Goal: Task Accomplishment & Management: Complete application form

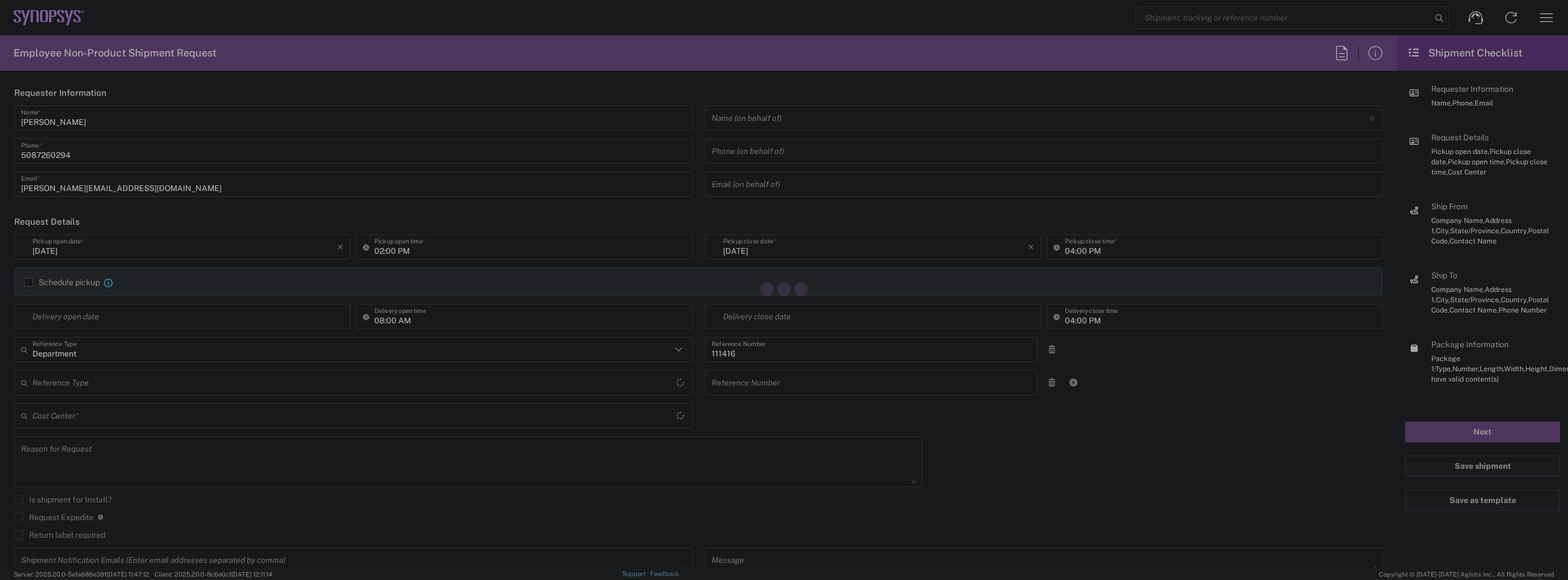
type input "US01, SIG, IT Platform Products 111416"
type input "Massachusetts"
type input "United States"
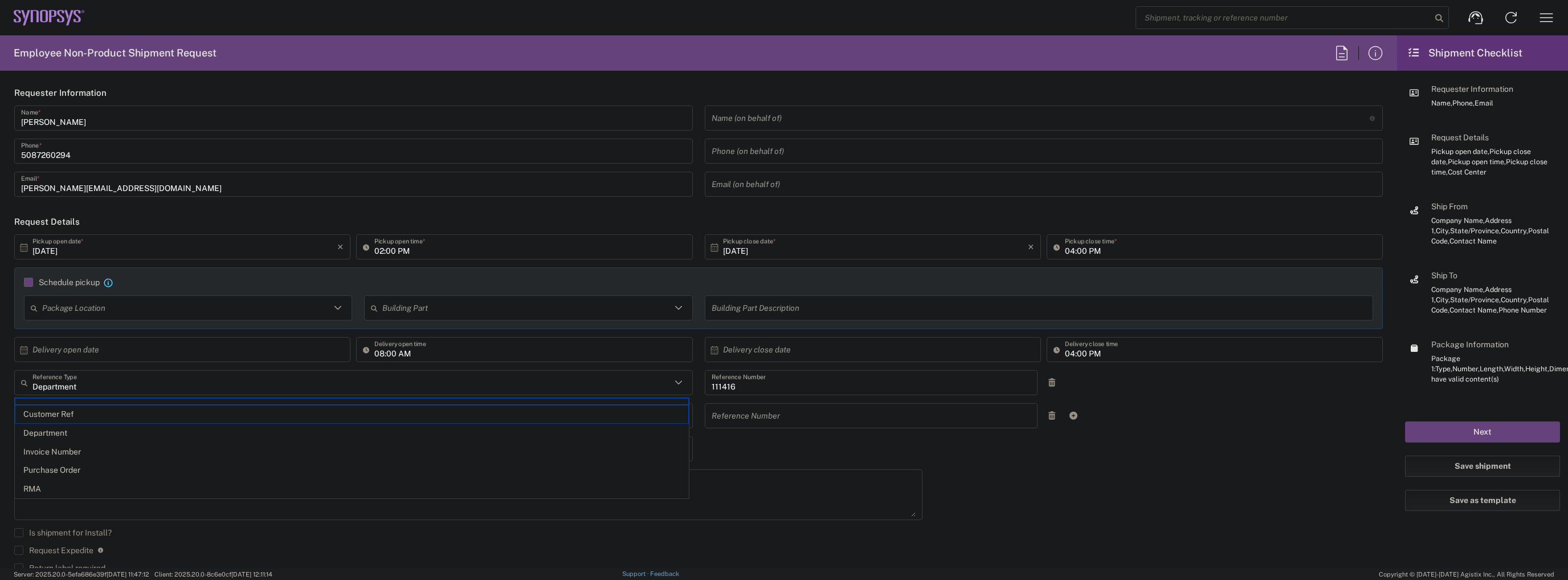
type input "07/08/2025"
type input "05:00 PM"
type input "Department"
type input "1"
type input "Marlboro US04"
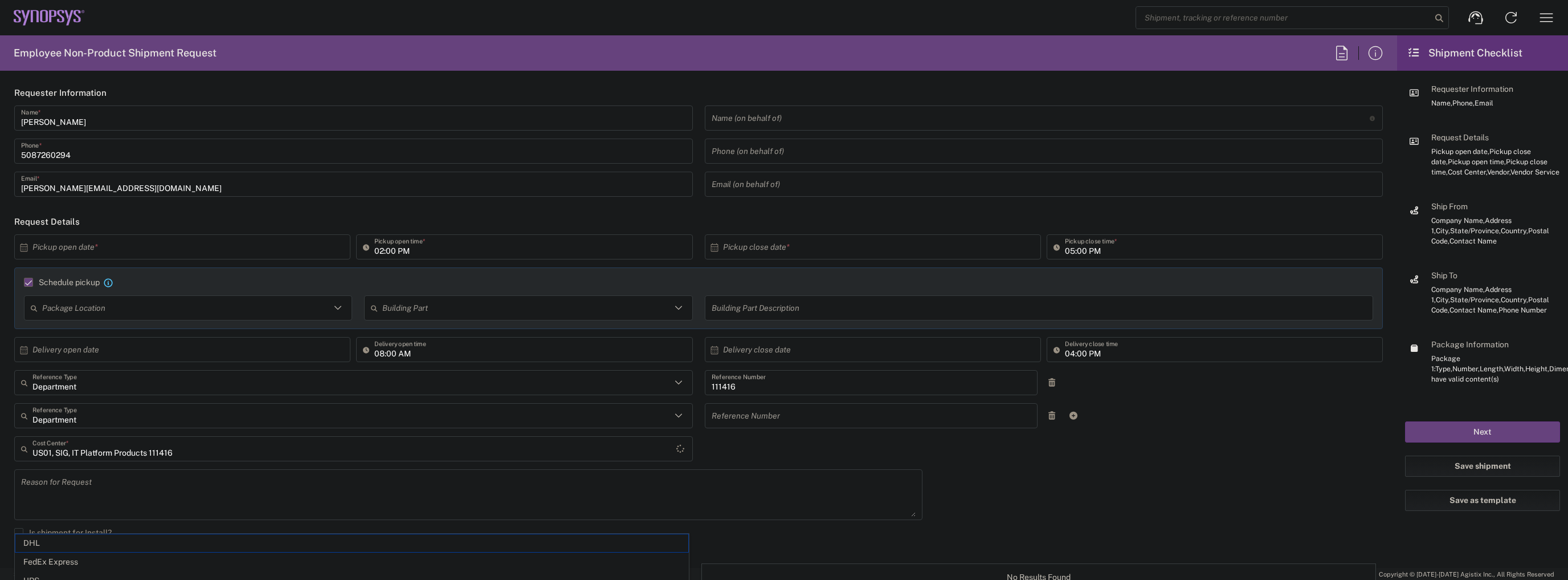
type input "Marlboro US04"
type input "Sender/Shipper"
type input "FedEx Express"
type input "Massachusetts"
type input "Large Box"
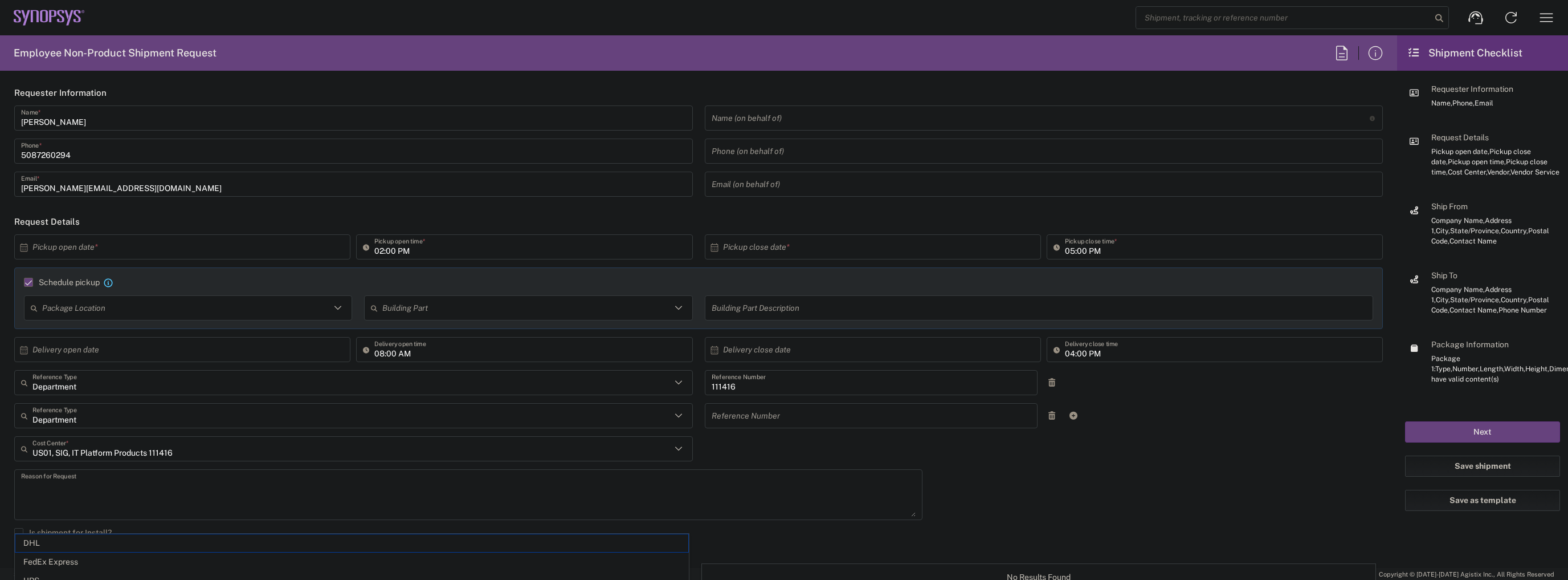
type input "2Day"
type textarea "Tech Refresh"
type input "5"
type input "Synopsys Inc"
click at [19, 244] on icon at bounding box center [24, 247] width 10 height 10
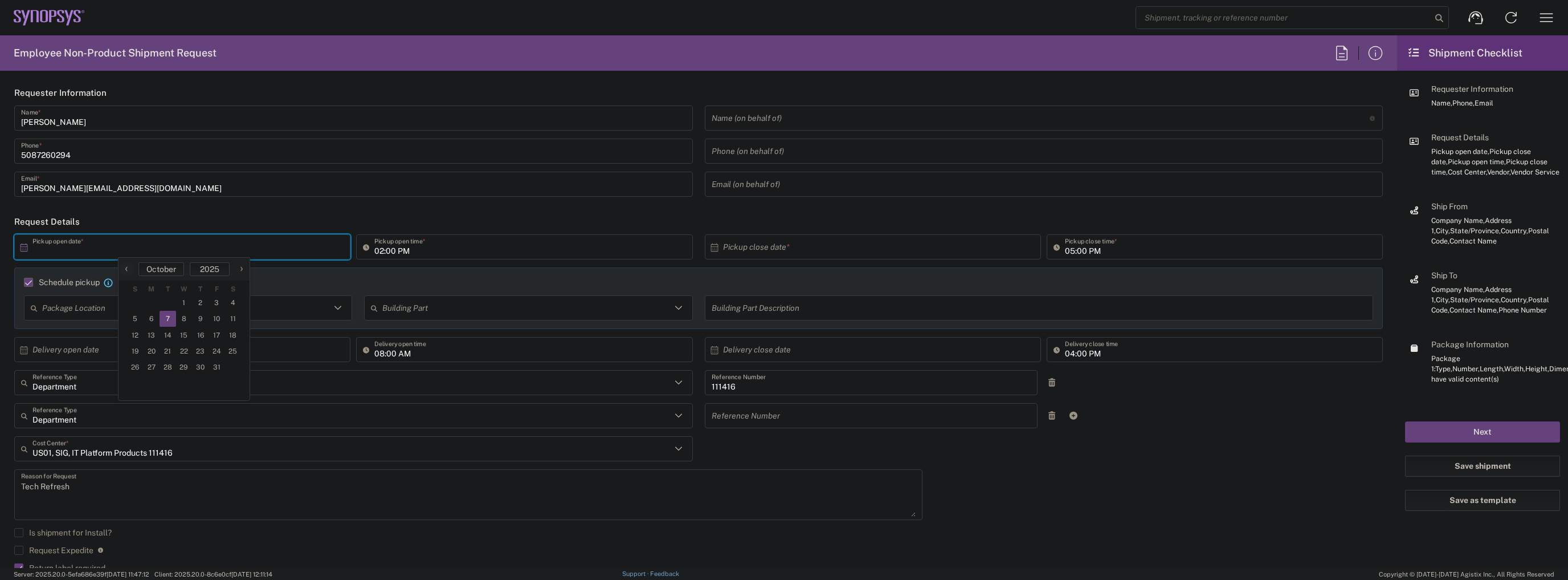
click at [164, 322] on span "7" at bounding box center [168, 318] width 17 height 16
type input "[DATE]"
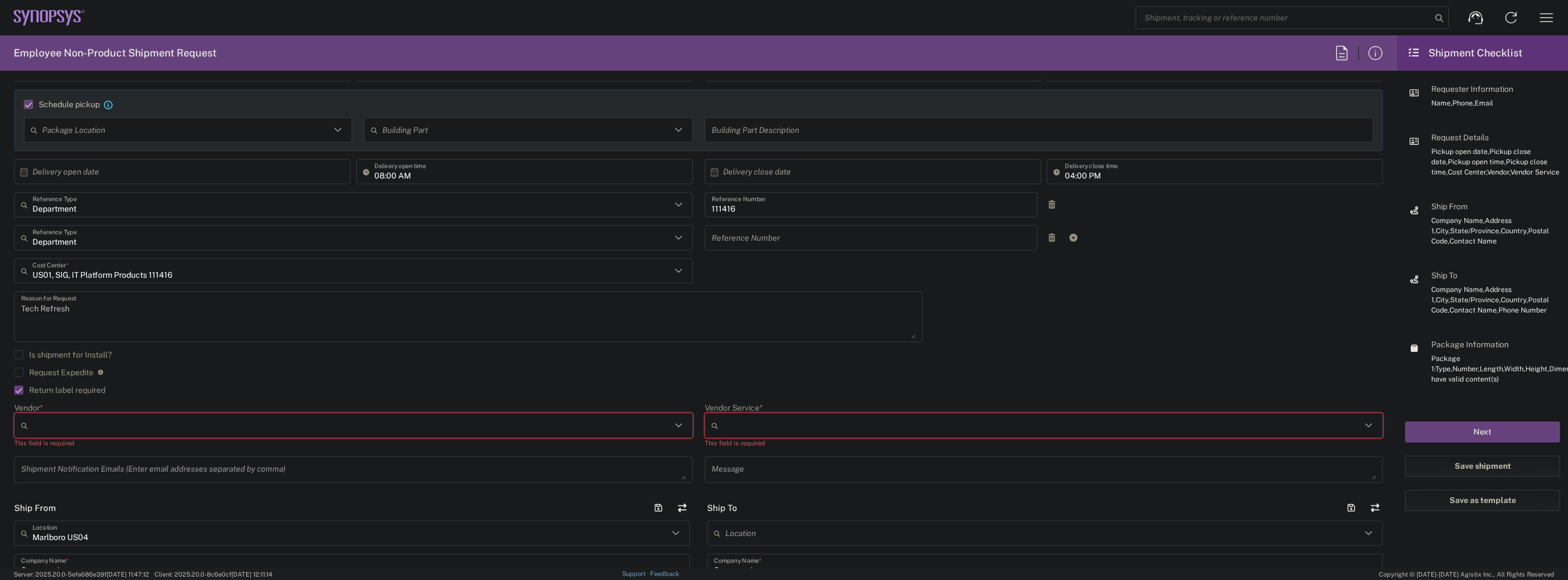
scroll to position [183, 0]
click at [487, 416] on input "Vendor *" at bounding box center [351, 421] width 638 height 18
click at [85, 464] on span "FedEx Express" at bounding box center [351, 464] width 673 height 18
type input "FedEx Express"
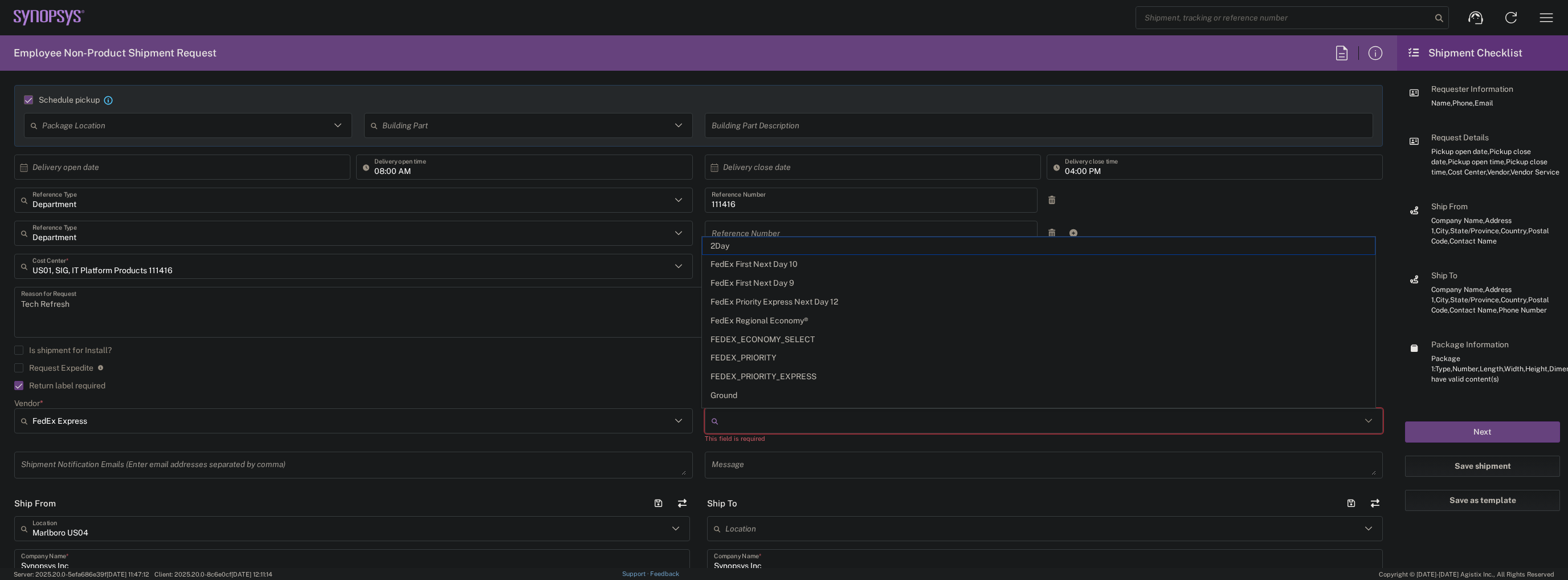
click at [739, 424] on input "Vendor Service *" at bounding box center [1042, 421] width 638 height 18
click at [779, 246] on span "2Day" at bounding box center [1038, 246] width 673 height 18
type input "2Day"
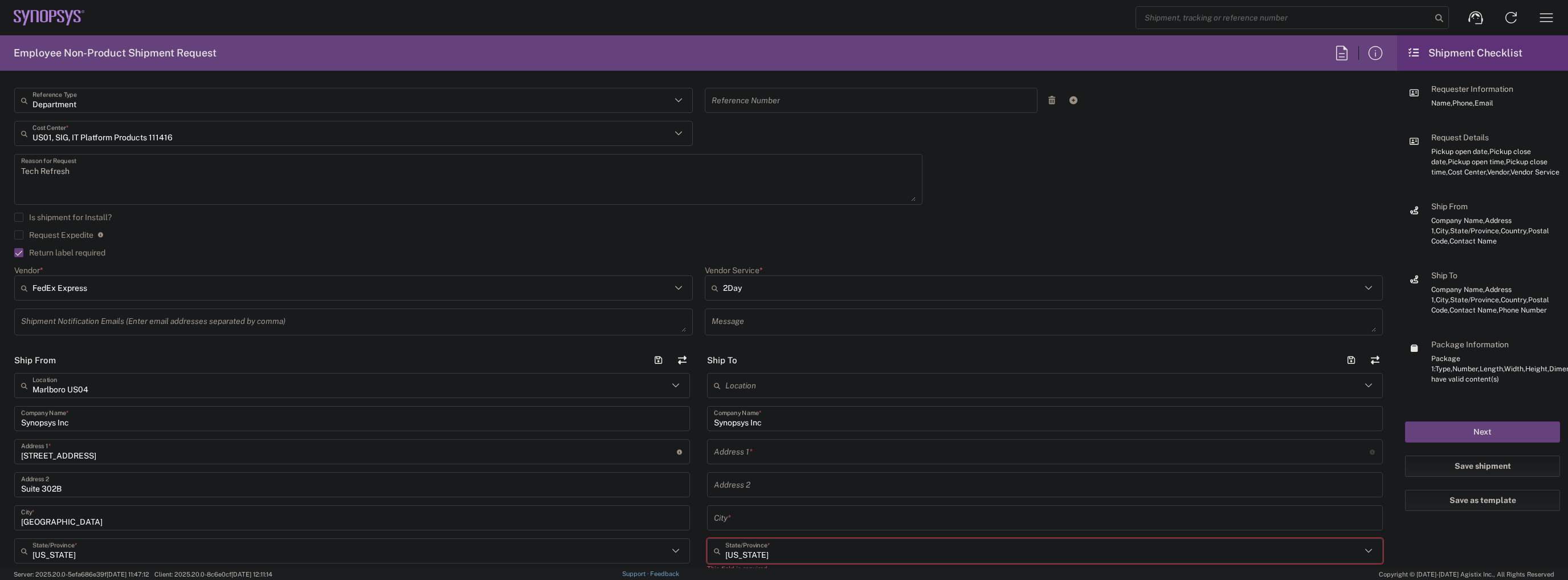
scroll to position [365, 0]
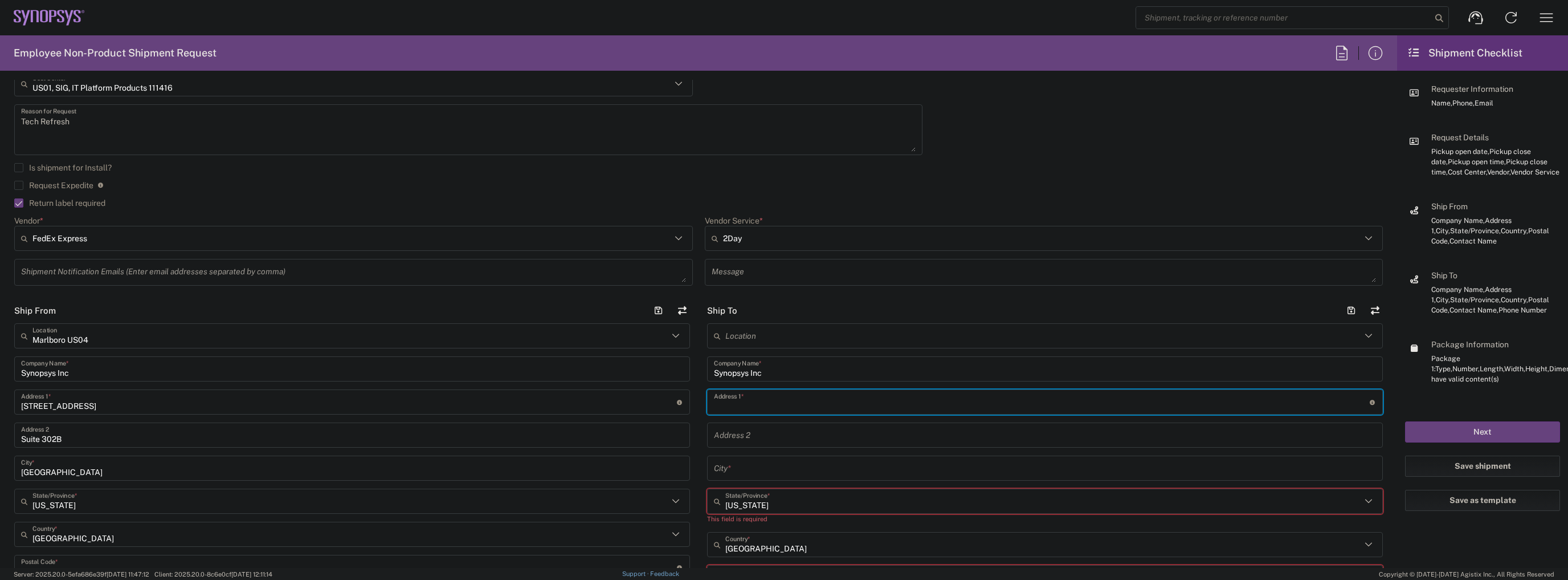
click at [761, 402] on input "text" at bounding box center [1042, 402] width 656 height 20
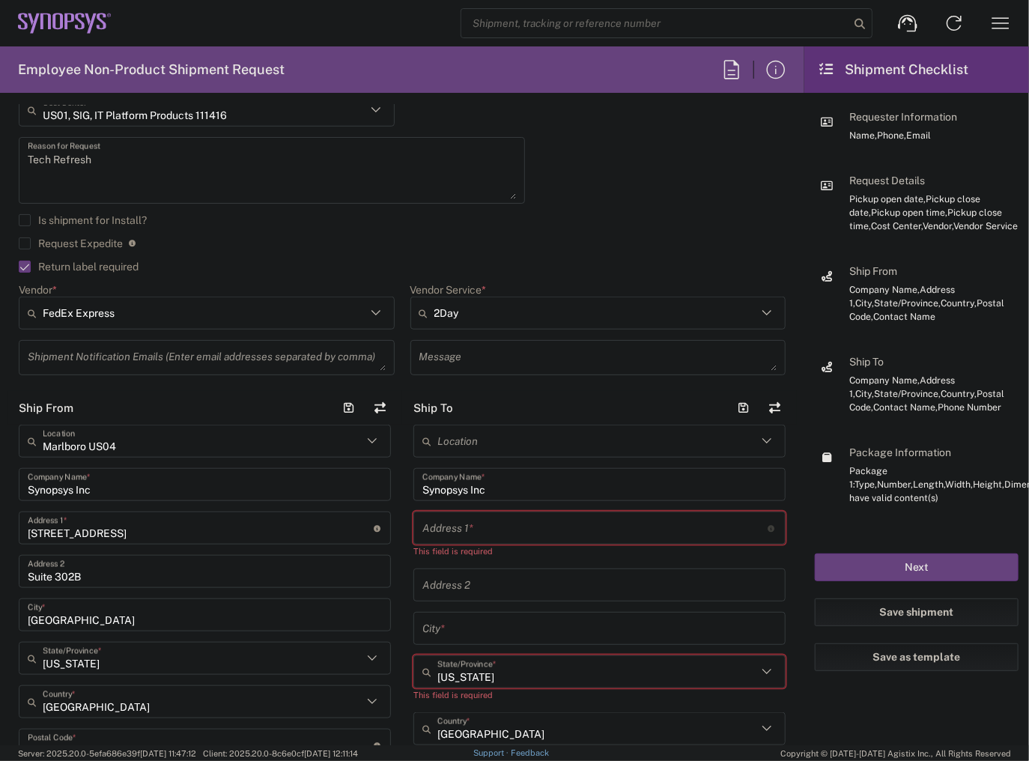
drag, startPoint x: 438, startPoint y: 529, endPoint x: 396, endPoint y: 527, distance: 42.0
click at [438, 529] on input "text" at bounding box center [595, 528] width 346 height 26
click at [467, 530] on input "text" at bounding box center [595, 528] width 346 height 26
paste input "11347 Decidedly"
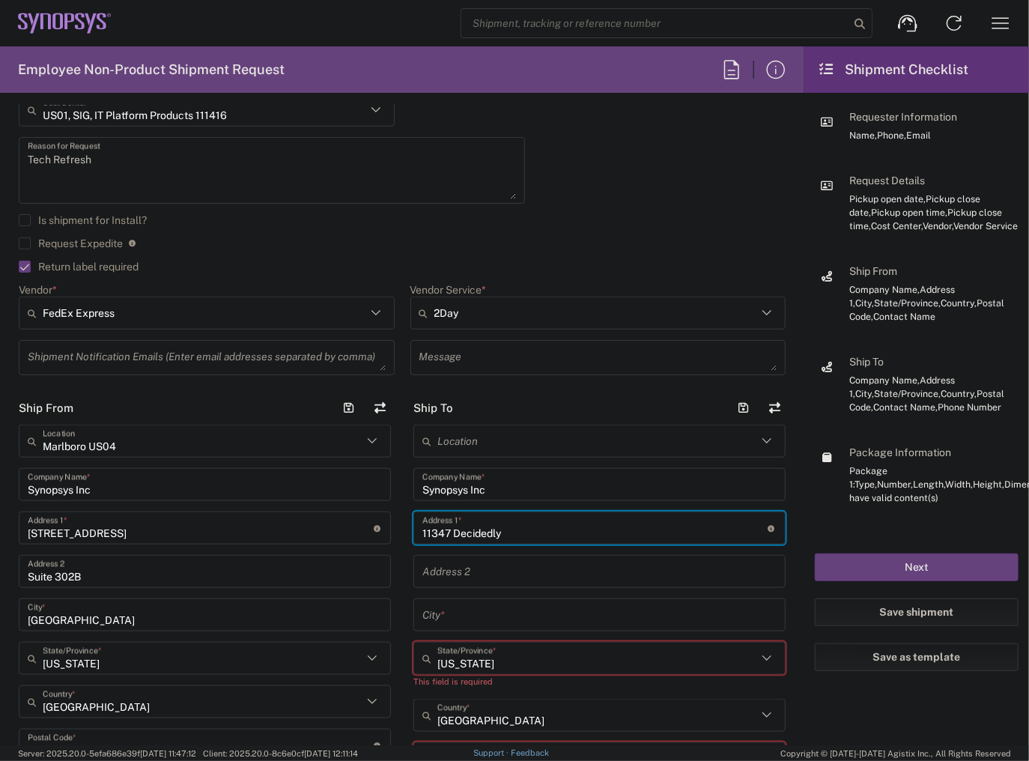
type input "11347 Decidedly"
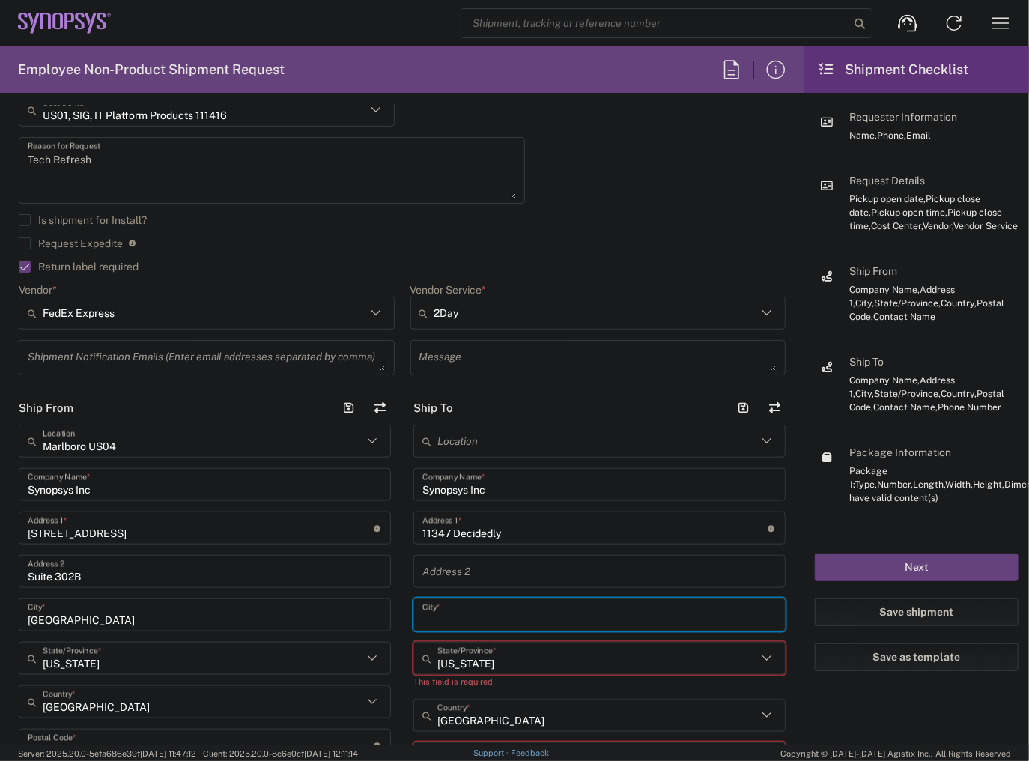
click at [446, 614] on input "text" at bounding box center [599, 615] width 354 height 26
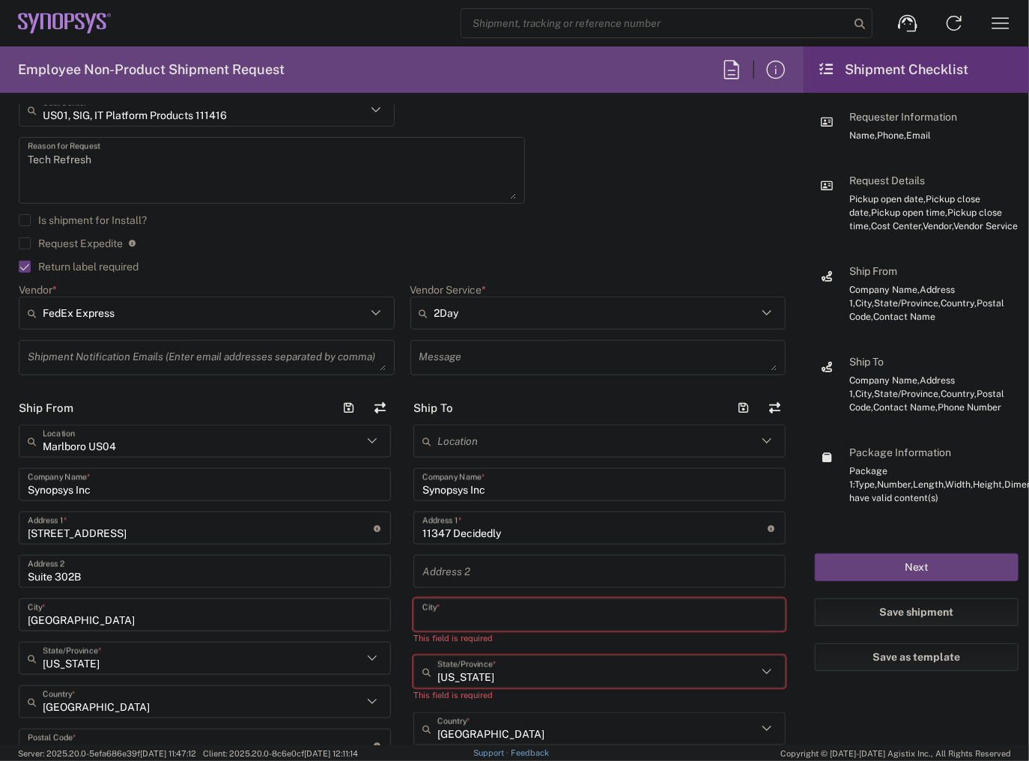
click at [459, 613] on input "text" at bounding box center [599, 615] width 354 height 26
paste input "San Antonio"
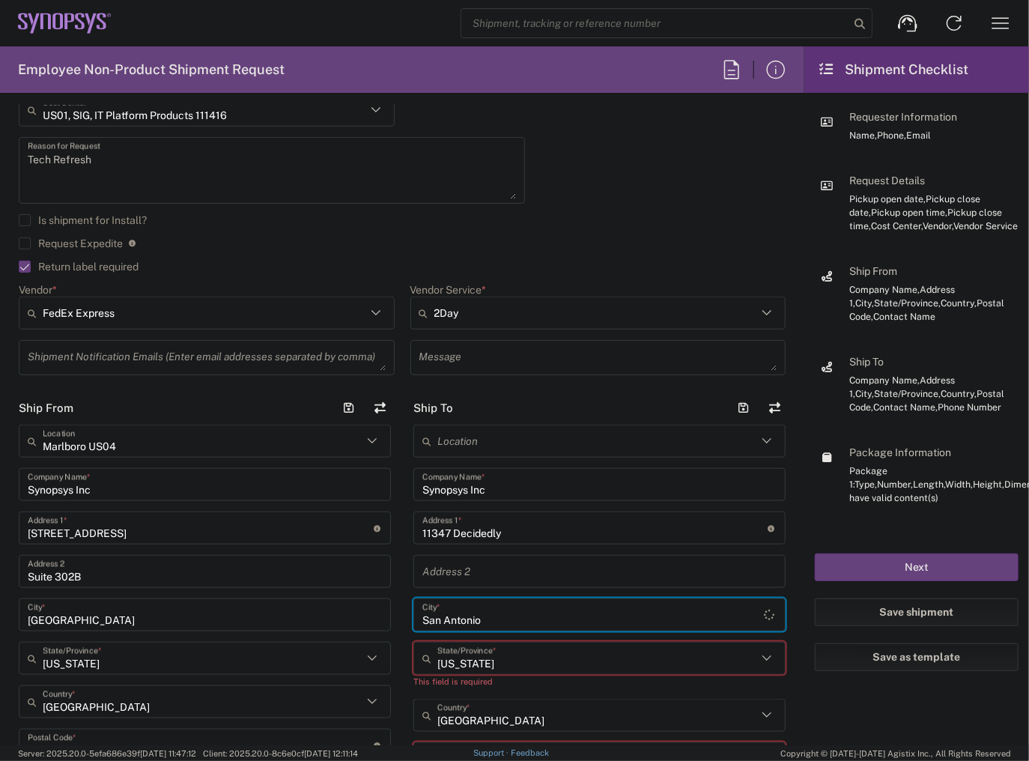
type input "San Antonio"
click at [464, 665] on input "Massachusetts" at bounding box center [597, 658] width 320 height 26
click at [446, 623] on span "Texas" at bounding box center [592, 628] width 365 height 23
type input "Texas"
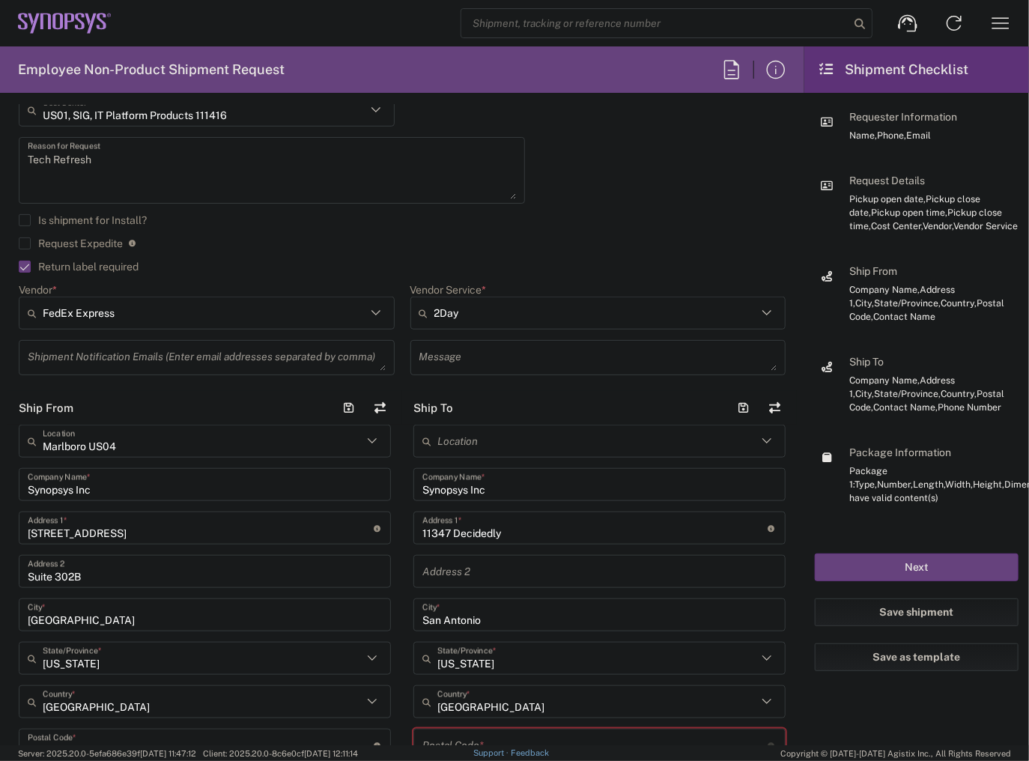
scroll to position [539, 0]
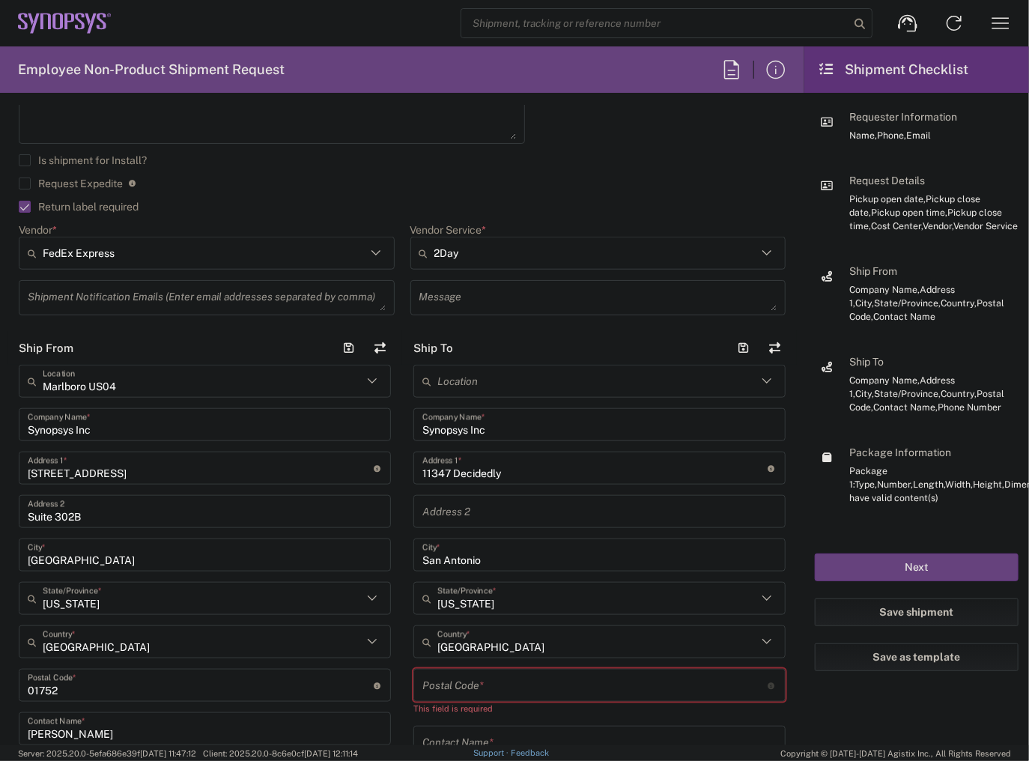
click at [446, 675] on input "undefined" at bounding box center [595, 685] width 346 height 26
paste input "78245"
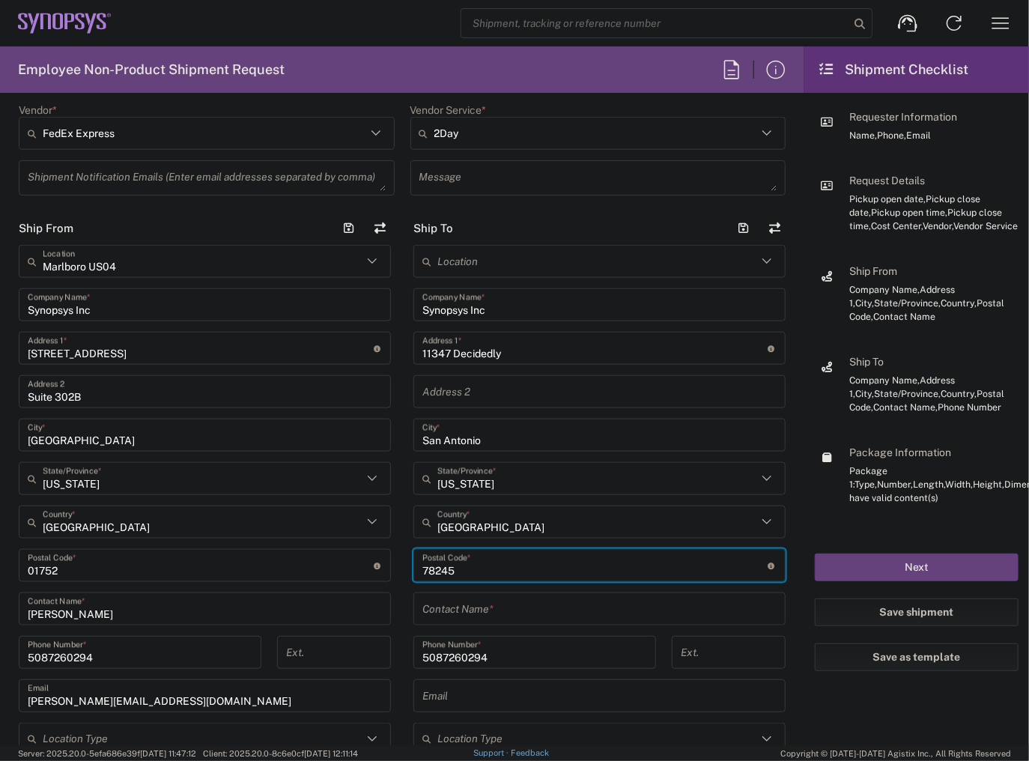
scroll to position [719, 0]
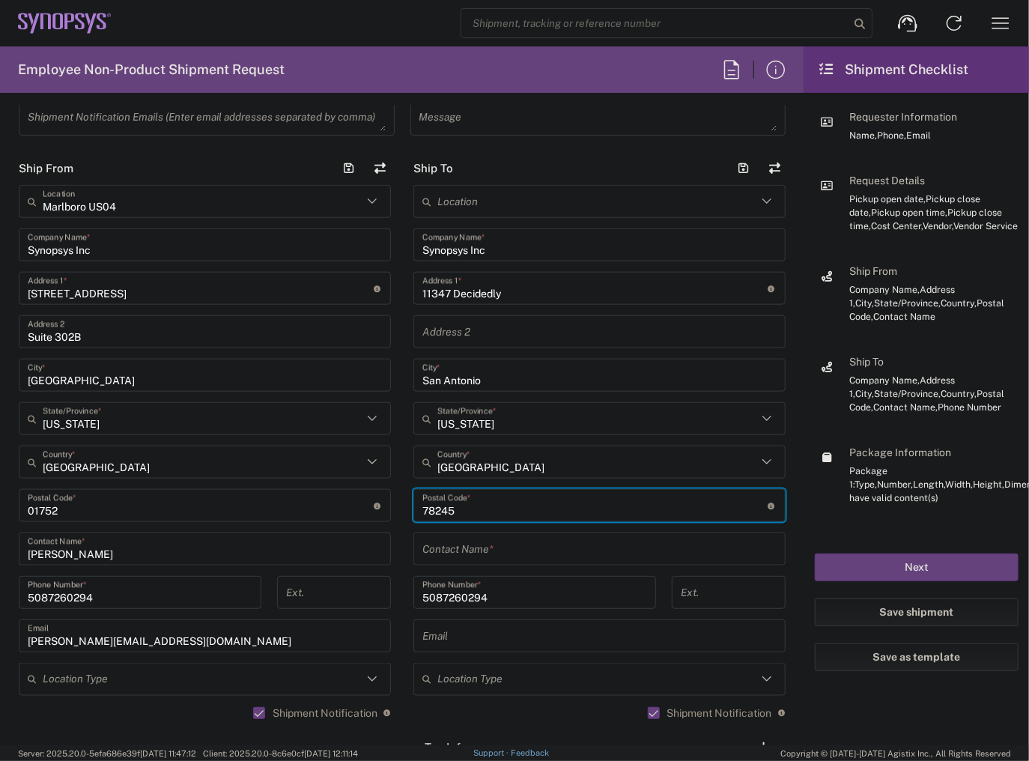
type input "78245"
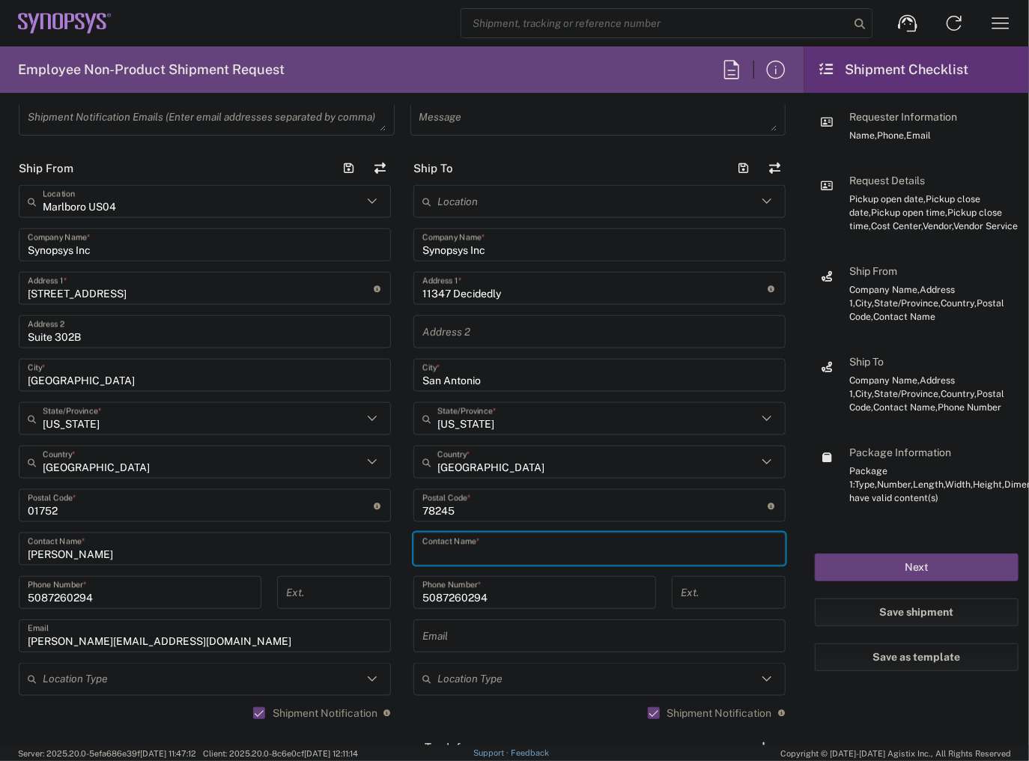
click at [493, 554] on input "text" at bounding box center [599, 549] width 354 height 26
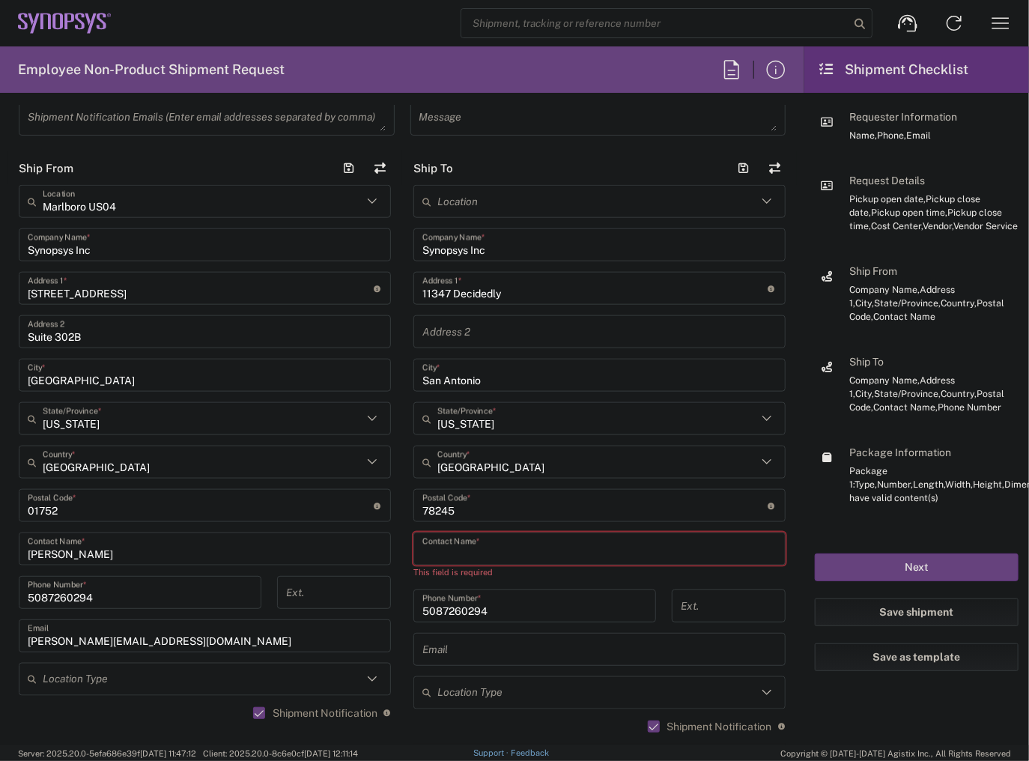
click at [494, 547] on input "text" at bounding box center [599, 549] width 354 height 26
paste input "[PERSON_NAME]"
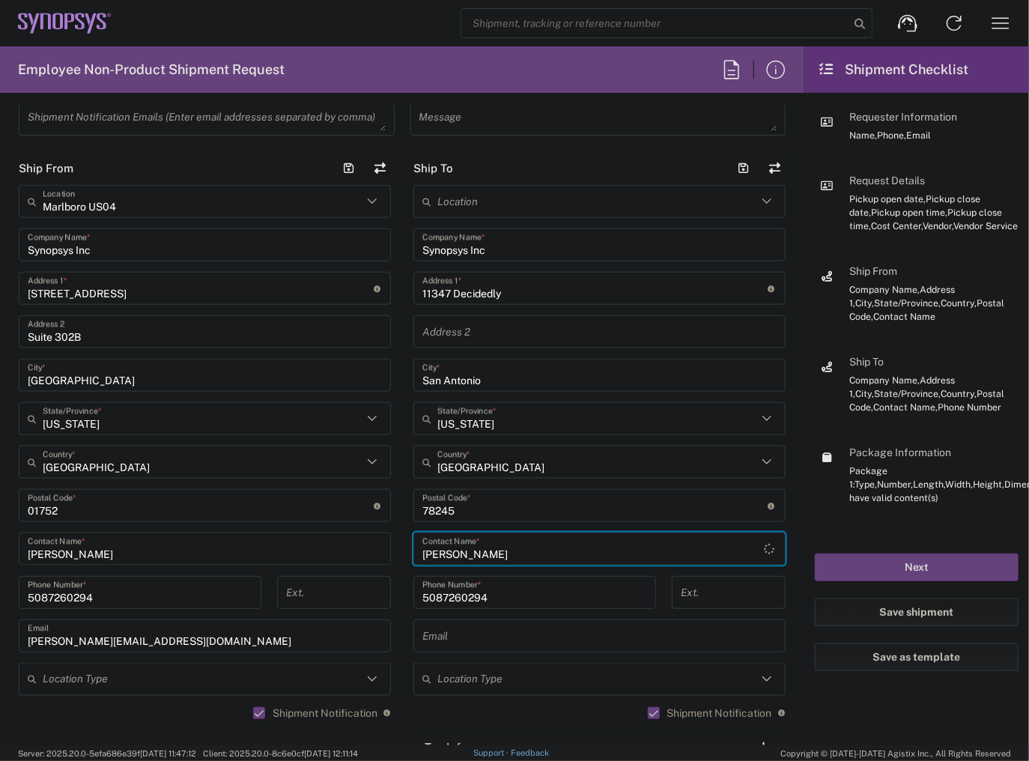
type input "[PERSON_NAME]"
click at [437, 631] on input "text" at bounding box center [599, 636] width 354 height 26
click at [471, 631] on input "text" at bounding box center [599, 636] width 354 height 26
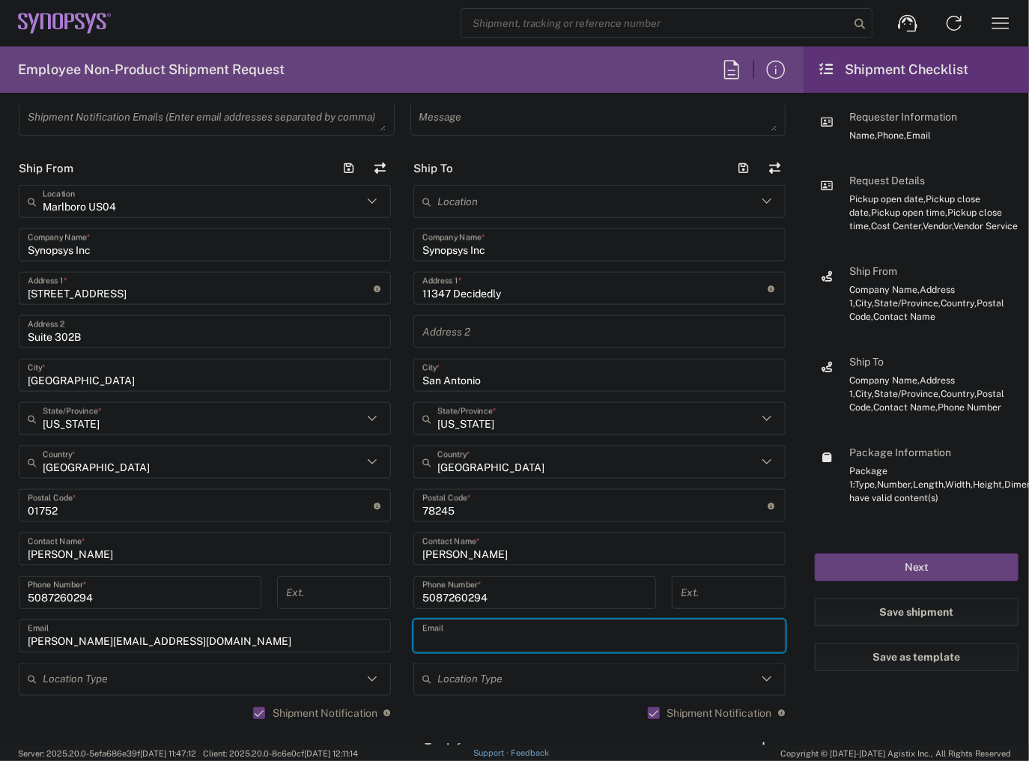
paste input "joseluis.gonzalezhernandez@synopsys.com"
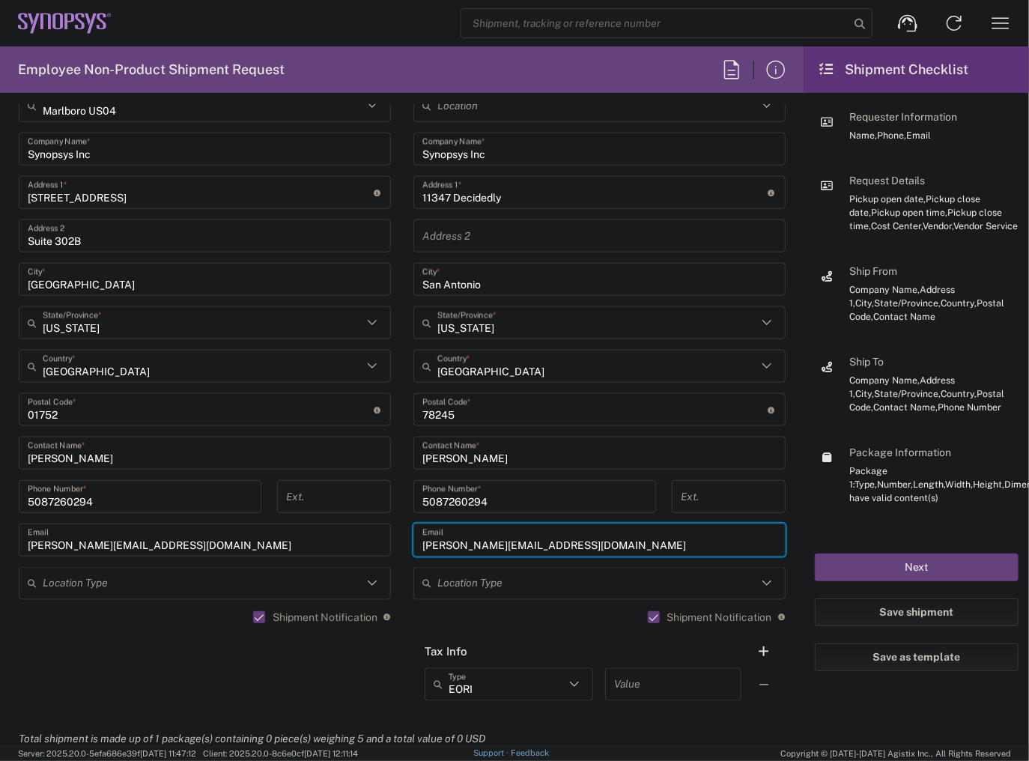
scroll to position [1078, 0]
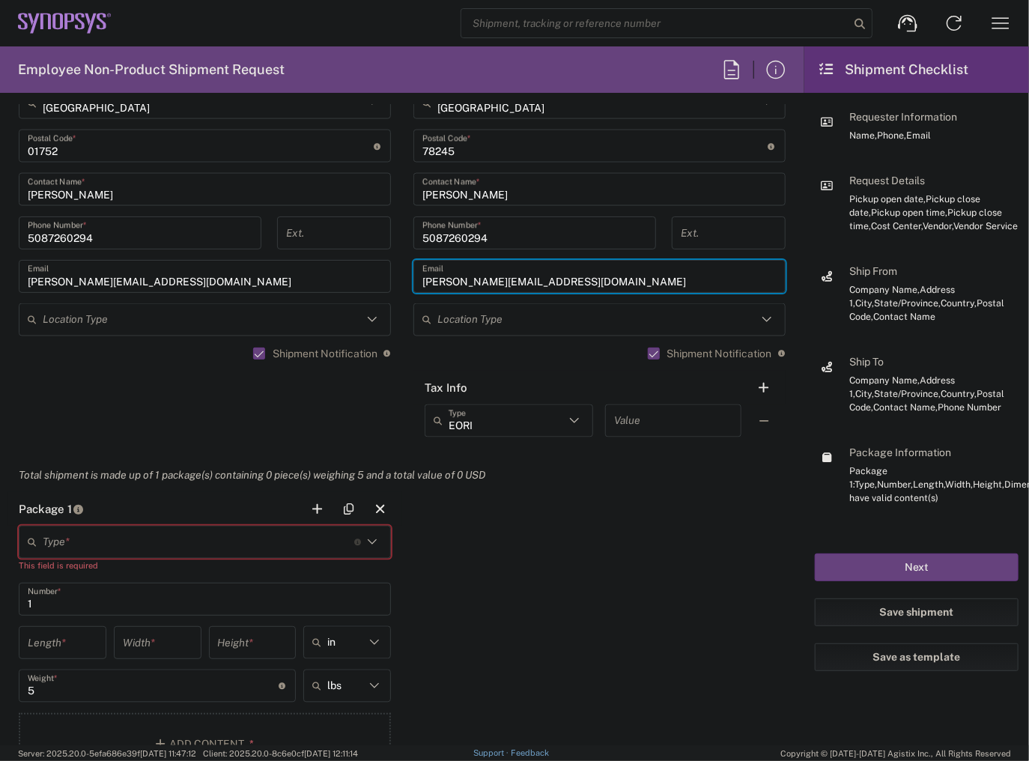
type input "joseluis.gonzalezhernandez@synopsys.com"
click at [273, 551] on input "text" at bounding box center [199, 542] width 312 height 26
click at [52, 513] on span "Large Box" at bounding box center [202, 513] width 365 height 23
type input "Large Box"
type input "17.5"
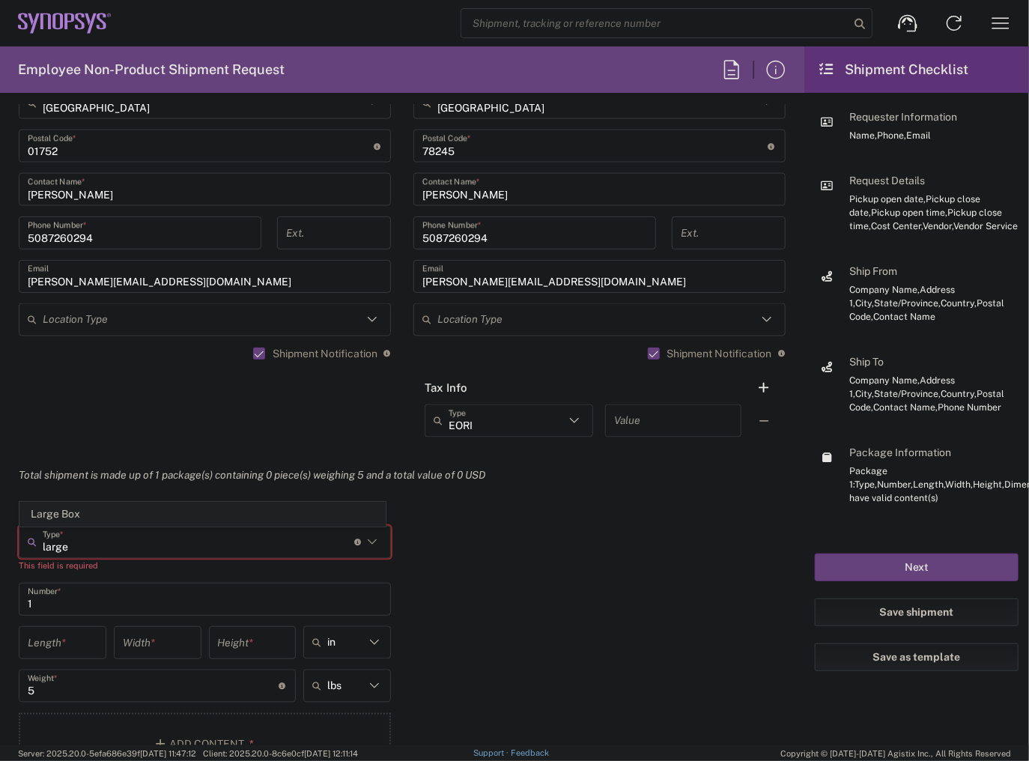
type input "12.5"
type input "3"
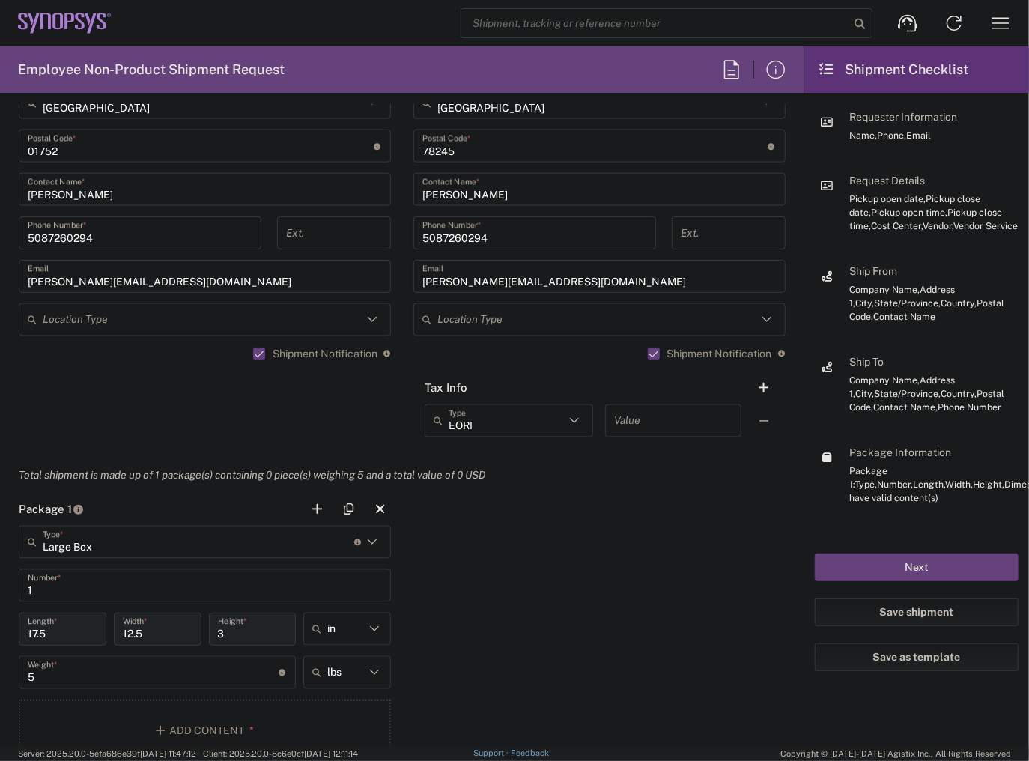
scroll to position [1258, 0]
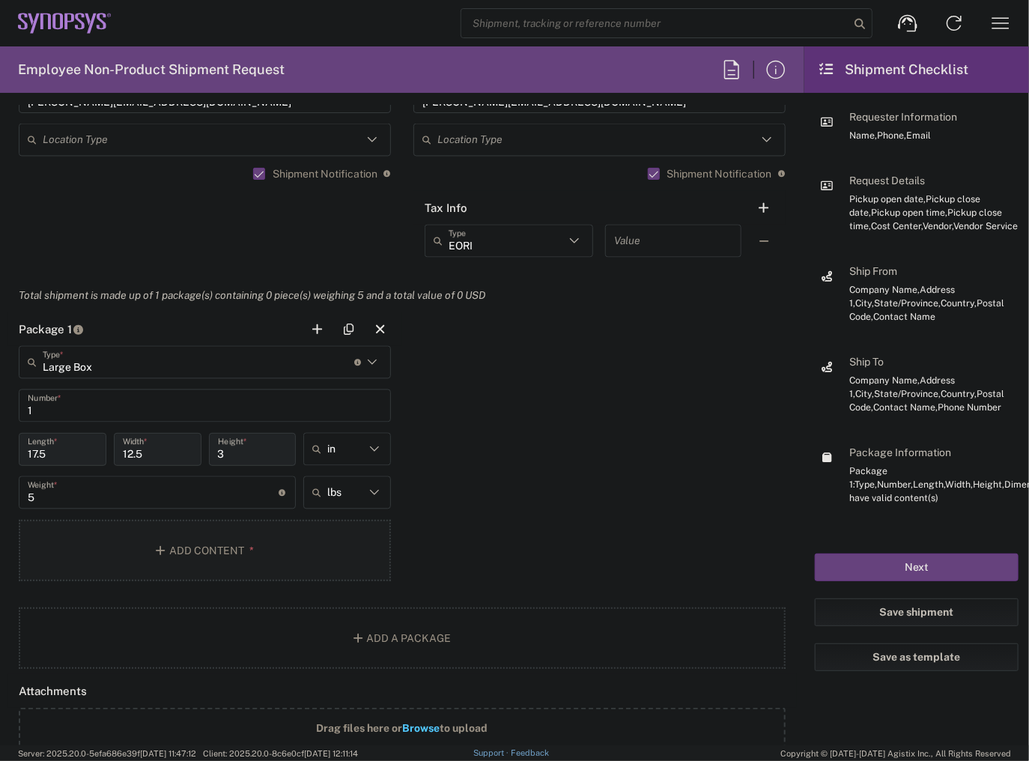
click at [132, 541] on button "Add Content *" at bounding box center [205, 550] width 372 height 61
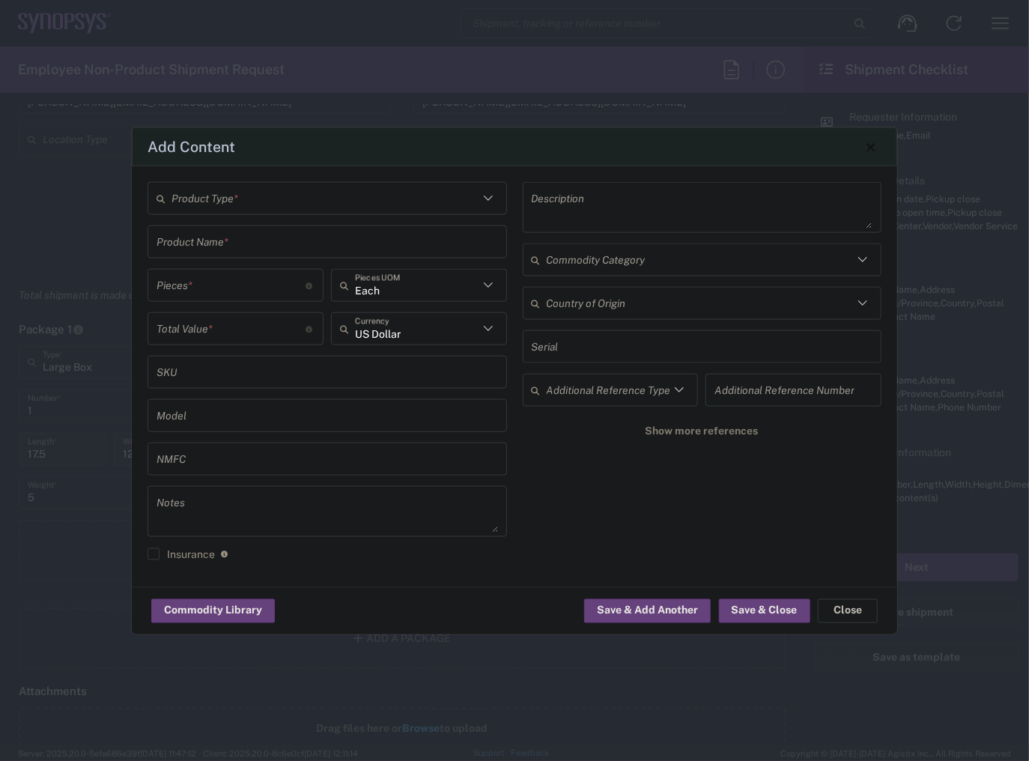
type input "United States"
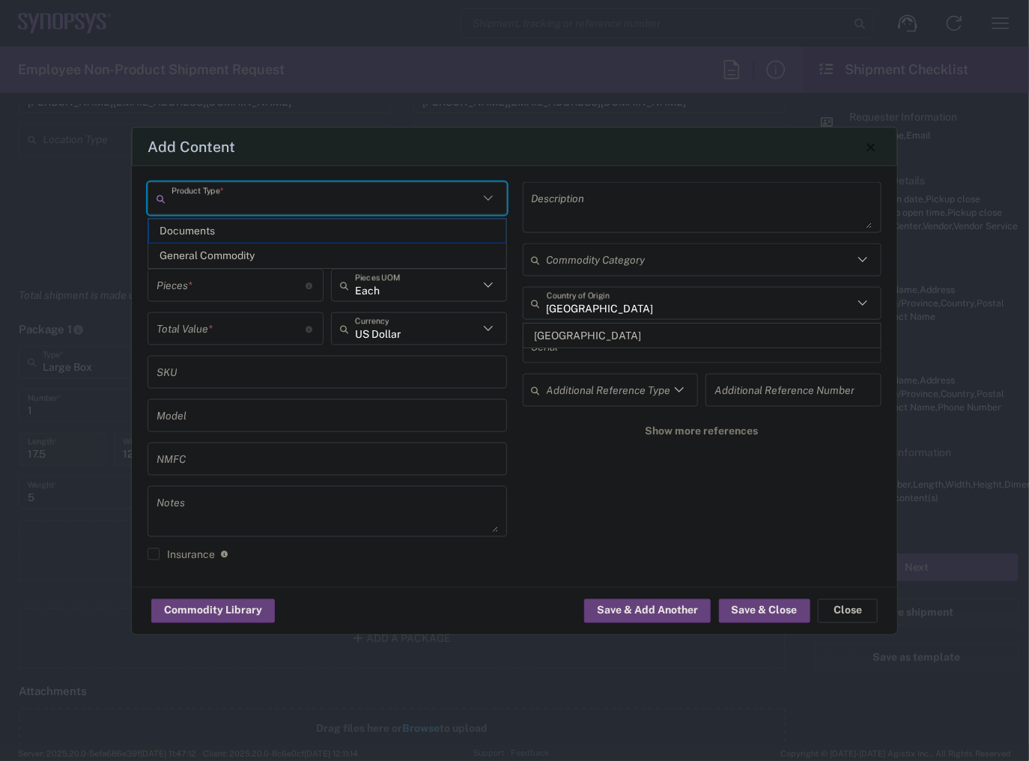
click at [268, 196] on input "text" at bounding box center [324, 198] width 307 height 26
click at [270, 233] on span "Documents" at bounding box center [327, 230] width 356 height 23
type input "Documents"
type input "1"
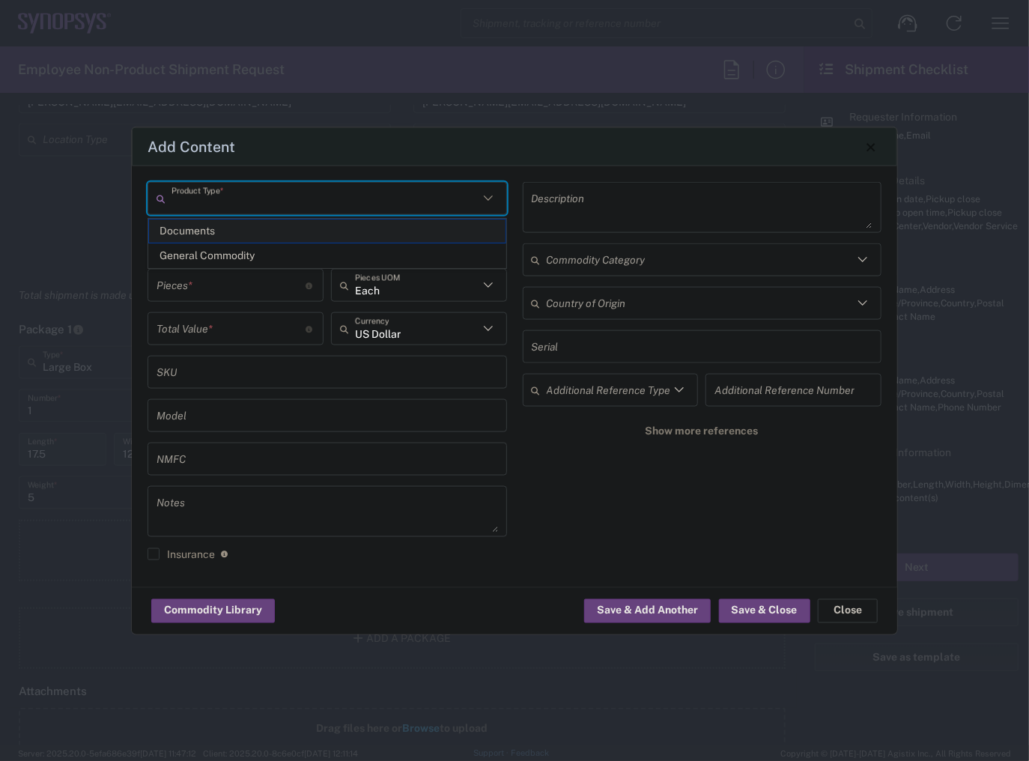
type input "1"
type textarea "Documents"
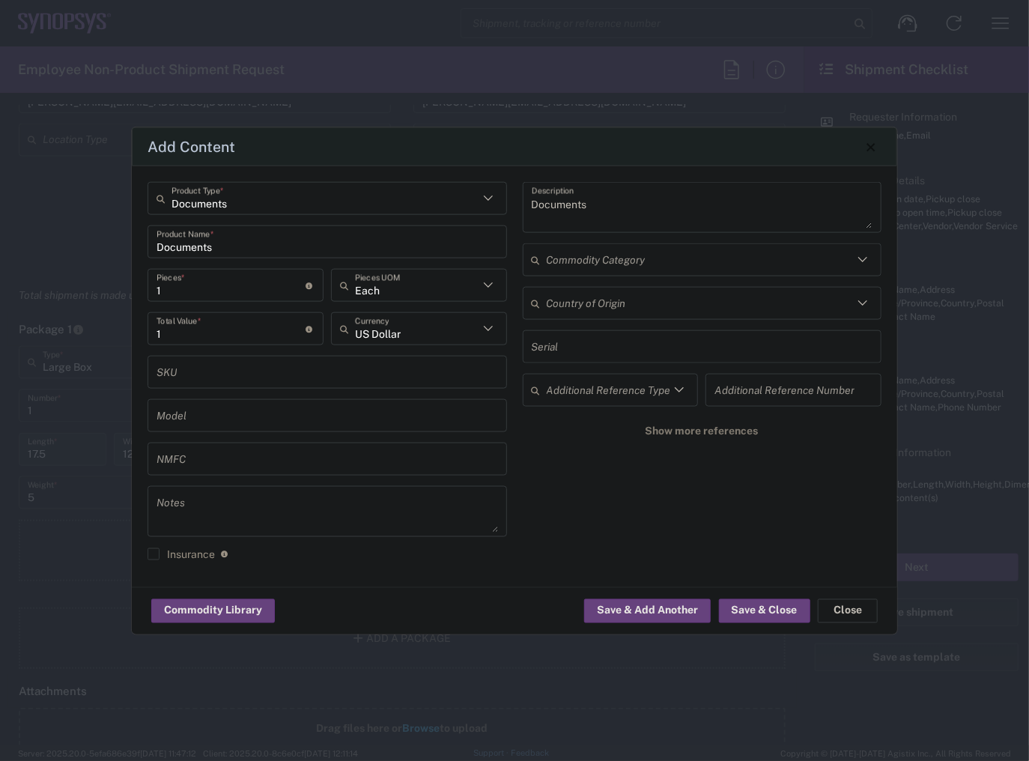
click at [391, 217] on div "Documents Product Type * Documents Product Name * 1 Pieces * Number of pieces i…" at bounding box center [327, 376] width 375 height 389
click at [390, 210] on input "Documents" at bounding box center [324, 198] width 307 height 26
click at [357, 255] on span "General Commodity" at bounding box center [327, 255] width 356 height 23
type input "General Commodity"
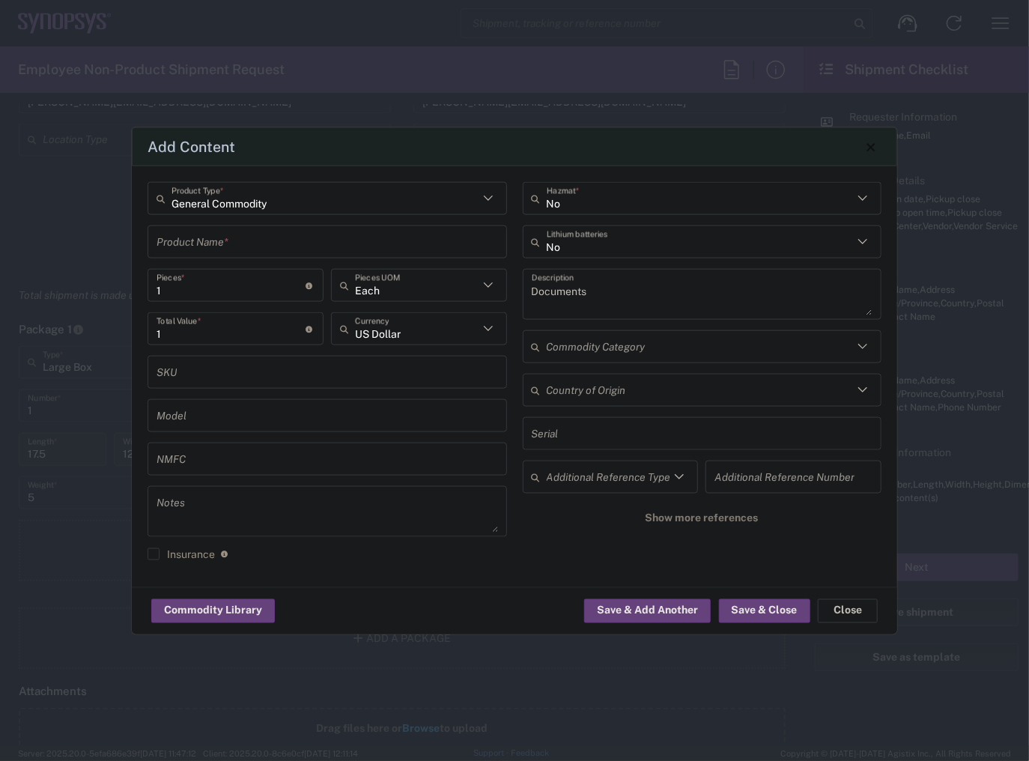
click at [358, 249] on input "text" at bounding box center [327, 241] width 341 height 26
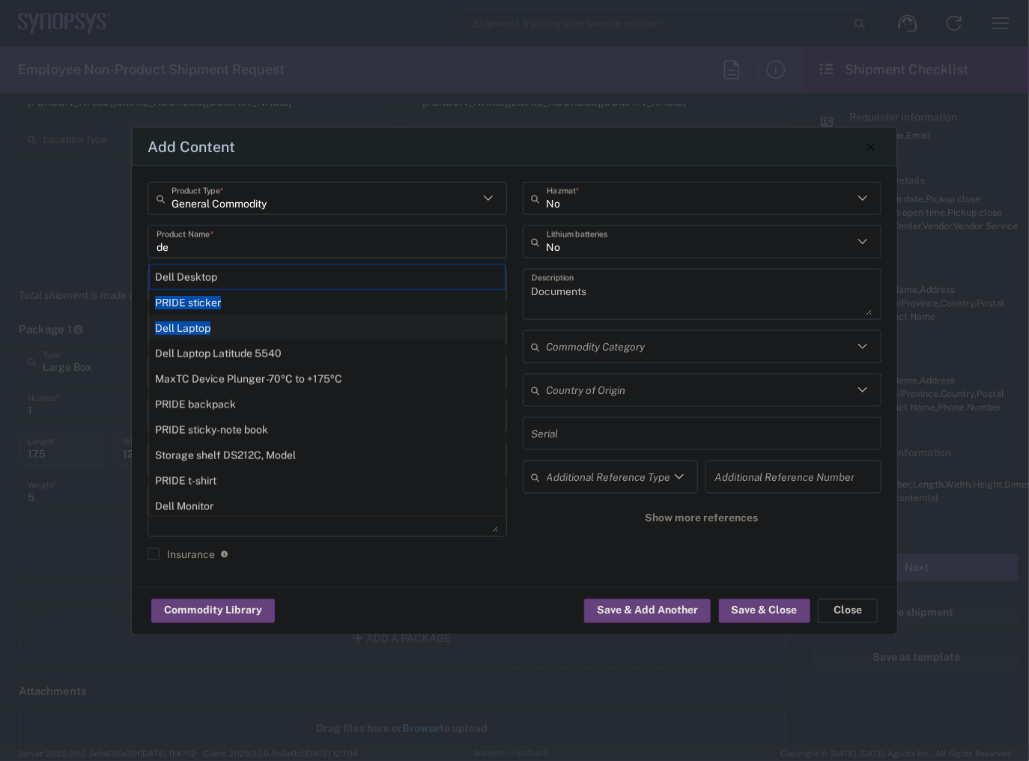
drag, startPoint x: 306, startPoint y: 276, endPoint x: 285, endPoint y: 335, distance: 63.0
click at [285, 335] on div "Dell Desktop PRIDE sticker Dell Laptop Dell Laptop Latitude 5540 MaxTC Device P…" at bounding box center [327, 387] width 356 height 247
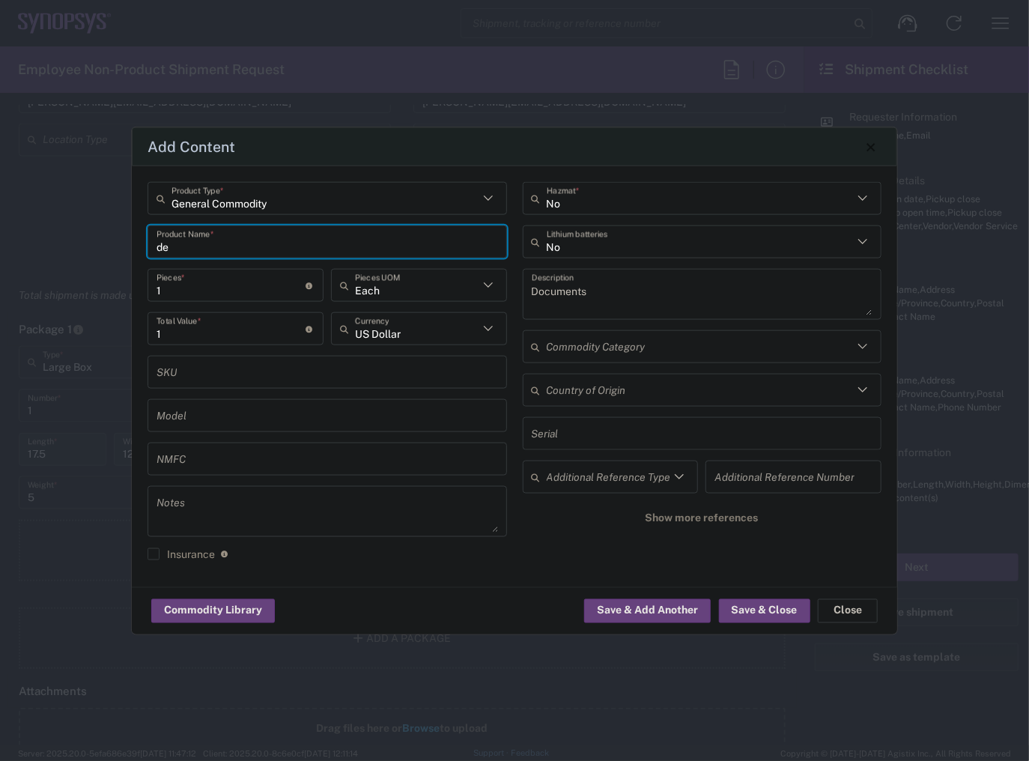
click at [285, 333] on input "1" at bounding box center [232, 328] width 150 height 26
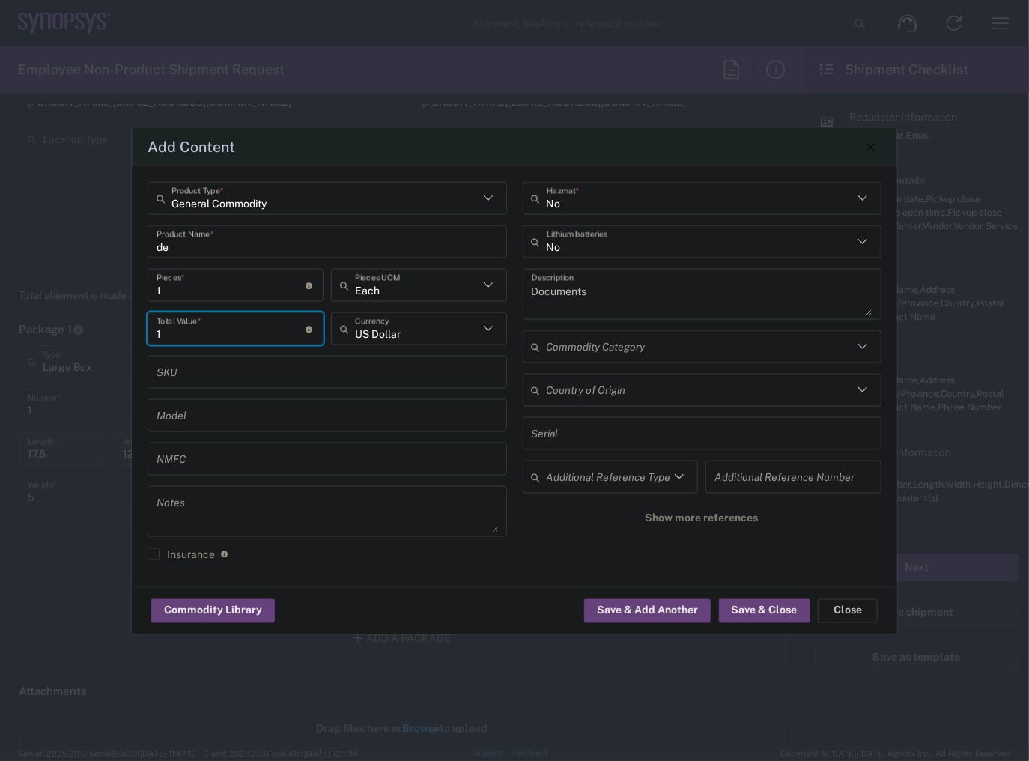
click at [270, 258] on div "de Product Name *" at bounding box center [327, 241] width 359 height 33
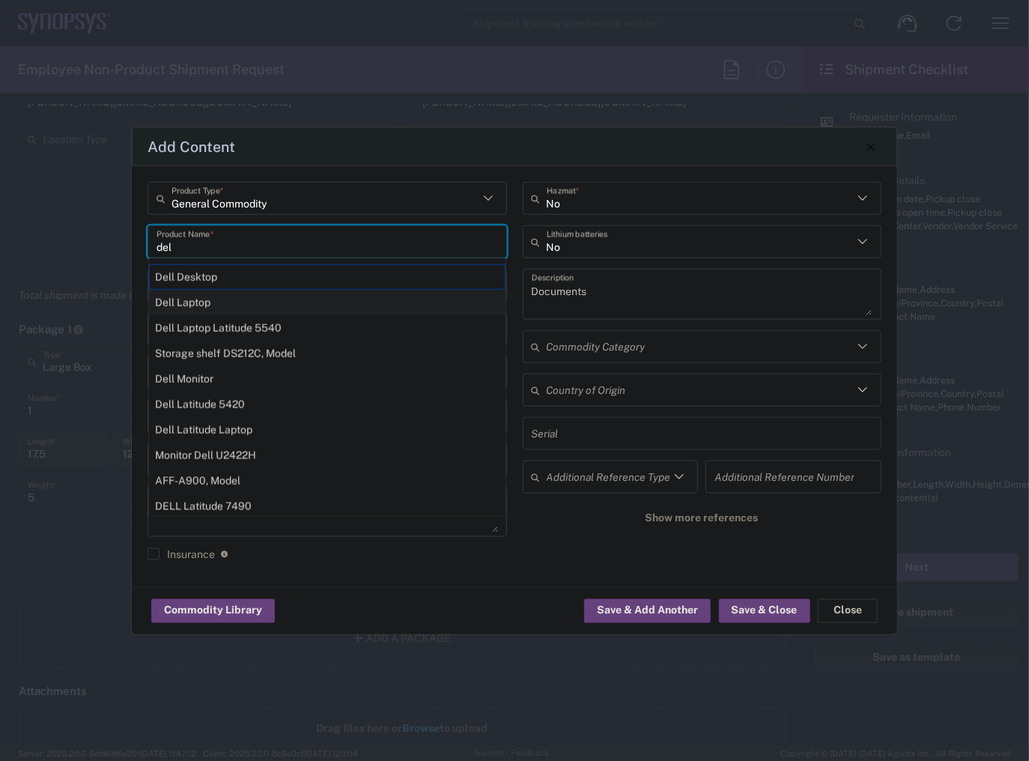
click at [270, 304] on div "Dell Laptop" at bounding box center [327, 302] width 356 height 25
type input "Dell Laptop"
type textarea "Dell Laptop"
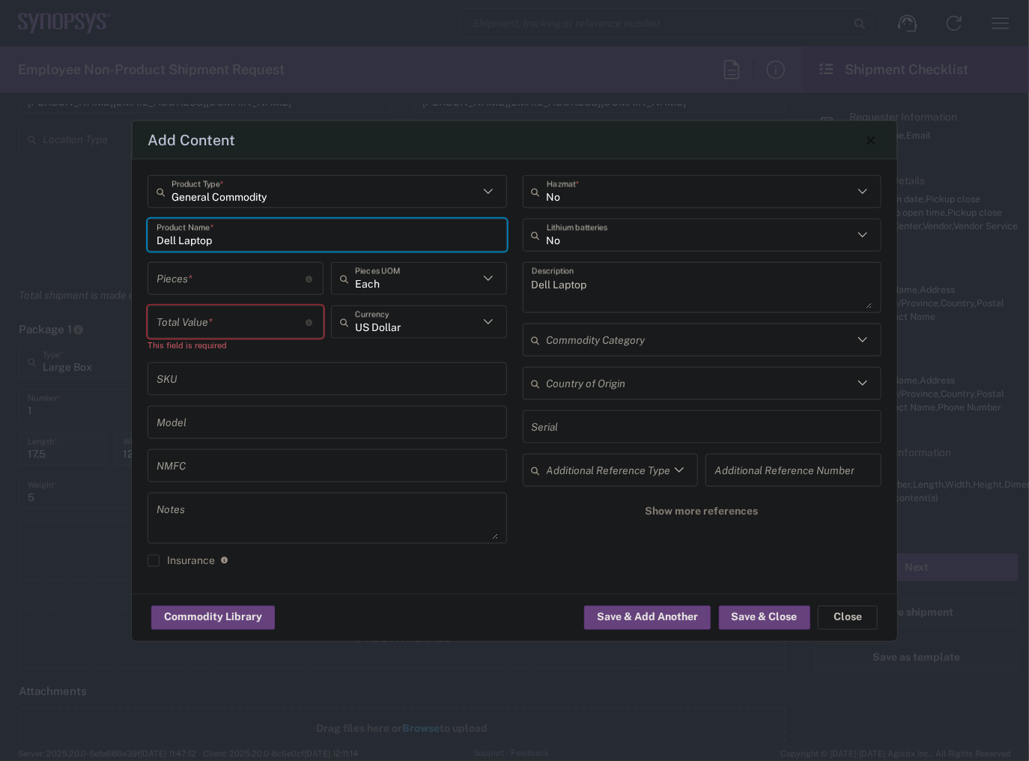
click at [231, 292] on div "Pieces * Number of pieces inside all the packages" at bounding box center [236, 278] width 176 height 33
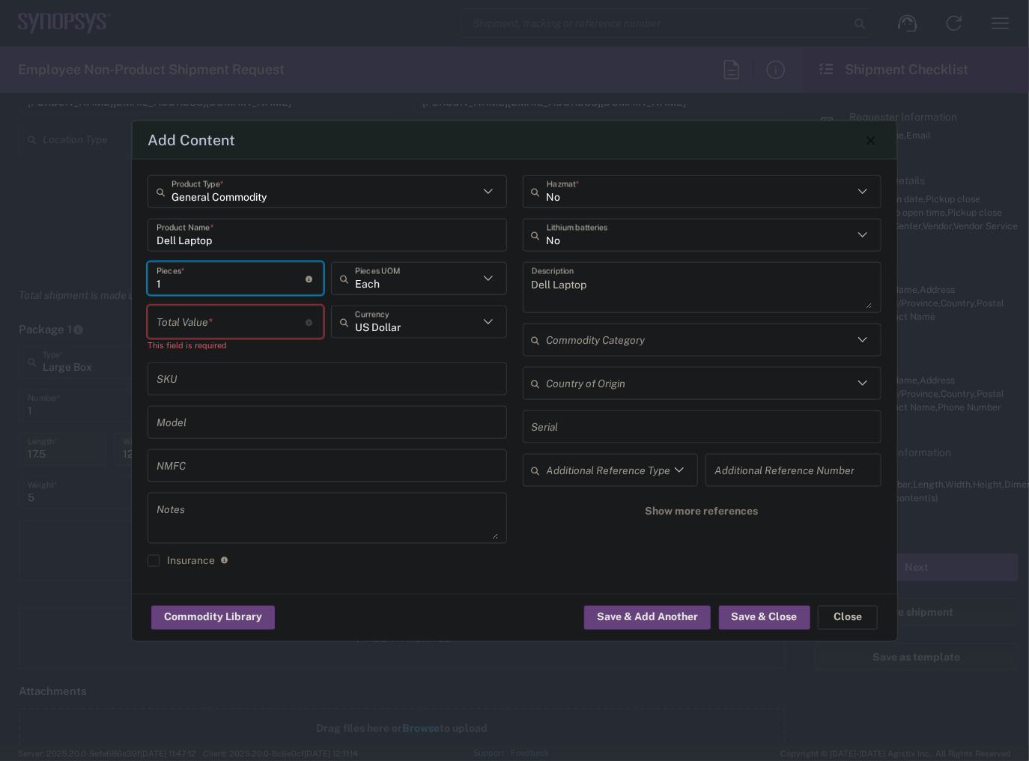
type input "1"
click at [206, 324] on input "number" at bounding box center [232, 322] width 150 height 26
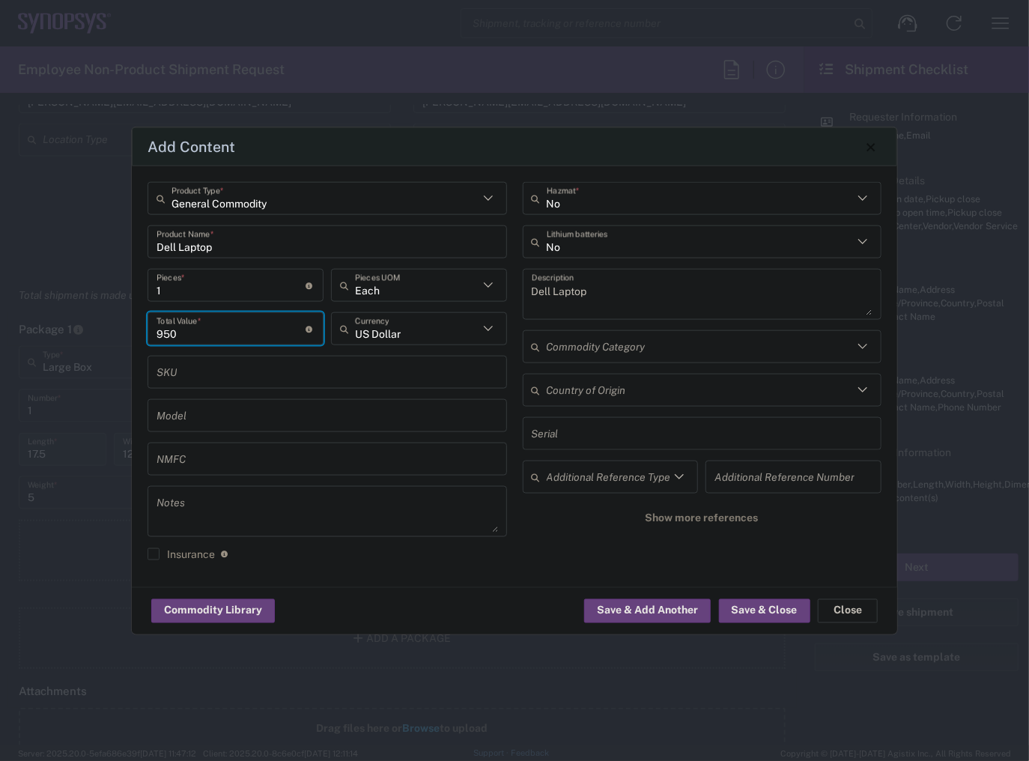
type input "950"
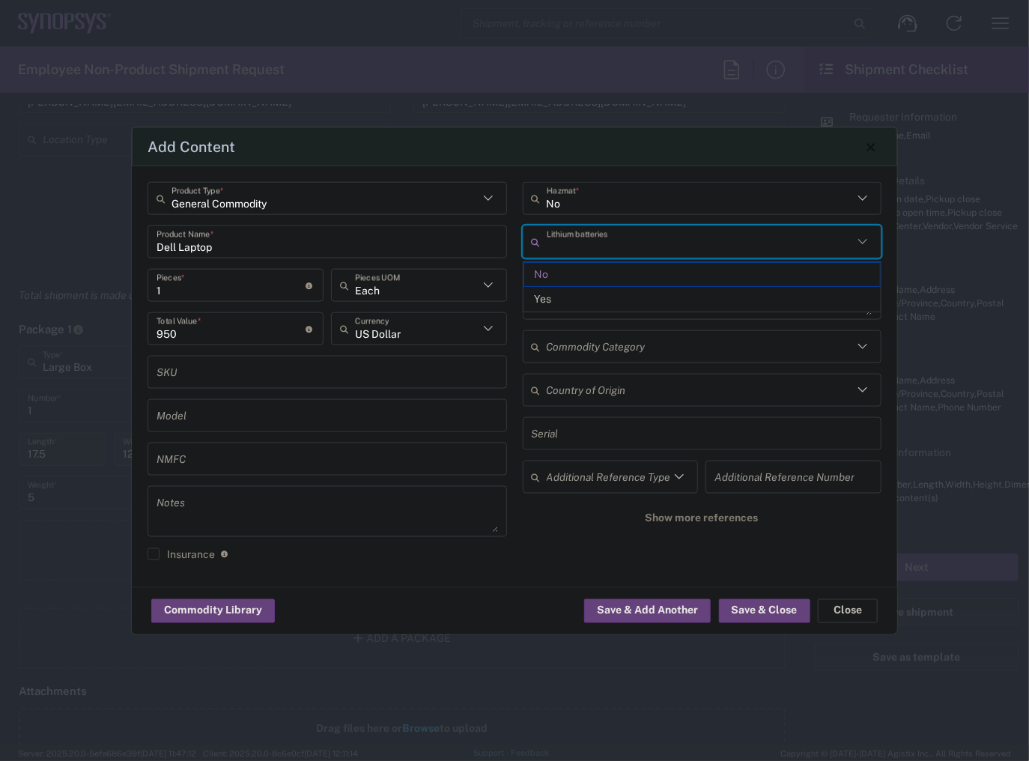
click at [624, 240] on input "text" at bounding box center [700, 241] width 307 height 26
click at [577, 301] on span "Yes" at bounding box center [702, 299] width 356 height 23
type input "Yes"
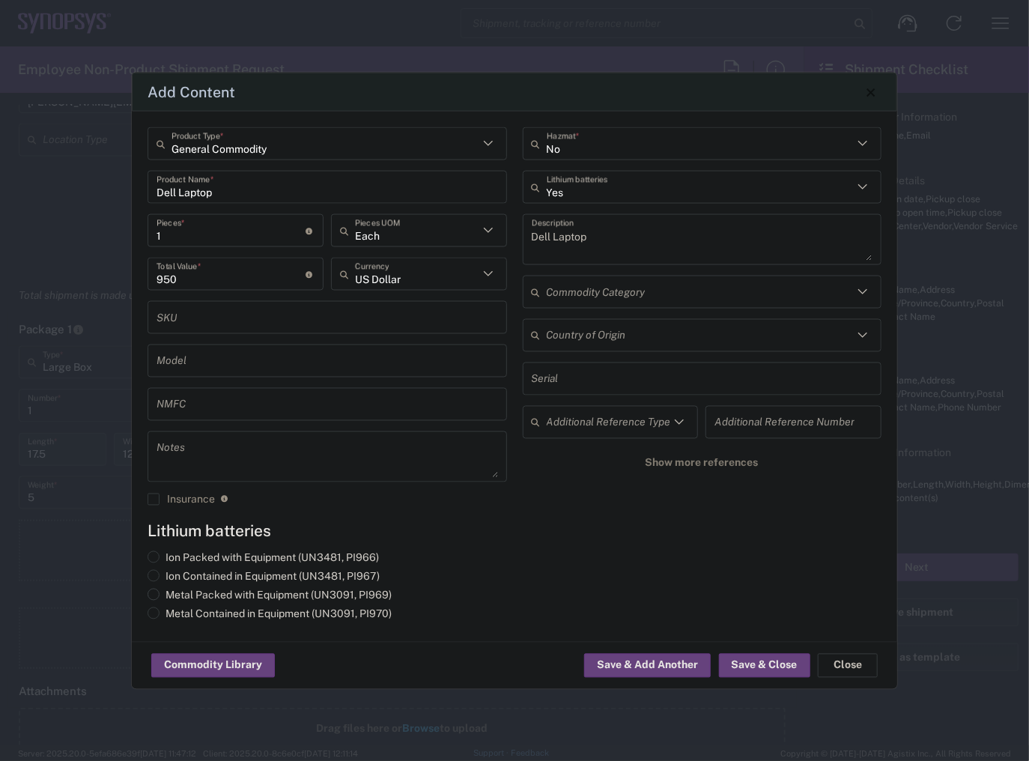
click at [186, 593] on label "Metal Packed with Equipment (UN3091, PI969)" at bounding box center [270, 595] width 244 height 13
click at [175, 593] on input "Metal Packed with Equipment (UN3091, PI969)" at bounding box center [170, 594] width 10 height 10
radio input "true"
drag, startPoint x: 763, startPoint y: 660, endPoint x: 755, endPoint y: 659, distance: 8.4
click at [755, 659] on button "Save & Close" at bounding box center [764, 666] width 91 height 24
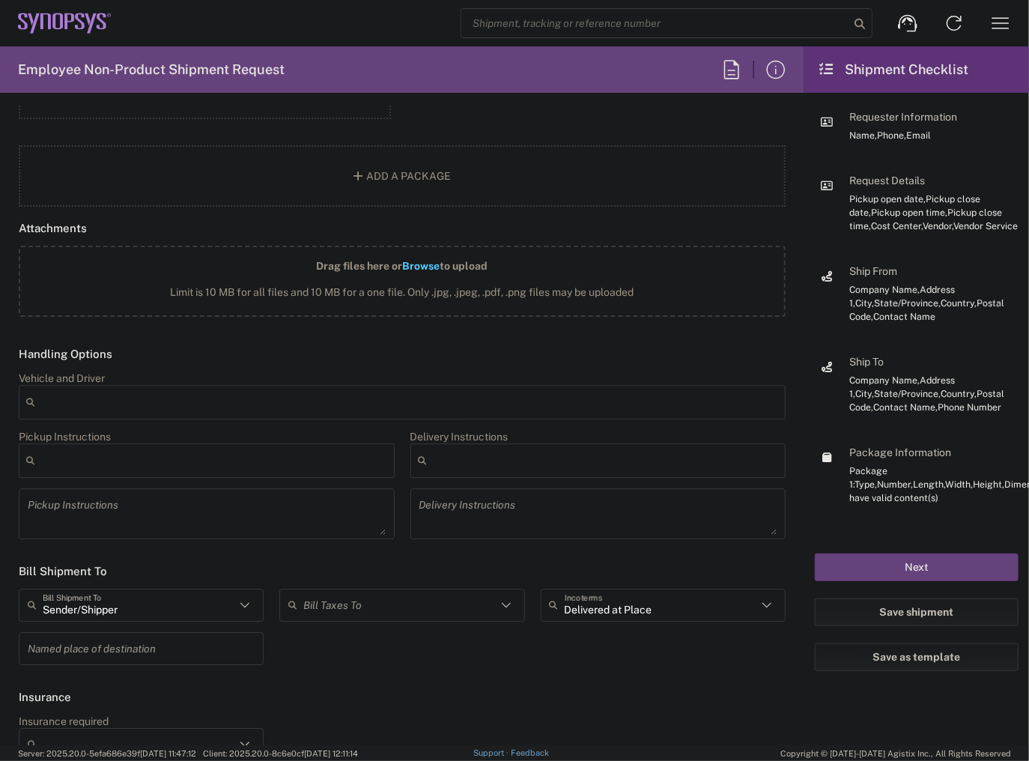
scroll to position [1841, 0]
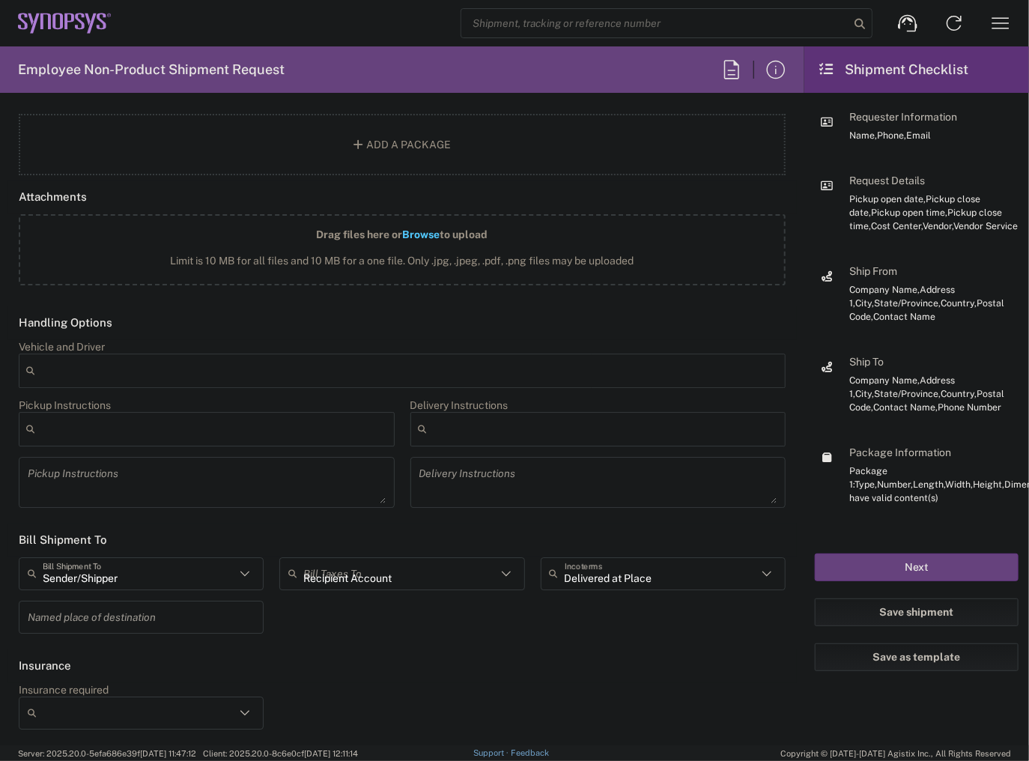
click at [377, 573] on input "Recipient Account" at bounding box center [399, 573] width 192 height 26
click at [368, 622] on span "Sender/Shipper" at bounding box center [397, 629] width 239 height 23
type input "Sender/Shipper"
click at [823, 560] on button "Next" at bounding box center [917, 567] width 204 height 28
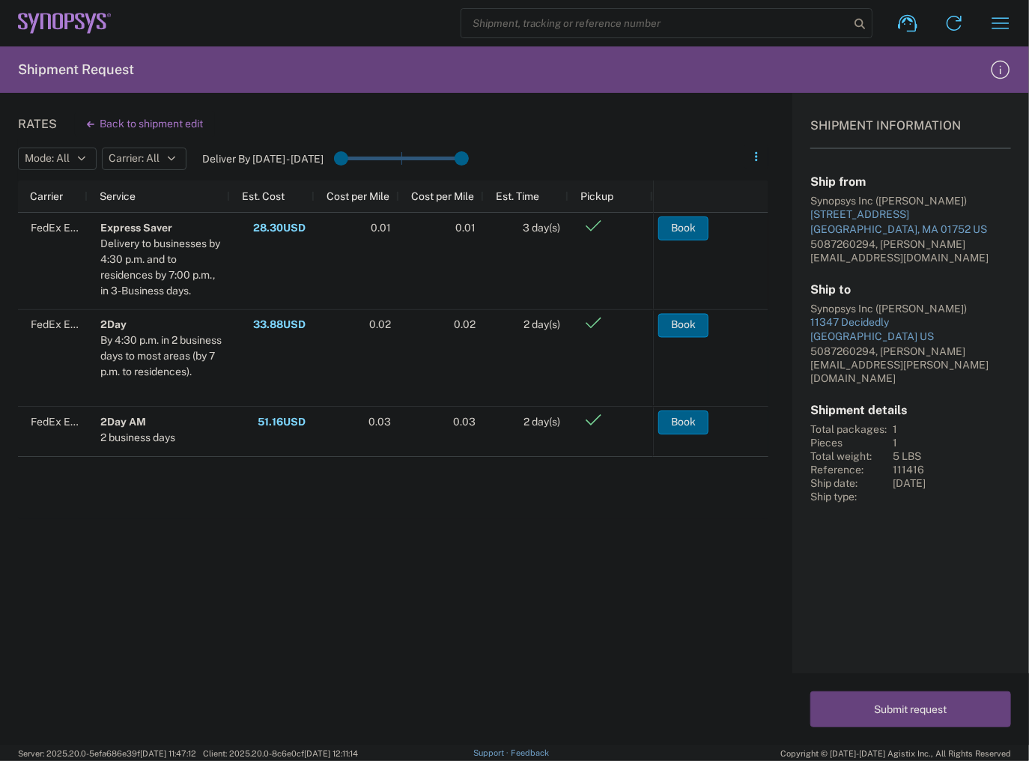
click at [131, 462] on div "FedEx Express Express Saver Delivery to businesses by 4:30 p.m. and to residenc…" at bounding box center [335, 366] width 635 height 306
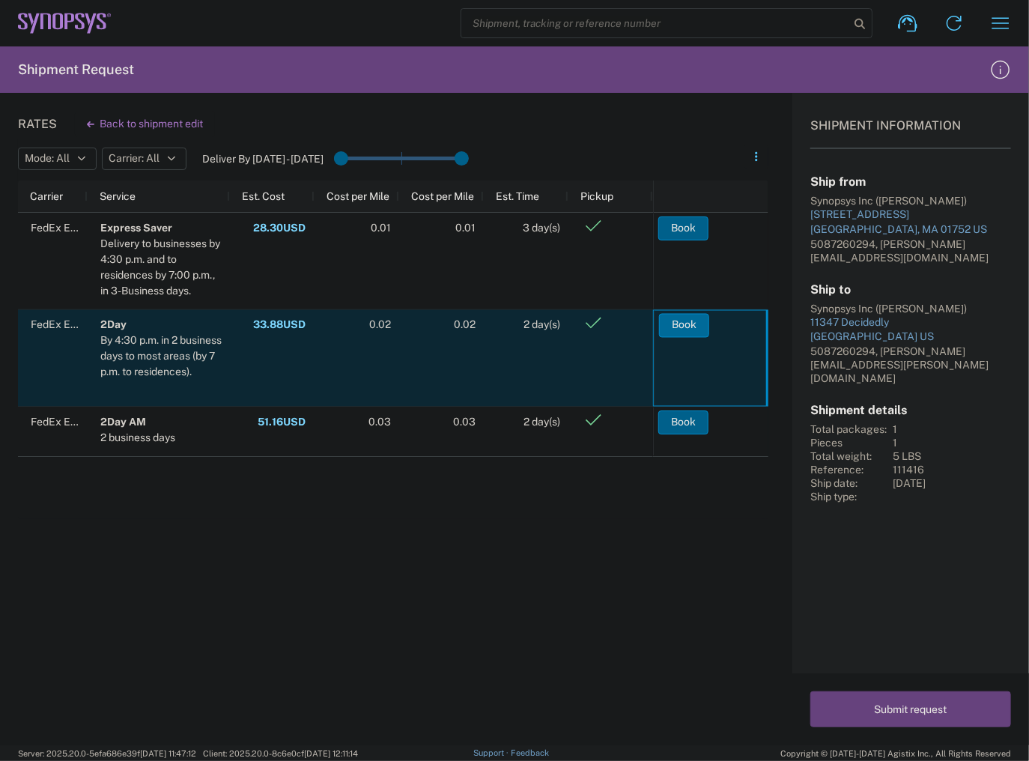
click at [680, 330] on button "Book" at bounding box center [684, 325] width 50 height 24
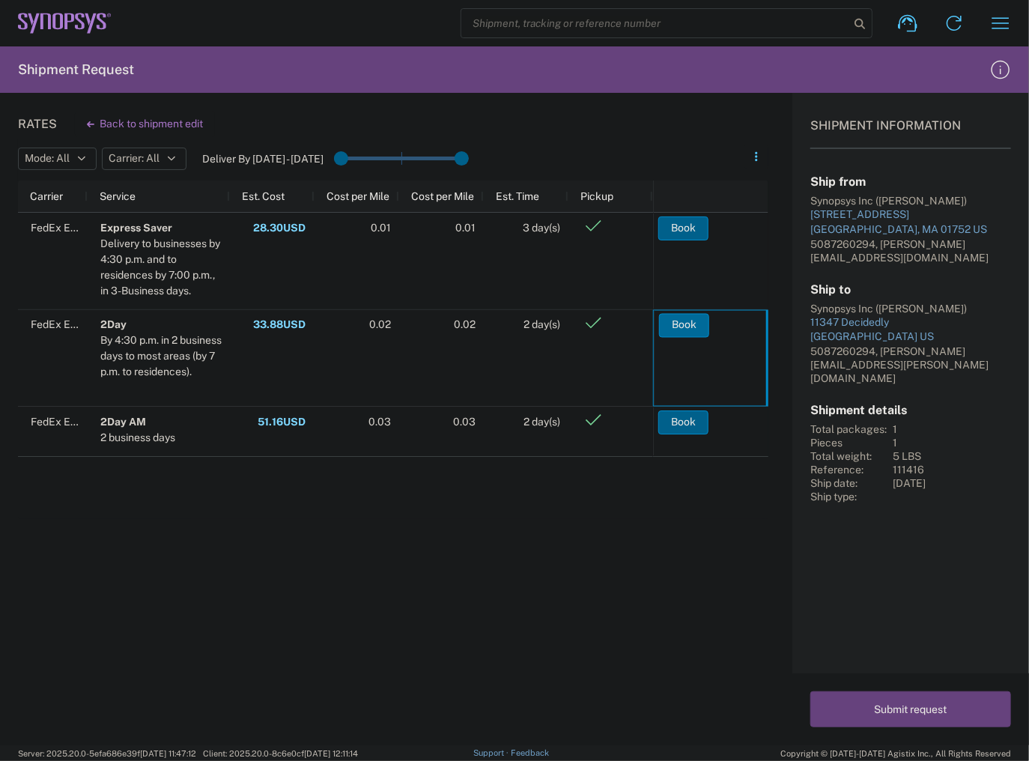
click at [680, 330] on div at bounding box center [514, 380] width 1029 height 761
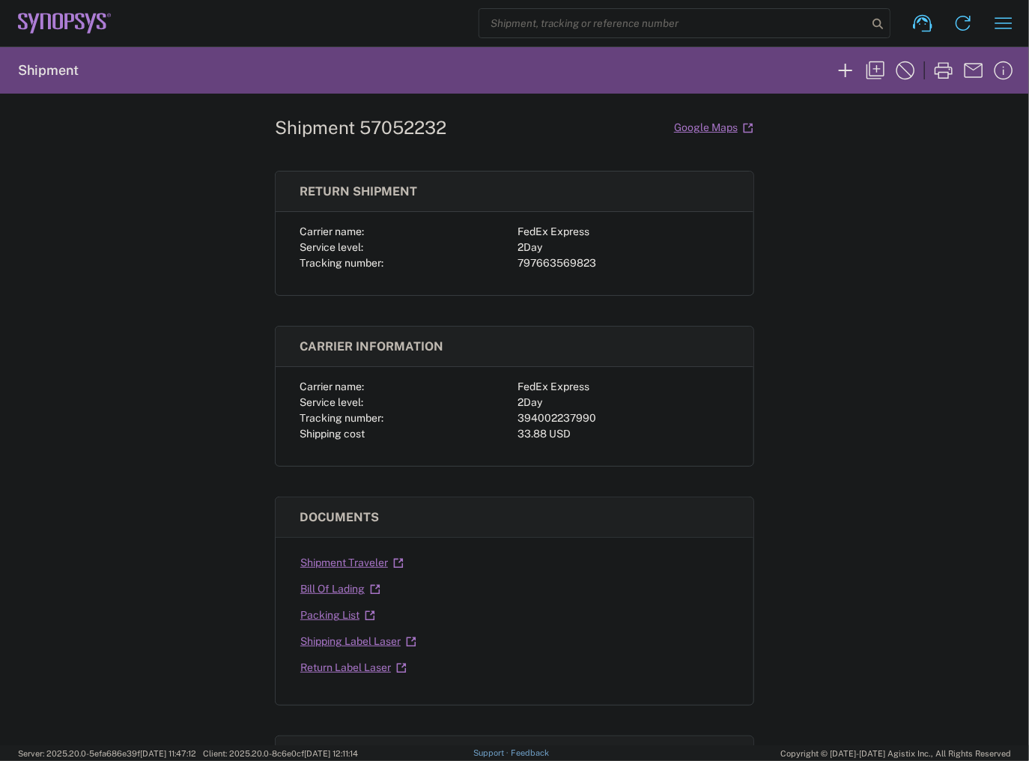
scroll to position [60, 0]
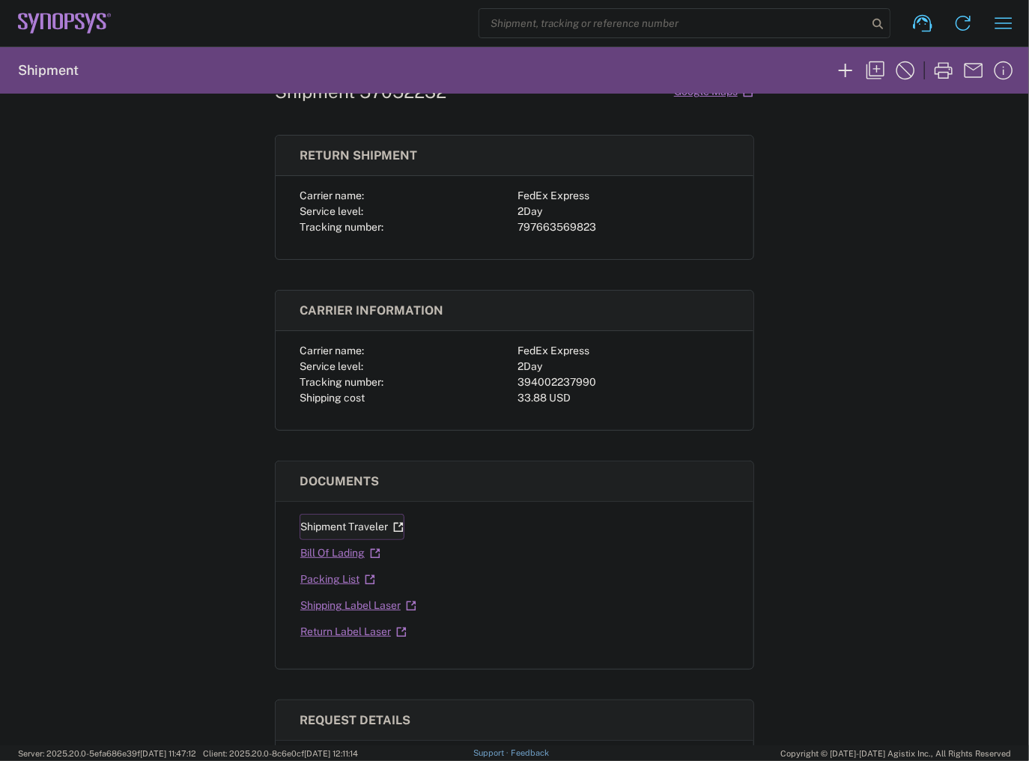
click at [335, 527] on link "Shipment Traveler" at bounding box center [352, 527] width 105 height 26
click at [327, 608] on link "Shipping Label Laser" at bounding box center [359, 605] width 118 height 26
click at [346, 631] on link "Return Label Laser" at bounding box center [354, 632] width 108 height 26
click at [231, 293] on div "Shipment 57052232 Google Maps Return shipment Carrier name: FedEx Express Servi…" at bounding box center [514, 419] width 1029 height 651
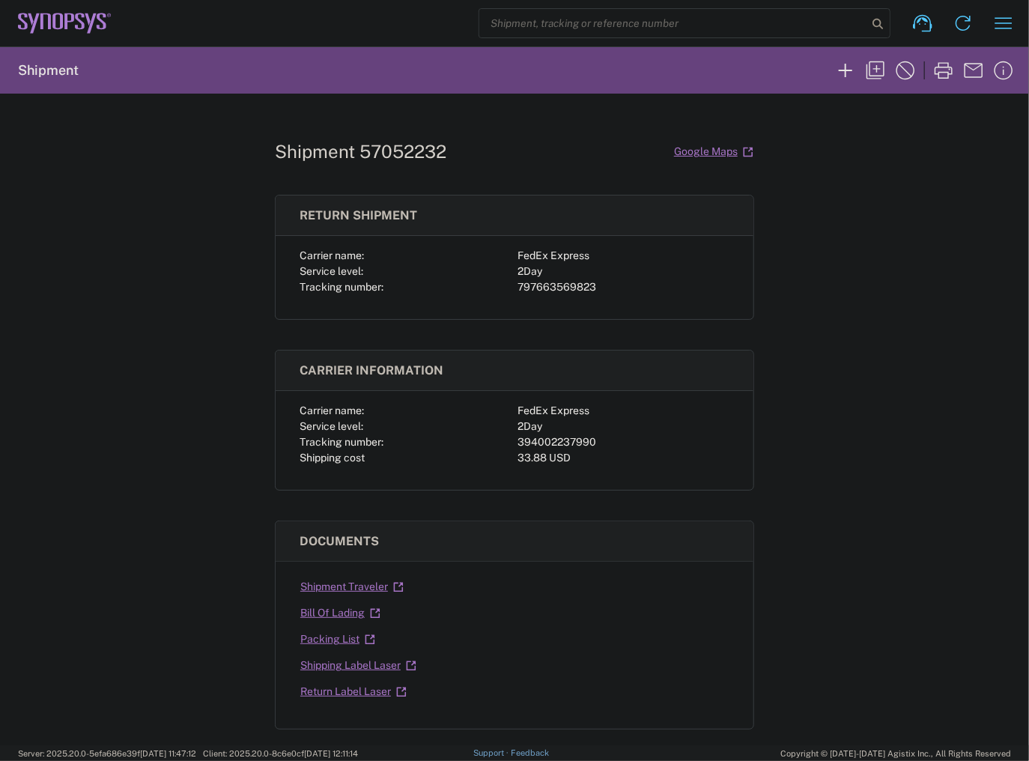
drag, startPoint x: 1018, startPoint y: 189, endPoint x: 1021, endPoint y: 198, distance: 9.7
click at [1021, 198] on div "Shipment 57052232 Google Maps Return shipment Carrier name: FedEx Express Servi…" at bounding box center [514, 419] width 1029 height 651
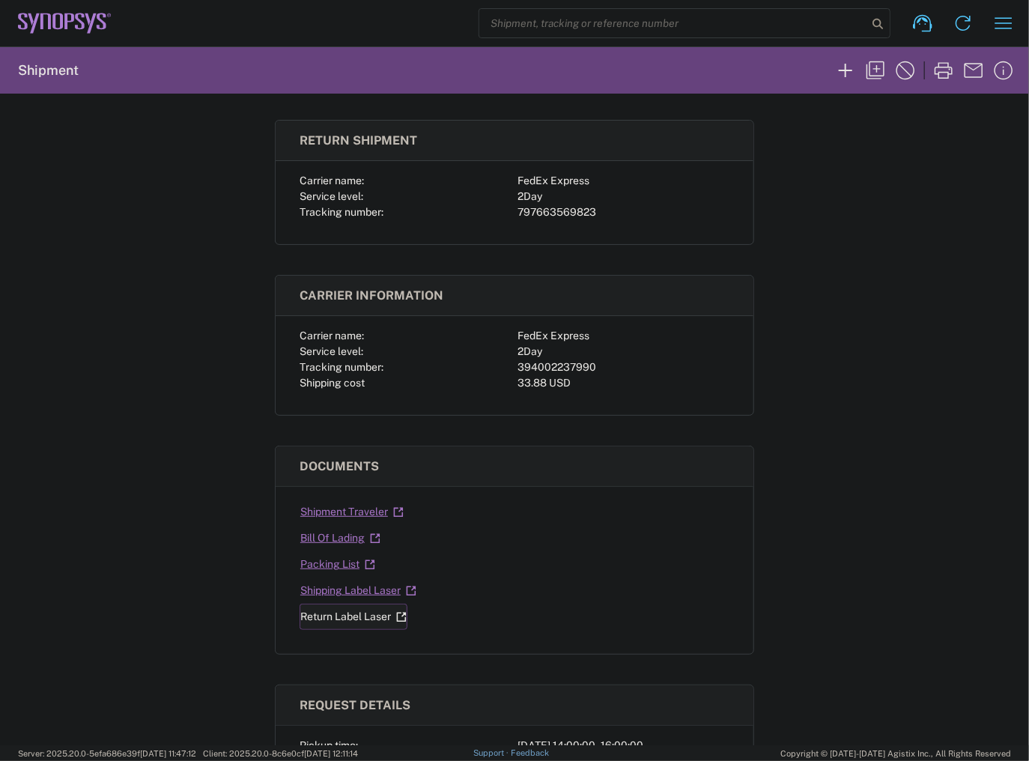
scroll to position [94, 0]
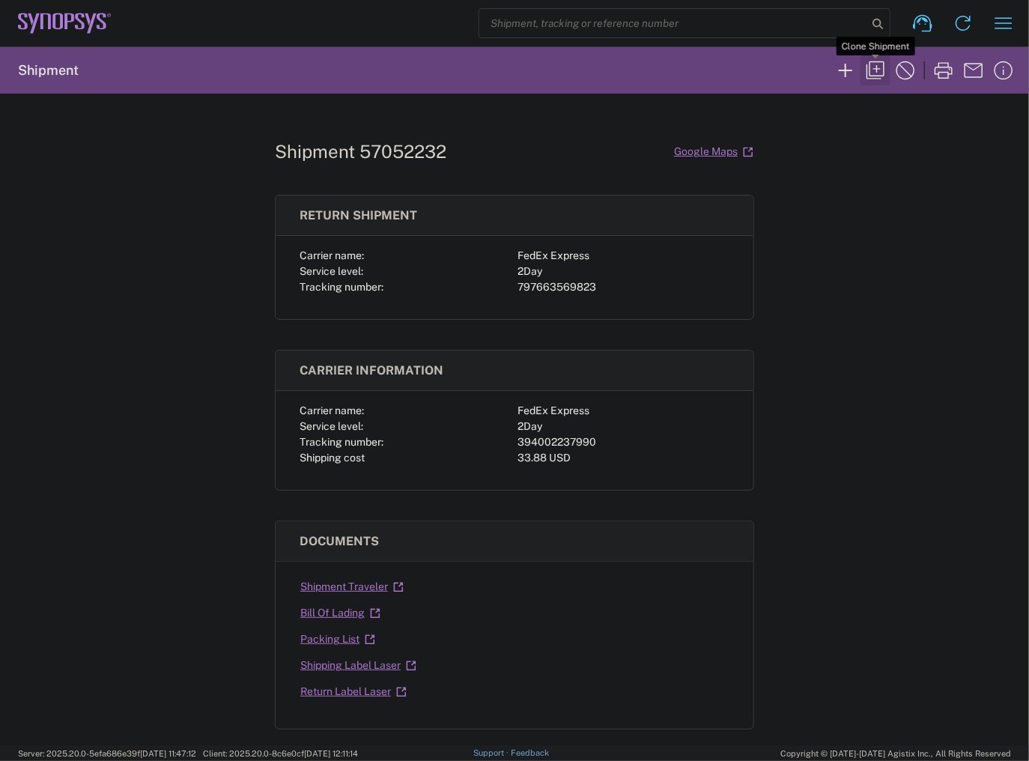
click at [875, 66] on icon "button" at bounding box center [875, 70] width 24 height 24
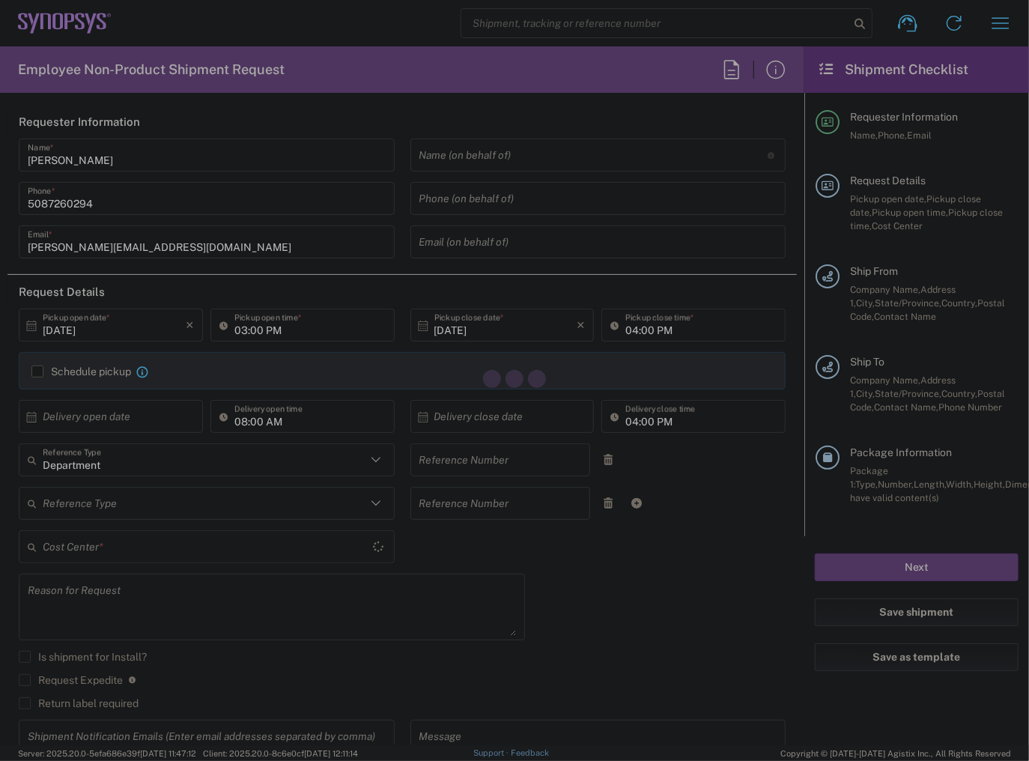
type input "02:00 PM"
type input "111416"
type textarea "Tech Refresh"
type input "Marlboro US04"
type input "Synopsys Inc"
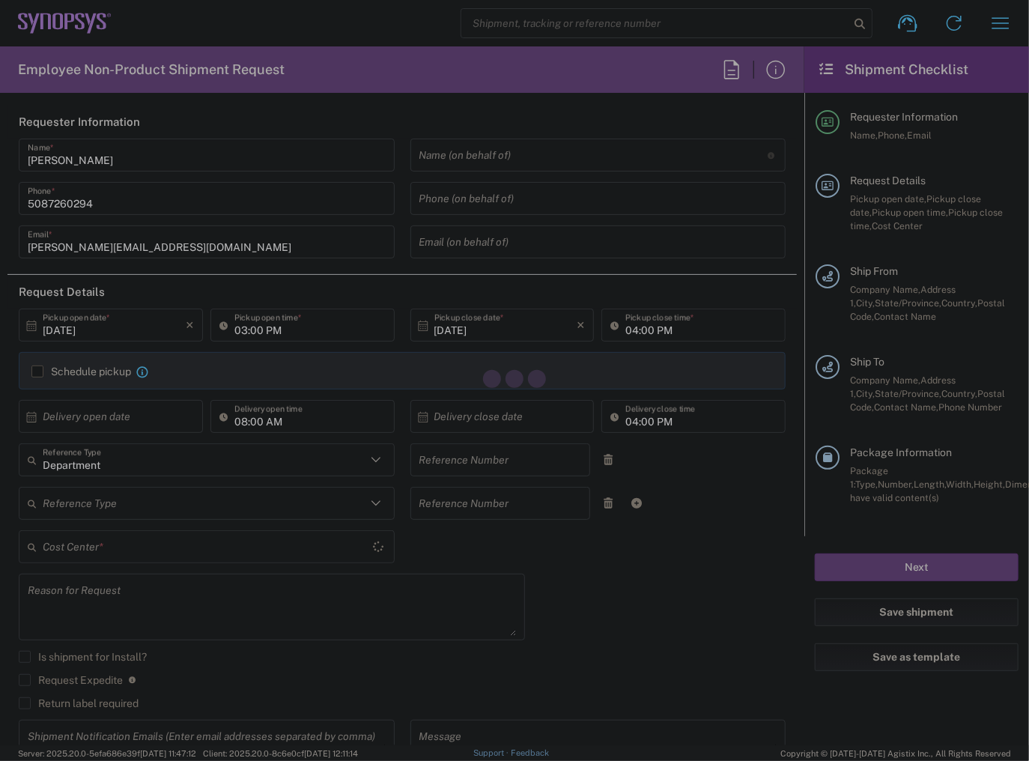
type input "11 Apex Drive"
type input "Suite 302B"
type input "Marlborough"
type input "Massachusetts"
type input "01752"
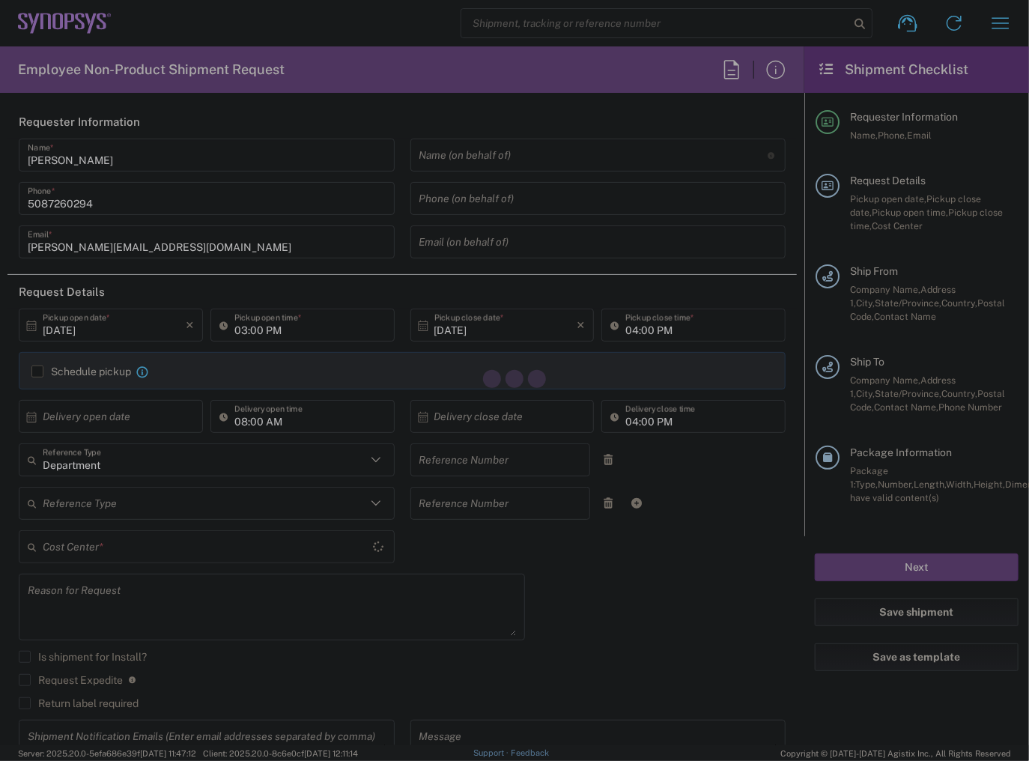
type input "[PERSON_NAME]"
type input "mulherin@synopsys.com"
type input "Synopsys Inc"
type input "11347 Decidedly"
type input "San Antonio"
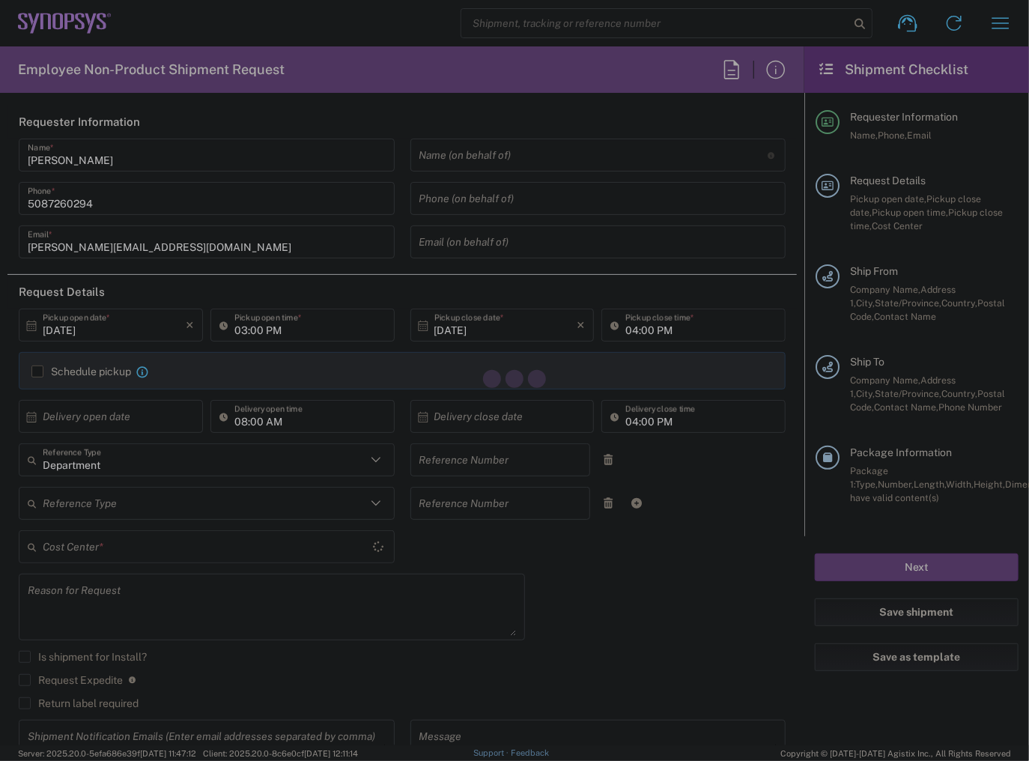
type input "Texas"
type input "78245"
type input "[PERSON_NAME]"
type input "joseluis.gonzalezhernandez@synopsys.com"
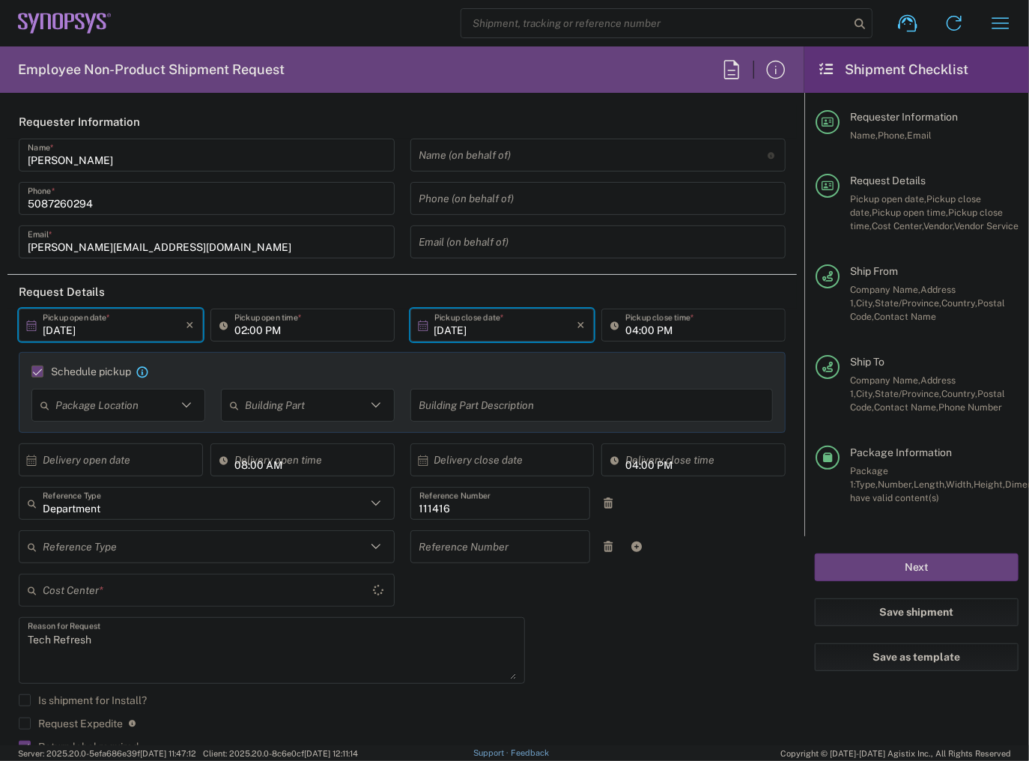
type input "US01, SIG, IT Platform Products 111416"
type input "2Day"
type input "Large Box"
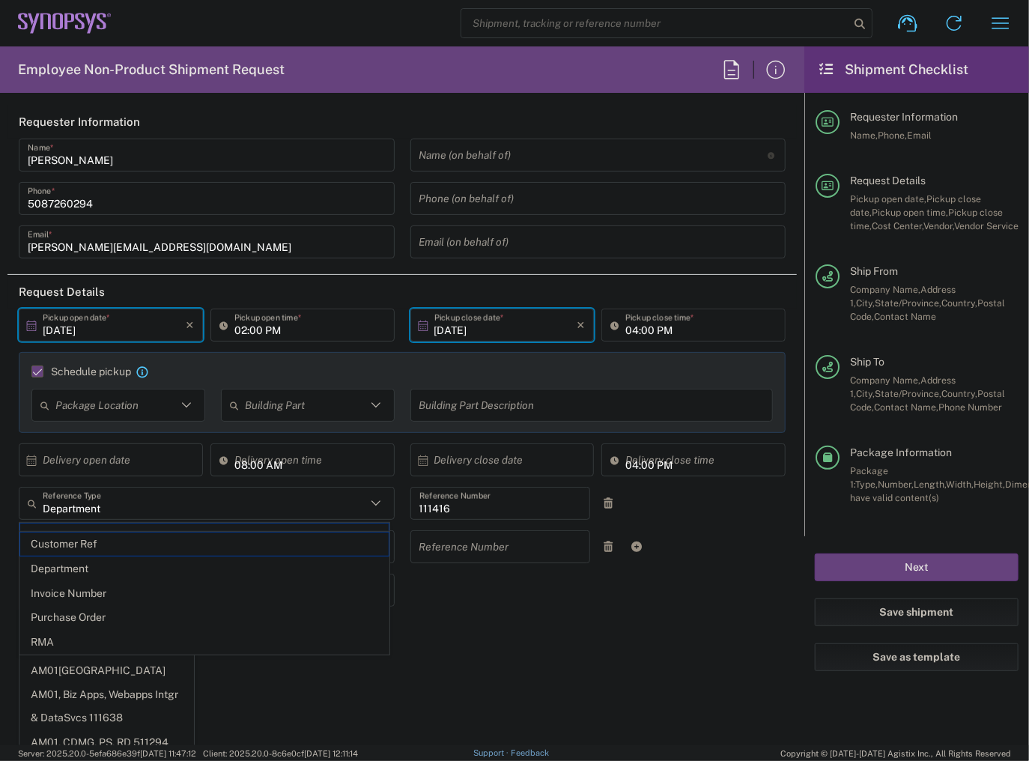
type input "05:00 PM"
type input "07/08/2025"
type input "Department"
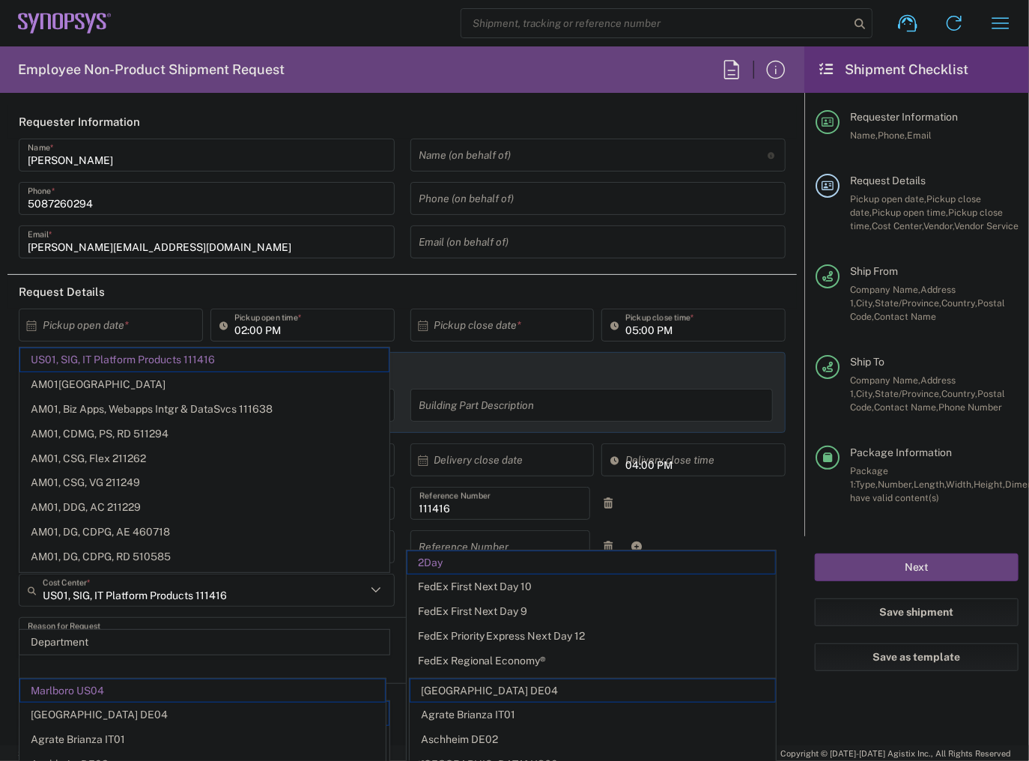
type input "Massachusetts"
type input "Marlboro US04"
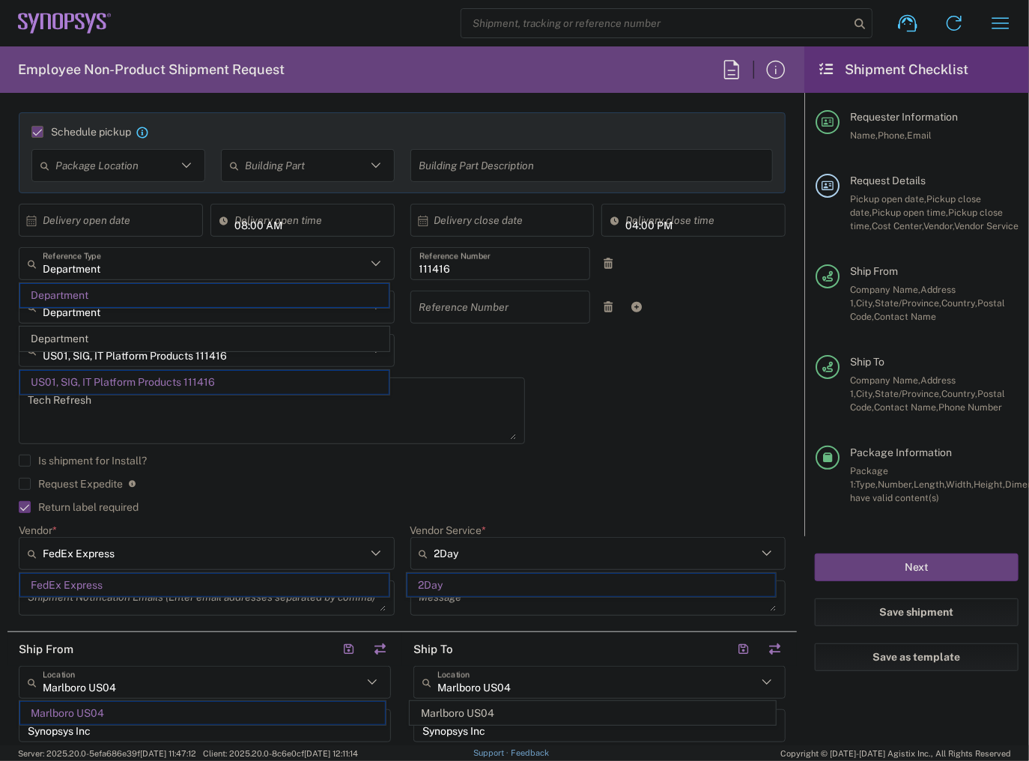
type input "Sender/Shipper"
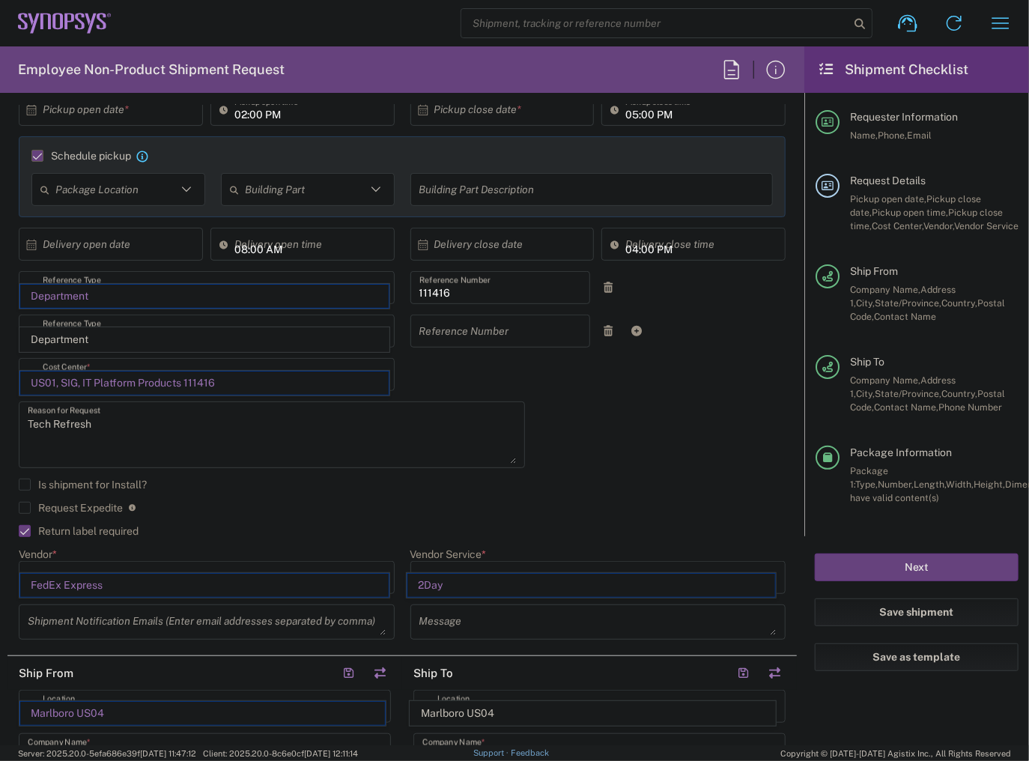
scroll to position [180, 0]
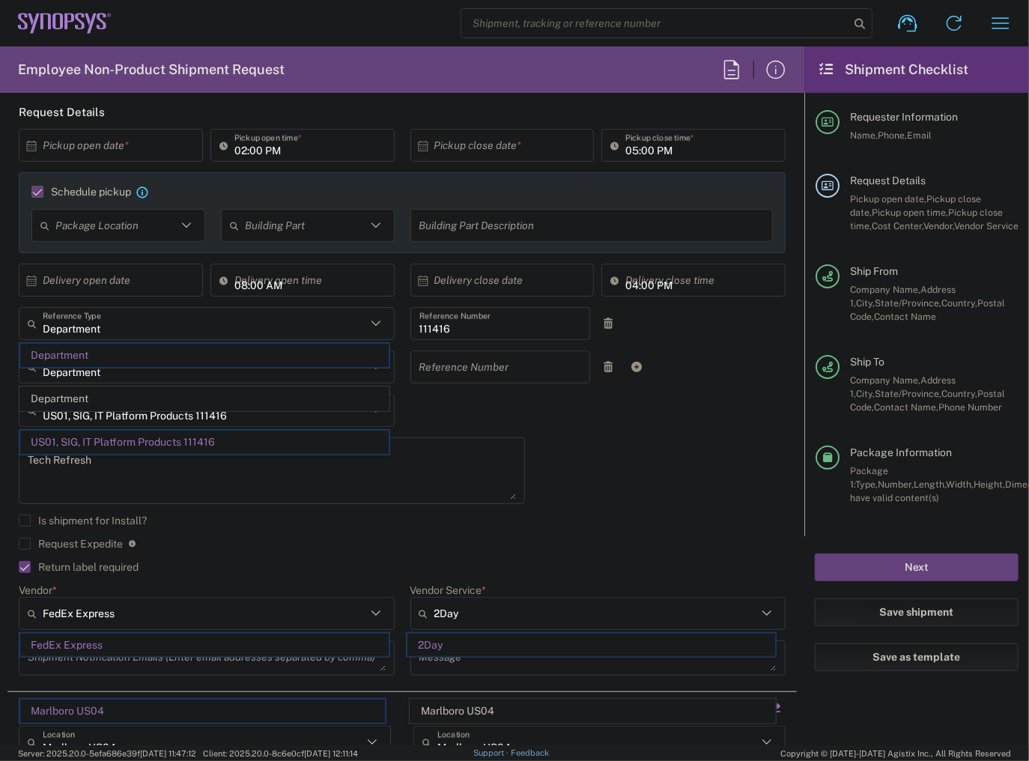
click at [617, 476] on div "× Pickup open date * Cancel Apply 02:00 PM Pickup open time * × Pickup close da…" at bounding box center [402, 407] width 783 height 557
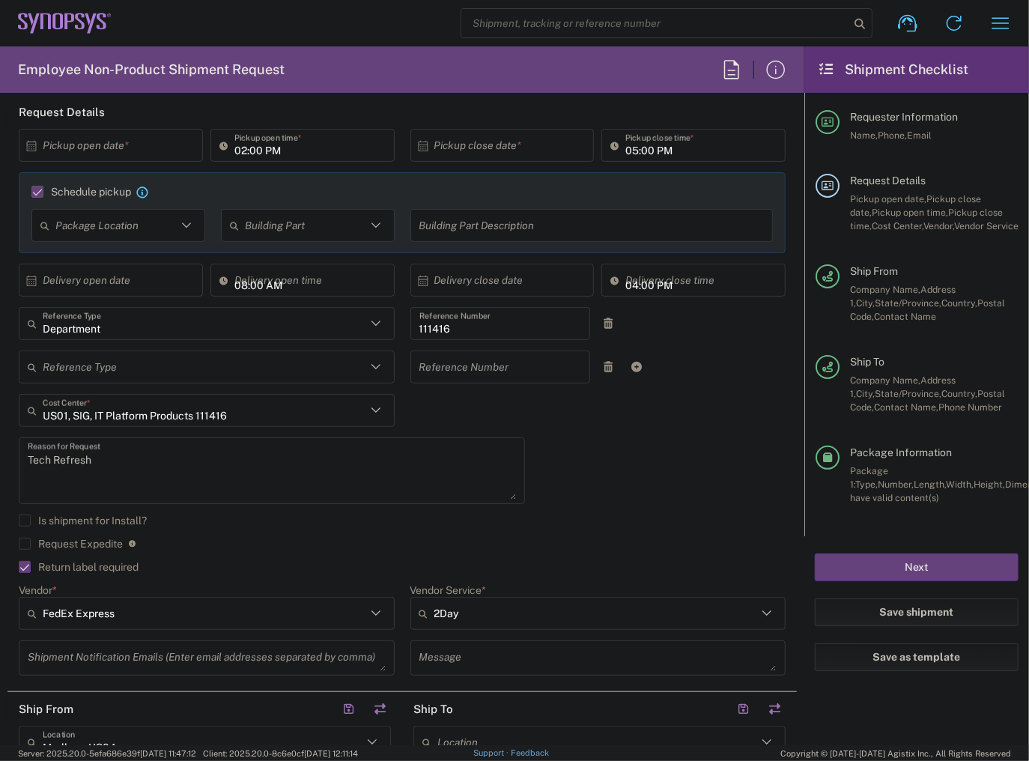
click at [35, 135] on div "× Pickup open date *" at bounding box center [111, 145] width 184 height 33
click at [32, 150] on icon at bounding box center [31, 145] width 13 height 13
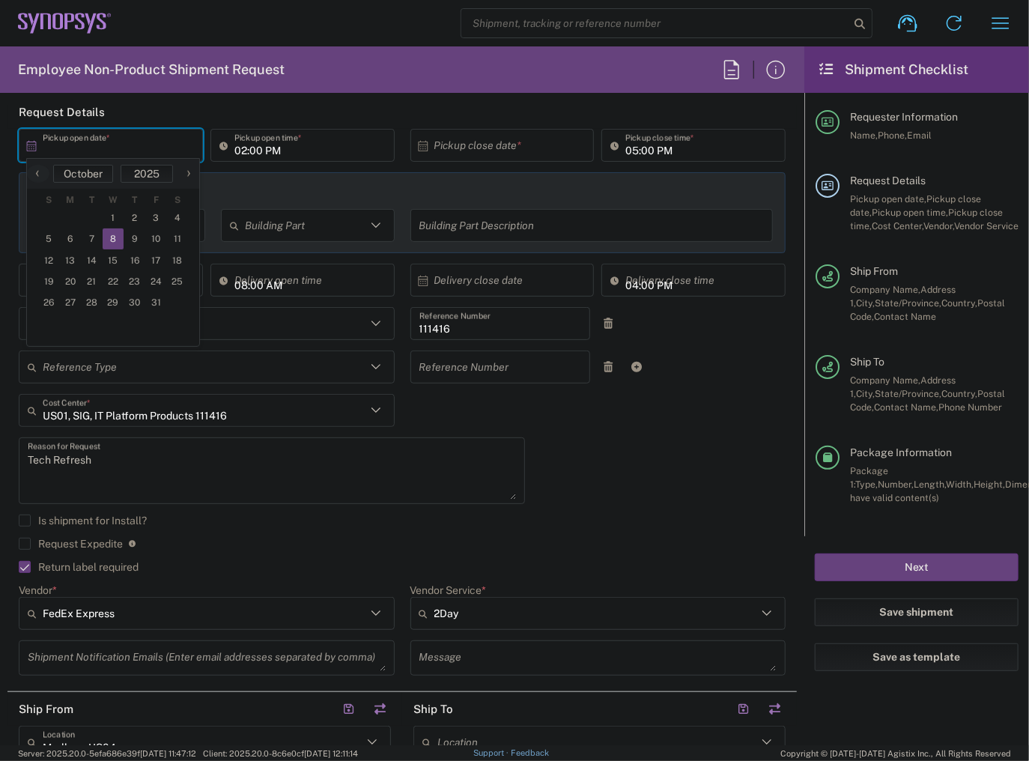
click at [109, 240] on span "8" at bounding box center [114, 238] width 22 height 21
type input "10/08/2025"
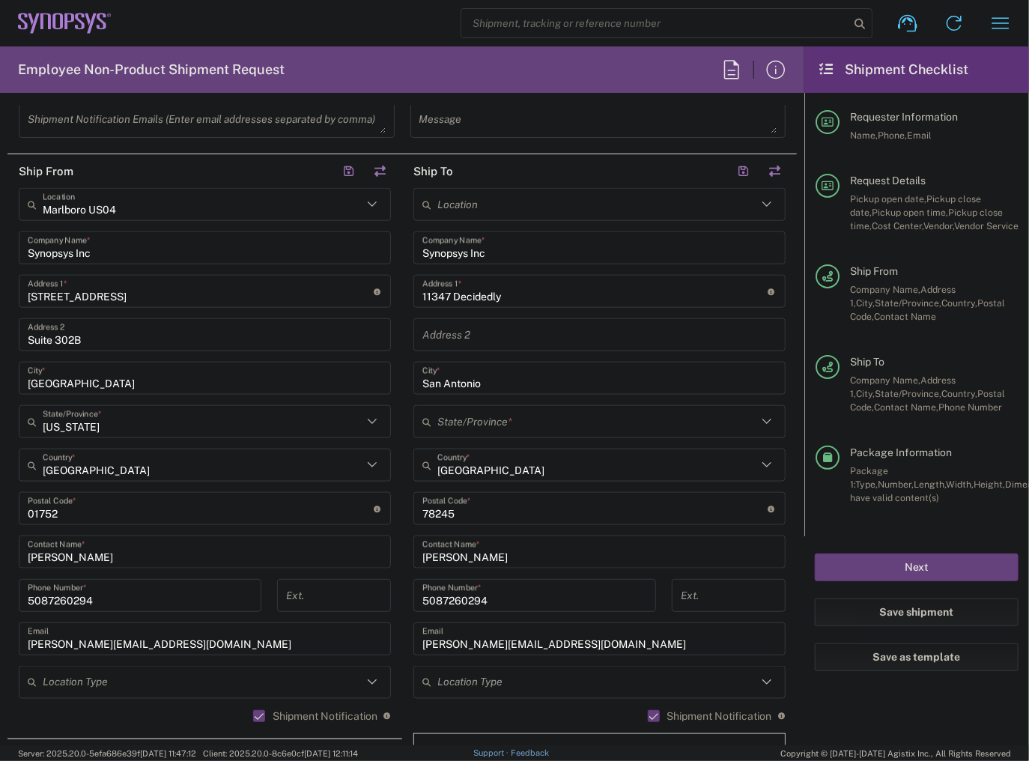
scroll to position [719, 0]
drag, startPoint x: 541, startPoint y: 283, endPoint x: 301, endPoint y: 303, distance: 240.4
click at [301, 303] on div "Ship From Marlboro US04 Location Marlboro US04 Synopsys Inc Company Name * 11 A…" at bounding box center [401, 487] width 789 height 669
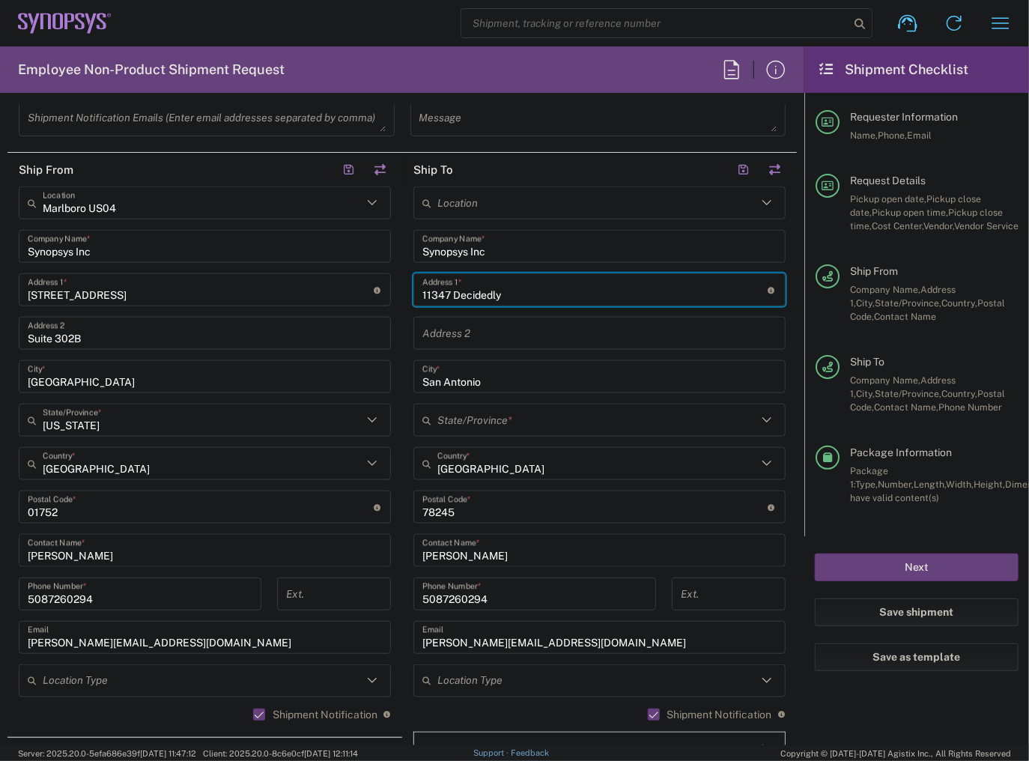
paste input "487 Dennery Rd"
type input "487 Dennery Rd"
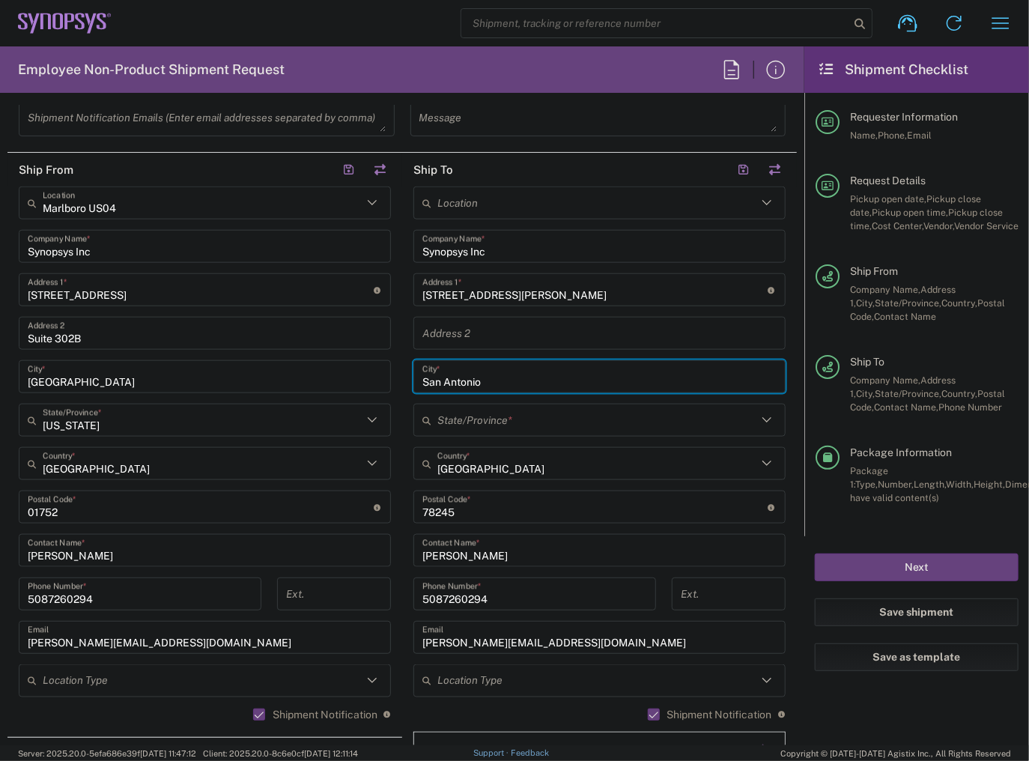
drag, startPoint x: 289, startPoint y: 362, endPoint x: 285, endPoint y: 383, distance: 21.4
click at [207, 347] on div "Ship From Marlboro US04 Location Marlboro US04 Synopsys Inc Company Name * 11 A…" at bounding box center [401, 487] width 789 height 669
paste input "Dieg"
type input "San Diego"
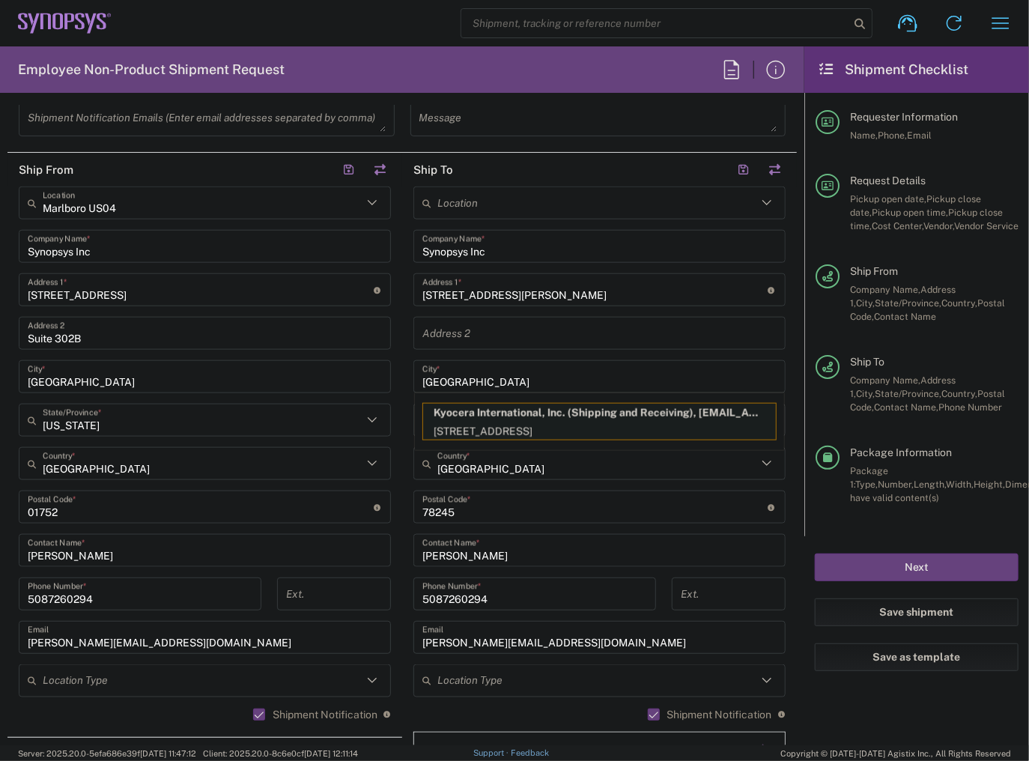
click at [474, 414] on p "Kyocera International, Inc. (Shipping and Receiving), scshippingreceiving@kyoce…" at bounding box center [599, 413] width 353 height 19
type input "Kyocera International, Inc."
type input "8611 Balboa Avenue"
type input "California"
type input "92123"
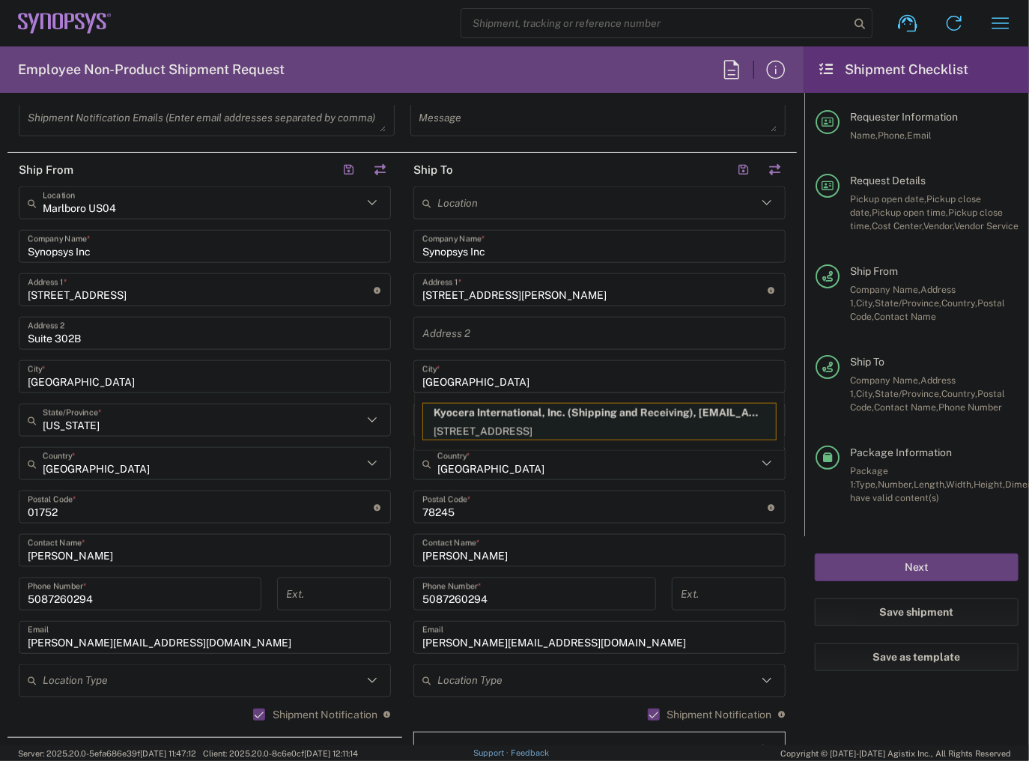
type input "Shipping and Receiving"
type input "8585762600"
type input "scshippingreceiving@kyocera.com"
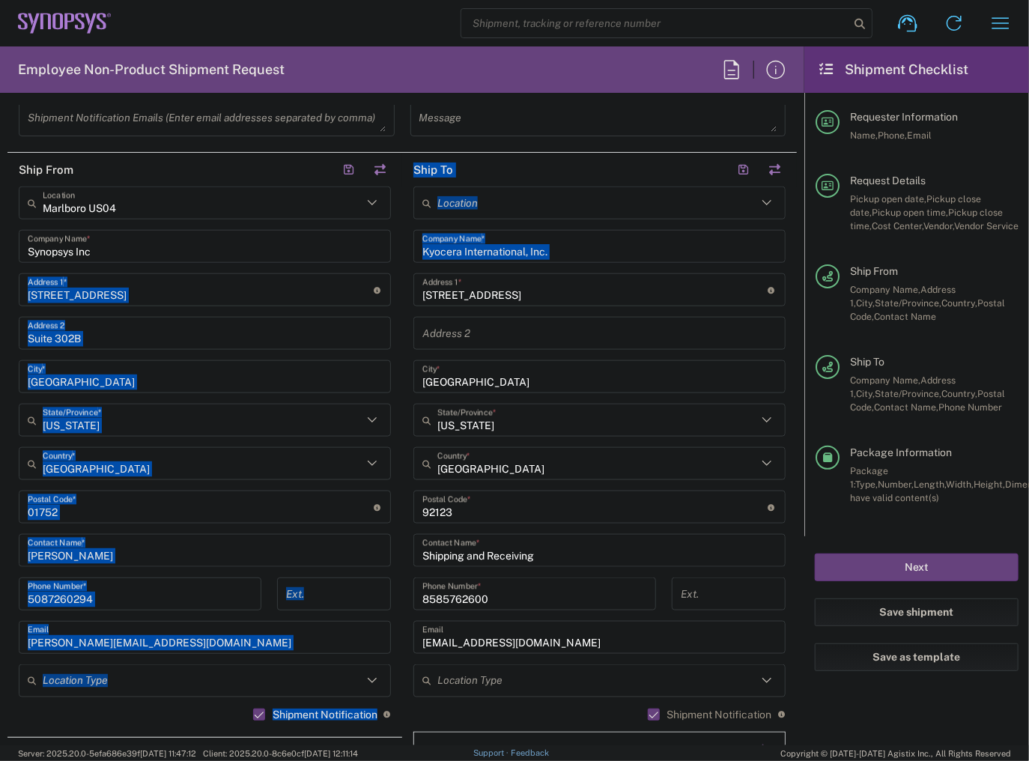
drag, startPoint x: 512, startPoint y: 297, endPoint x: 354, endPoint y: 297, distance: 158.0
click at [354, 297] on div "Ship From Marlboro US04 Location Marlboro US04 Synopsys Inc Company Name * 11 A…" at bounding box center [401, 487] width 789 height 669
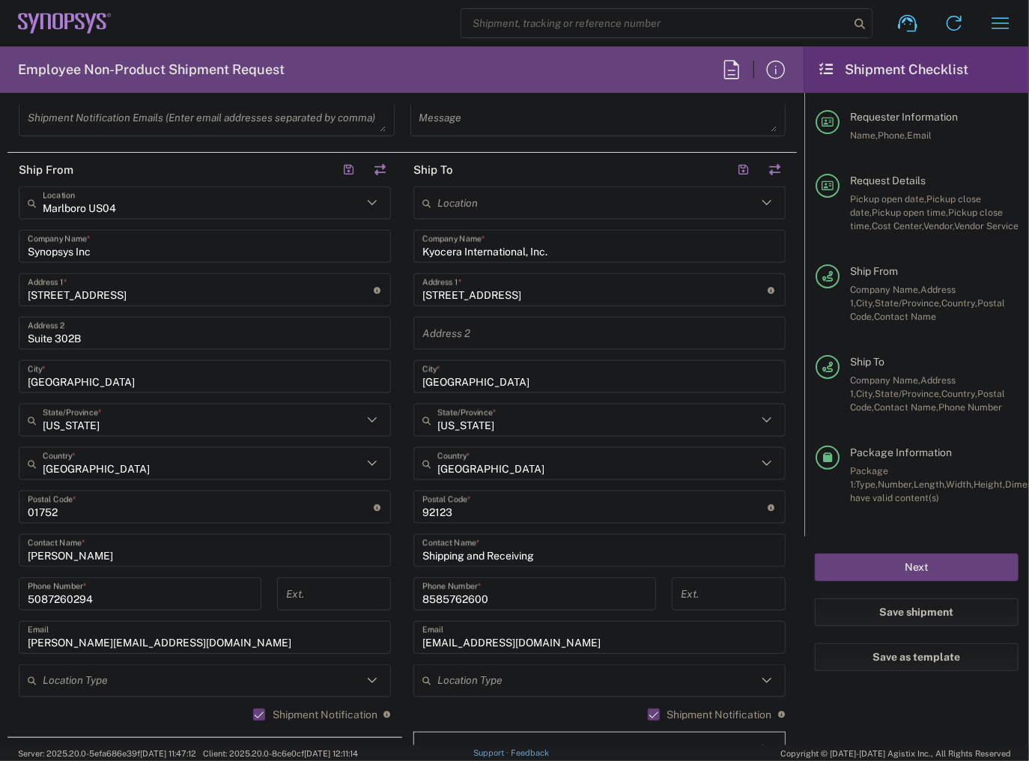
click at [524, 279] on input "8611 Balboa Avenue" at bounding box center [595, 290] width 346 height 26
click at [524, 282] on input "8611 Balboa Avenue" at bounding box center [595, 290] width 346 height 26
click at [524, 283] on input "8611 Balboa Avenue" at bounding box center [595, 290] width 346 height 26
paste input "487 Dennery Rd"
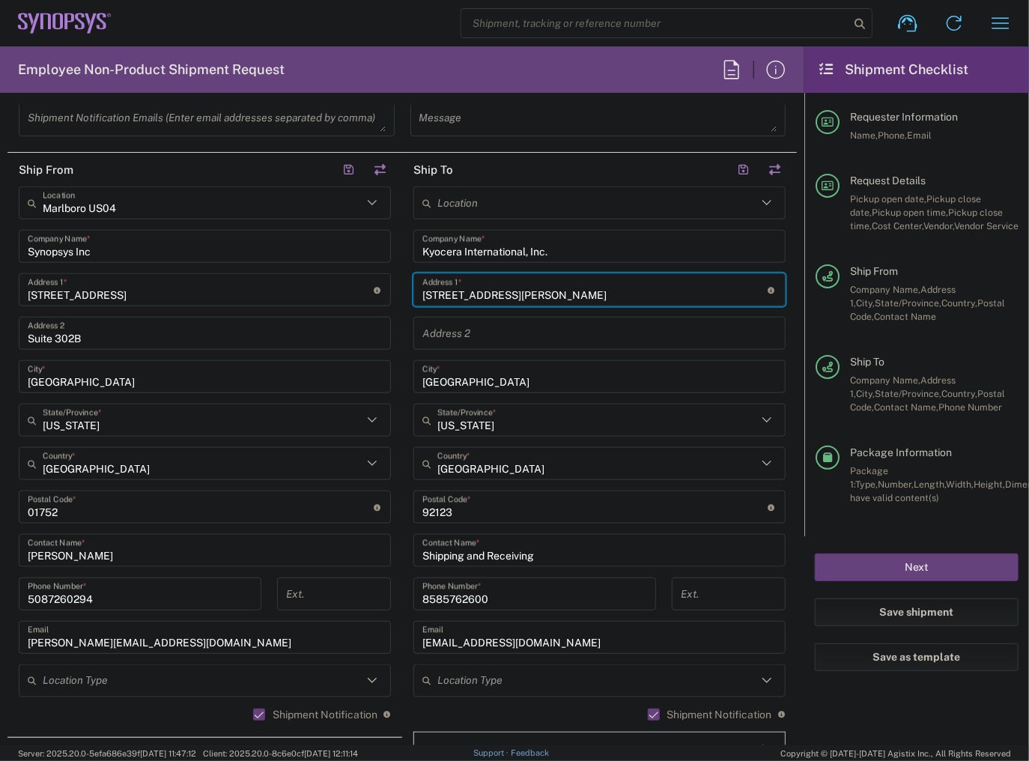
type input "487 Dennery Rd"
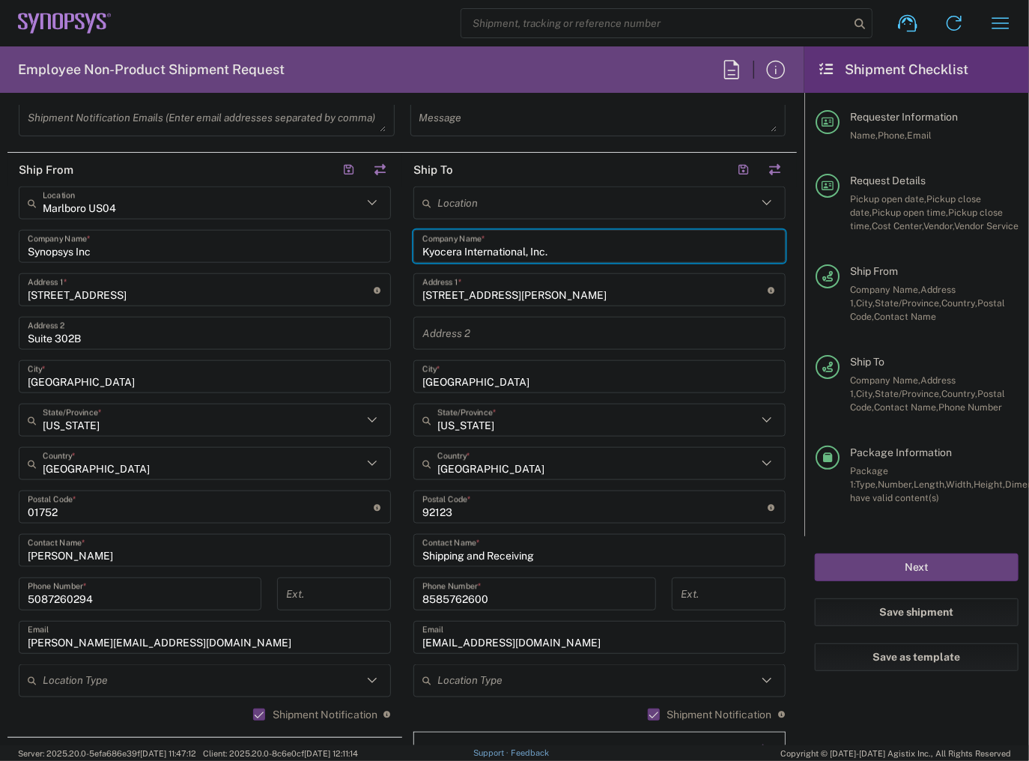
click at [572, 256] on input "Kyocera International, Inc." at bounding box center [599, 247] width 354 height 26
drag, startPoint x: 572, startPoint y: 256, endPoint x: 319, endPoint y: 264, distance: 253.2
click at [321, 262] on div "Ship From Marlboro US04 Location Marlboro US04 Synopsys Inc Company Name * 11 A…" at bounding box center [401, 487] width 789 height 669
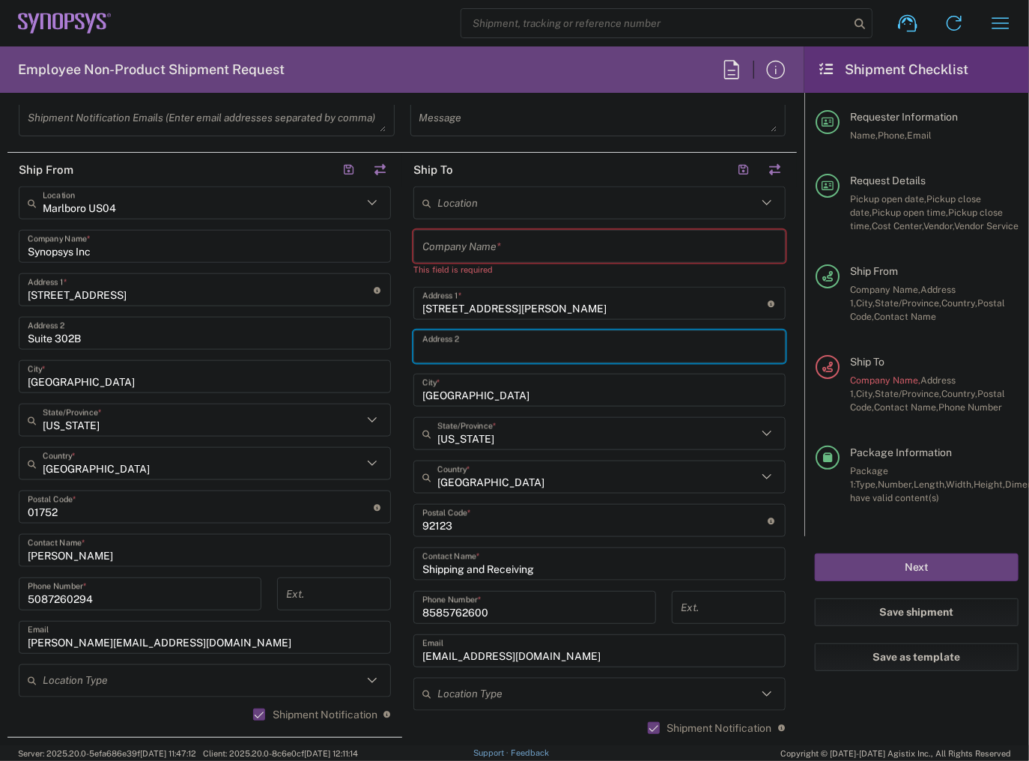
click at [611, 338] on input "text" at bounding box center [599, 347] width 354 height 26
click at [513, 250] on input "text" at bounding box center [599, 247] width 354 height 26
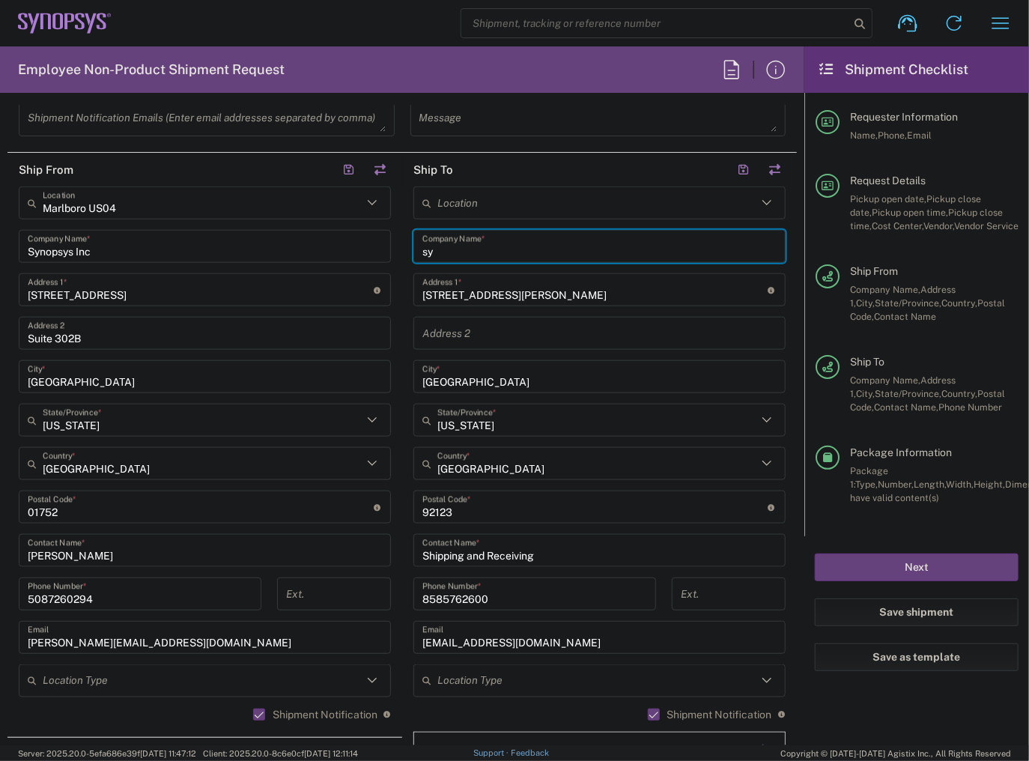
type input "s"
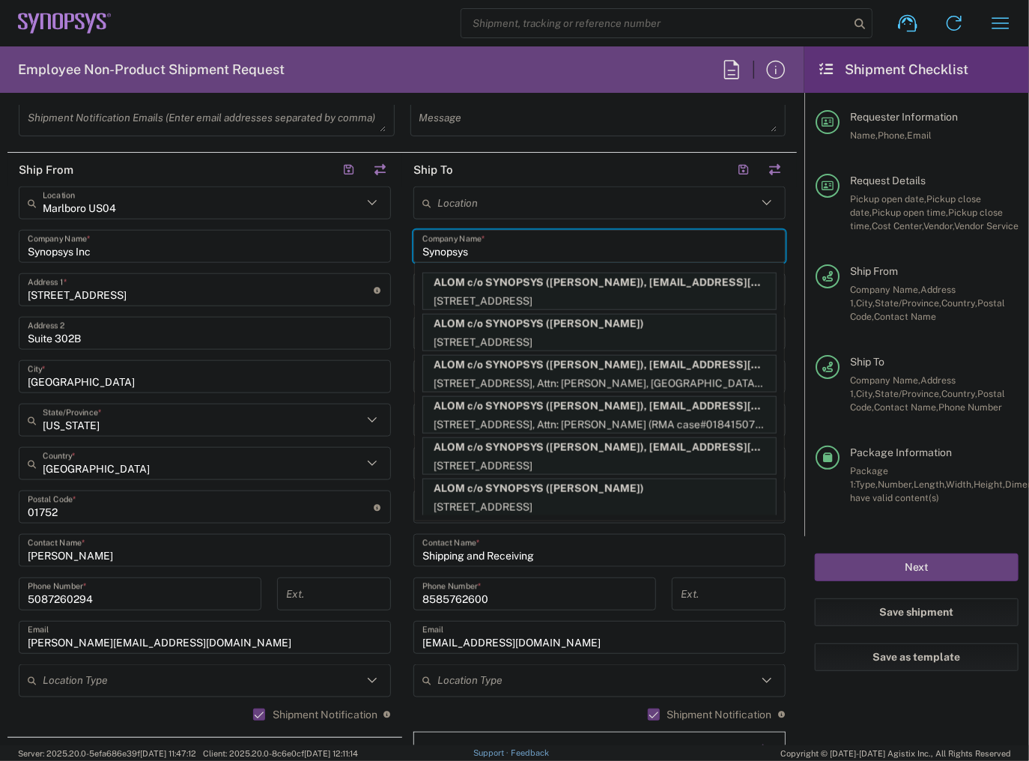
type input "Synopsys"
click at [538, 180] on header "Ship To" at bounding box center [599, 170] width 395 height 34
click at [476, 565] on div "Location Aachen DE04 Agrate Brianza IT01 Aschheim DE02 Atlanta US60 Austin US26…" at bounding box center [599, 500] width 372 height 629
click at [484, 553] on input "Shipping and Receiving" at bounding box center [599, 551] width 354 height 26
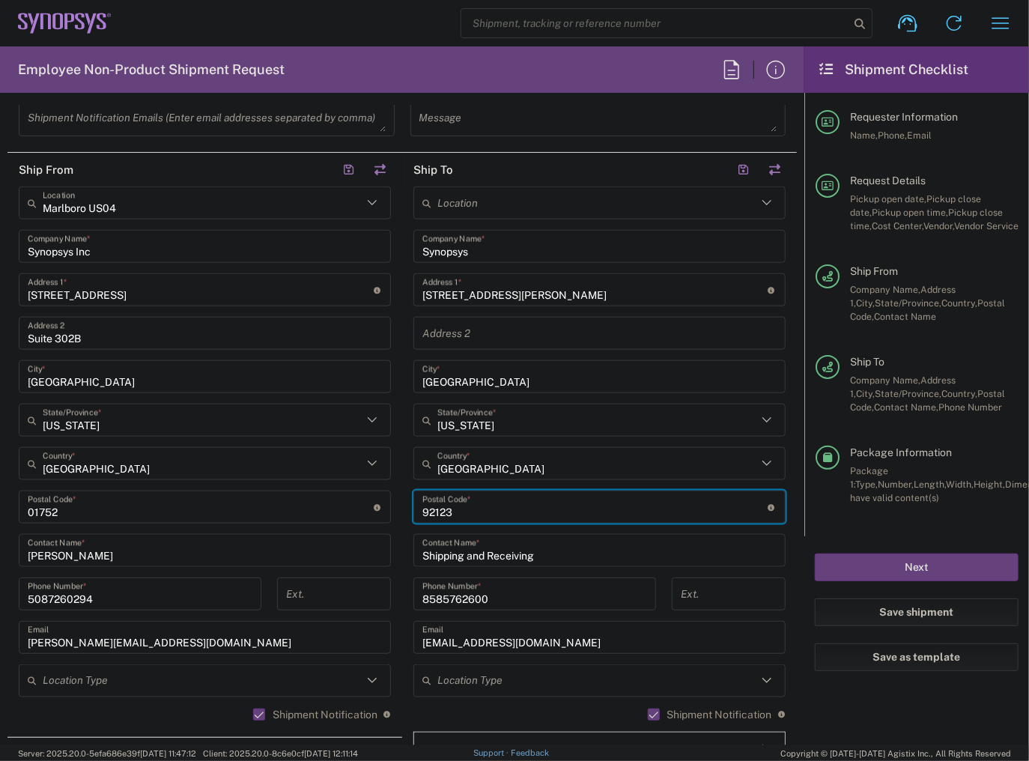
drag, startPoint x: 496, startPoint y: 517, endPoint x: 374, endPoint y: 520, distance: 122.1
click at [374, 520] on div "Ship From Marlboro US04 Location Marlboro US04 Synopsys Inc Company Name * 11 A…" at bounding box center [401, 487] width 789 height 669
paste input "92154"
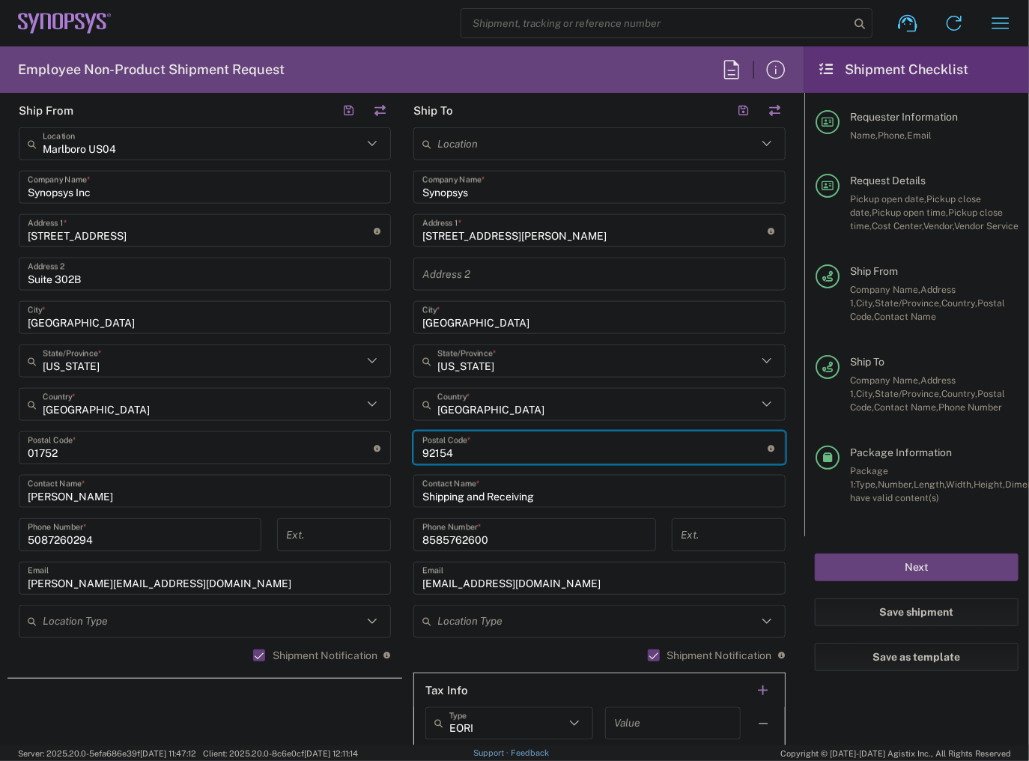
scroll to position [779, 0]
type input "92154"
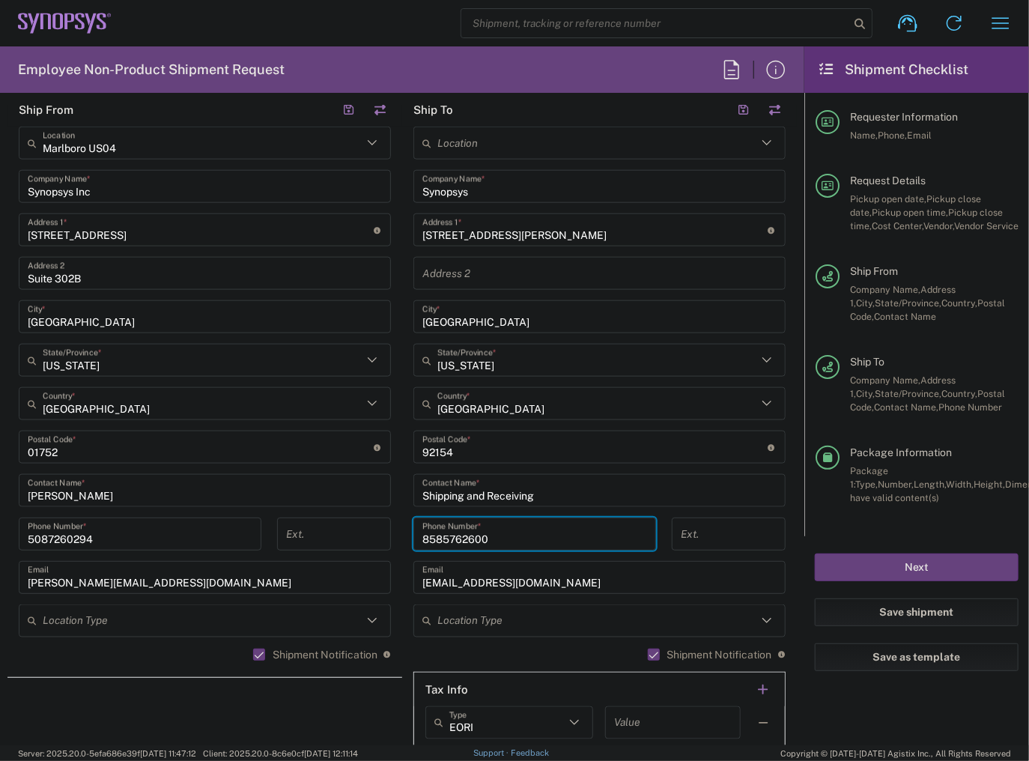
drag, startPoint x: 566, startPoint y: 533, endPoint x: 355, endPoint y: 526, distance: 211.3
click at [355, 526] on div "Ship From Marlboro US04 Location Marlboro US04 Synopsys Inc Company Name * 11 A…" at bounding box center [401, 427] width 789 height 669
paste input "Juan D. Castro"
type input "8585762600"
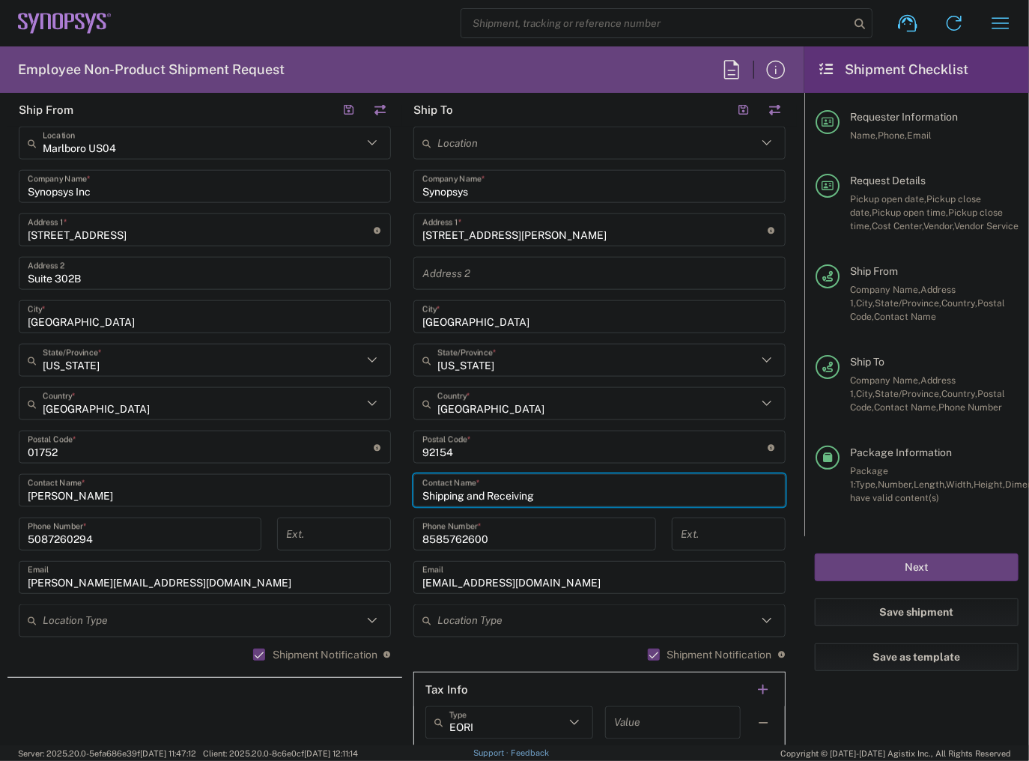
drag, startPoint x: 544, startPoint y: 494, endPoint x: 334, endPoint y: 487, distance: 210.5
click at [334, 488] on div "Ship From Marlboro US04 Location Marlboro US04 Synopsys Inc Company Name * 11 A…" at bounding box center [401, 427] width 789 height 669
paste input "Juan D. Castro"
type input "Juan D. Castro"
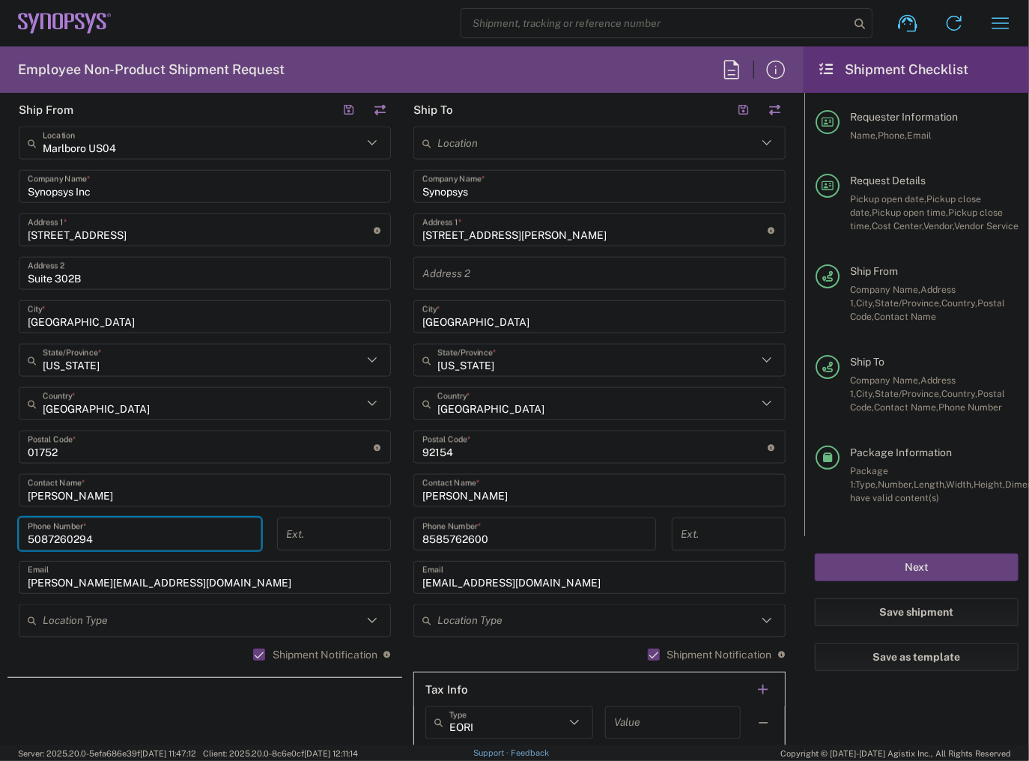
click at [67, 532] on input "5087260294" at bounding box center [140, 534] width 225 height 26
click at [456, 529] on input "8585762600" at bounding box center [534, 534] width 225 height 26
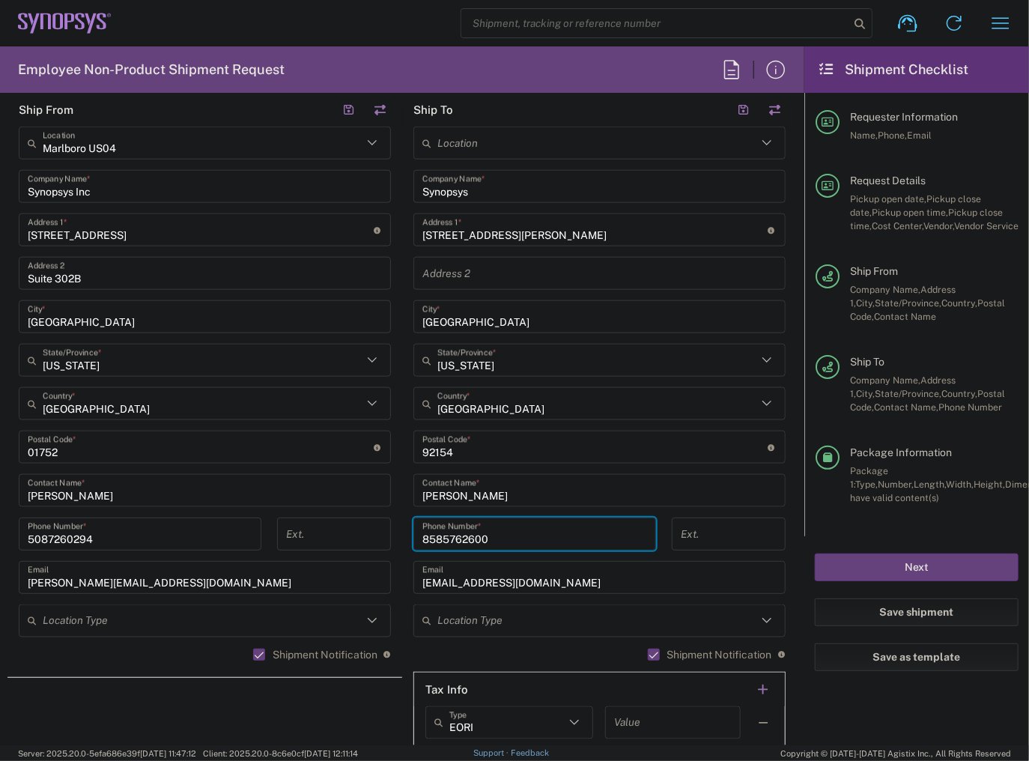
click at [455, 529] on input "8585762600" at bounding box center [534, 534] width 225 height 26
click at [451, 529] on input "8585762600" at bounding box center [534, 534] width 225 height 26
paste input "5087260294"
type input "5087260294"
click at [552, 598] on div "Location Aachen DE04 Agrate Brianza IT01 Aschheim DE02 Atlanta US60 Austin US26…" at bounding box center [599, 441] width 372 height 629
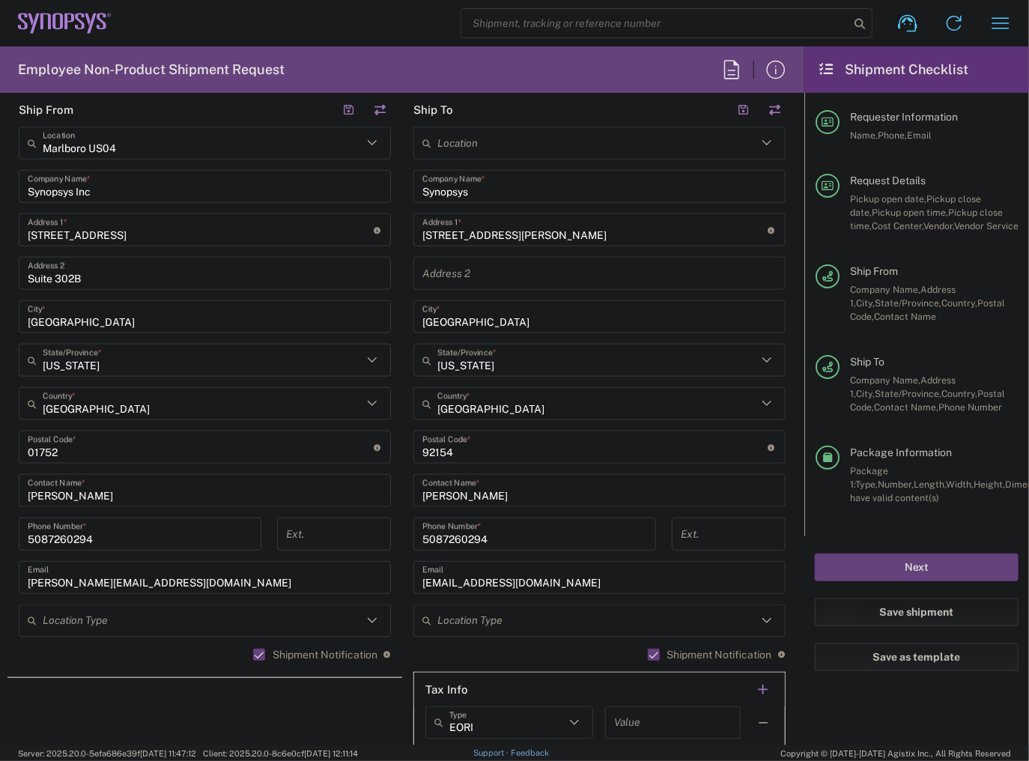
click at [540, 579] on input "scshippingreceiving@kyocera.com" at bounding box center [599, 578] width 354 height 26
paste input "juand.castro@synopsys.com"
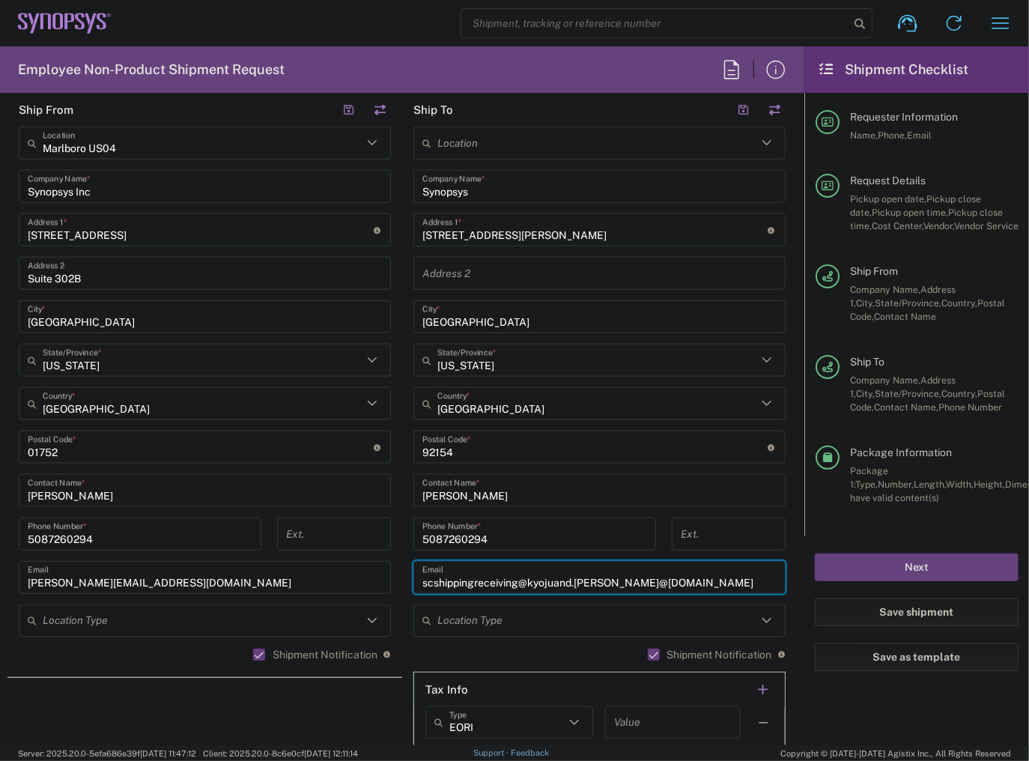
paste input "juand.castro@synopsys"
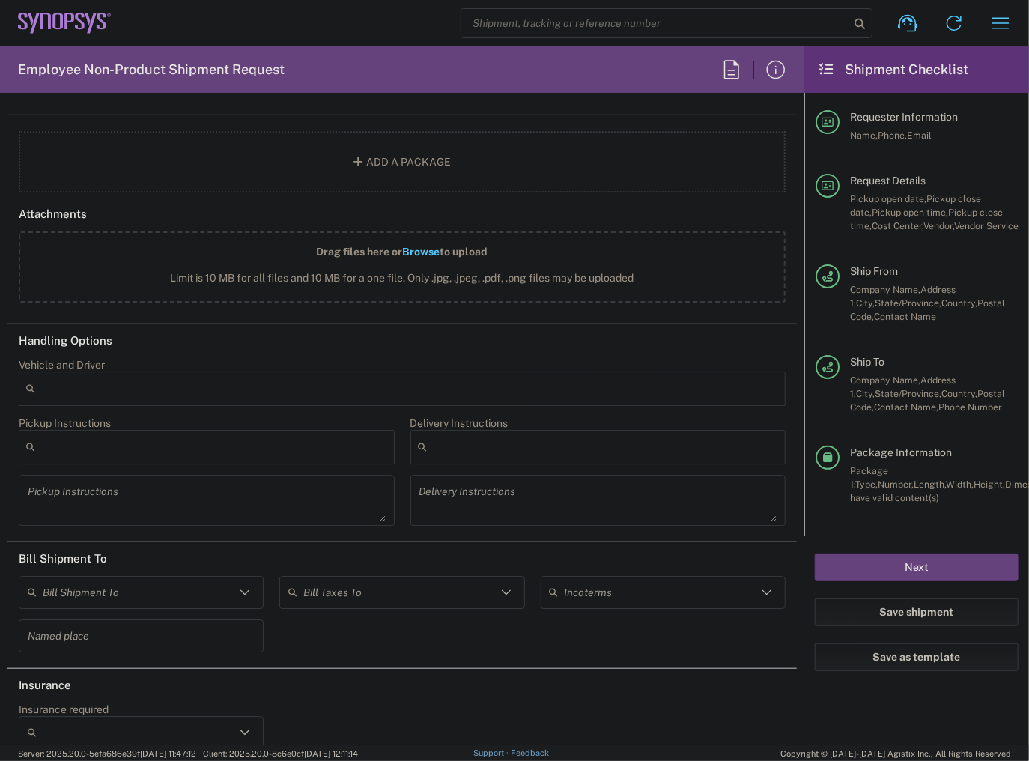
scroll to position [1841, 0]
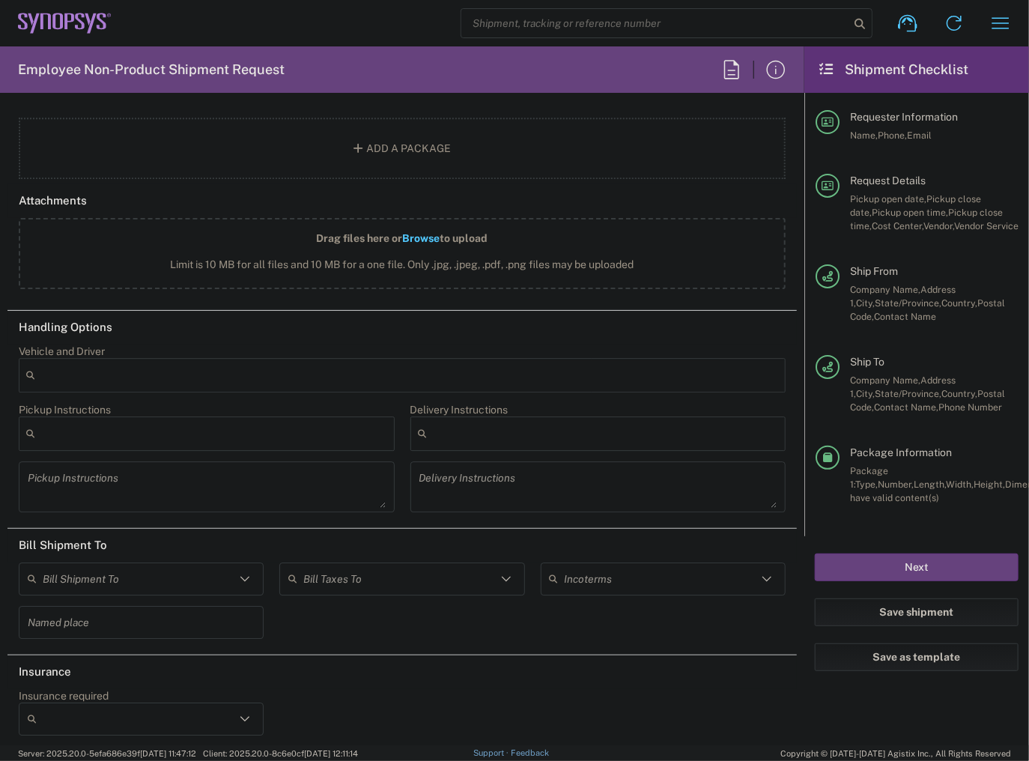
type input "juand.castro@synopsys.com"
click at [371, 555] on header "Bill Shipment To" at bounding box center [401, 546] width 789 height 34
click at [371, 568] on input "text" at bounding box center [399, 578] width 192 height 26
click at [356, 626] on span "Sender/Shipper" at bounding box center [397, 629] width 239 height 23
type input "Sender/Shipper"
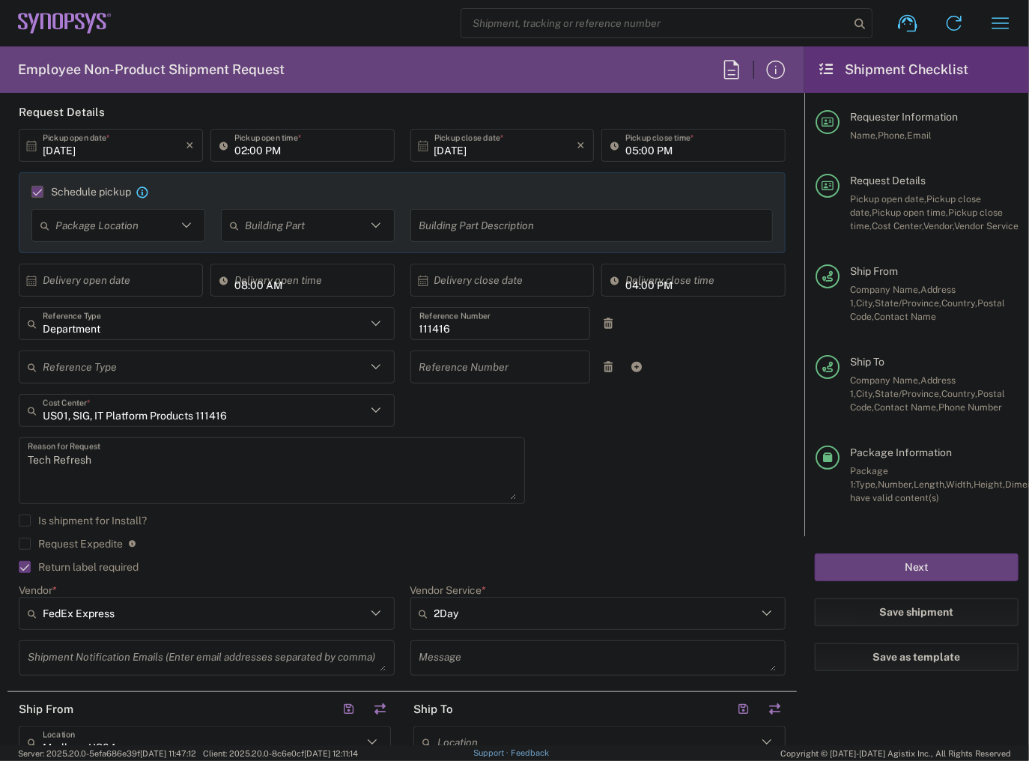
scroll to position [240, 0]
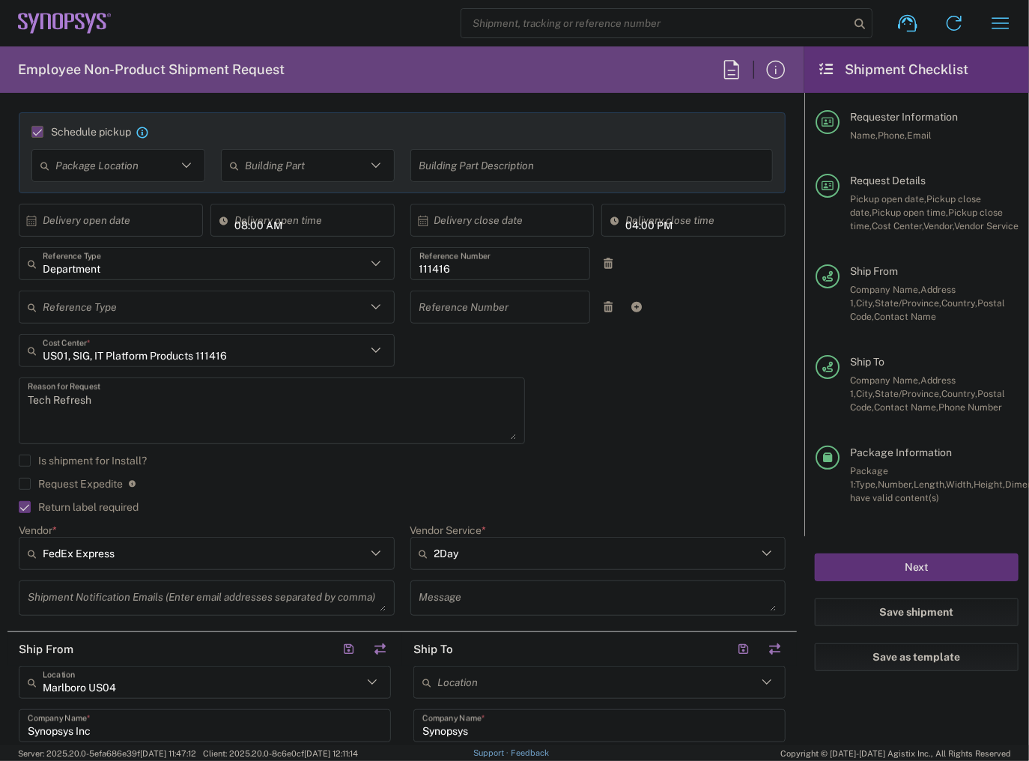
click at [926, 571] on button "Next" at bounding box center [917, 567] width 204 height 28
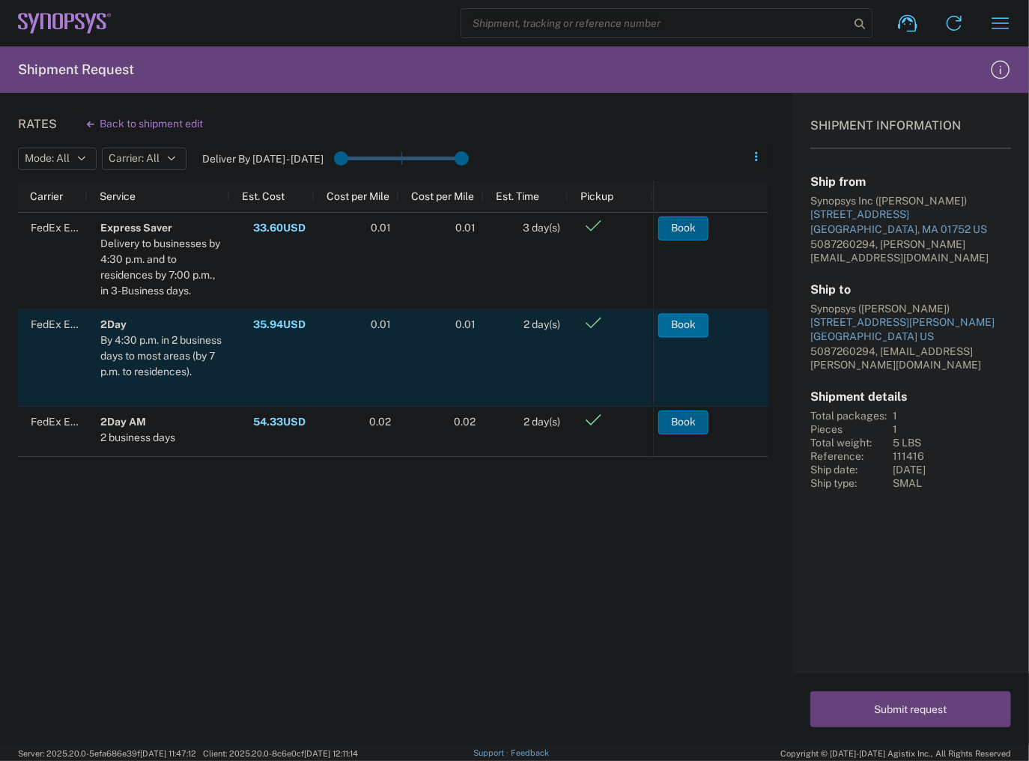
click at [682, 322] on button "Book" at bounding box center [683, 325] width 50 height 24
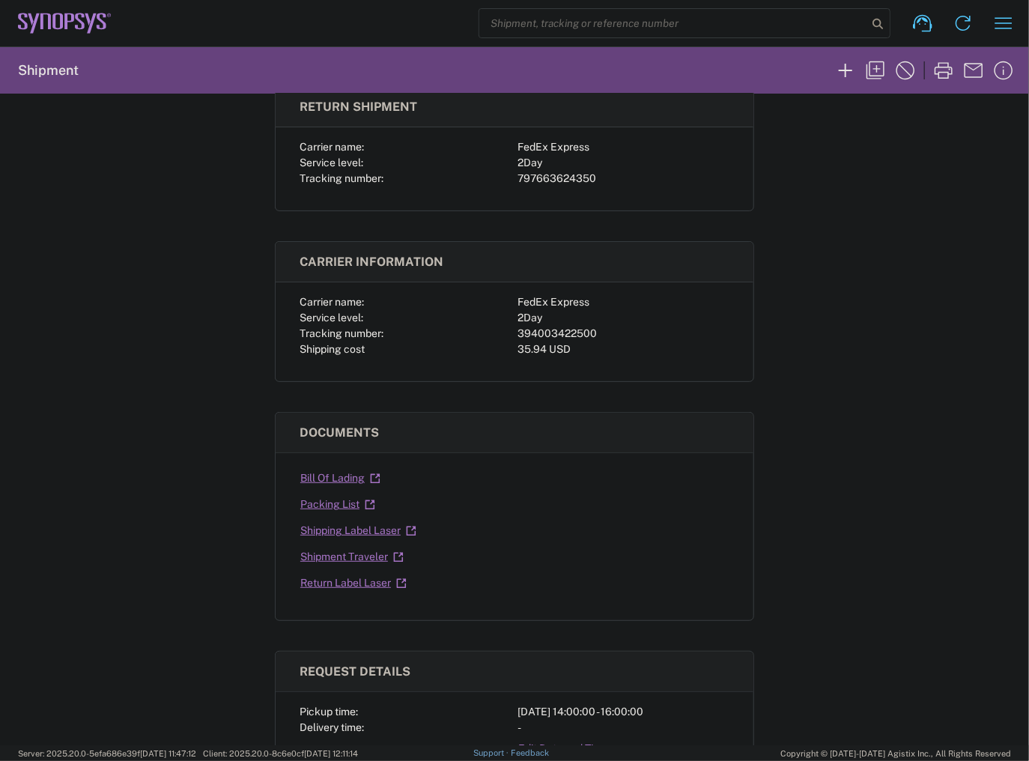
scroll to position [120, 0]
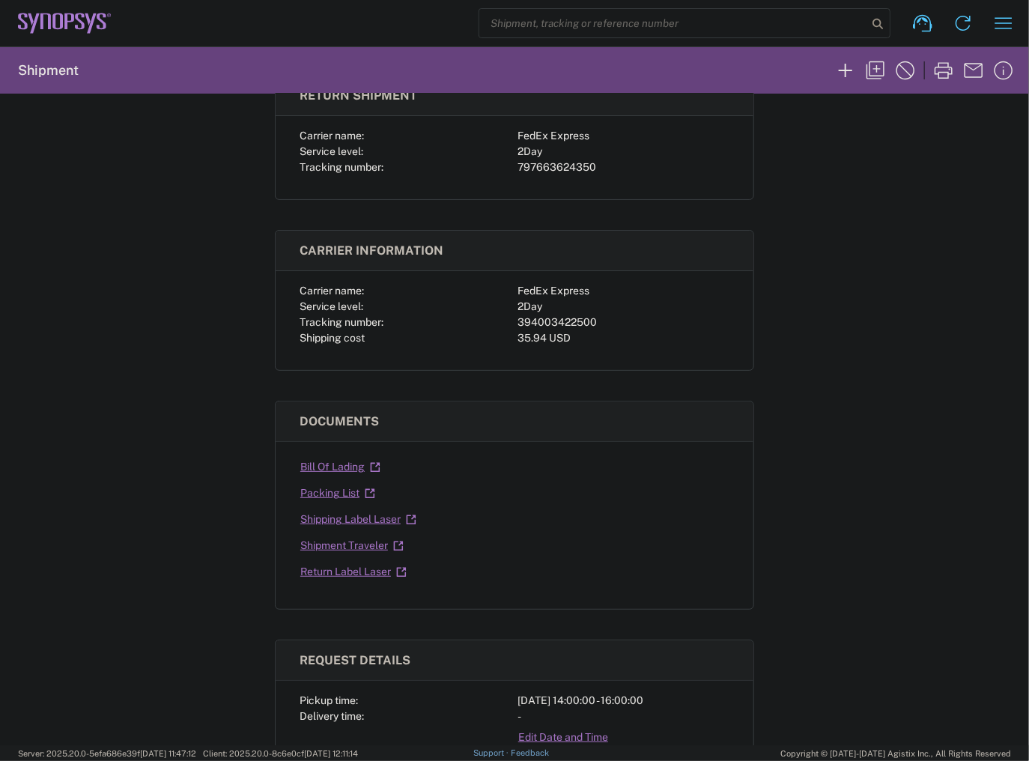
click at [341, 575] on link "Return Label Laser" at bounding box center [354, 572] width 108 height 26
click at [316, 511] on link "Shipping Label Laser" at bounding box center [359, 519] width 118 height 26
click at [328, 565] on link "Return Label Laser" at bounding box center [354, 572] width 108 height 26
click at [338, 511] on link "Shipping Label Laser" at bounding box center [359, 519] width 118 height 26
click at [872, 70] on icon "button" at bounding box center [875, 70] width 24 height 24
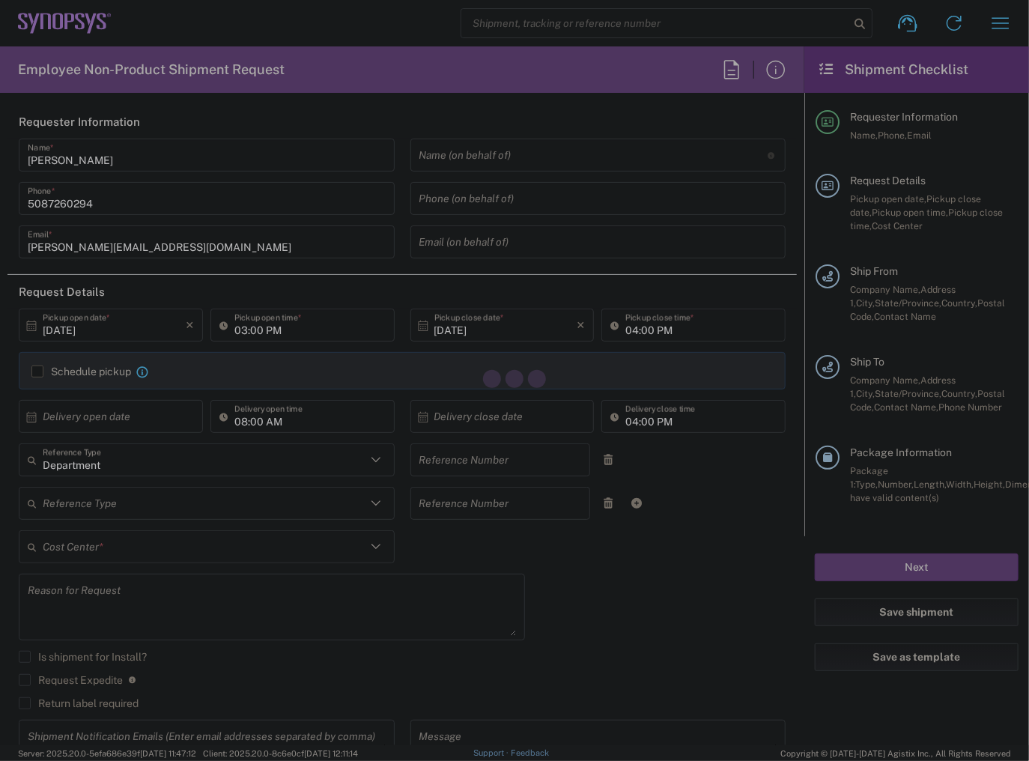
type input "10/08/2025"
type input "02:00 PM"
type input "07/08/2025"
type input "111416"
type textarea "Tech Refresh"
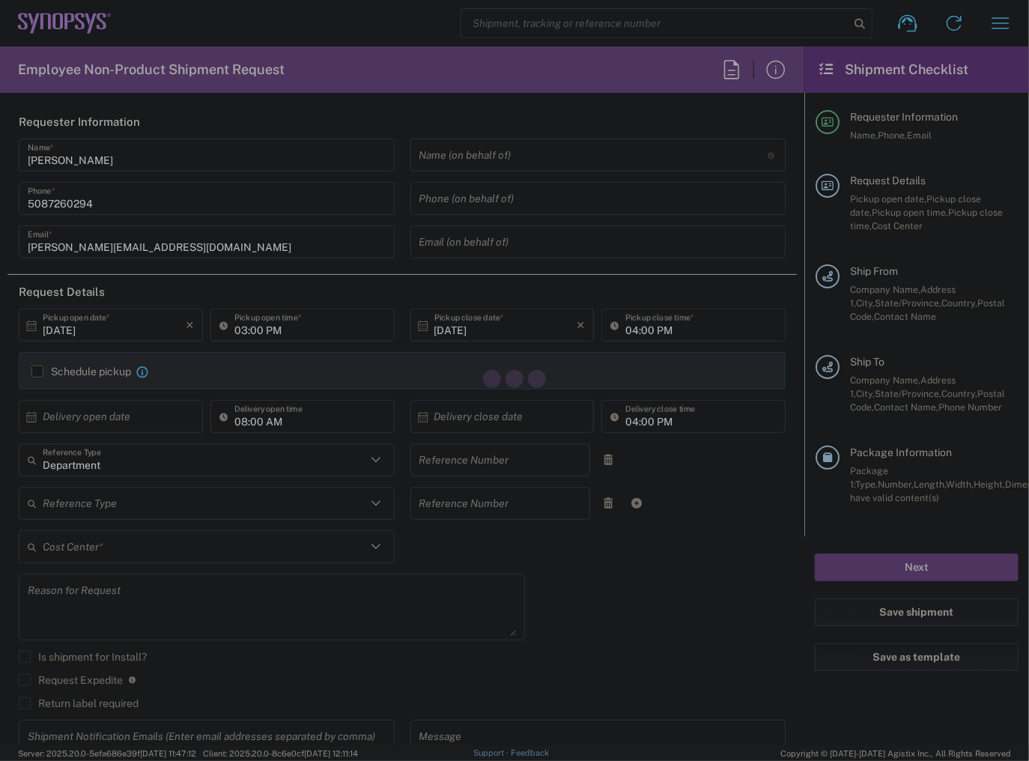
type input "Marlboro US04"
type input "Synopsys Inc"
type input "11 Apex Drive"
type input "Suite 302B"
type input "Marlborough"
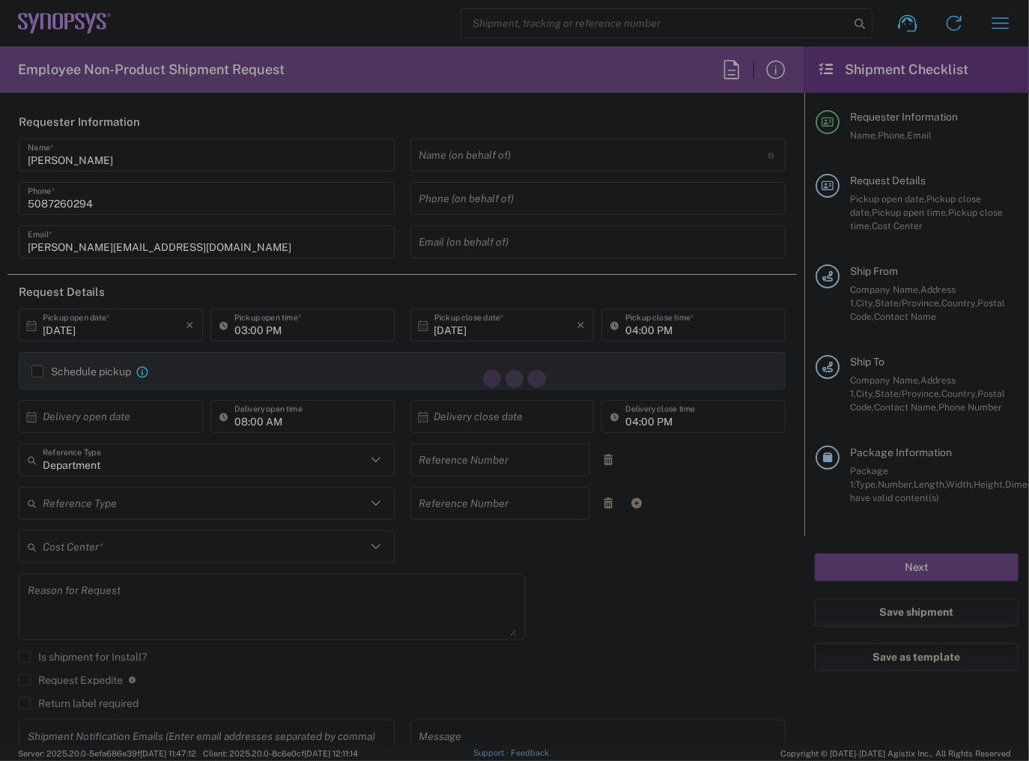
type input "Massachusetts"
type input "01752"
type input "[PERSON_NAME]"
type input "mulherin@synopsys.com"
type input "Synopsys"
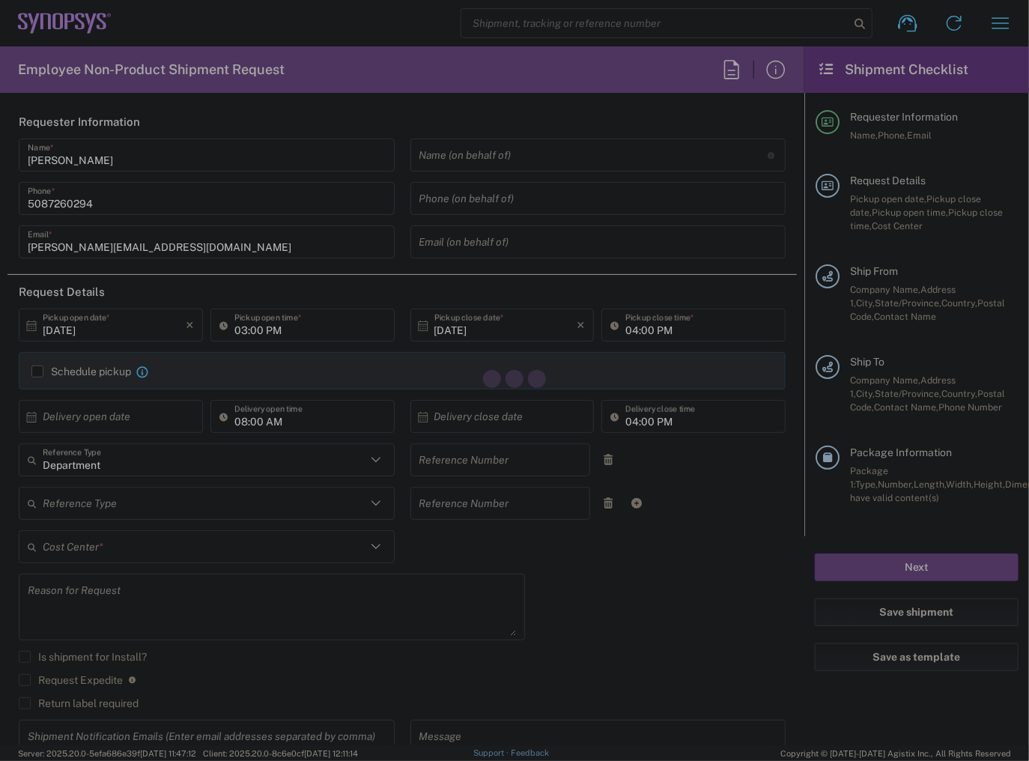
type input "487 Dennery Rd"
type input "San Diego"
type input "California"
type input "92154"
type input "Juan D. Castro"
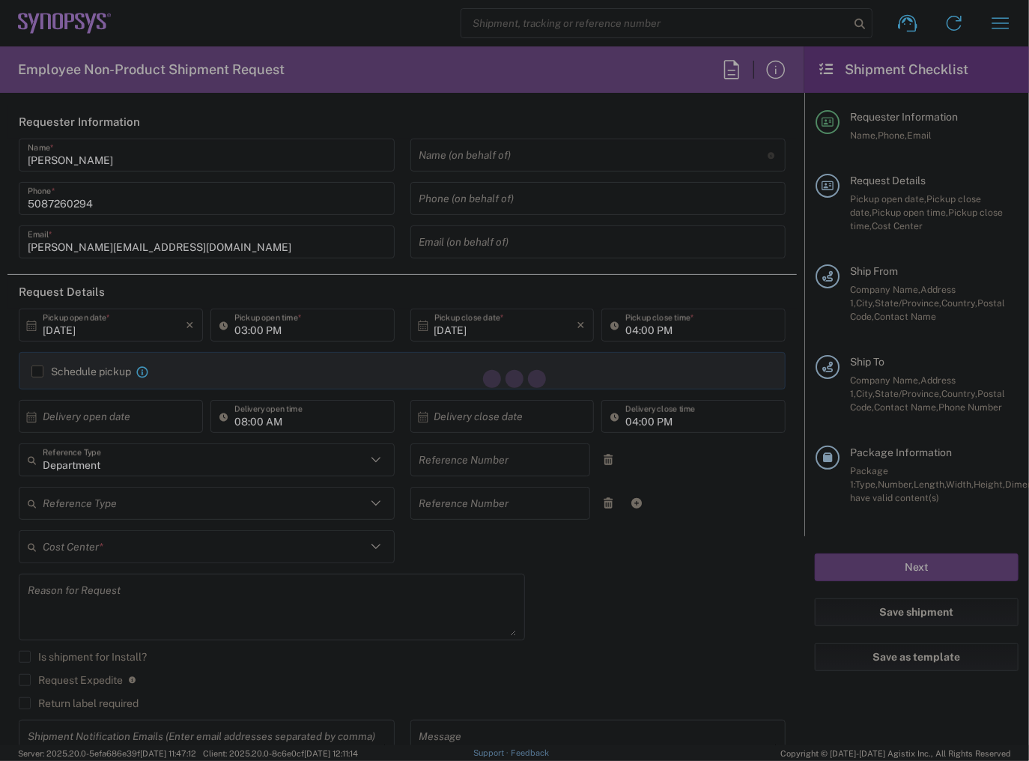
type input "juand.castro@synopsys.com"
type input "US01, SIG, IT Platform Products 111416"
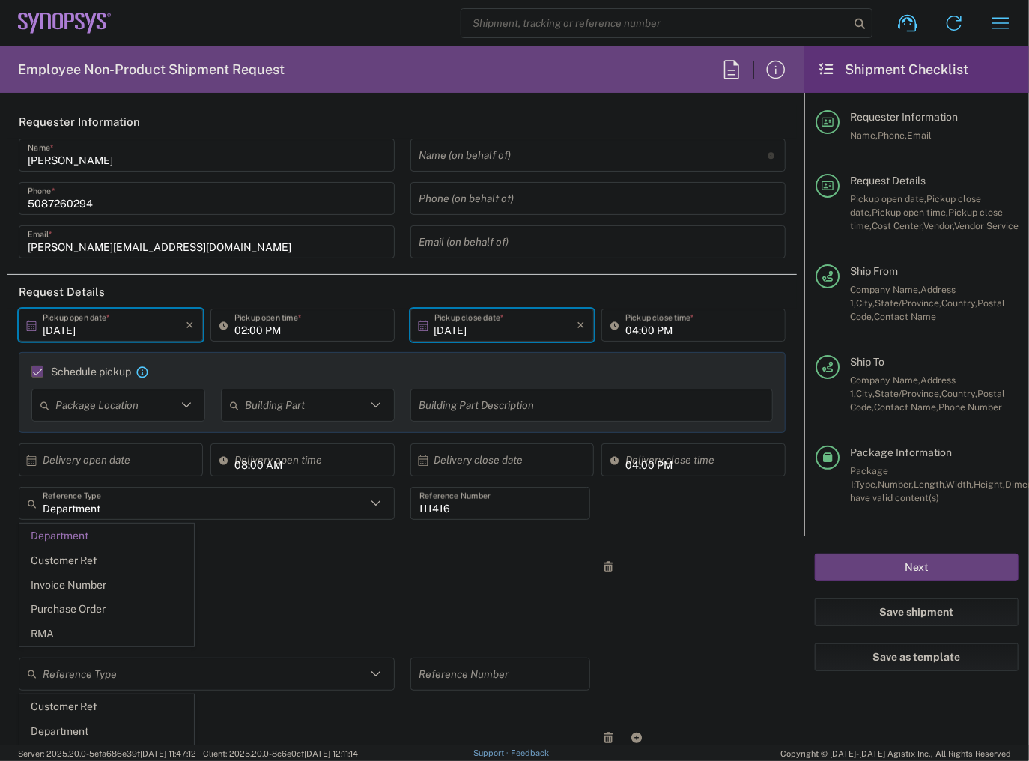
type input "05:00 PM"
type input "2Day"
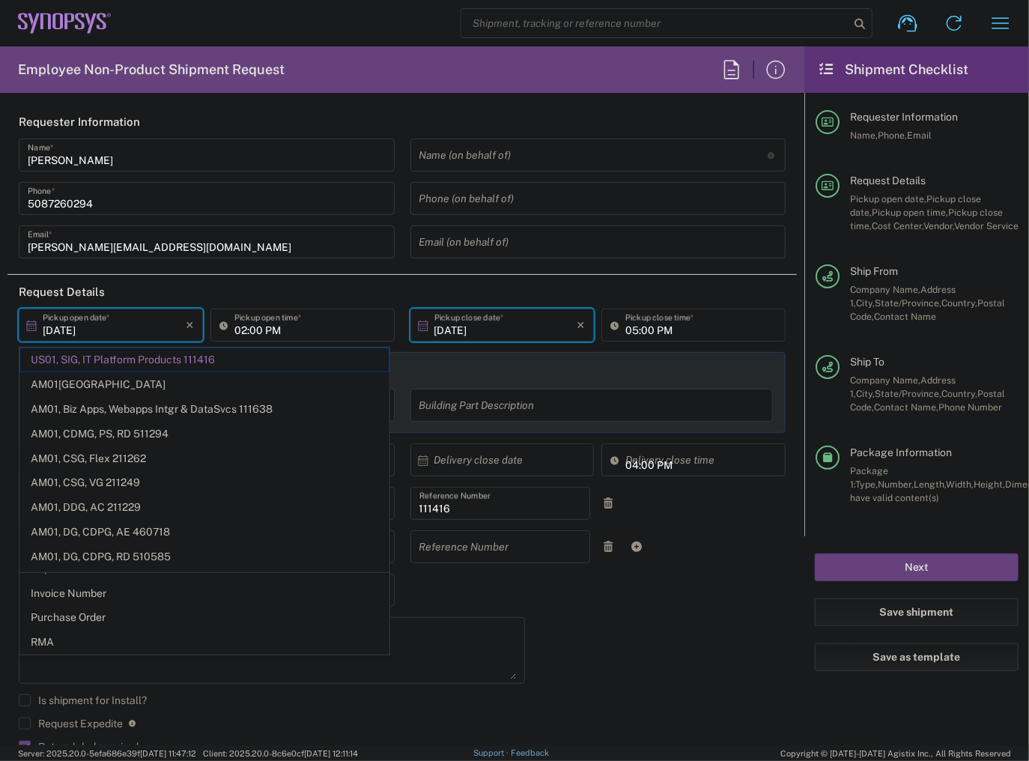
type input "Department"
type input "07/08/2025"
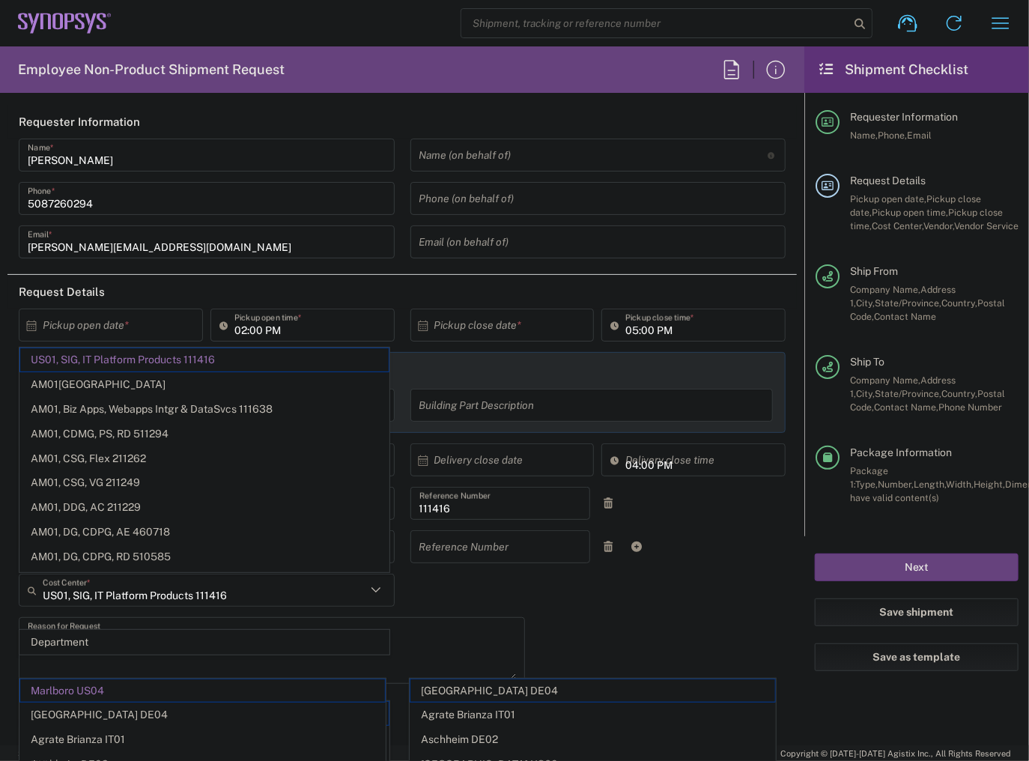
type input "Massachusetts"
type input "Marlboro US04"
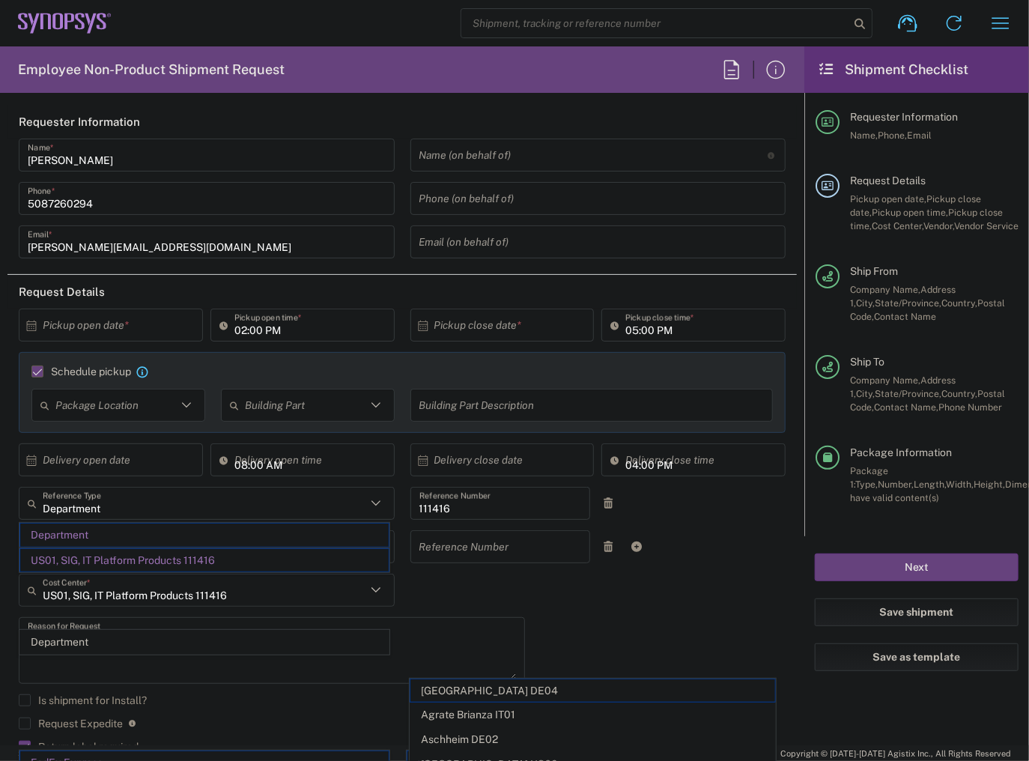
type input "Sender/Shipper"
type input "Synopsys Inc"
click at [563, 604] on div "× Pickup open date * Cancel Apply 02:00 PM Pickup open time * × Pickup close da…" at bounding box center [402, 587] width 783 height 557
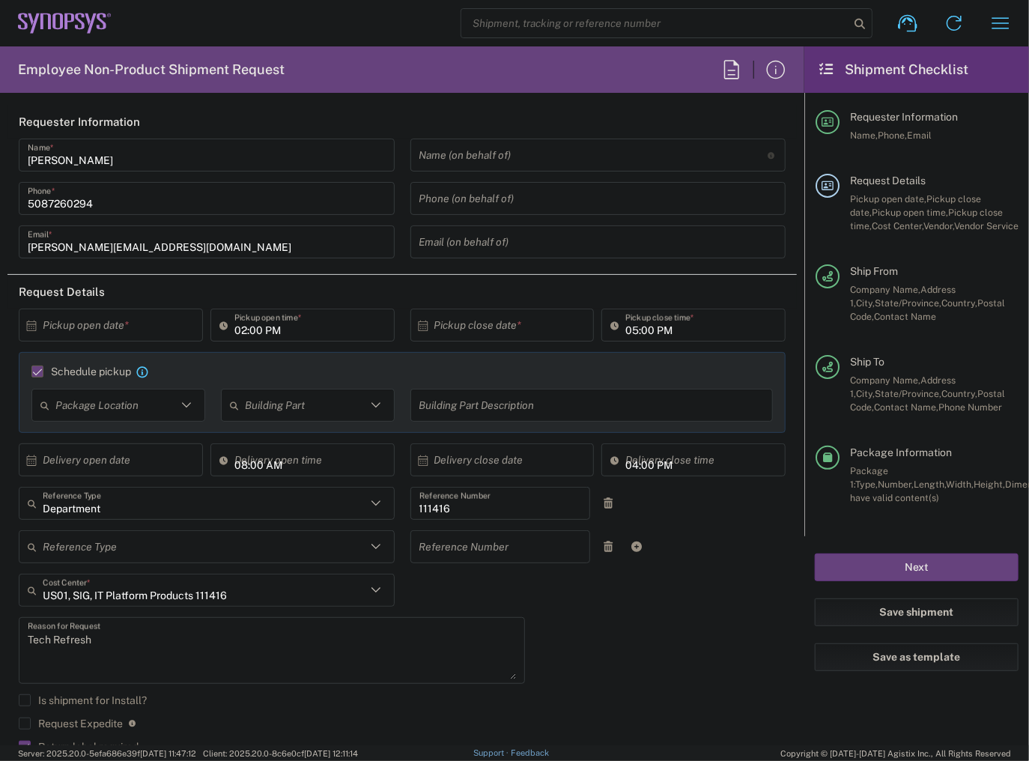
click at [21, 326] on div "× Pickup open date *" at bounding box center [111, 325] width 184 height 33
click at [31, 335] on div "× Pickup open date *" at bounding box center [111, 325] width 184 height 33
click at [32, 325] on icon at bounding box center [31, 325] width 13 height 13
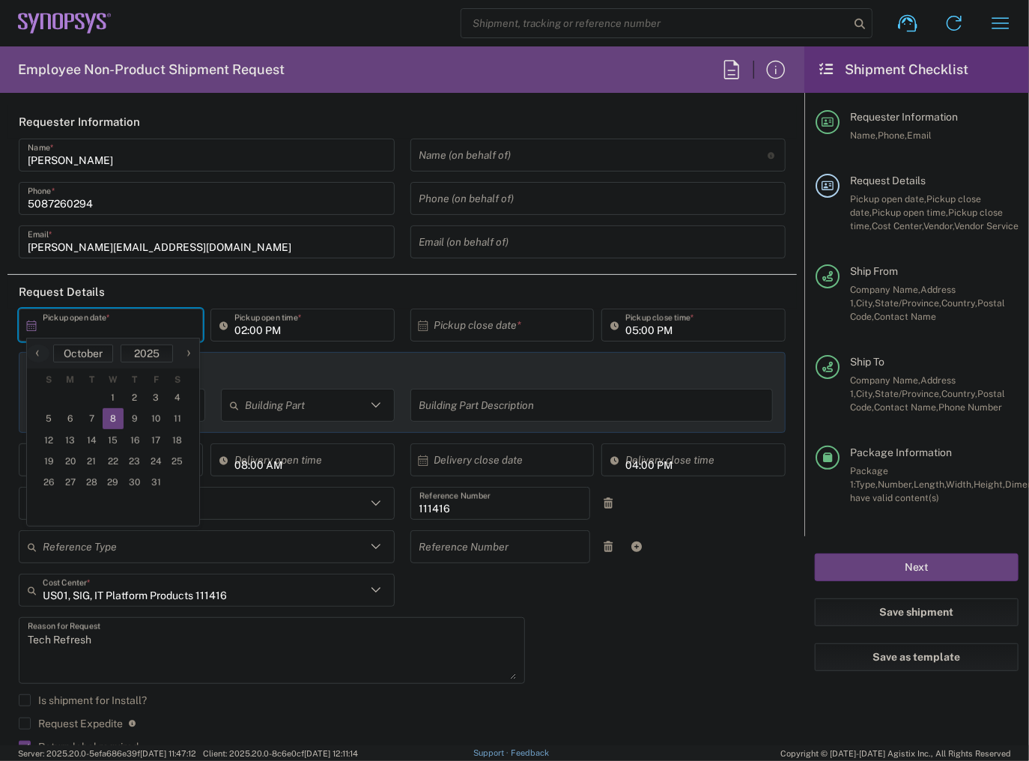
click at [117, 422] on span "8" at bounding box center [114, 418] width 22 height 21
type input "10/08/2025"
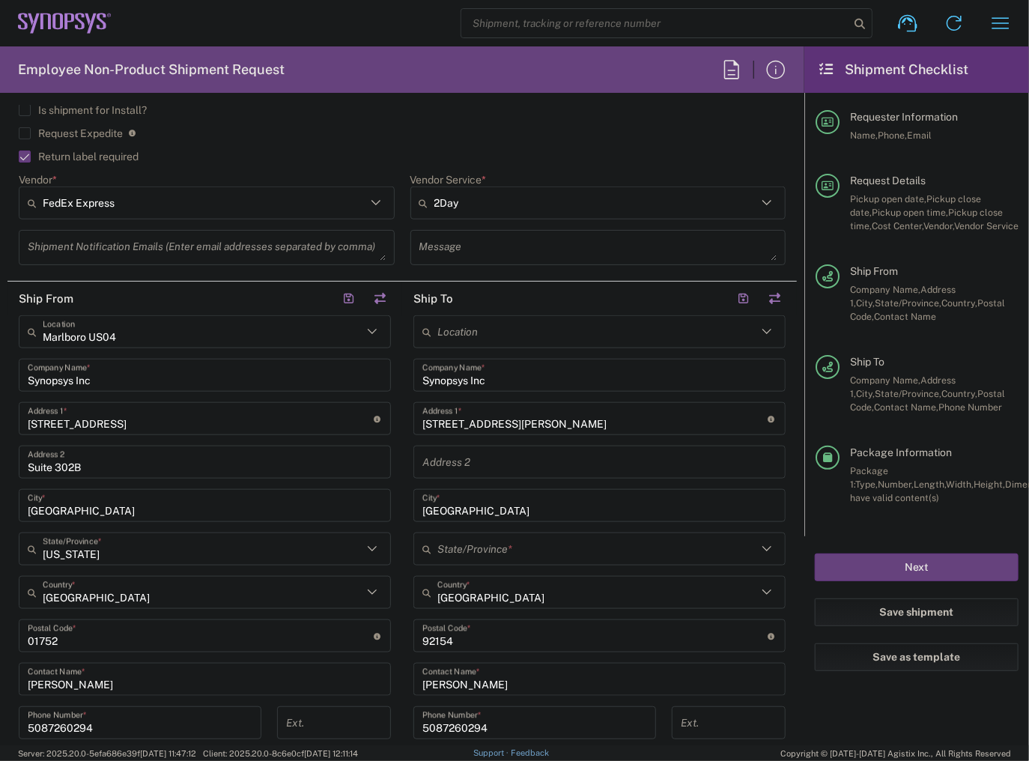
scroll to position [599, 0]
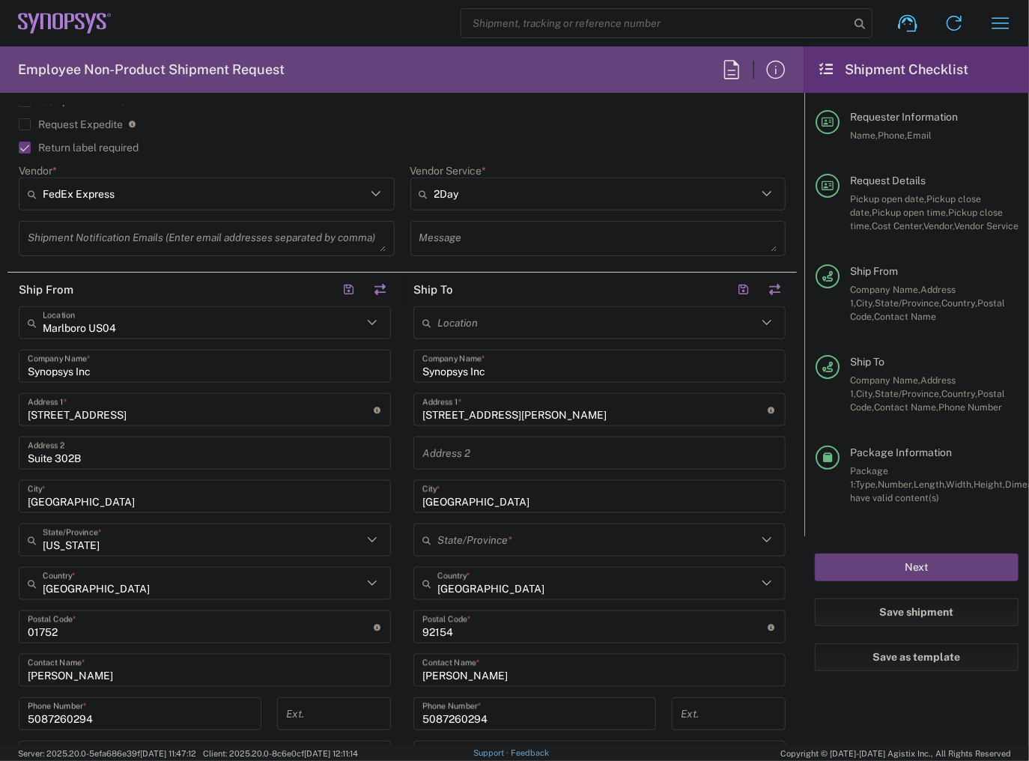
click at [543, 405] on input "487 Dennery Rd" at bounding box center [595, 410] width 346 height 26
drag, startPoint x: 544, startPoint y: 408, endPoint x: 311, endPoint y: 414, distance: 233.7
click at [309, 414] on div "Ship From Marlboro US04 Location Marlboro US04 Synopsys Inc Company Name * 11 A…" at bounding box center [401, 607] width 789 height 669
paste input "155 Randolph Dr"
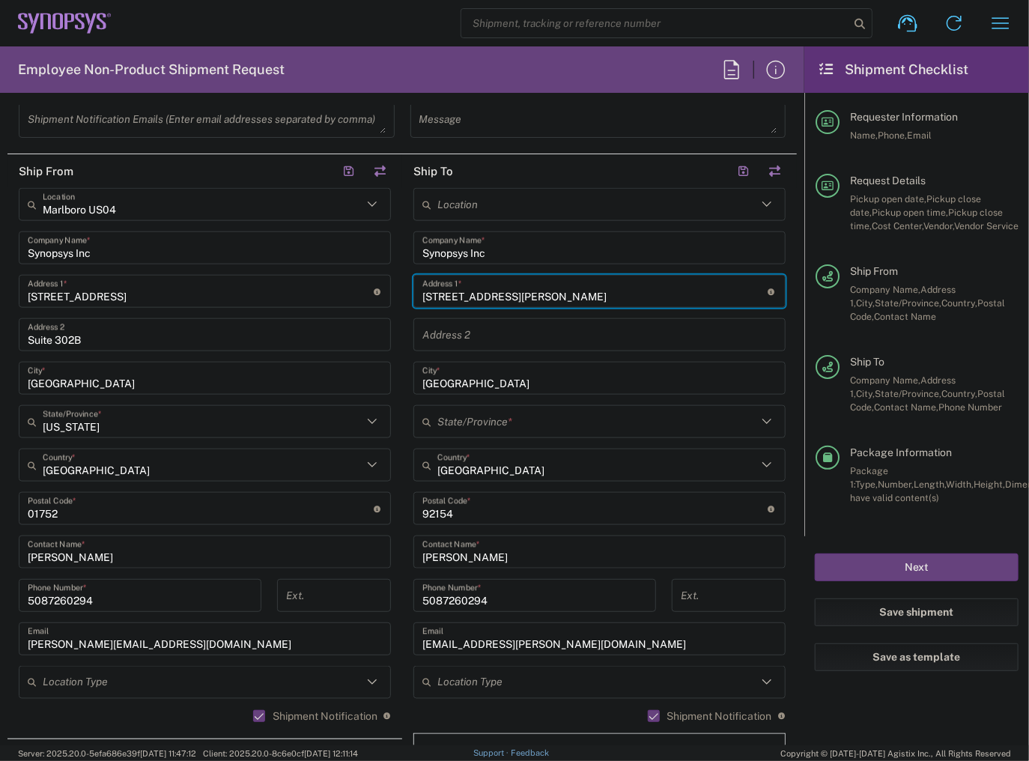
scroll to position [719, 0]
type input "155 Randolph Dr"
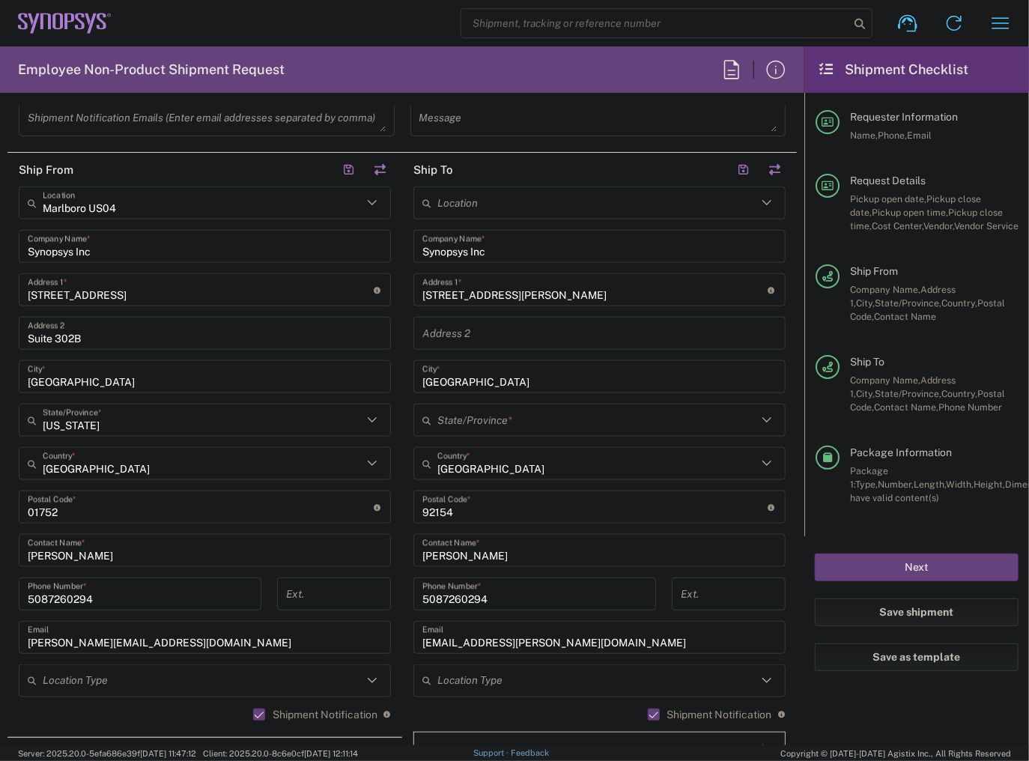
click at [539, 368] on input "San Diego" at bounding box center [599, 377] width 354 height 26
drag, startPoint x: 538, startPoint y: 378, endPoint x: 260, endPoint y: 373, distance: 277.9
click at [281, 379] on div "Ship From Marlboro US04 Location Marlboro US04 Synopsys Inc Company Name * 11 A…" at bounding box center [401, 487] width 789 height 669
paste input "Downingtown"
type input "Downingtown"
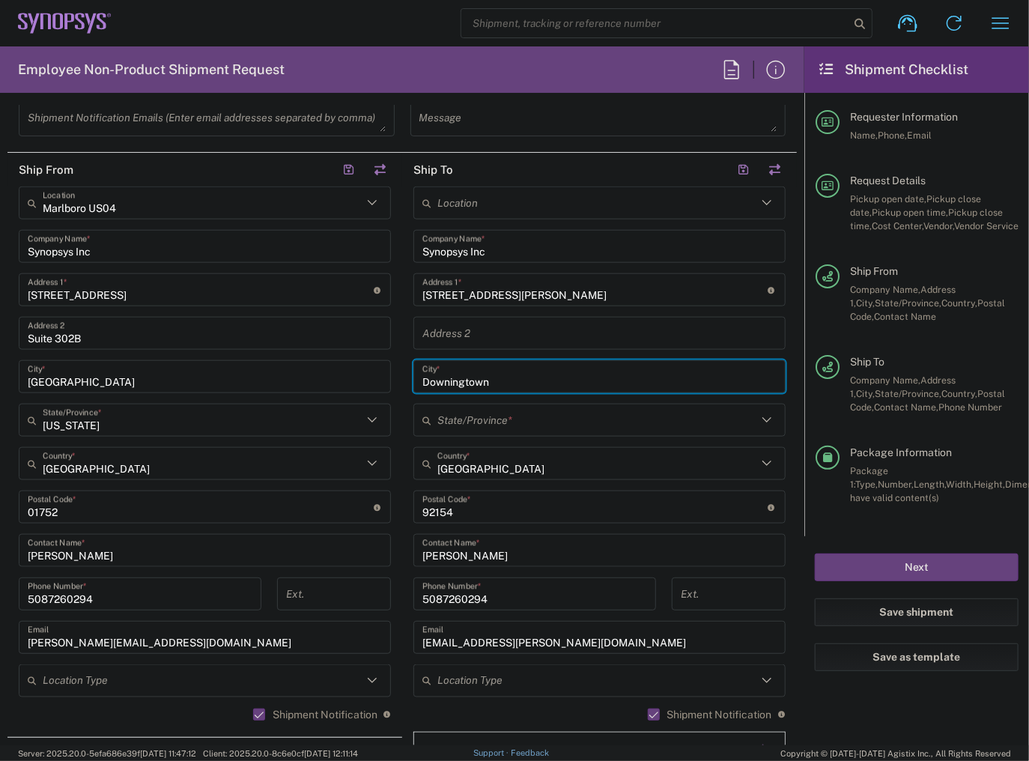
click at [504, 471] on input "United States" at bounding box center [597, 464] width 320 height 26
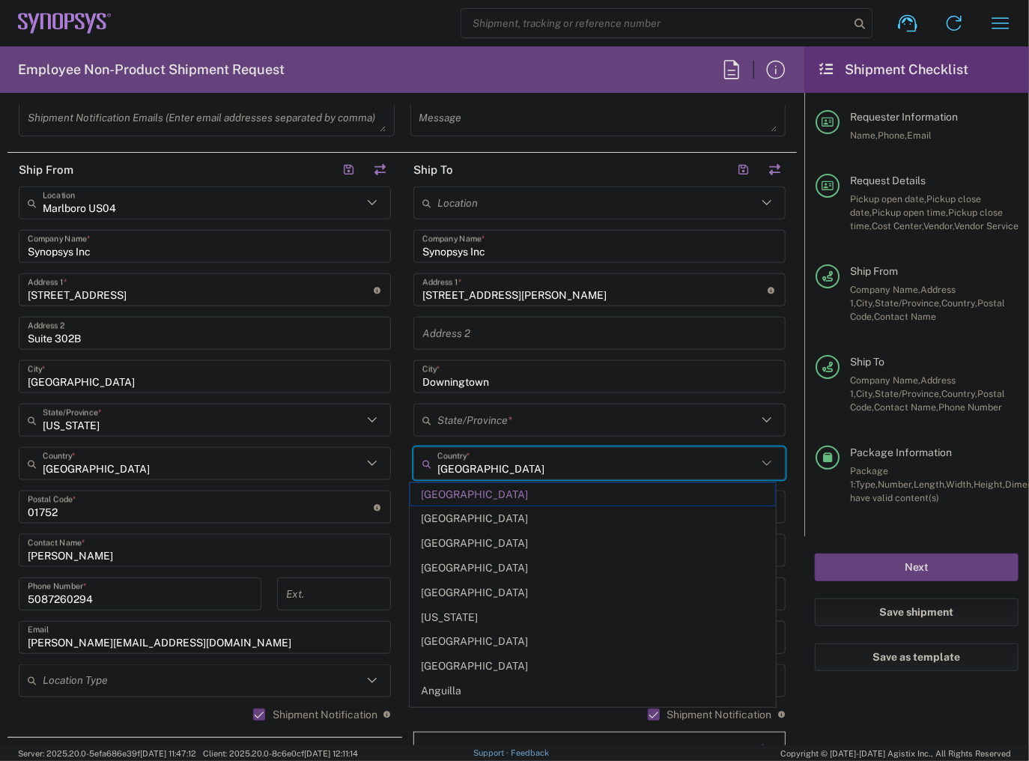
drag, startPoint x: 380, startPoint y: 451, endPoint x: 303, endPoint y: 440, distance: 78.7
click at [304, 440] on div "Ship From Marlboro US04 Location Marlboro US04 Synopsys Inc Company Name * 11 A…" at bounding box center [401, 487] width 789 height 669
type input "pe"
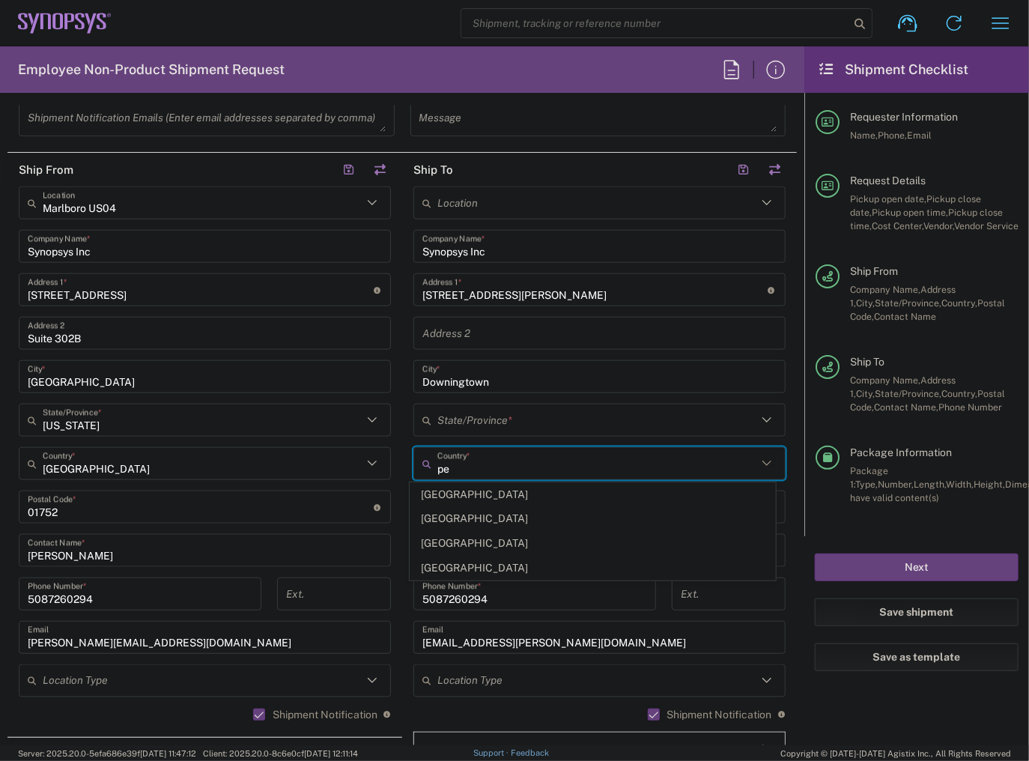
drag, startPoint x: 467, startPoint y: 467, endPoint x: 380, endPoint y: 458, distance: 87.3
click at [380, 458] on div "Ship From Marlboro US04 Location Marlboro US04 Synopsys Inc Company Name * 11 A…" at bounding box center [401, 487] width 789 height 669
type input "p"
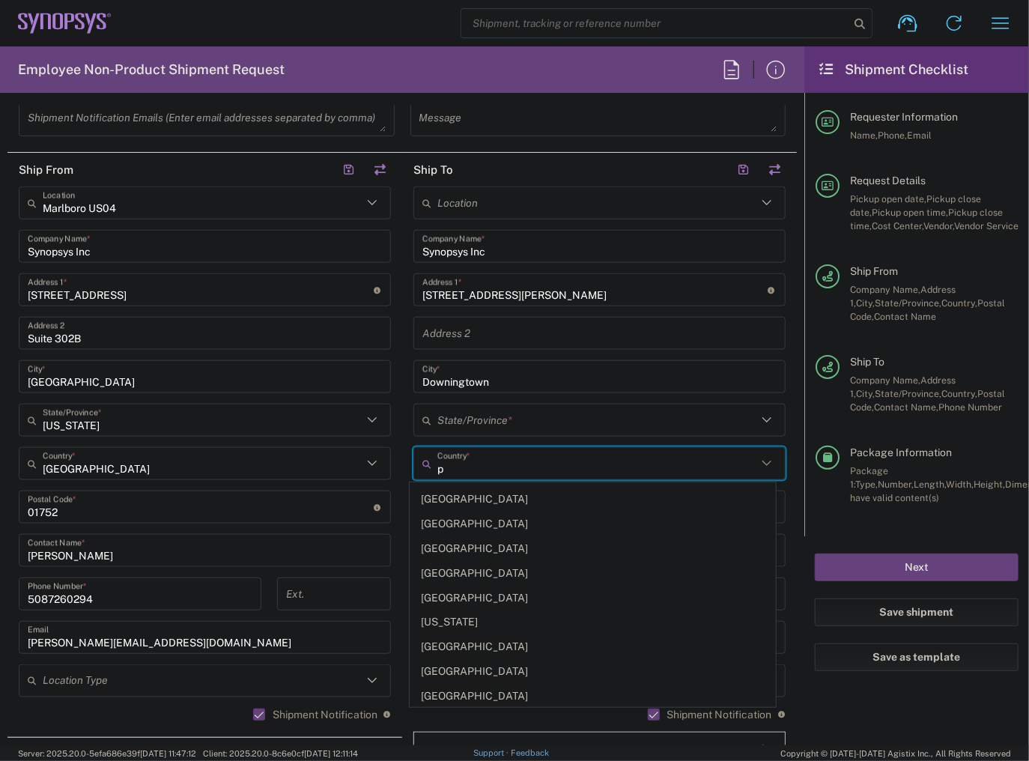
scroll to position [300, 0]
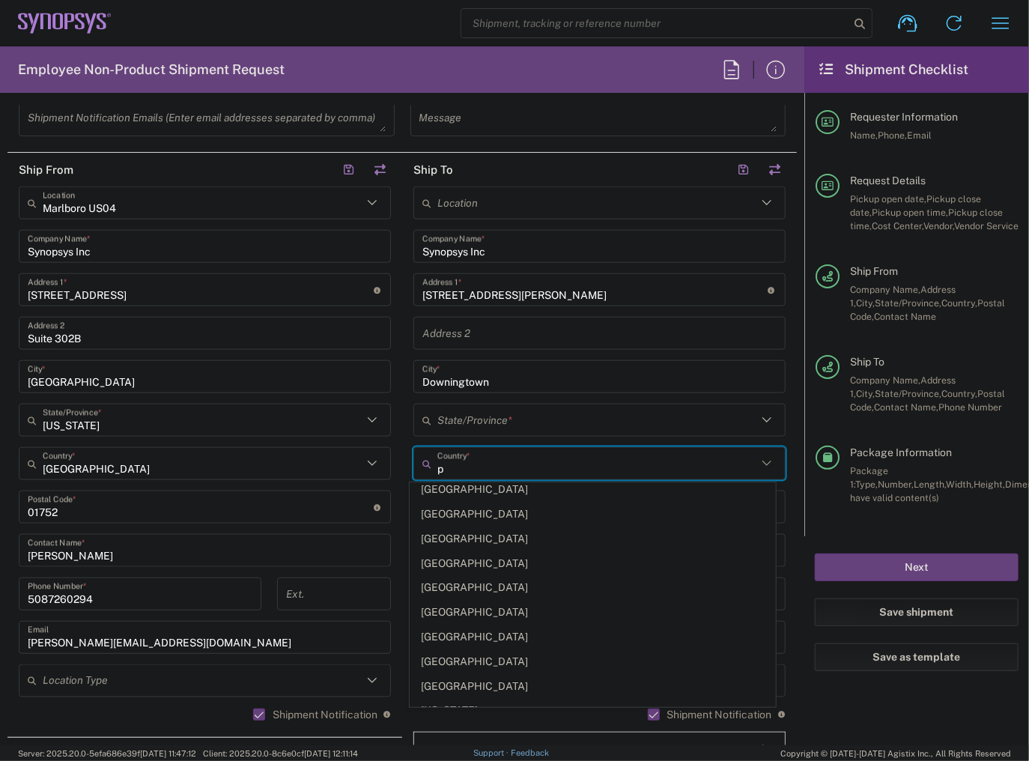
drag, startPoint x: 452, startPoint y: 473, endPoint x: 366, endPoint y: 467, distance: 86.3
click at [367, 467] on div "Ship From Marlboro US04 Location Marlboro US04 Synopsys Inc Company Name * 11 A…" at bounding box center [401, 487] width 789 height 669
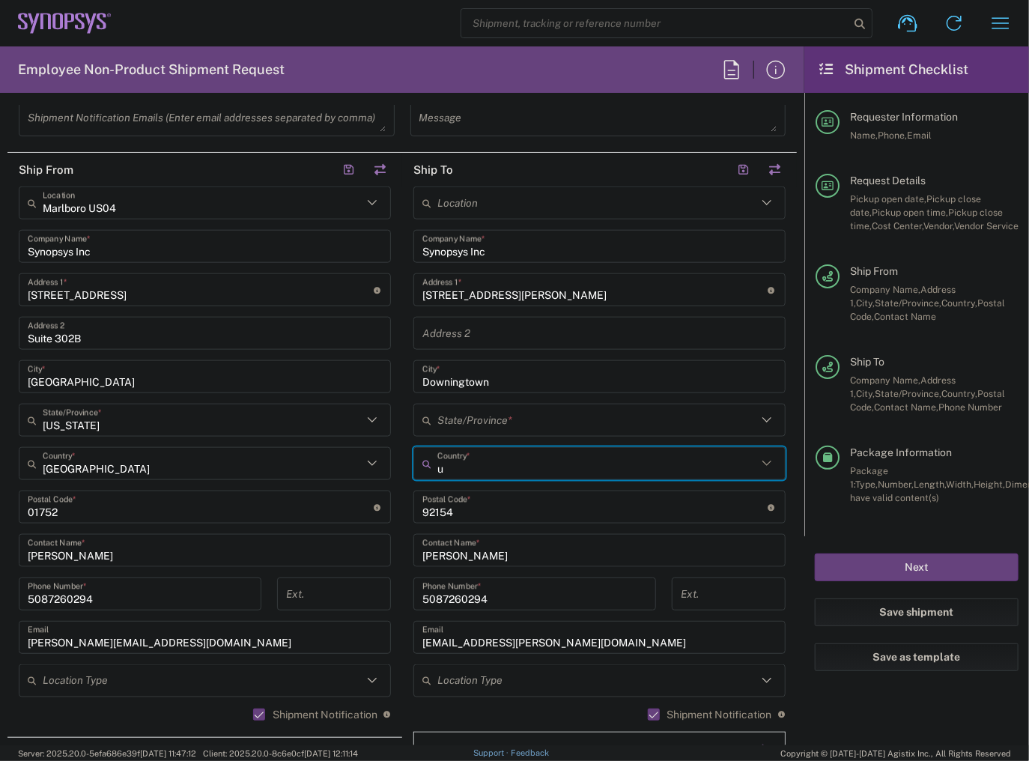
scroll to position [0, 0]
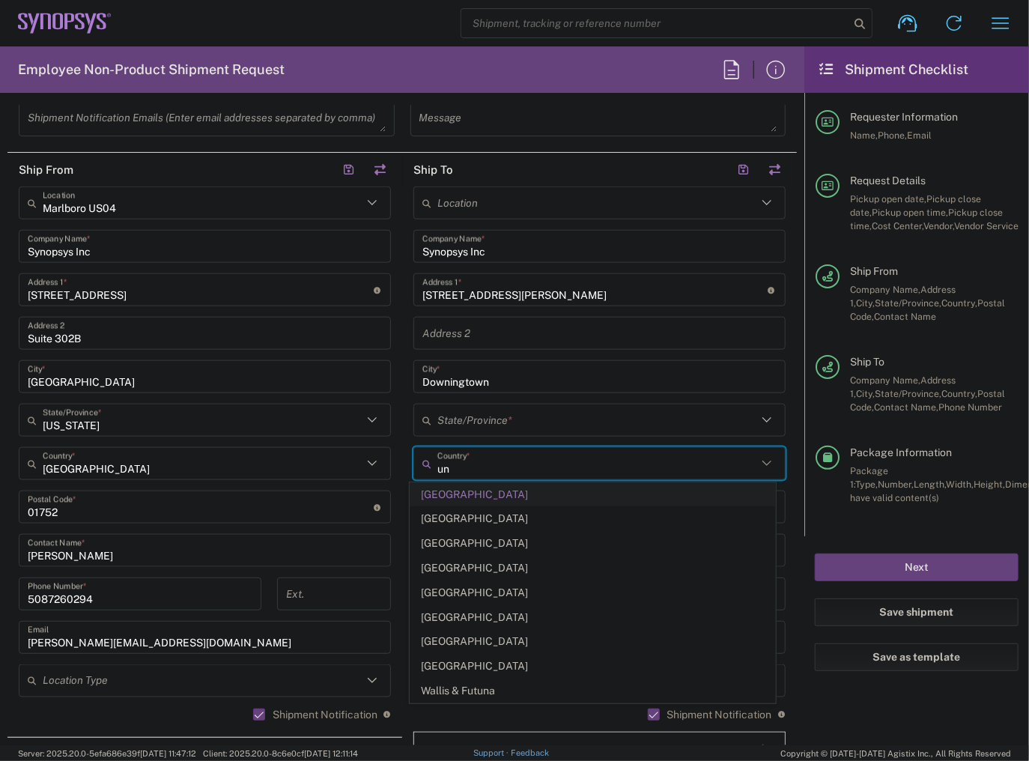
type input "un"
drag, startPoint x: 446, startPoint y: 496, endPoint x: 451, endPoint y: 441, distance: 55.7
click at [444, 496] on span "United States" at bounding box center [592, 494] width 365 height 23
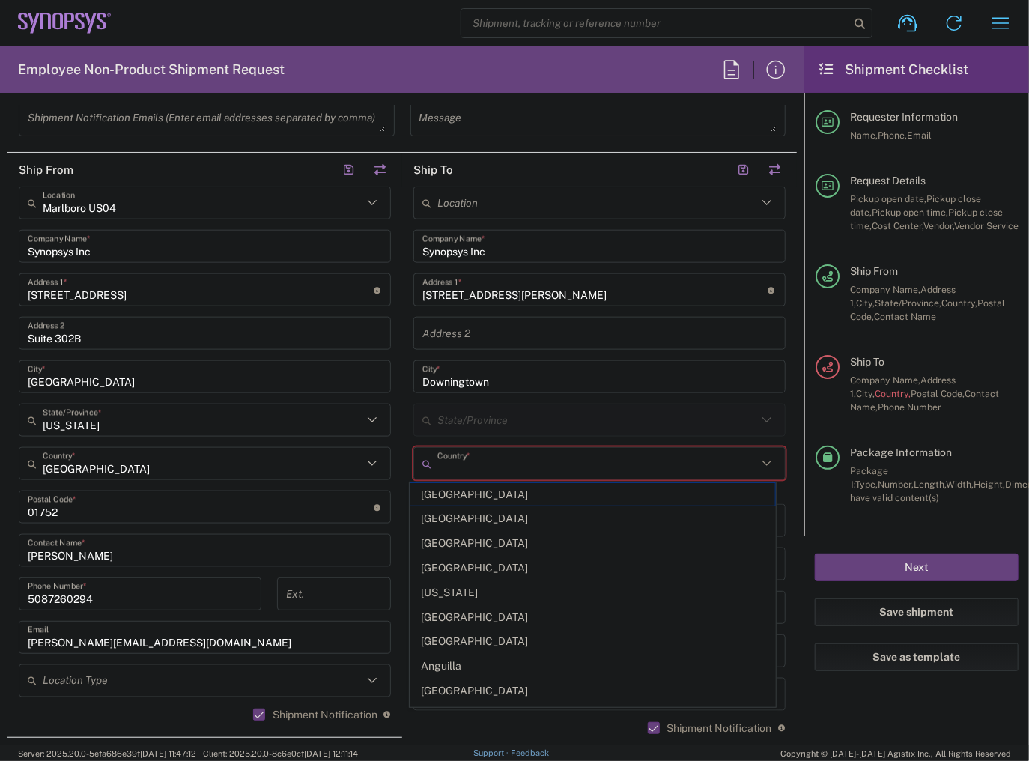
click at [477, 466] on input "text" at bounding box center [597, 464] width 320 height 26
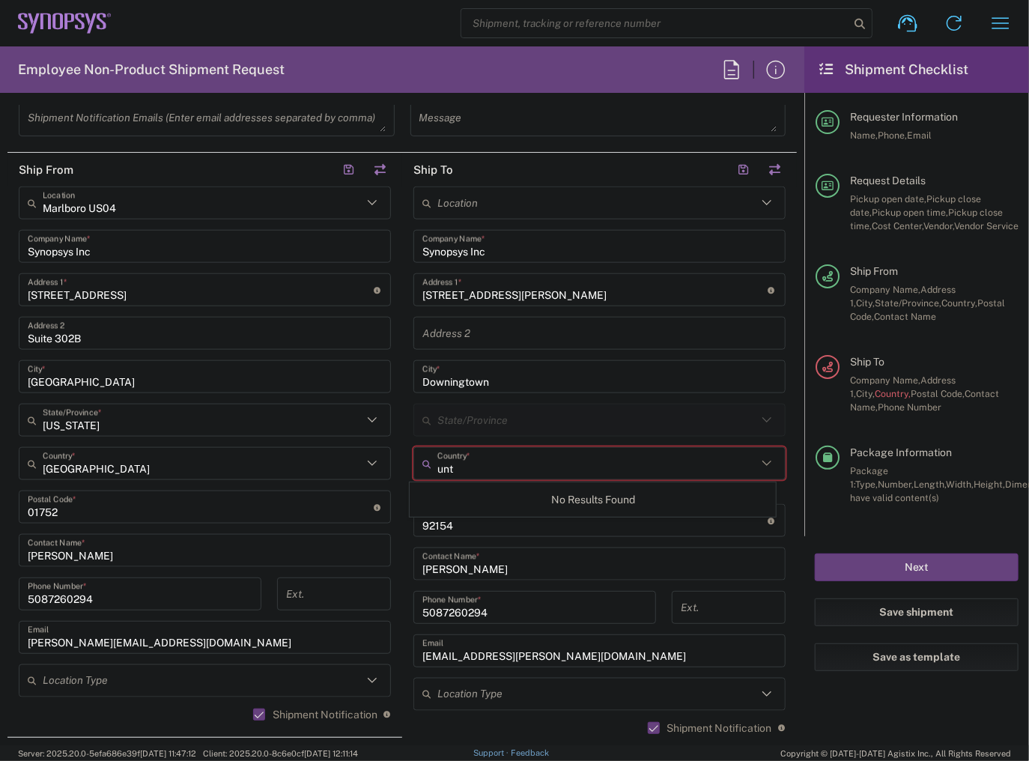
drag, startPoint x: 452, startPoint y: 460, endPoint x: 429, endPoint y: 461, distance: 23.3
click at [429, 461] on div "unt Country *" at bounding box center [599, 463] width 372 height 33
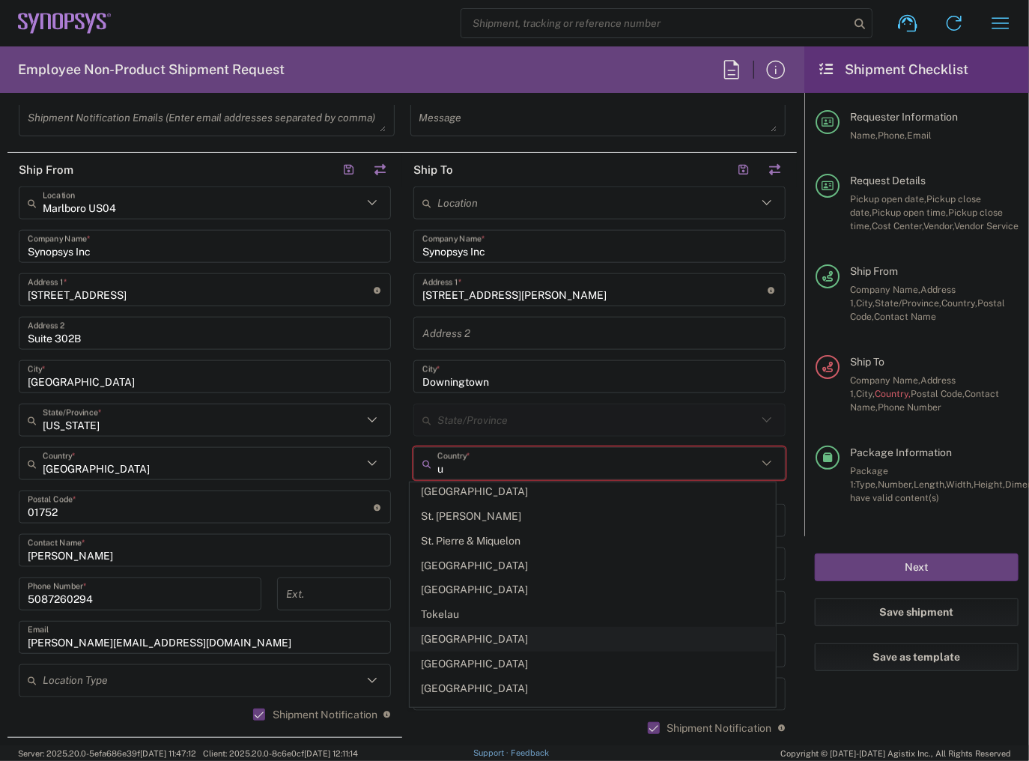
scroll to position [1668, 0]
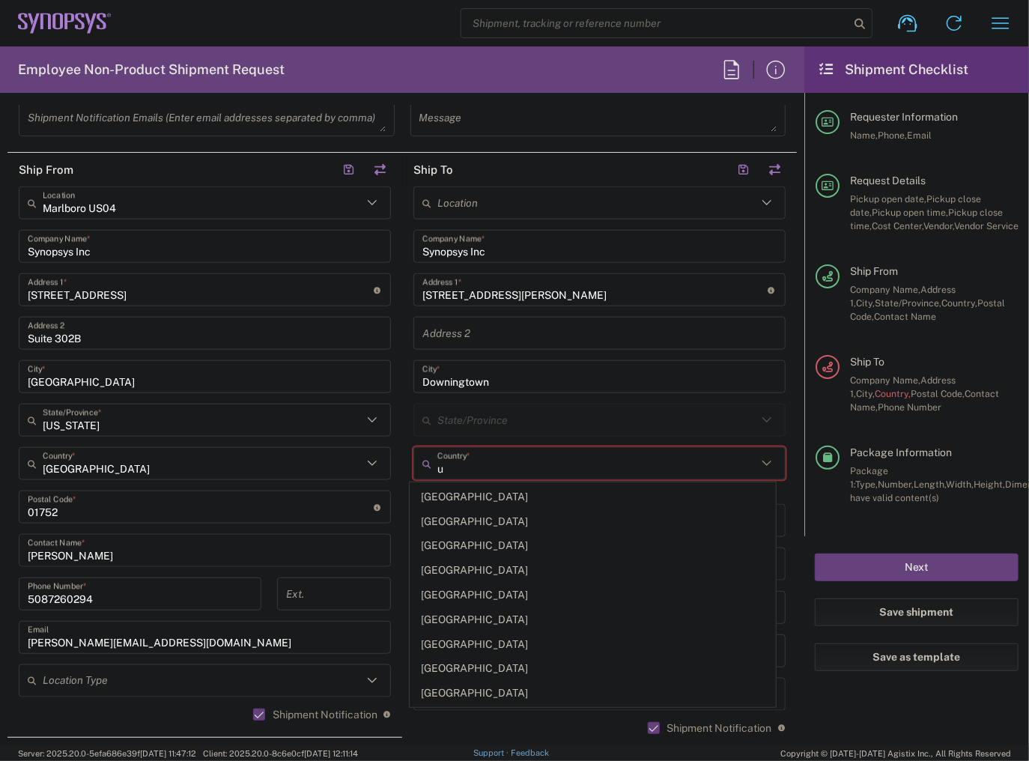
drag, startPoint x: 476, startPoint y: 576, endPoint x: 470, endPoint y: 561, distance: 16.1
click at [476, 583] on span "United States" at bounding box center [592, 594] width 365 height 23
type input "United States"
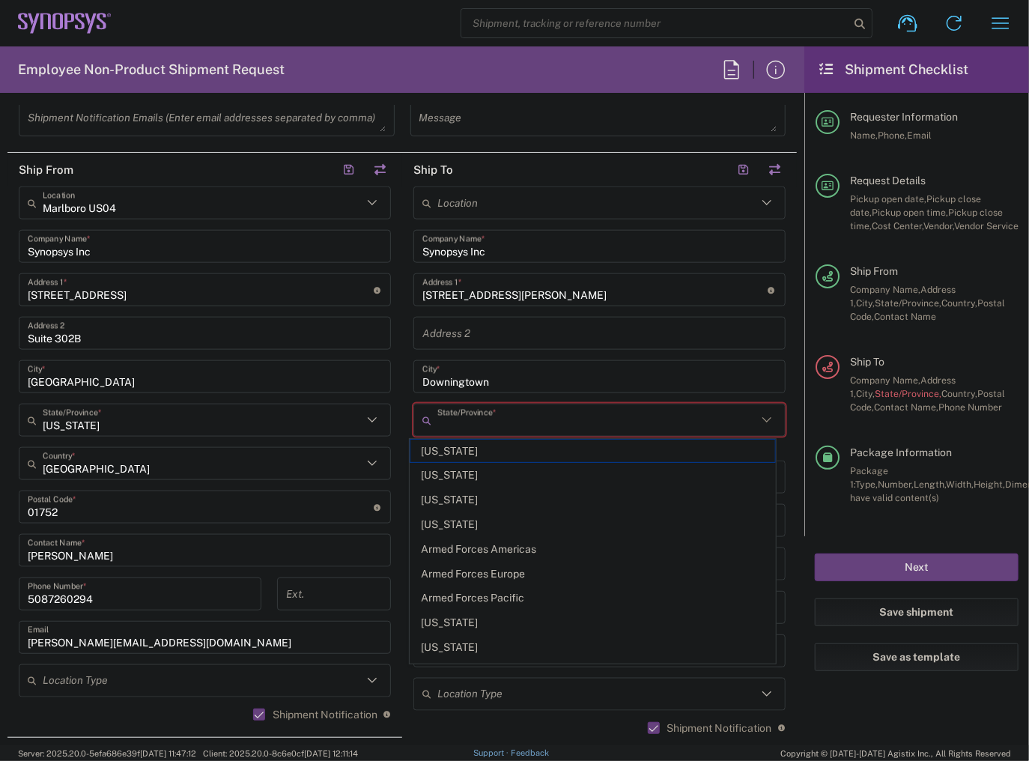
click at [445, 416] on input "text" at bounding box center [597, 420] width 320 height 26
click at [482, 420] on input "text" at bounding box center [597, 420] width 320 height 26
paste input "Pennsylvania"
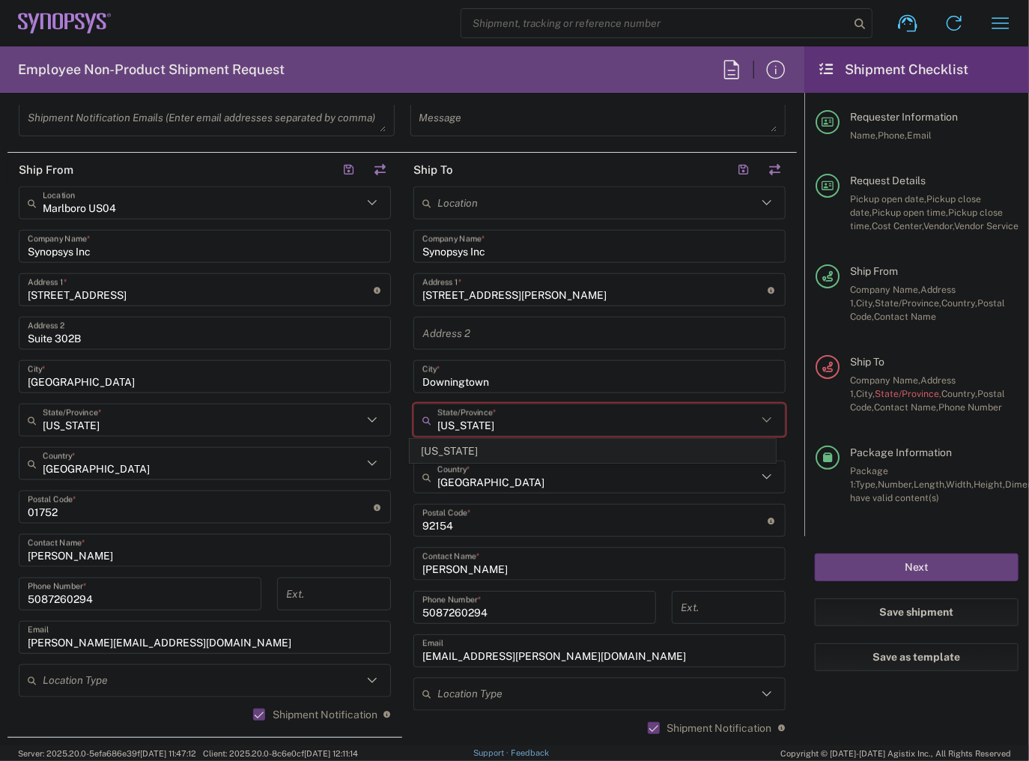
type input "Pennsylvania"
click at [482, 449] on span "Pennsylvania" at bounding box center [592, 451] width 365 height 23
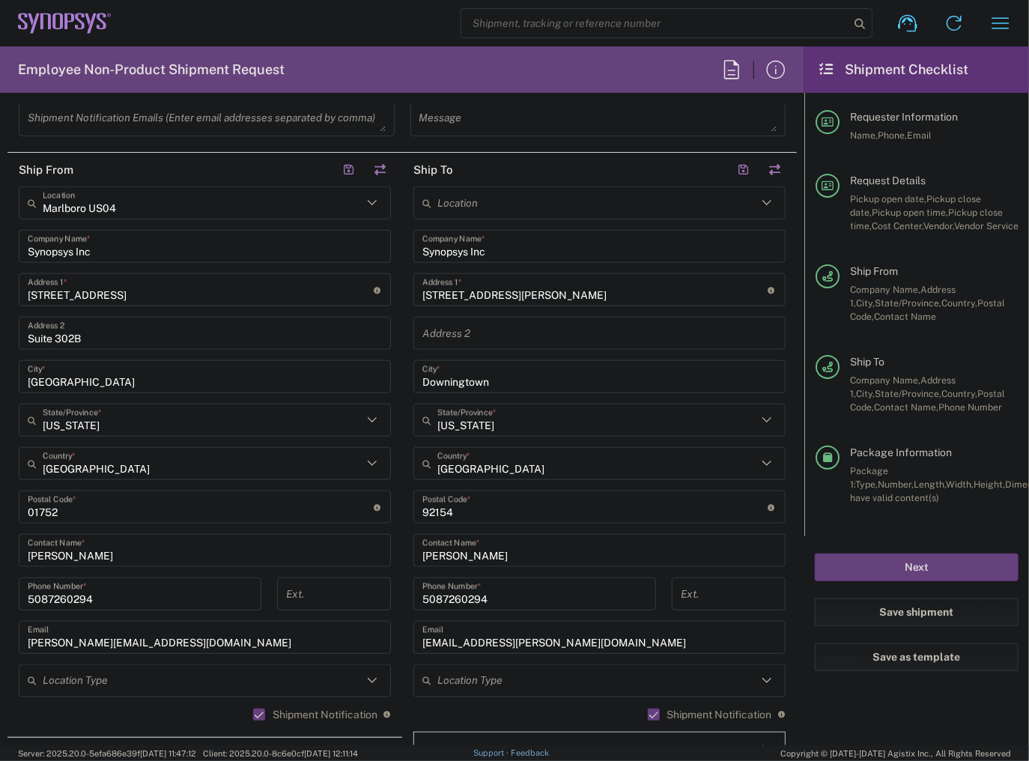
drag, startPoint x: 487, startPoint y: 517, endPoint x: 391, endPoint y: 507, distance: 96.4
click at [391, 508] on div "Ship From Marlboro US04 Location Marlboro US04 Synopsys Inc Company Name * 11 A…" at bounding box center [401, 487] width 789 height 669
click at [452, 505] on input "undefined" at bounding box center [595, 507] width 346 height 26
click at [452, 504] on input "undefined" at bounding box center [595, 507] width 346 height 26
paste input "19335"
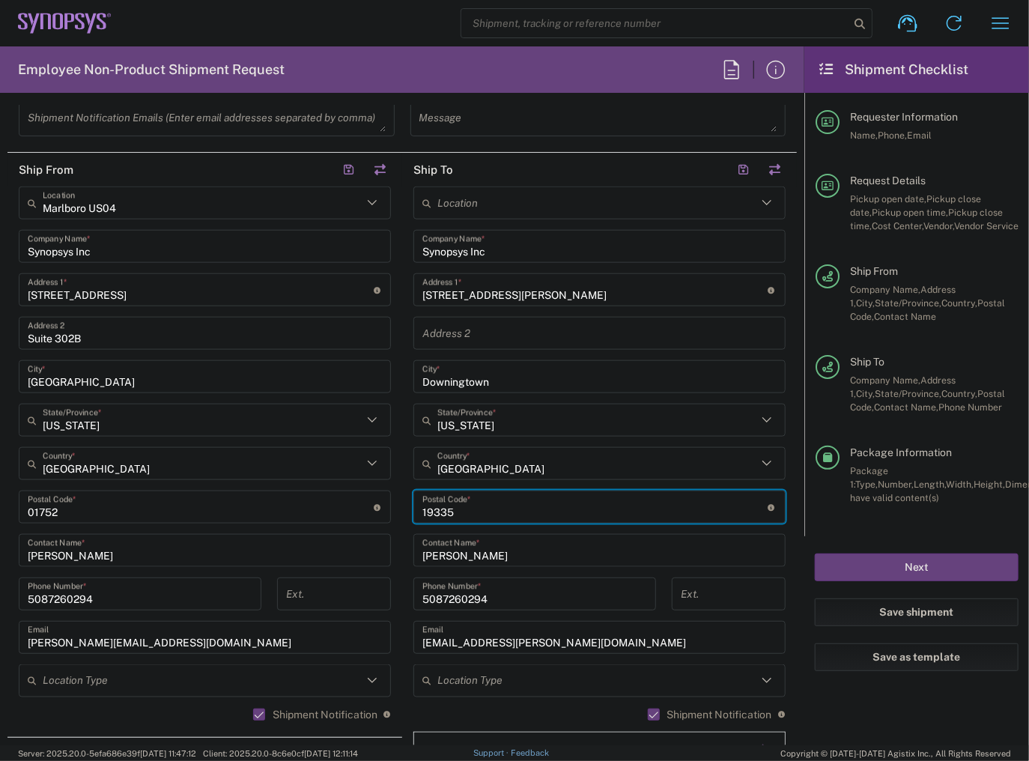
type input "19335"
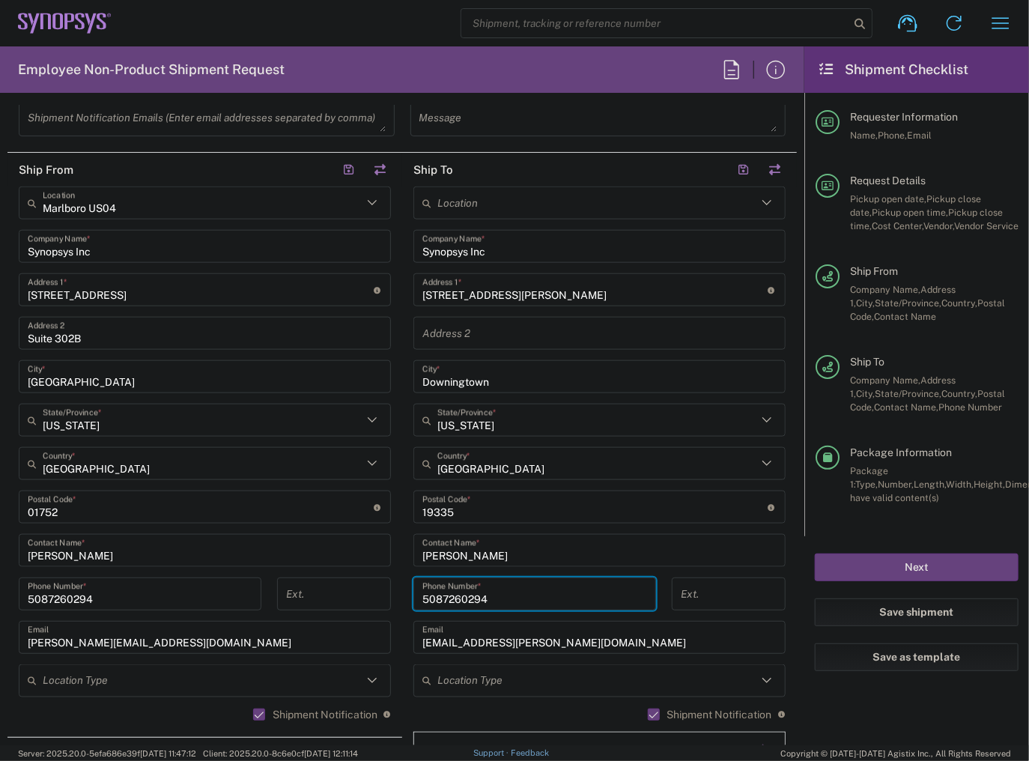
click at [491, 601] on input "5087260294" at bounding box center [534, 594] width 225 height 26
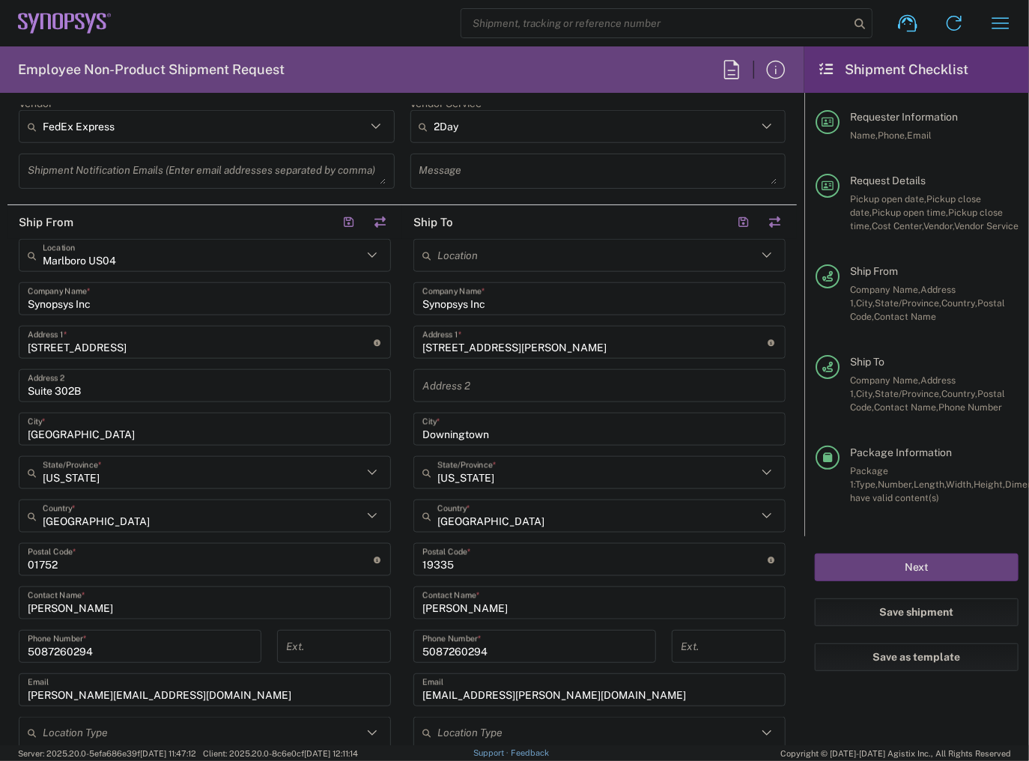
scroll to position [779, 0]
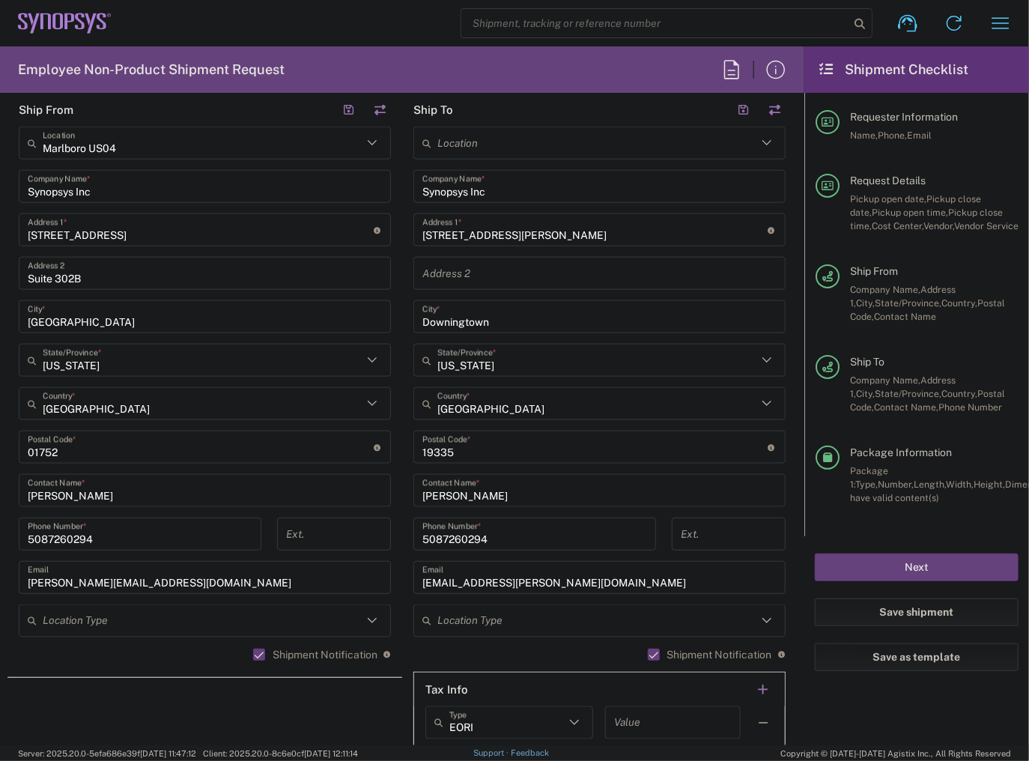
click at [542, 584] on input "juand.castro@synopsys.com" at bounding box center [599, 578] width 354 height 26
click at [540, 584] on input "juand.castro@synopsys.com" at bounding box center [599, 578] width 354 height 26
click at [539, 584] on input "juand.castro@synopsys.com" at bounding box center [599, 578] width 354 height 26
paste input "kringan.saha@synopsys."
paste input "text"
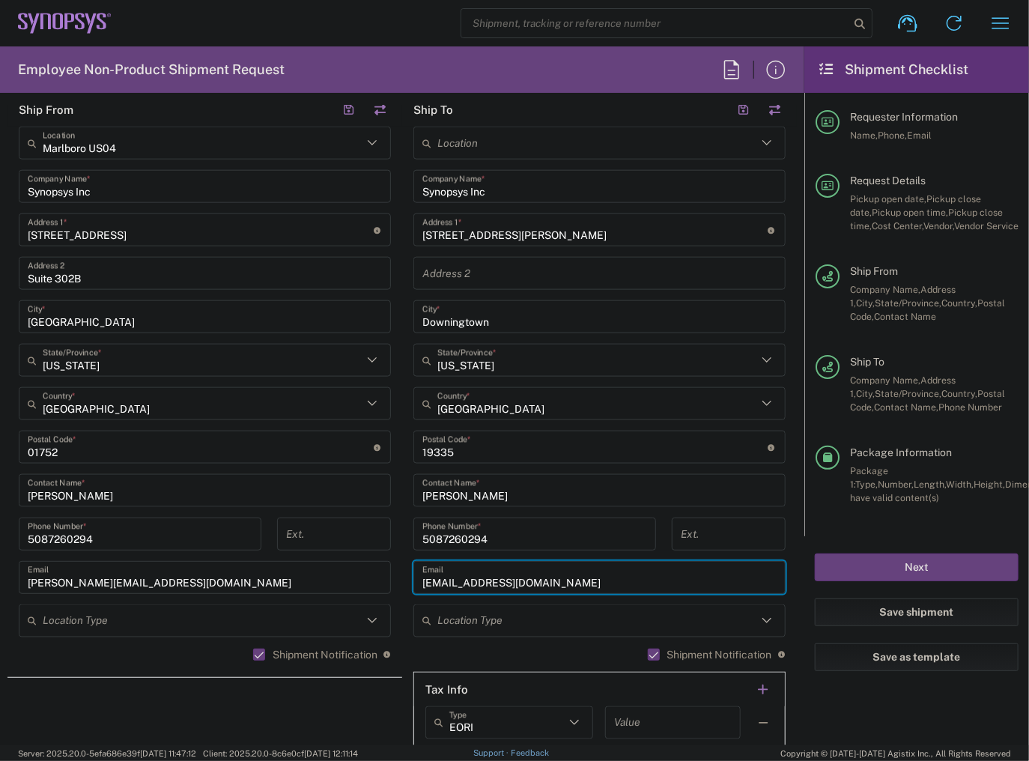
type input "kringan.saha@synopsys.com"
click at [218, 656] on div "Shipment Notification If checked, a shipment notification email will be sent to…" at bounding box center [205, 660] width 372 height 24
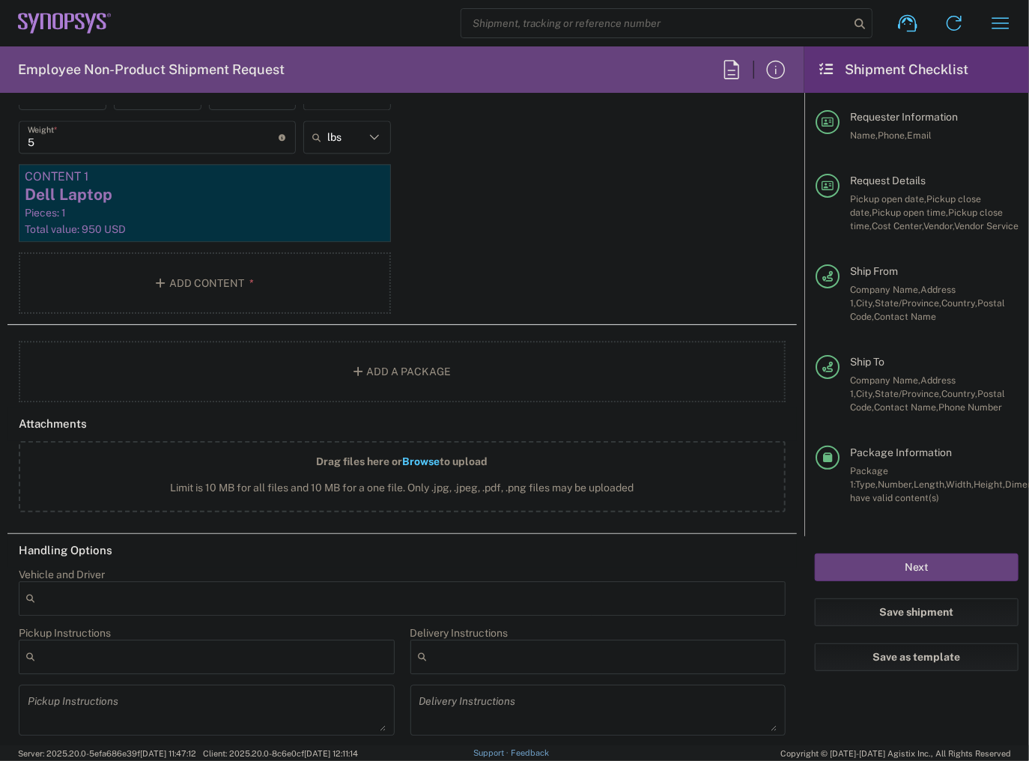
scroll to position [1841, 0]
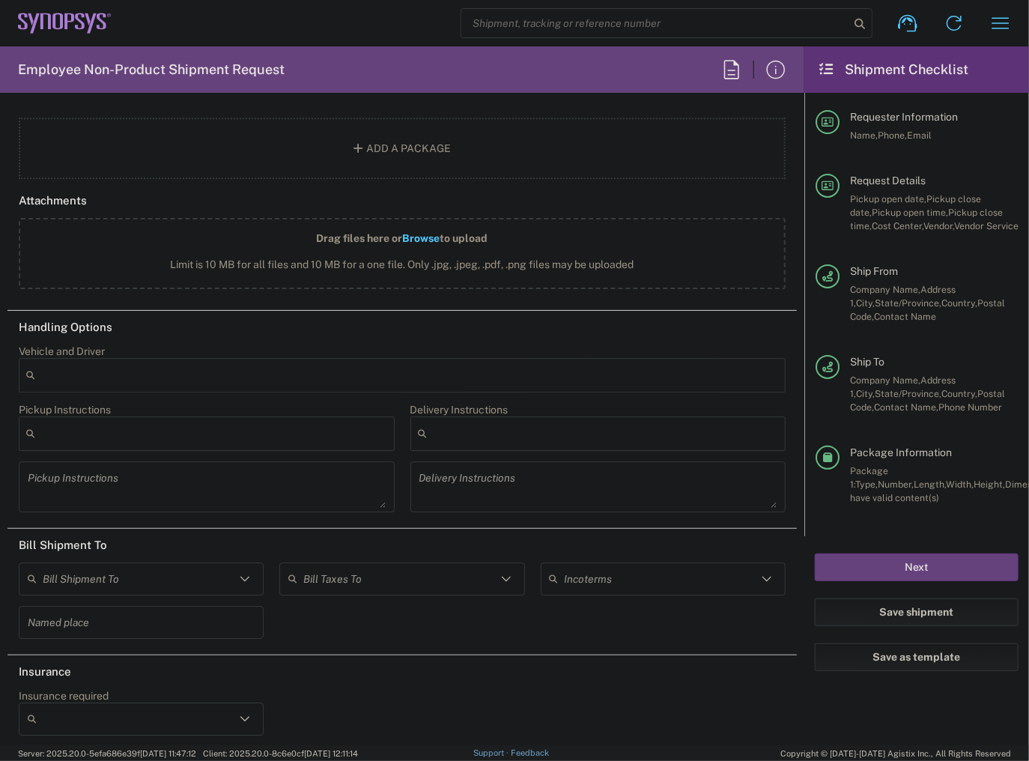
click at [326, 571] on input "text" at bounding box center [399, 578] width 192 height 26
click at [345, 627] on span "Sender/Shipper" at bounding box center [397, 629] width 239 height 23
type input "Sender/Shipper"
click at [887, 556] on button "Next" at bounding box center [917, 567] width 204 height 28
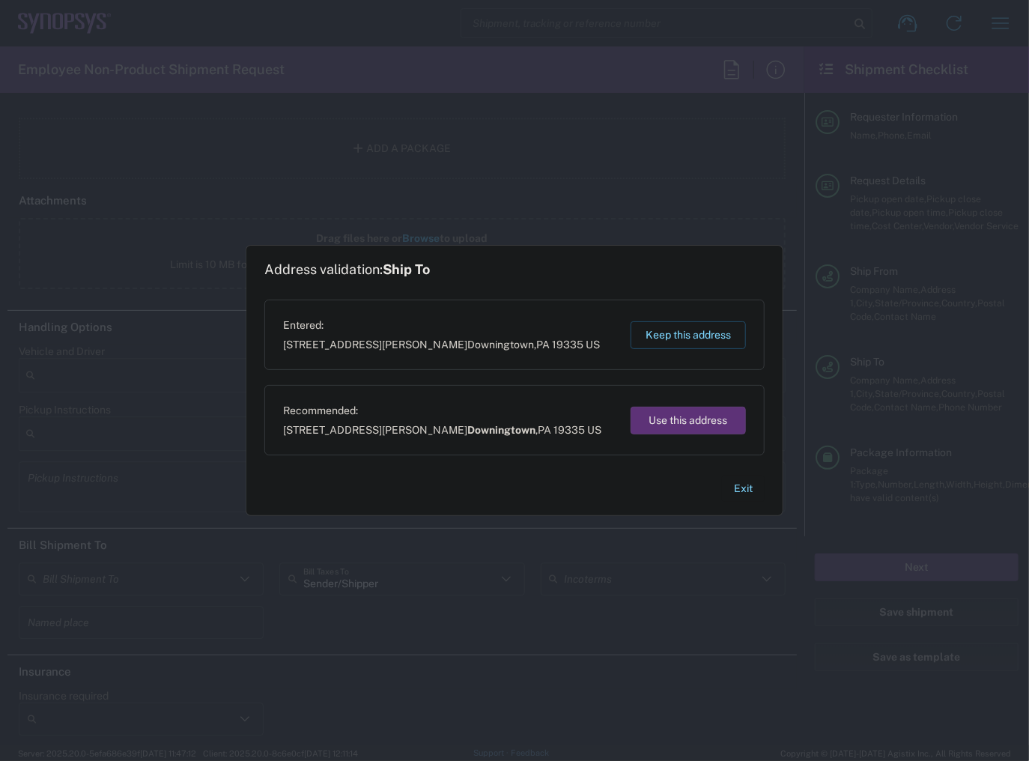
click at [654, 426] on button "Use this address" at bounding box center [688, 421] width 115 height 28
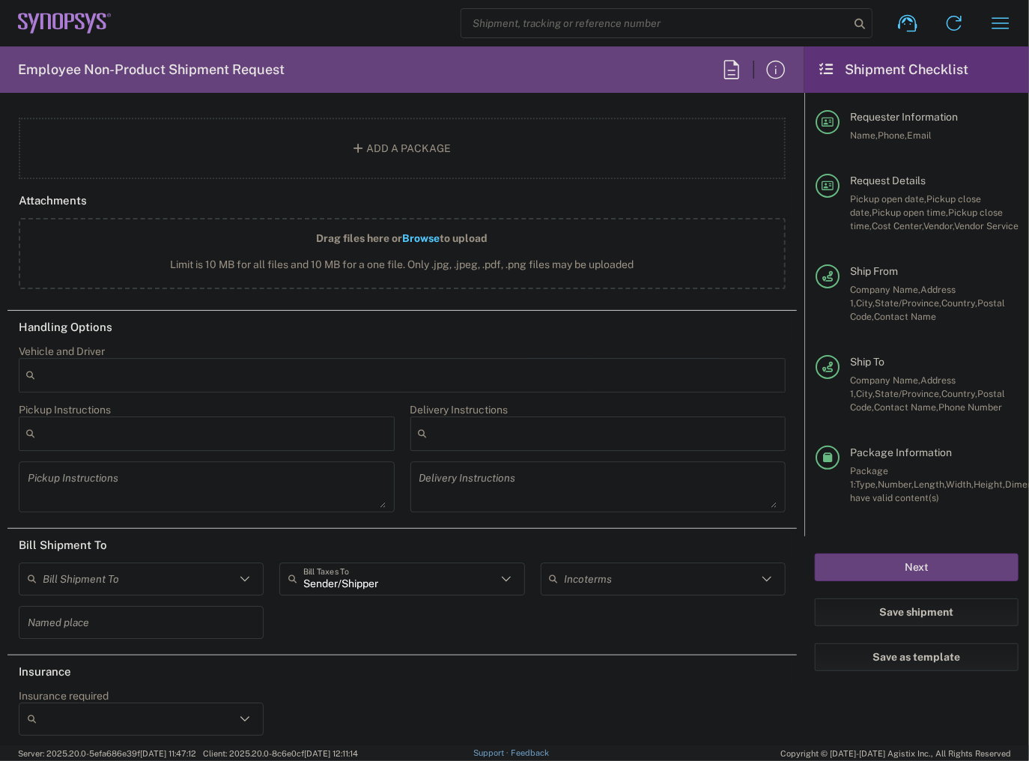
type input "Downingtown"
type input "Pennsylvania"
type input "United States"
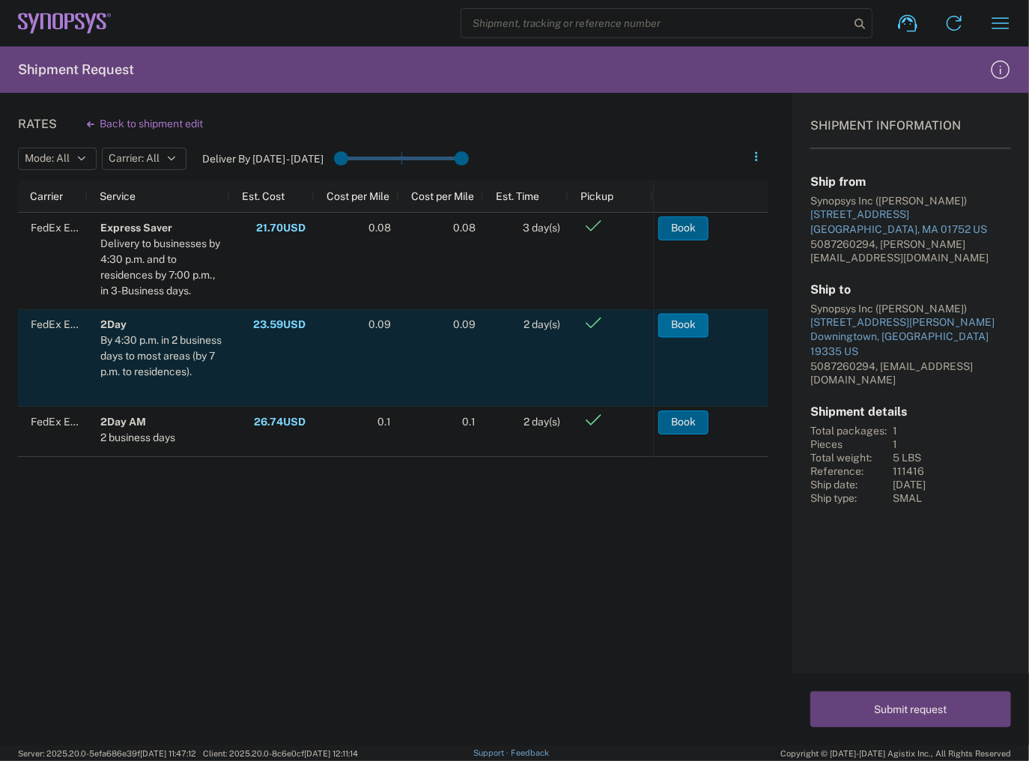
click at [686, 326] on button "Book" at bounding box center [683, 325] width 50 height 24
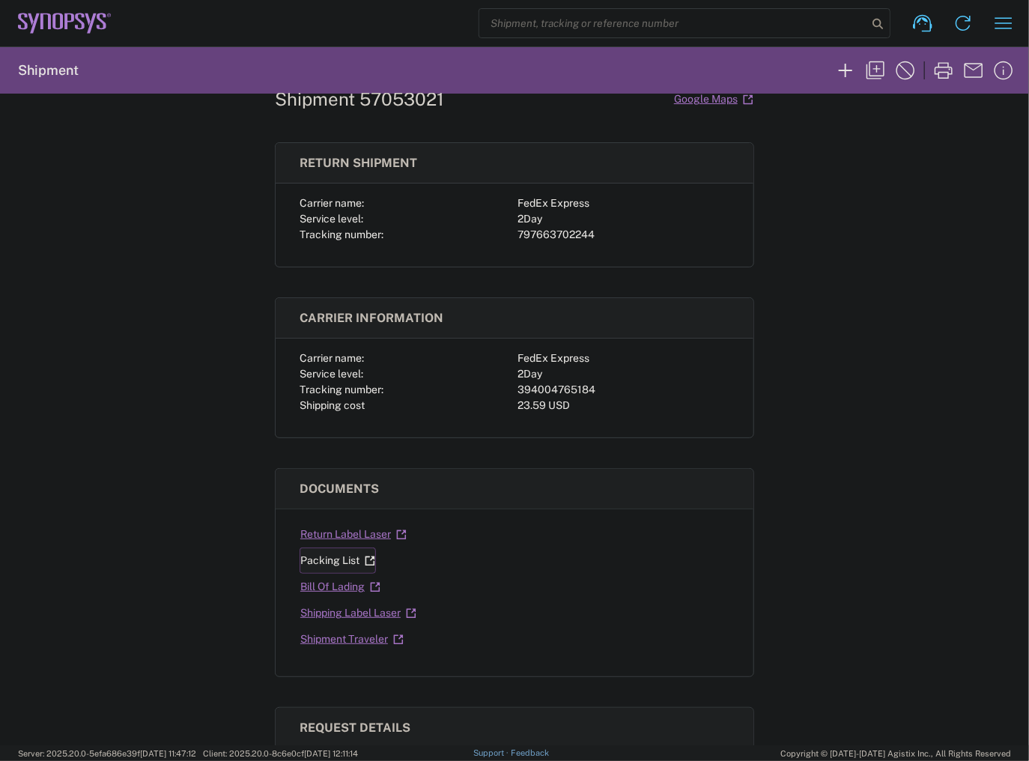
scroll to position [120, 0]
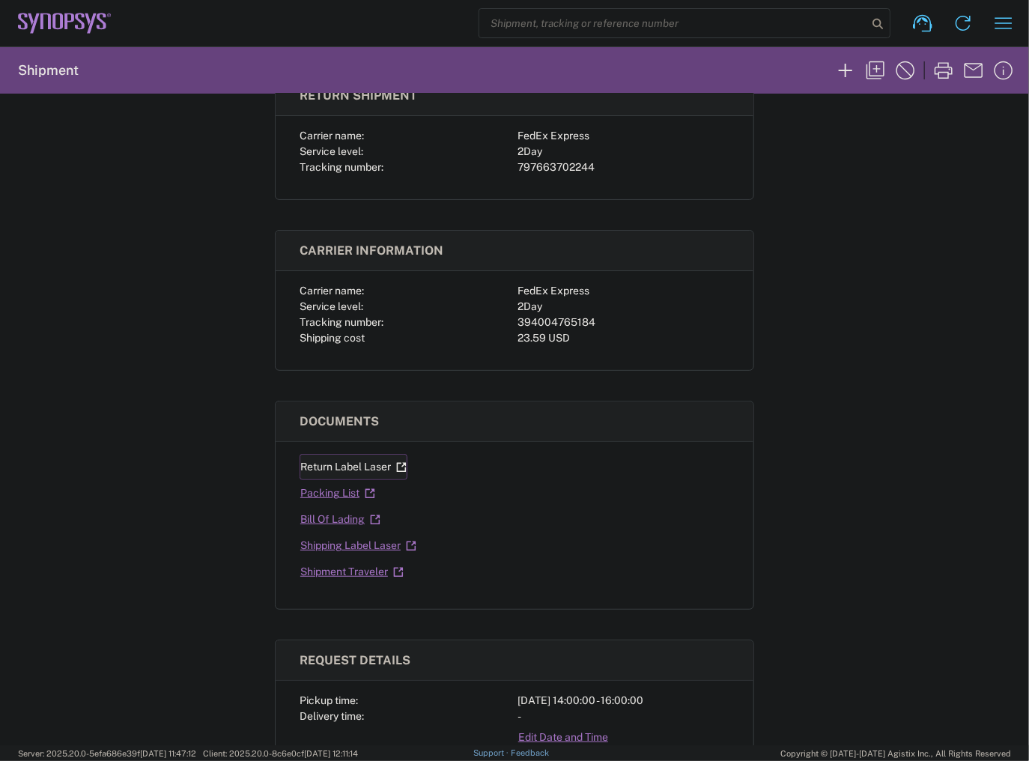
click at [341, 471] on link "Return Label Laser" at bounding box center [354, 467] width 108 height 26
click at [329, 546] on link "Shipping Label Laser" at bounding box center [359, 545] width 118 height 26
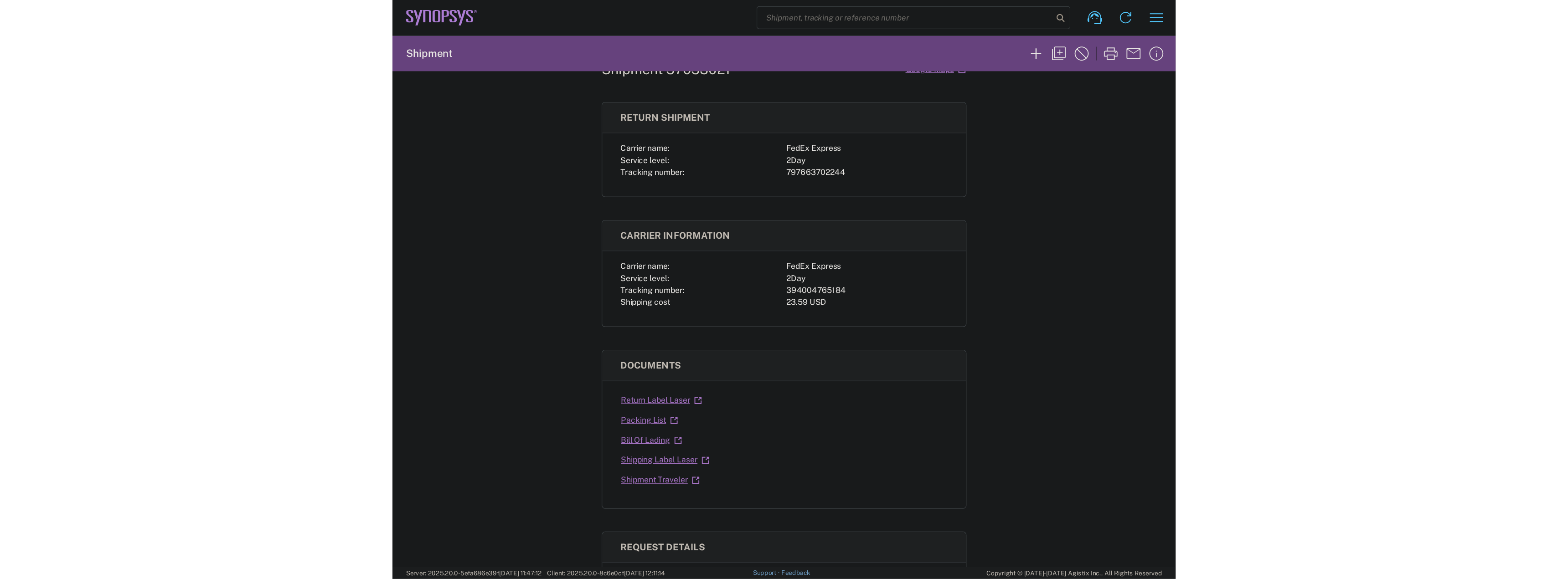
scroll to position [0, 0]
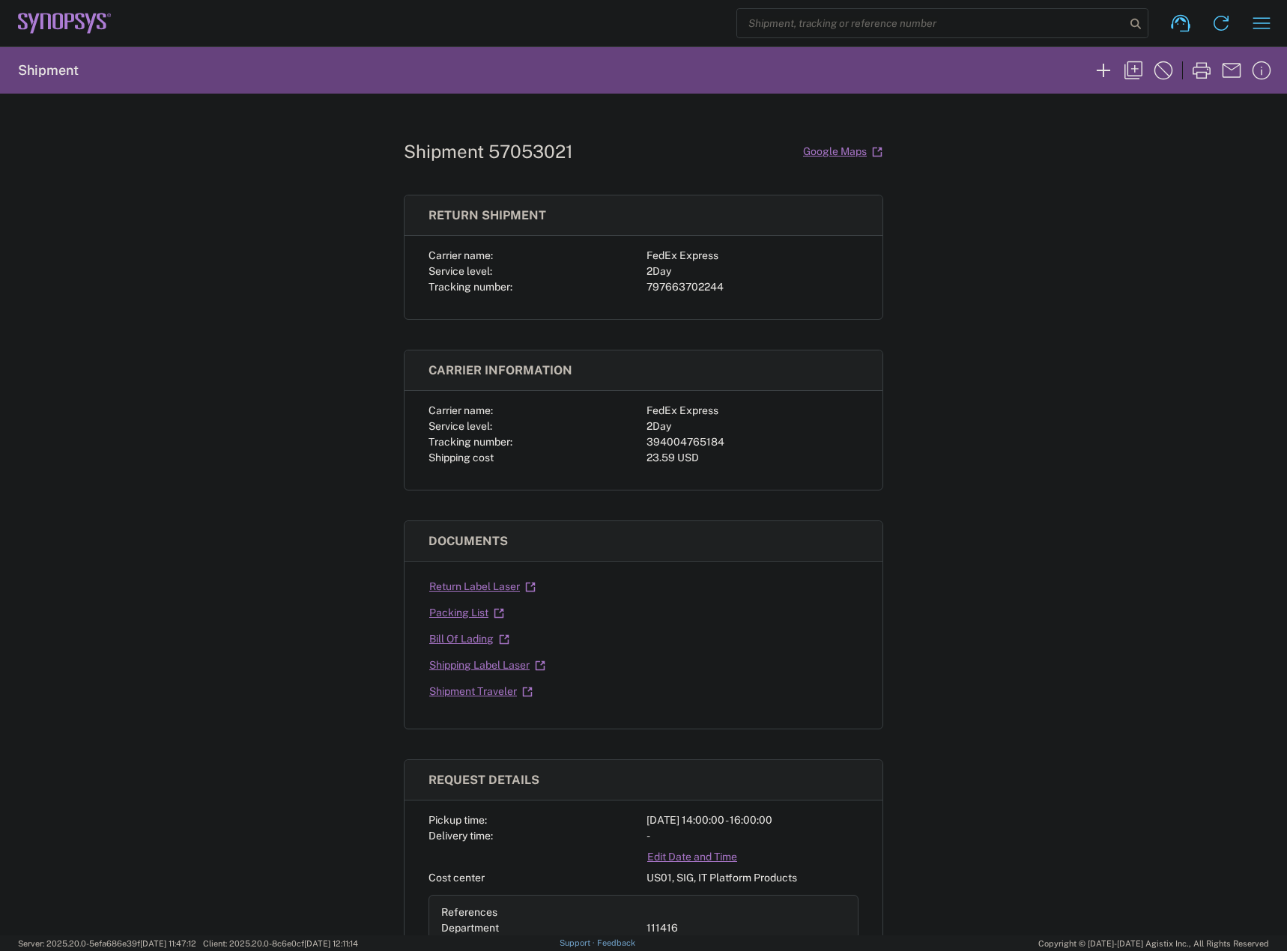
click at [671, 285] on div "797663702244" at bounding box center [752, 287] width 212 height 16
click at [672, 285] on div "797663702244" at bounding box center [752, 287] width 212 height 16
click at [519, 124] on div "Shipment 57053021 Google Maps Return shipment Carrier name: FedEx Express Servi…" at bounding box center [643, 515] width 479 height 842
click at [523, 151] on h1 "Shipment 57053021" at bounding box center [488, 152] width 169 height 22
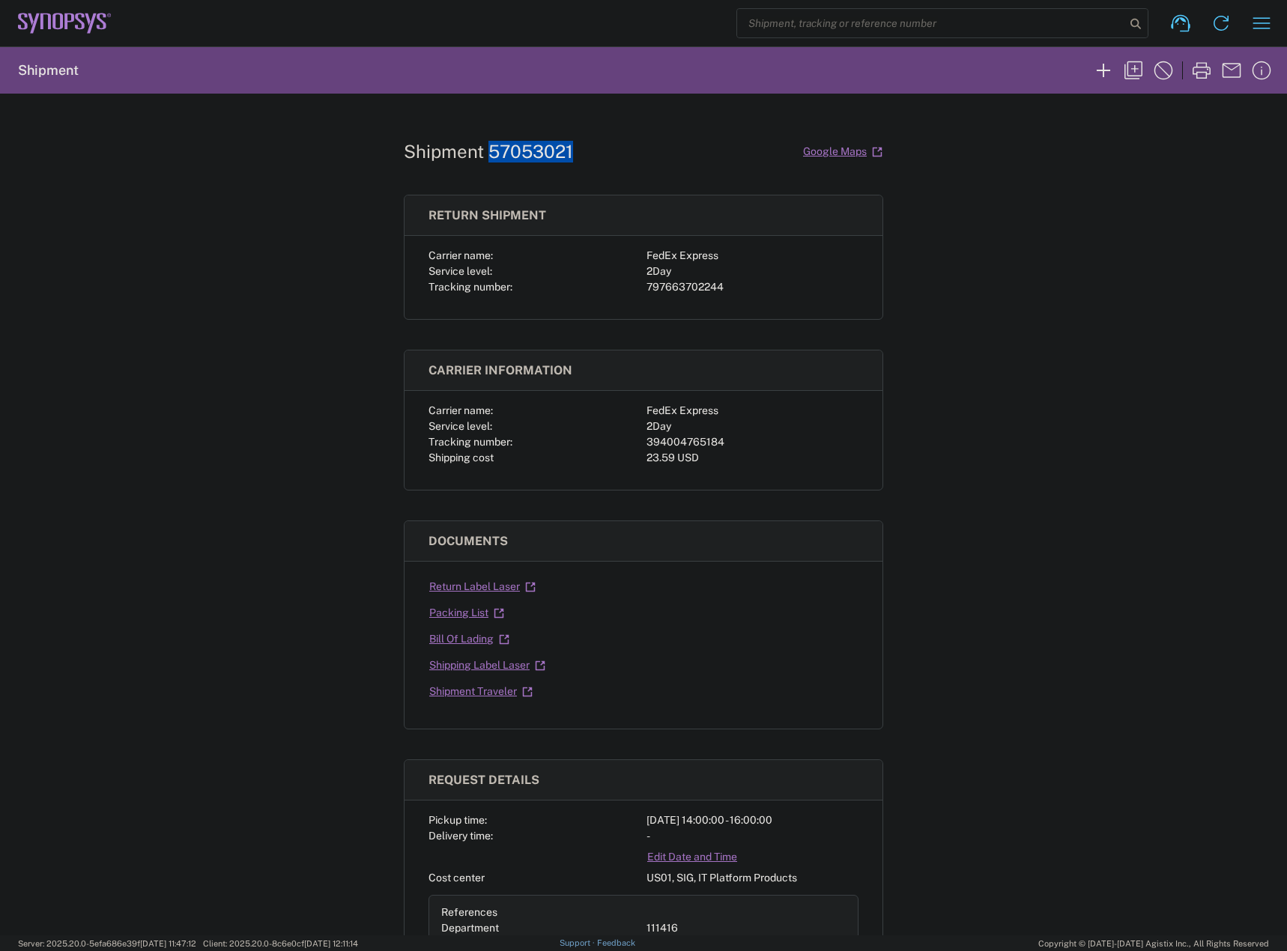
click at [523, 151] on h1 "Shipment 57053021" at bounding box center [488, 152] width 169 height 22
copy h1 "57053021"
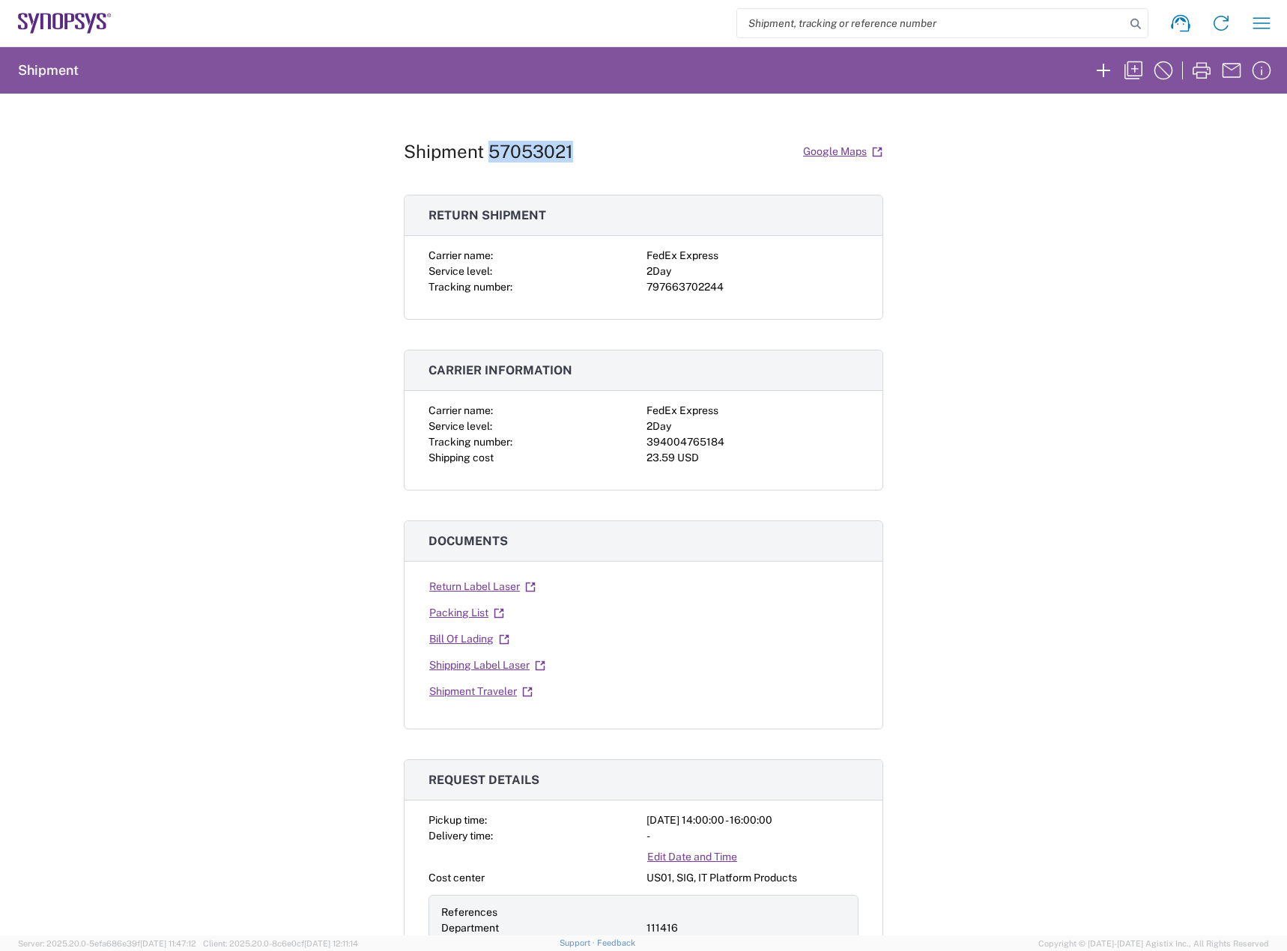
copy h1 "57053021"
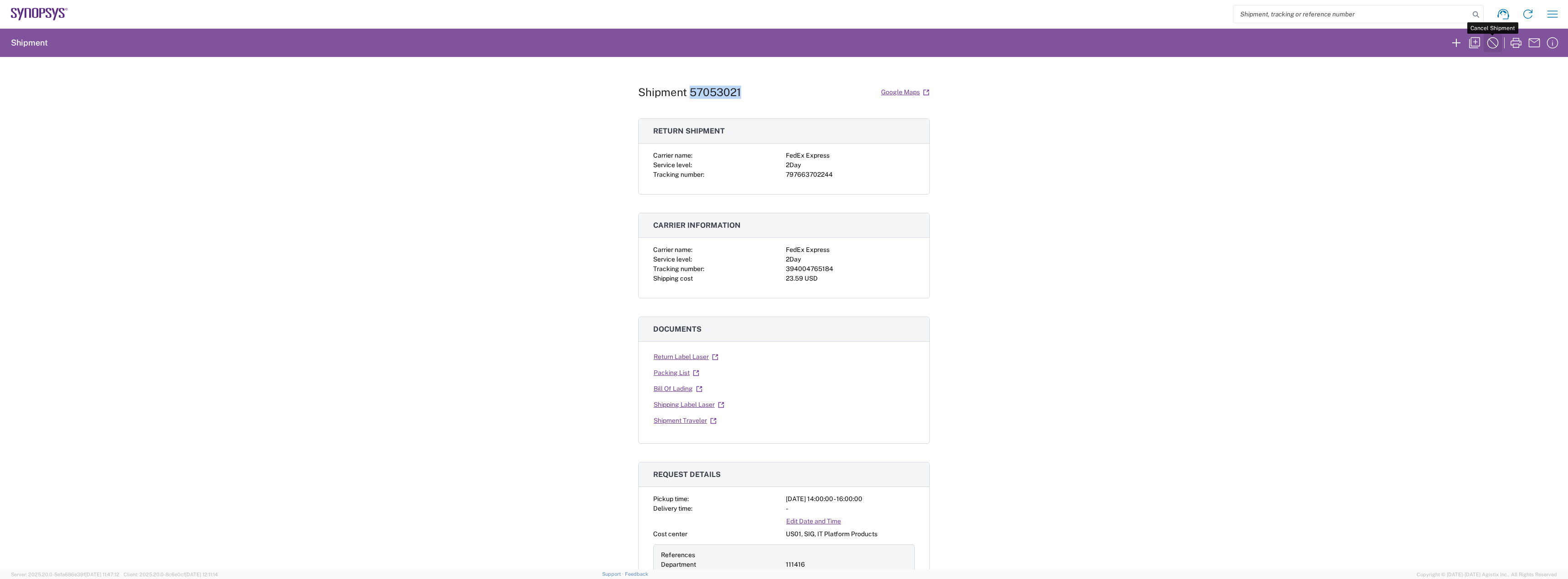
click at [1254, 44] on icon "button" at bounding box center [1493, 43] width 15 height 15
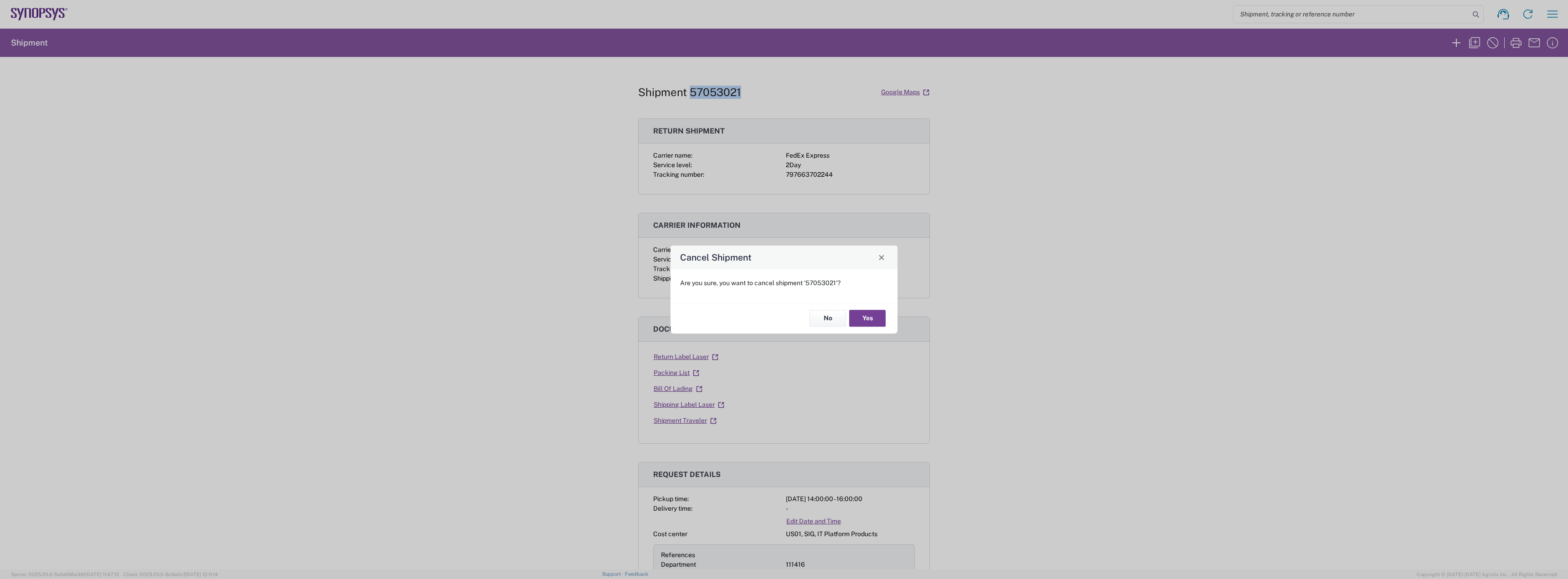
click at [856, 322] on button "Yes" at bounding box center [867, 319] width 37 height 17
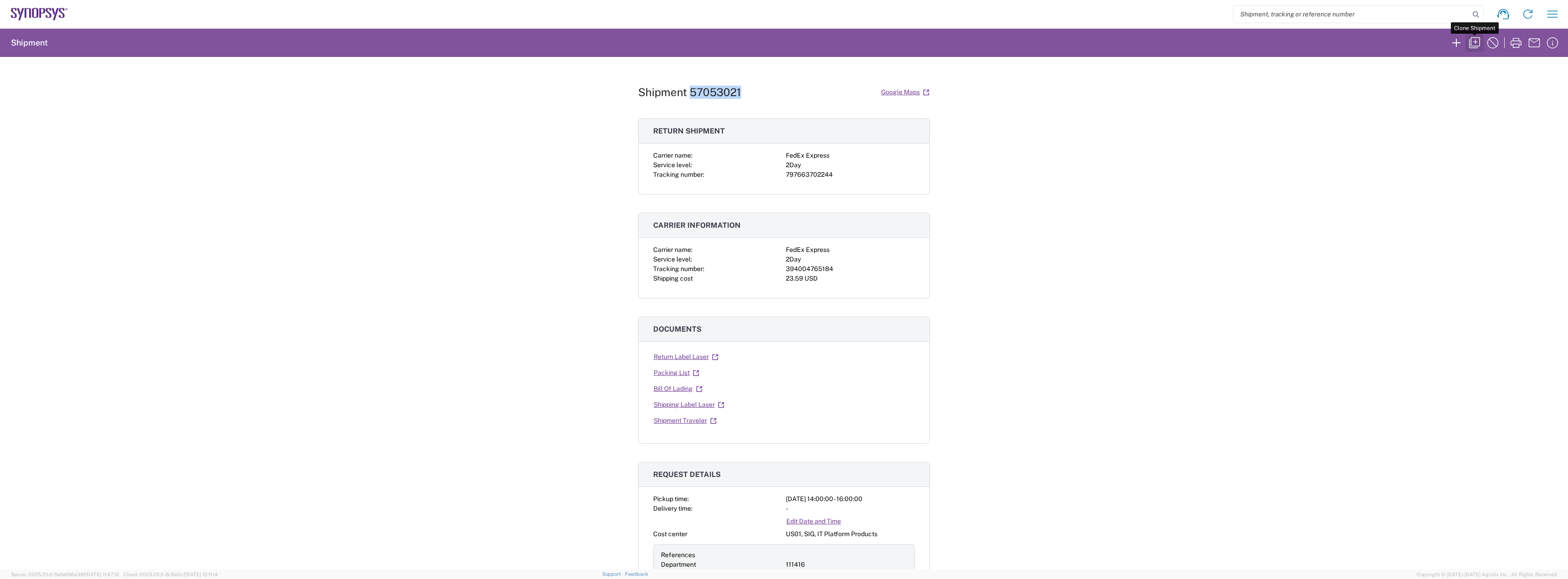
click at [1254, 44] on icon "button" at bounding box center [1475, 43] width 15 height 15
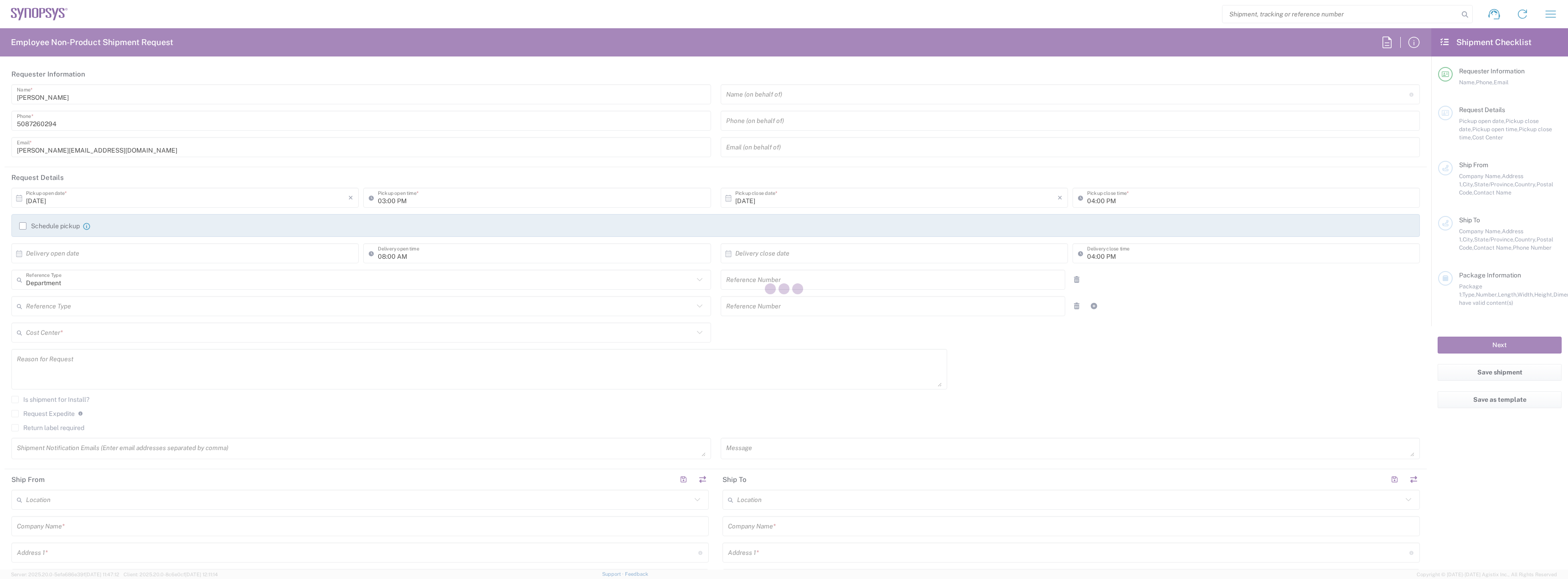
type input "10/08/2025"
type input "02:00 PM"
type input "10/08/2025"
type input "111416"
type textarea "Tech Refresh"
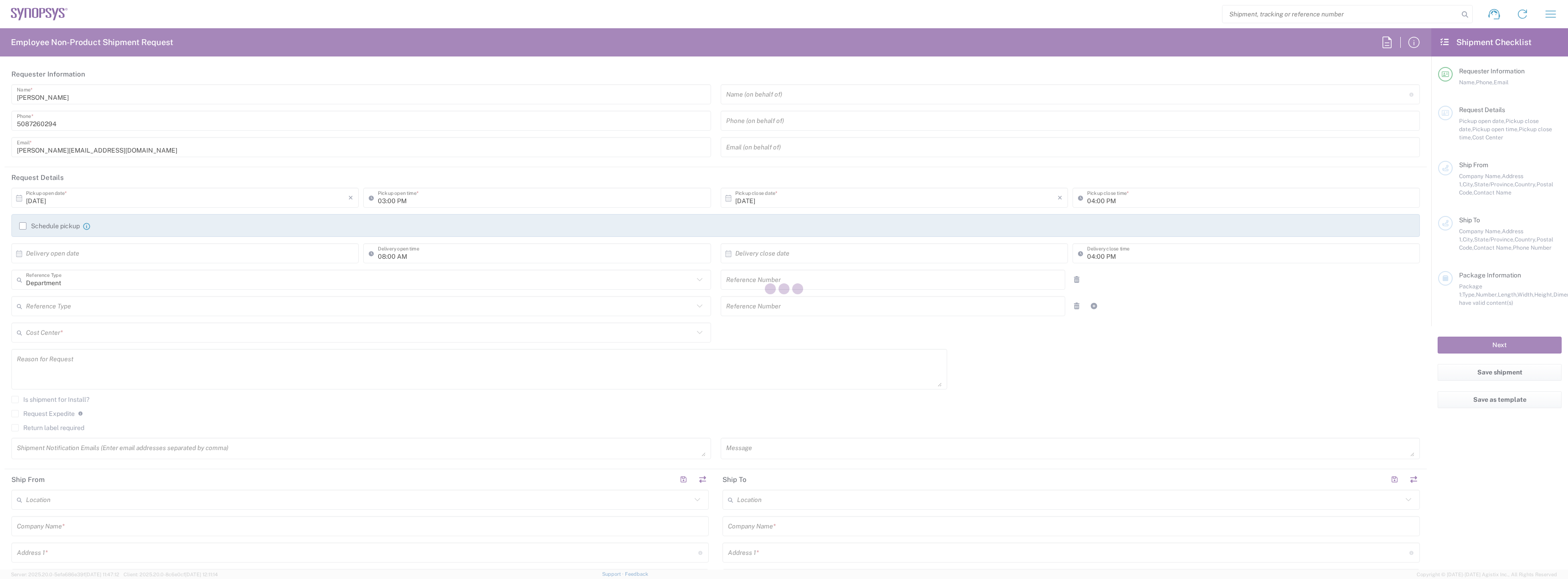
type input "Marlboro US04"
type input "Synopsys Inc"
type input "11 Apex Drive"
type input "Suite 302B"
type input "Marlborough"
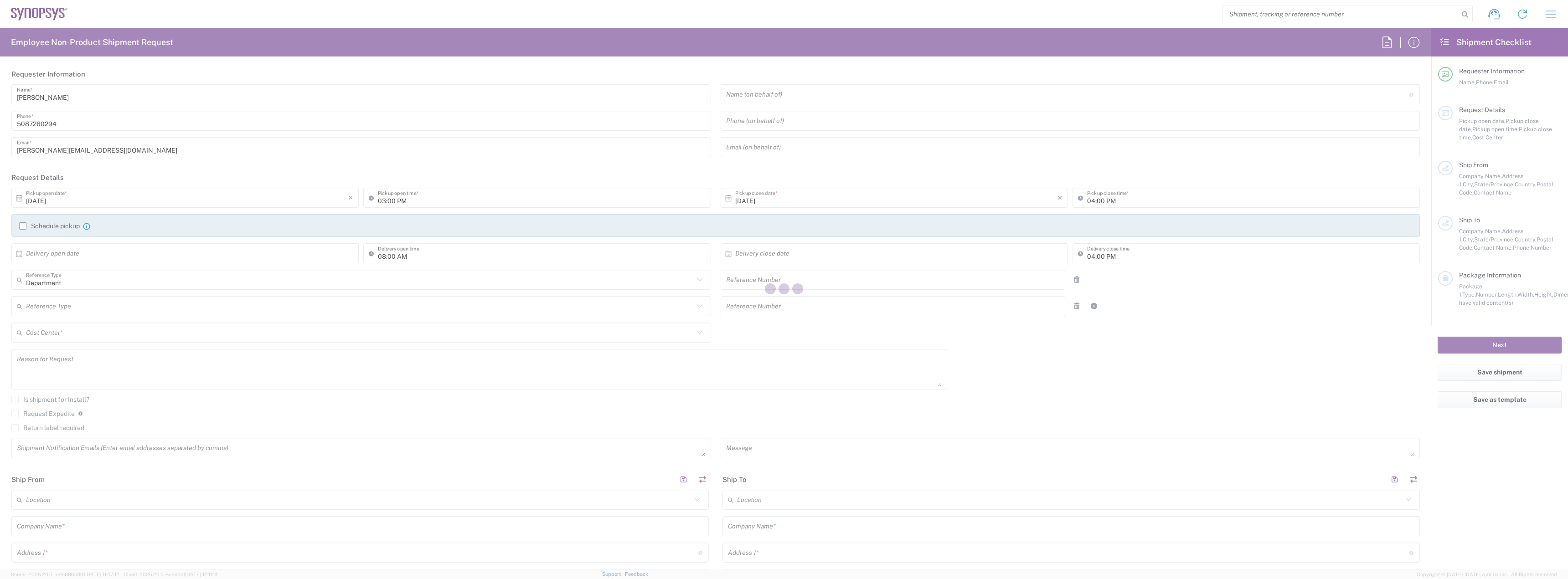
type input "Massachusetts"
type input "01752"
type input "[PERSON_NAME]"
type input "mulherin@synopsys.com"
type input "Synopsys Inc"
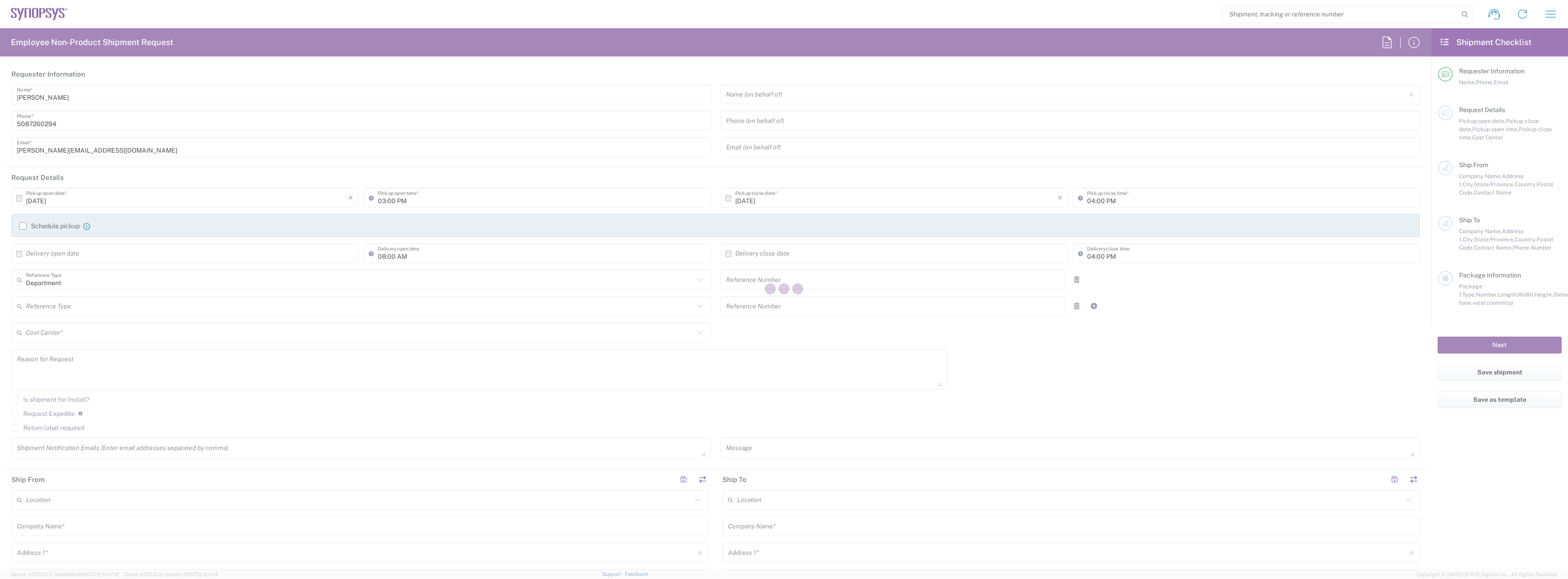
type input "155 Randolph Dr"
type input "Downingtown"
type input "Pennsylvania"
type input "19335"
type input "Juan D. Castro"
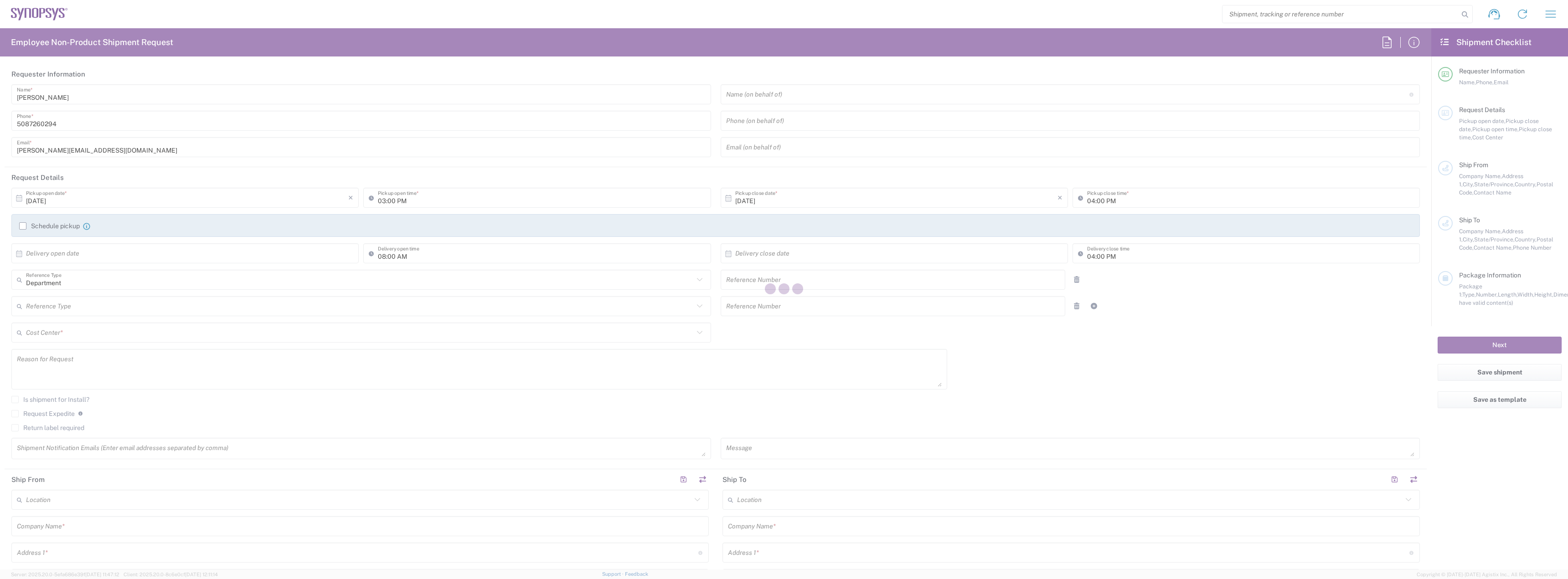
type input "kringan.saha@synopsys.com"
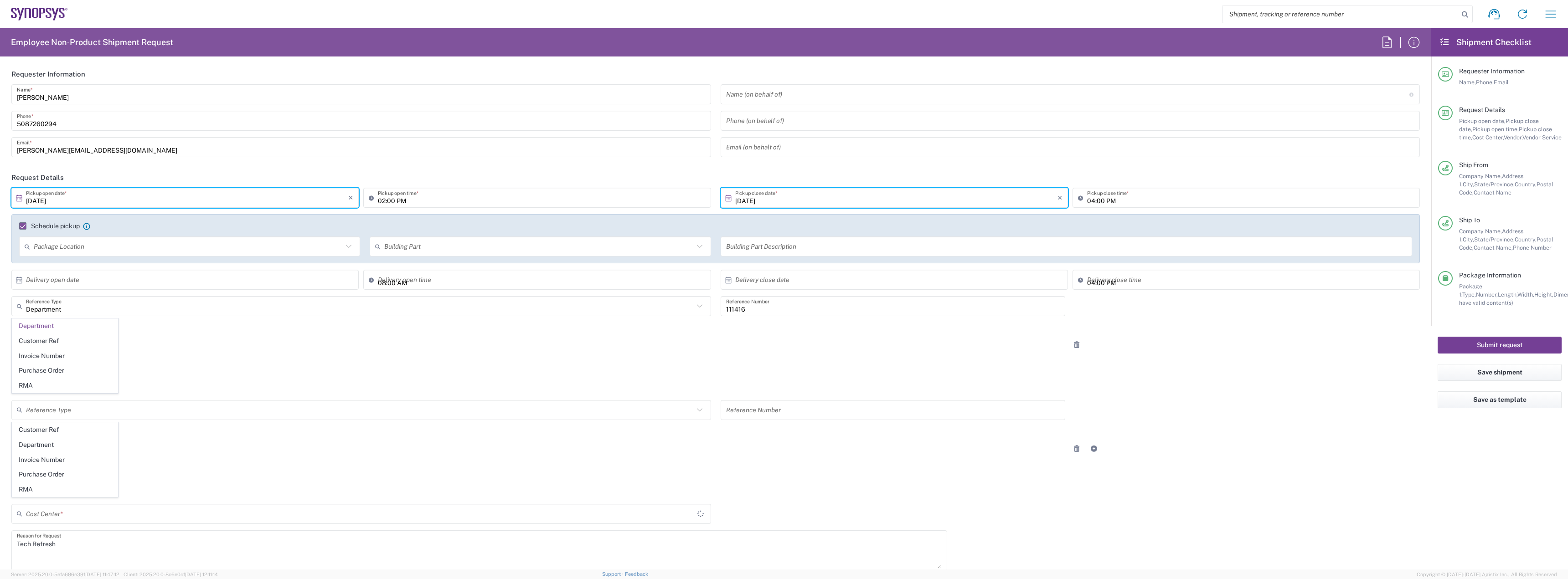
type input "05:00 PM"
type input "US01, SIG, IT Platform Products 111416"
type input "2Day"
type input "Large Box"
type input "Department"
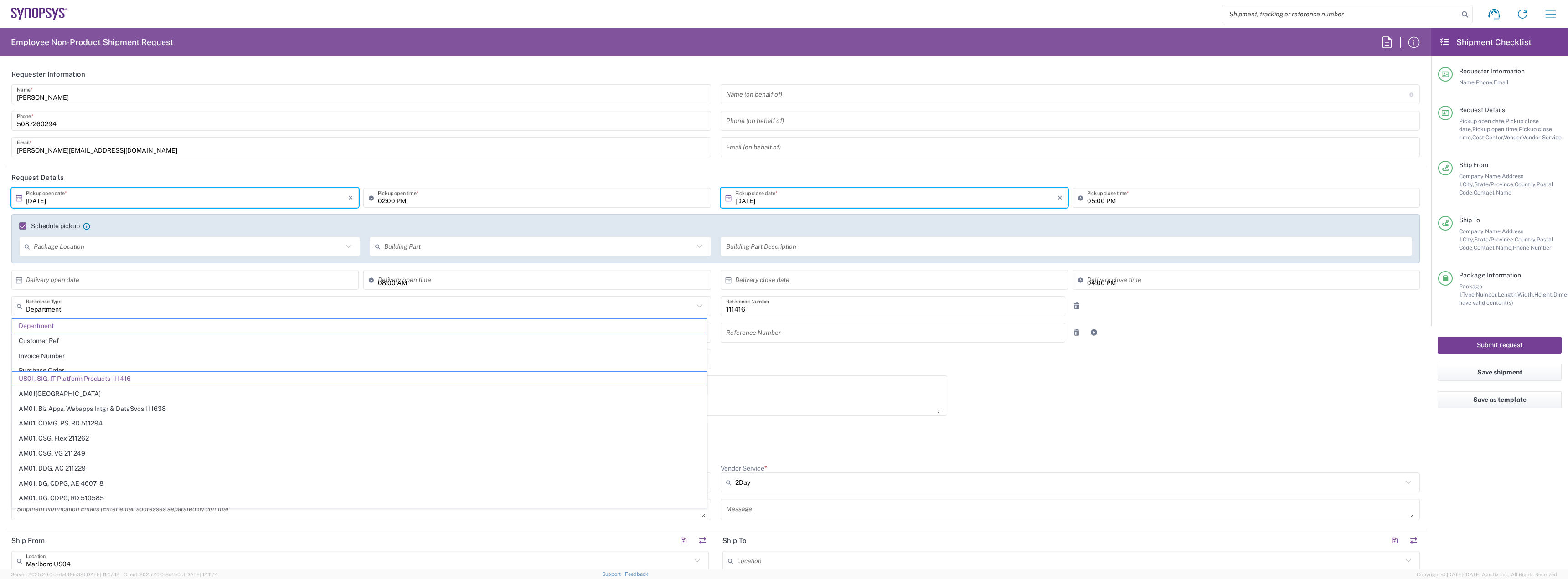
type input "07/08/2025"
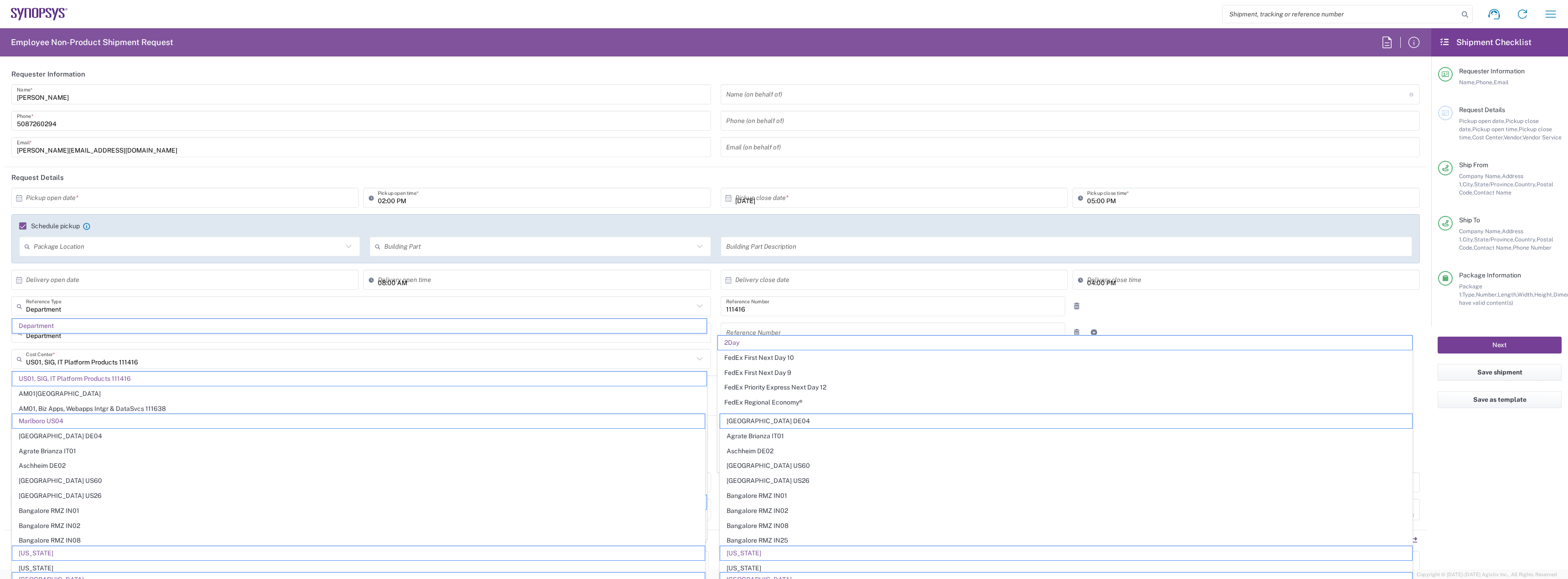
type input "Massachusetts"
type input "Marlboro US04"
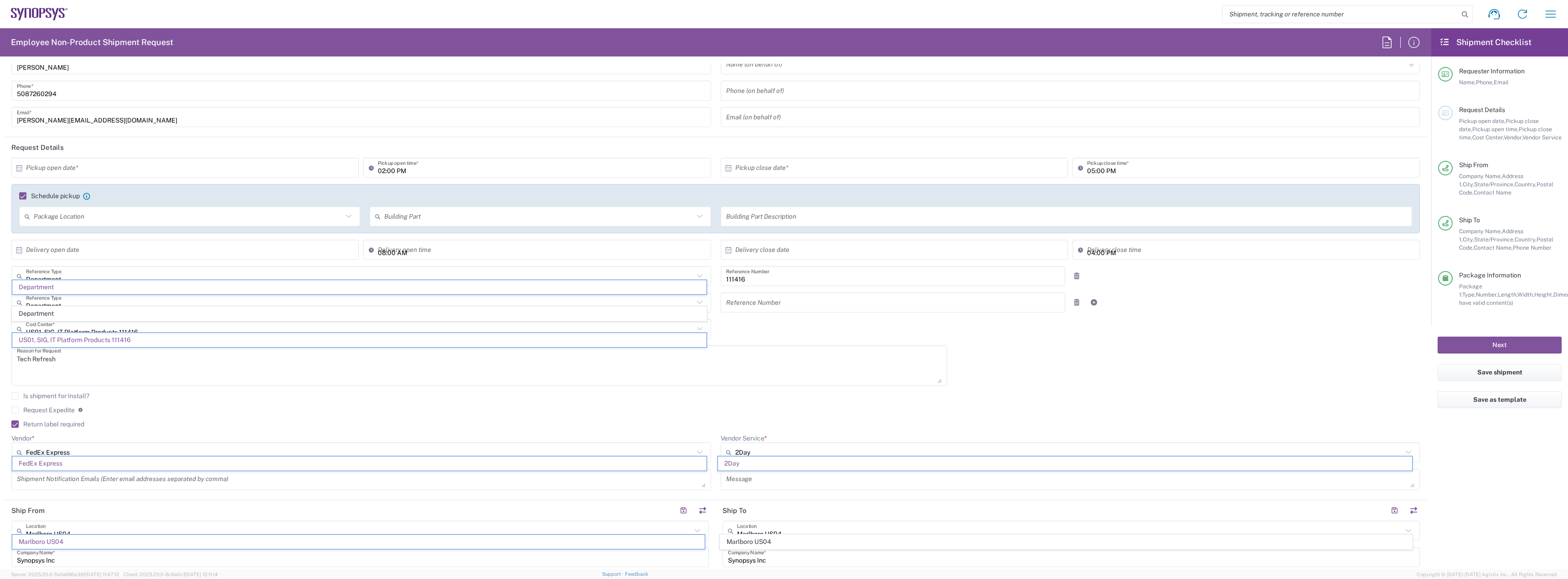
scroll to position [137, 0]
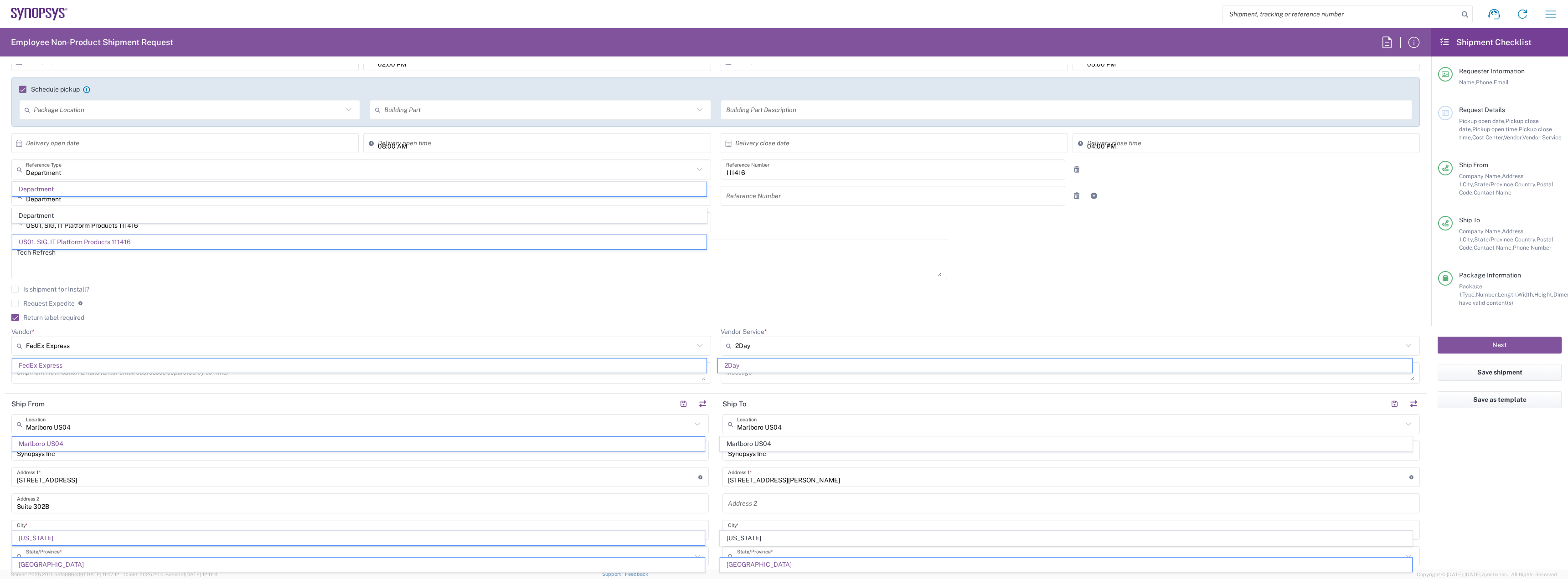
click at [784, 307] on div "Request Expedite If expedite is checked you will be unable to rate and book thi…" at bounding box center [716, 307] width 1409 height 15
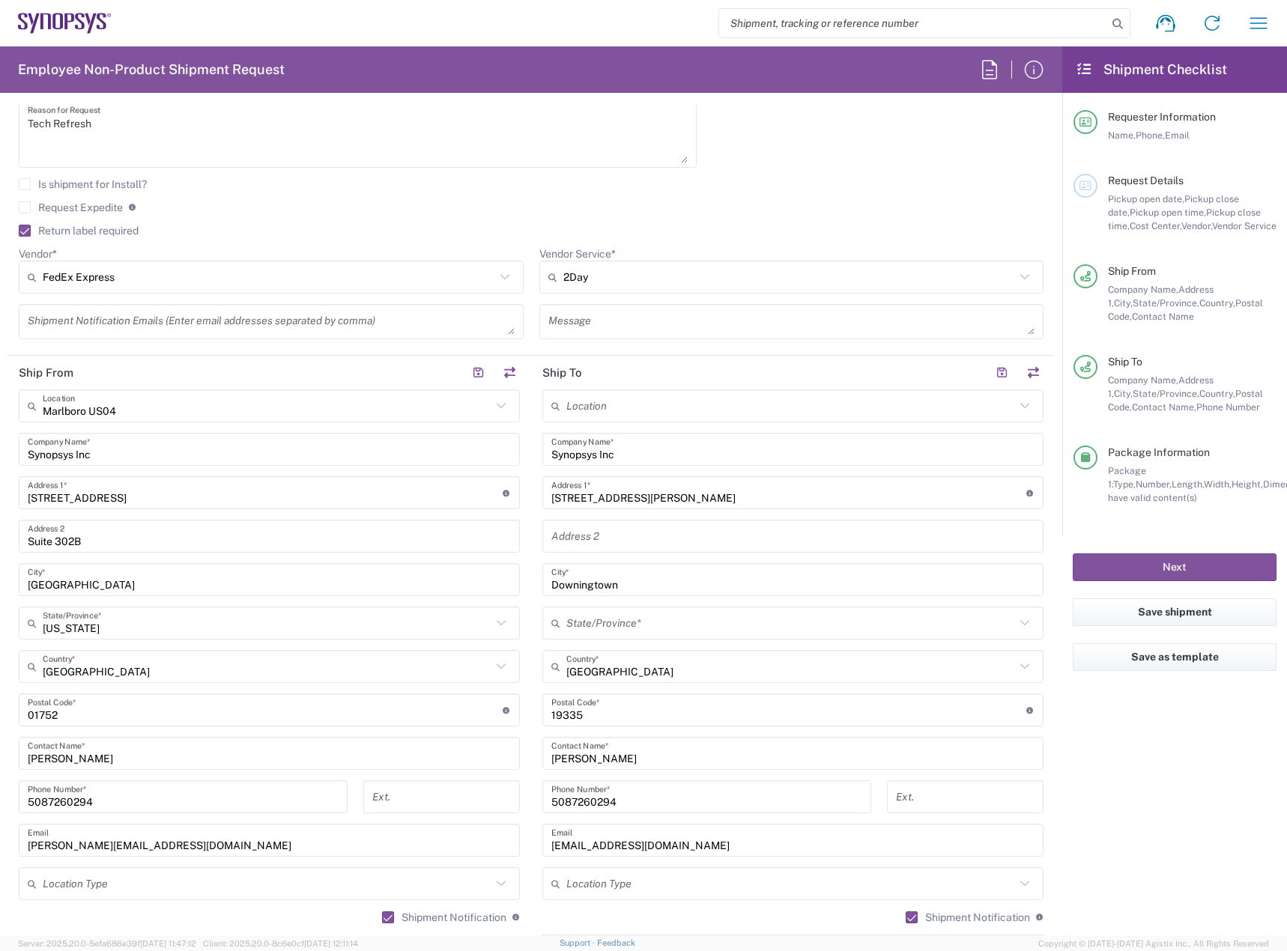
scroll to position [524, 0]
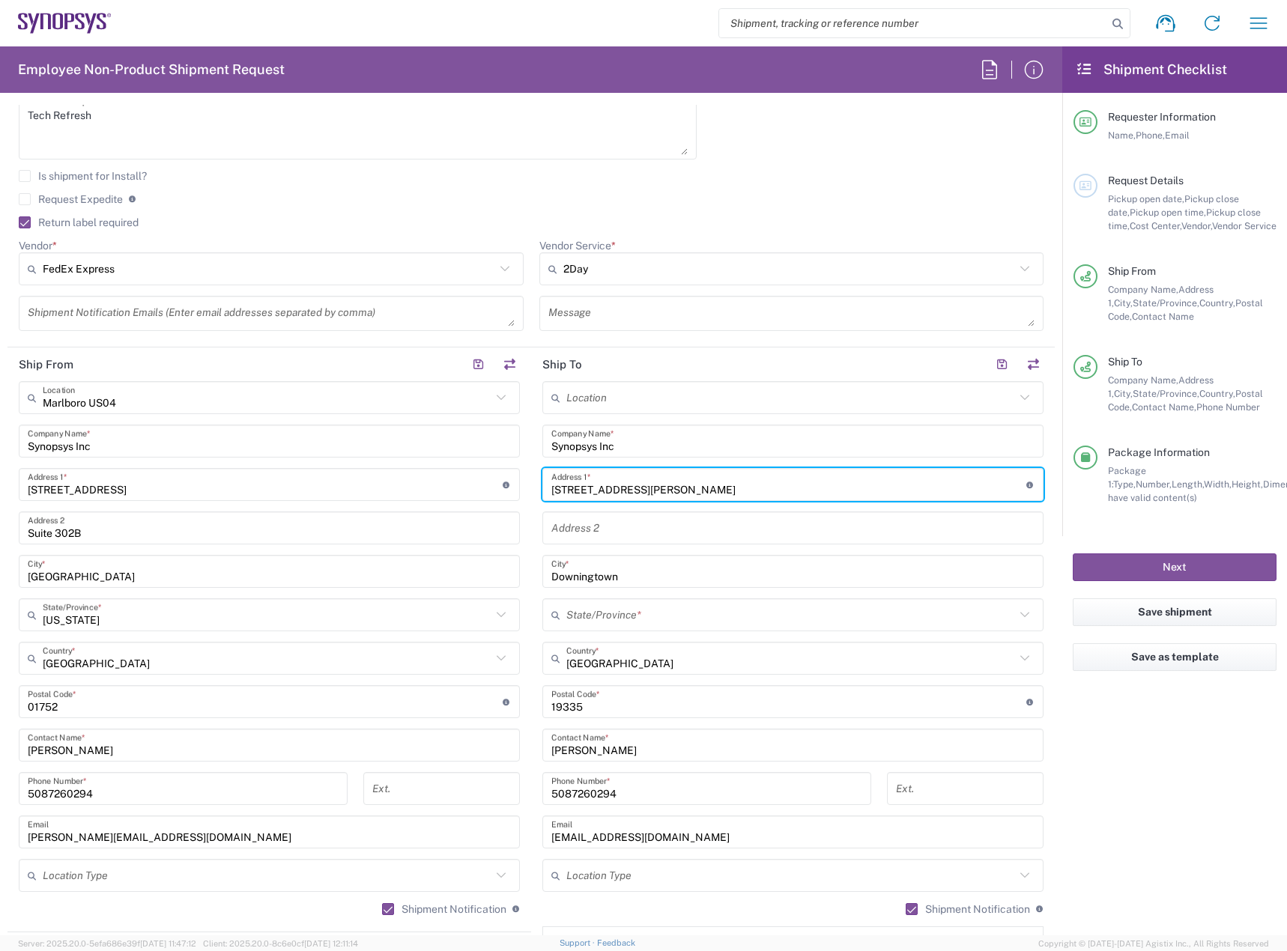
click at [647, 482] on input "155 Randolph Dr" at bounding box center [788, 485] width 475 height 26
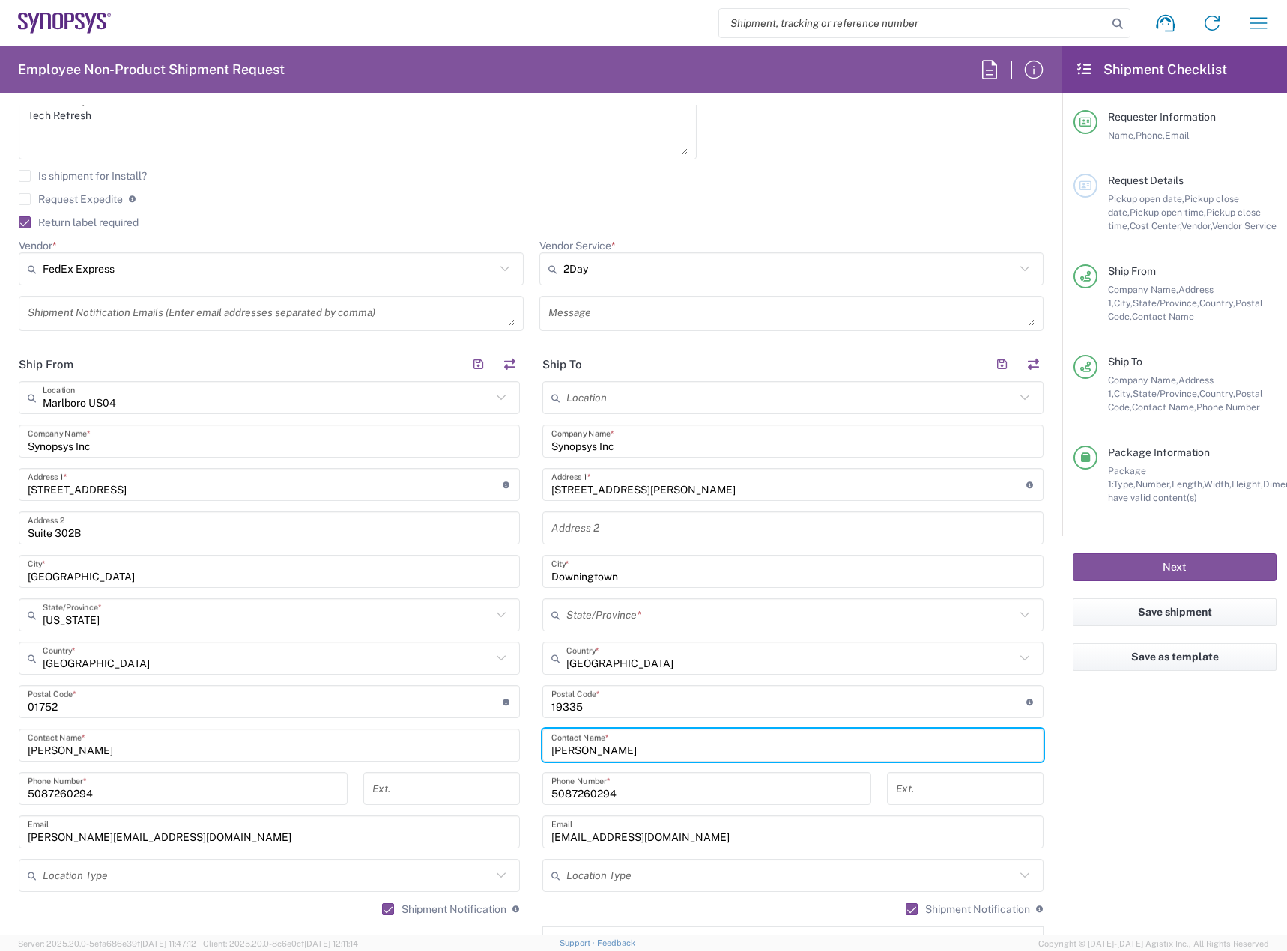
drag, startPoint x: 621, startPoint y: 747, endPoint x: 446, endPoint y: 740, distance: 175.4
click at [448, 742] on div "Ship From Marlboro US04 Location Marlboro US04 Synopsys Inc Company Name * 11 A…" at bounding box center [530, 681] width 1047 height 669
paste input "Kringan Saha"
click at [1072, 754] on agx-form-checklist "Shipment Checklist Requester Information Name, Phone, Email Request Details Pic…" at bounding box center [1174, 490] width 225 height 889
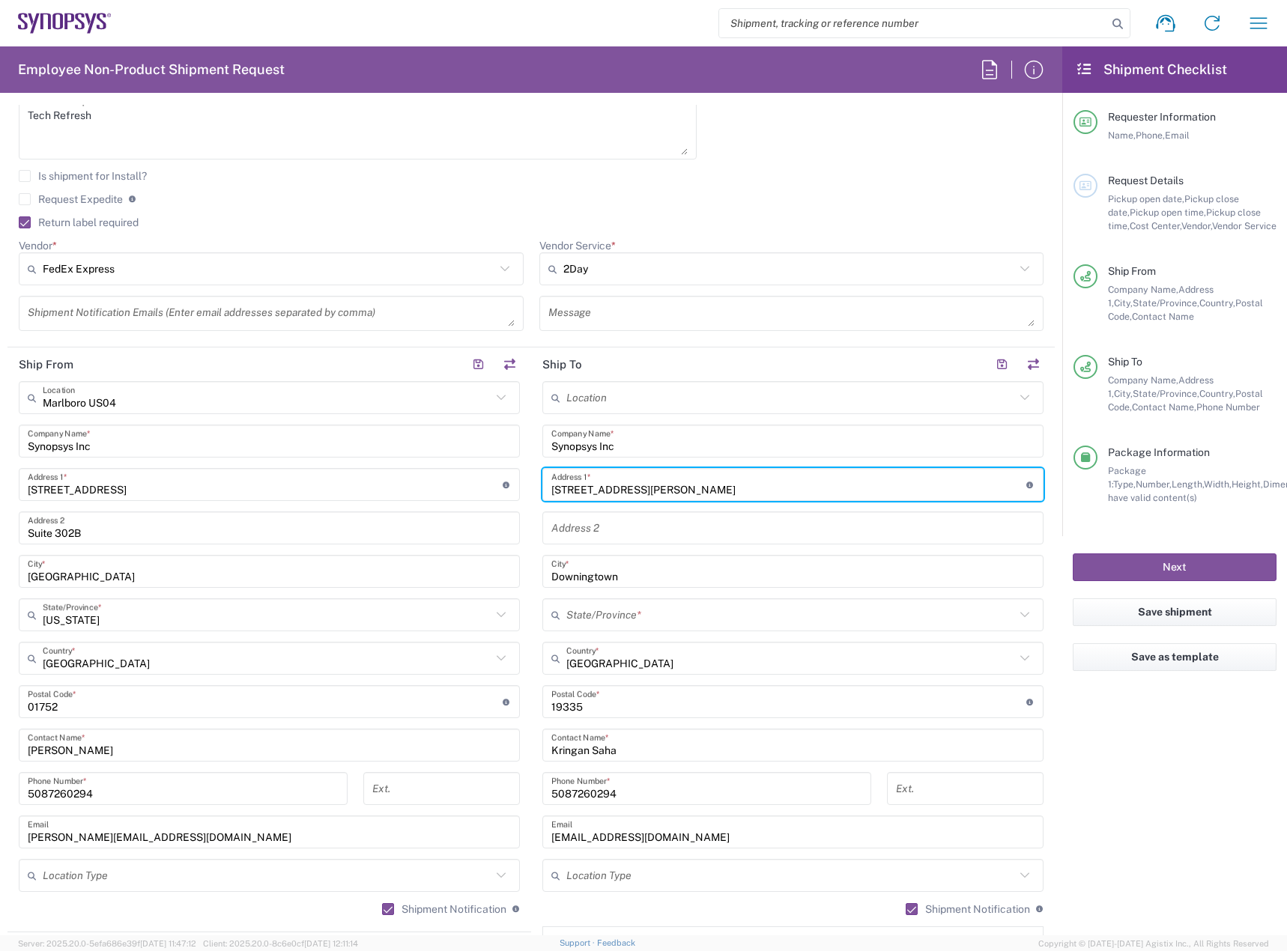
click at [682, 491] on input "155 Randolph Dr" at bounding box center [788, 485] width 475 height 26
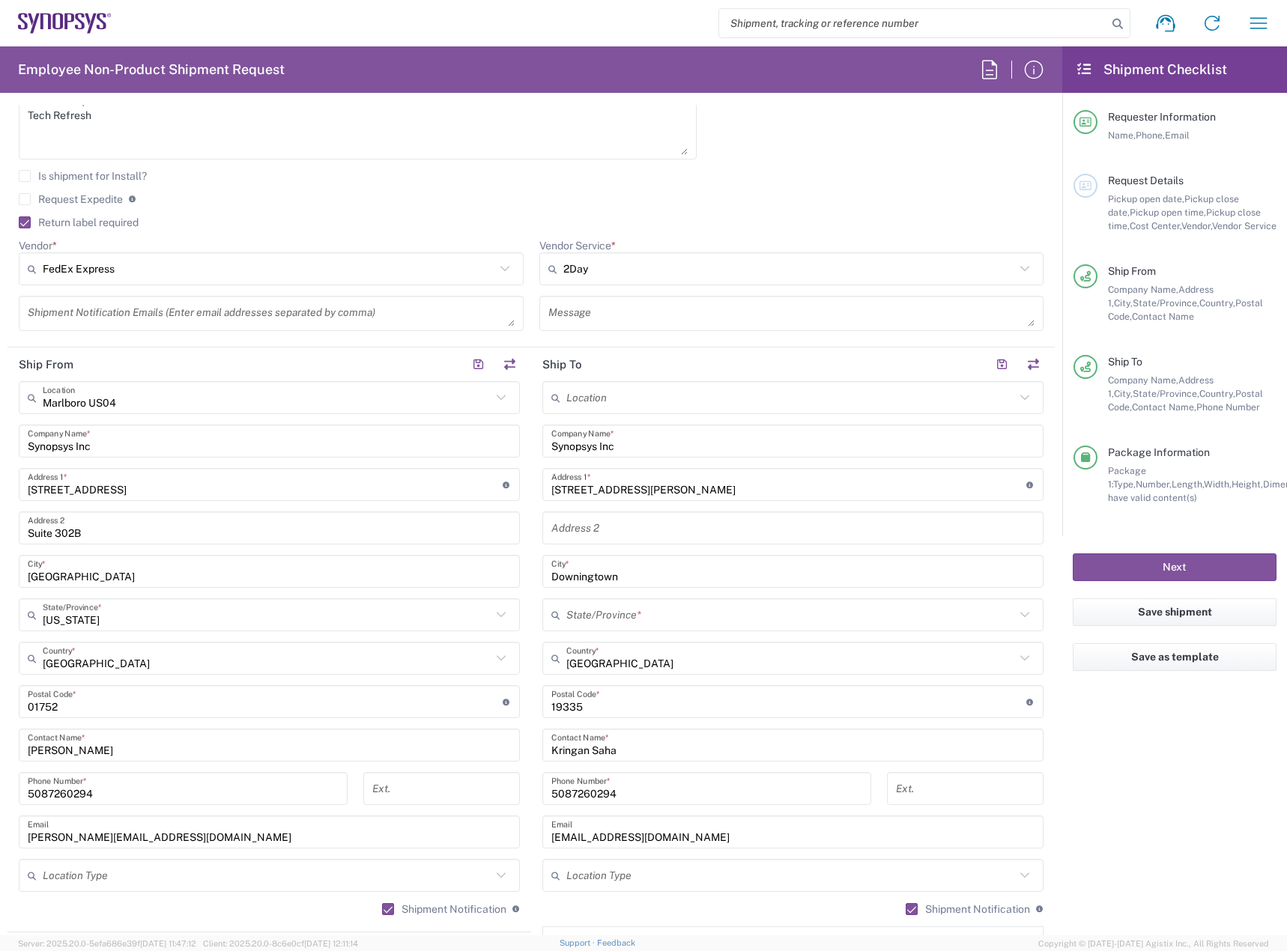
click at [533, 528] on main "Location Marlboro US04 Synopsys Inc Company Name * 155 Randolph Dr Address 1 * …" at bounding box center [792, 695] width 523 height 629
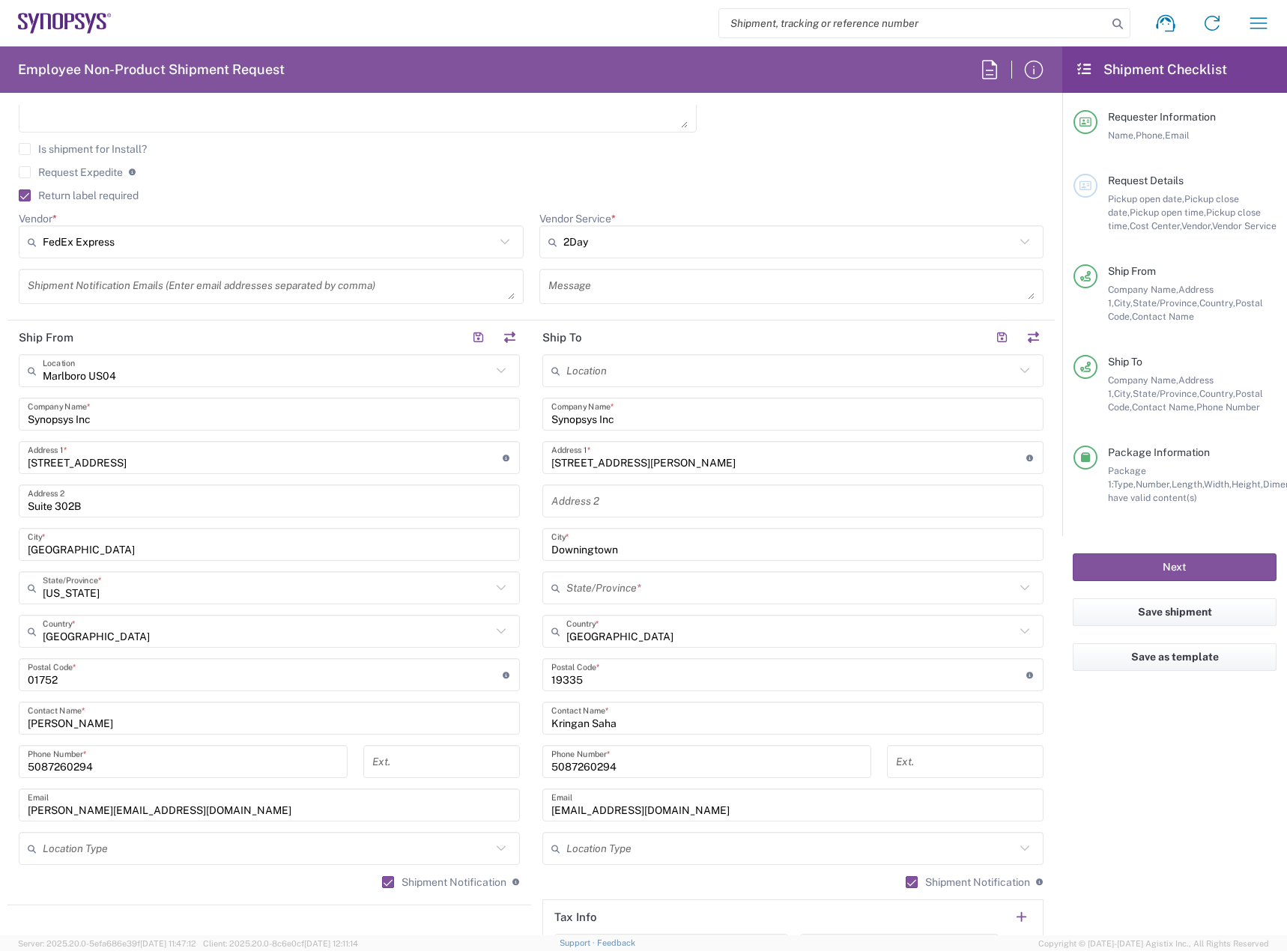
scroll to position [599, 0]
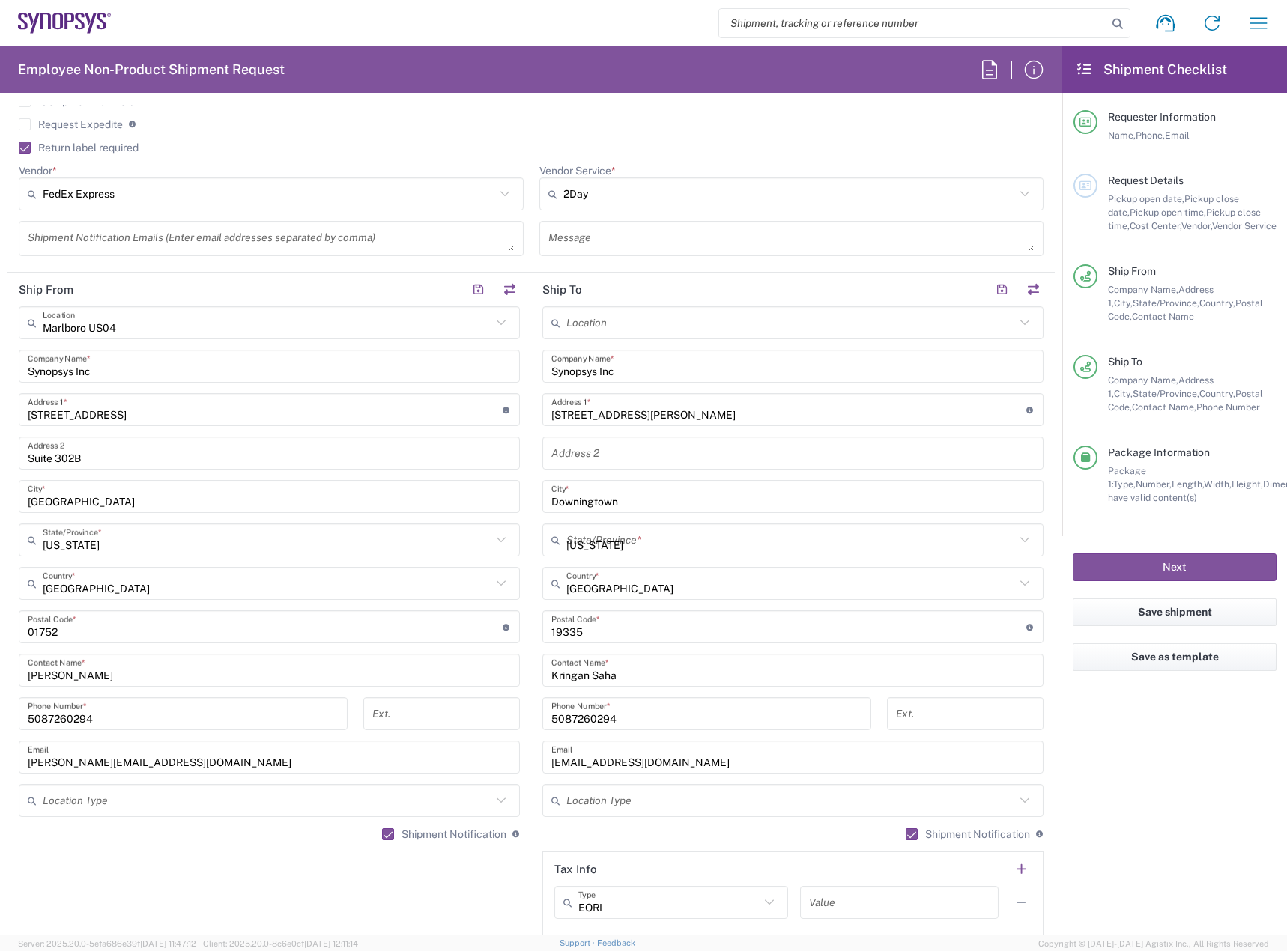
click at [599, 547] on input "Pennsylvania" at bounding box center [790, 540] width 449 height 26
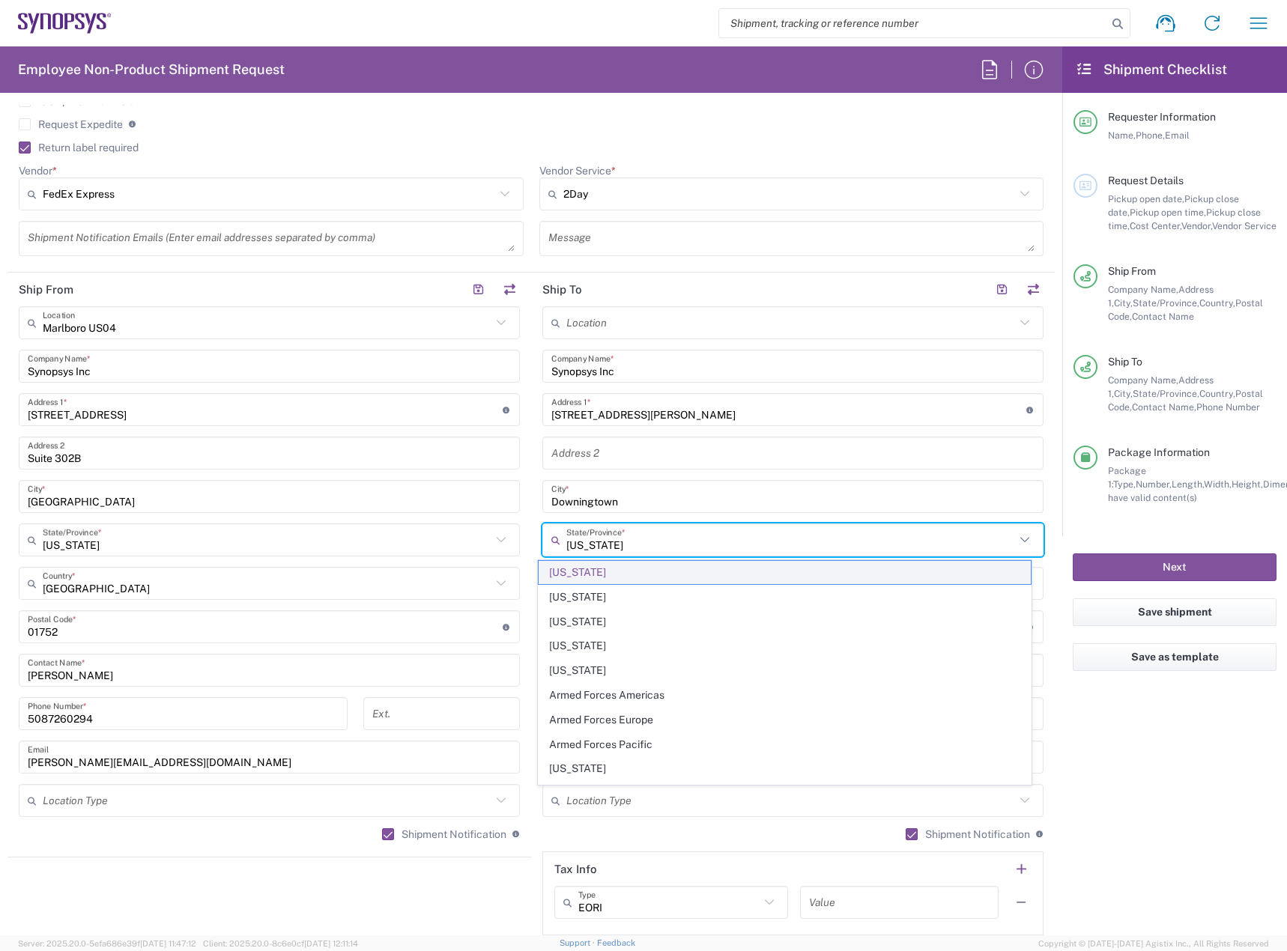
click at [592, 573] on span "Pennsylvania" at bounding box center [784, 572] width 493 height 23
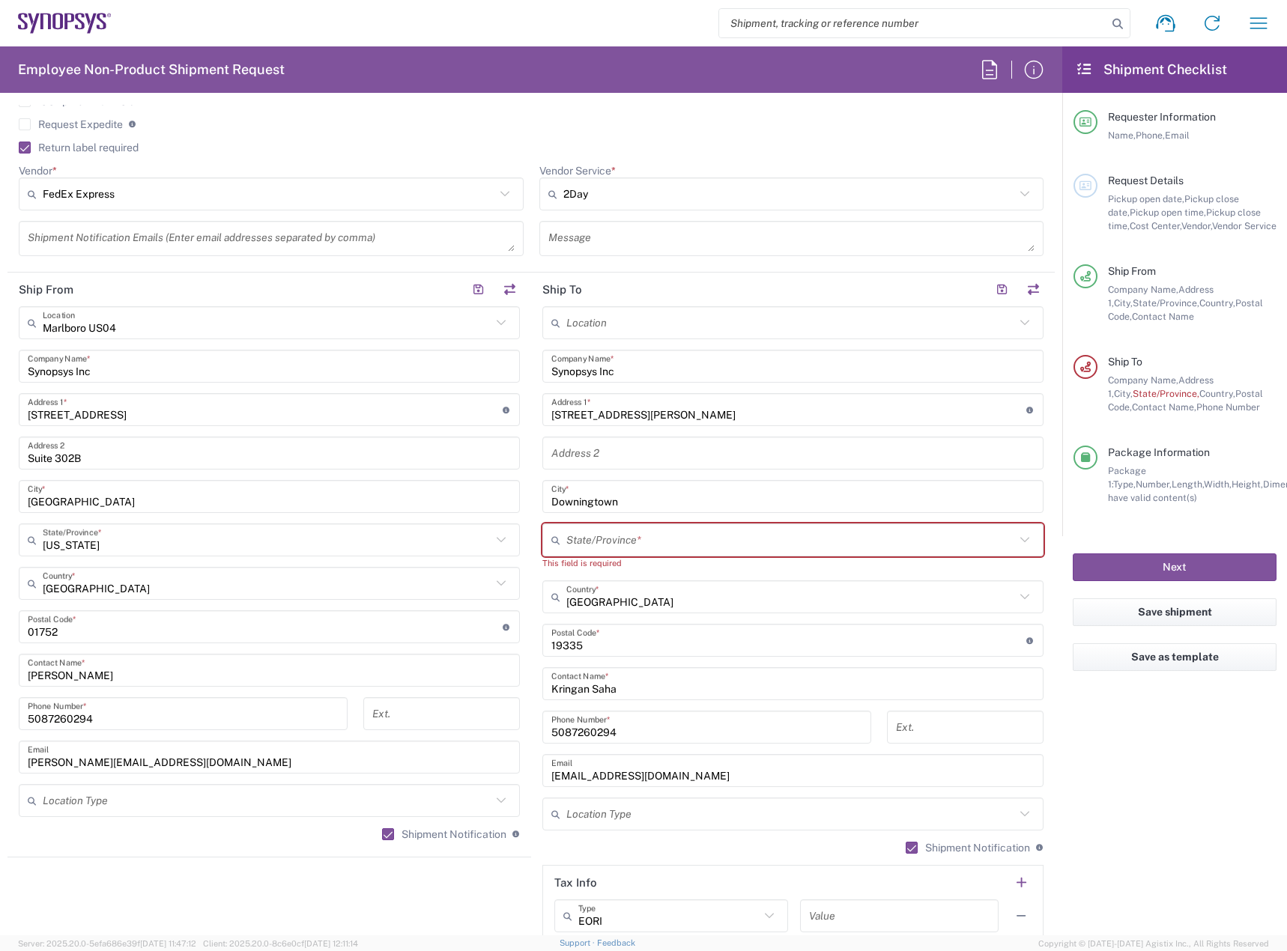
click at [571, 542] on input "text" at bounding box center [790, 540] width 449 height 26
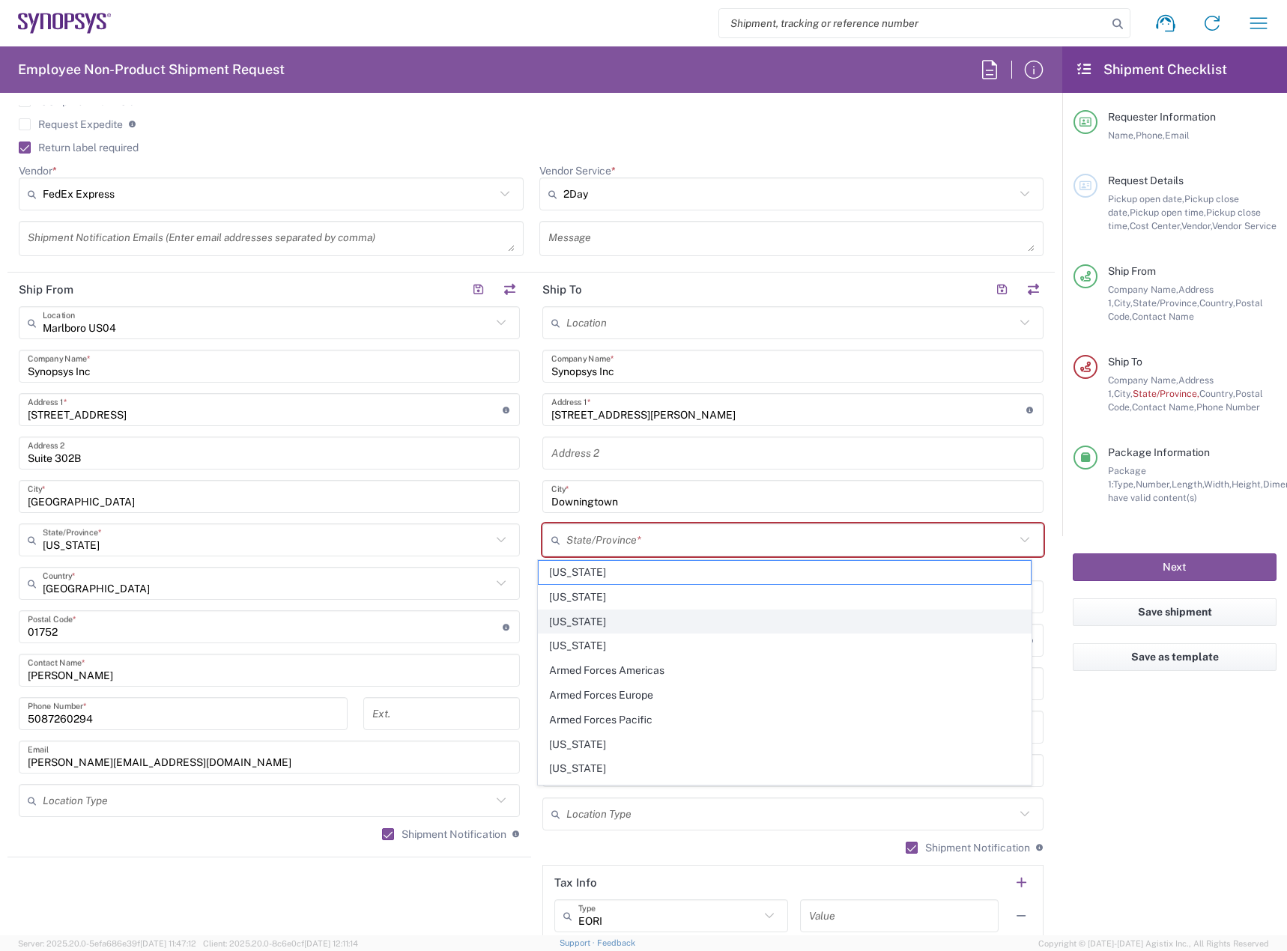
click at [583, 613] on span "Arizona" at bounding box center [784, 621] width 493 height 23
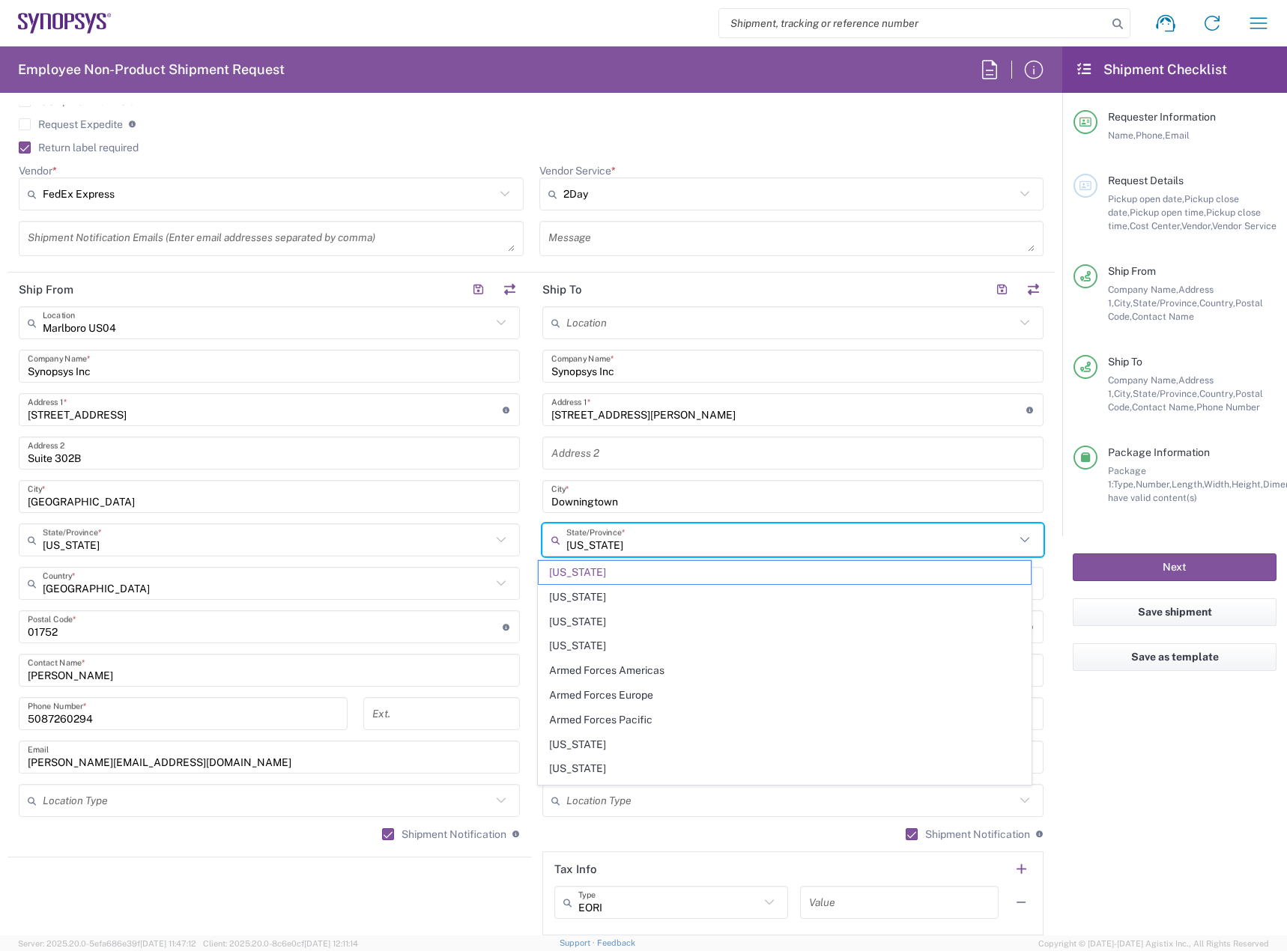
click at [589, 549] on input "Arizona" at bounding box center [790, 540] width 449 height 26
drag, startPoint x: 604, startPoint y: 553, endPoint x: 547, endPoint y: 553, distance: 56.9
click at [547, 553] on div "Arizona State/Province *" at bounding box center [792, 539] width 501 height 33
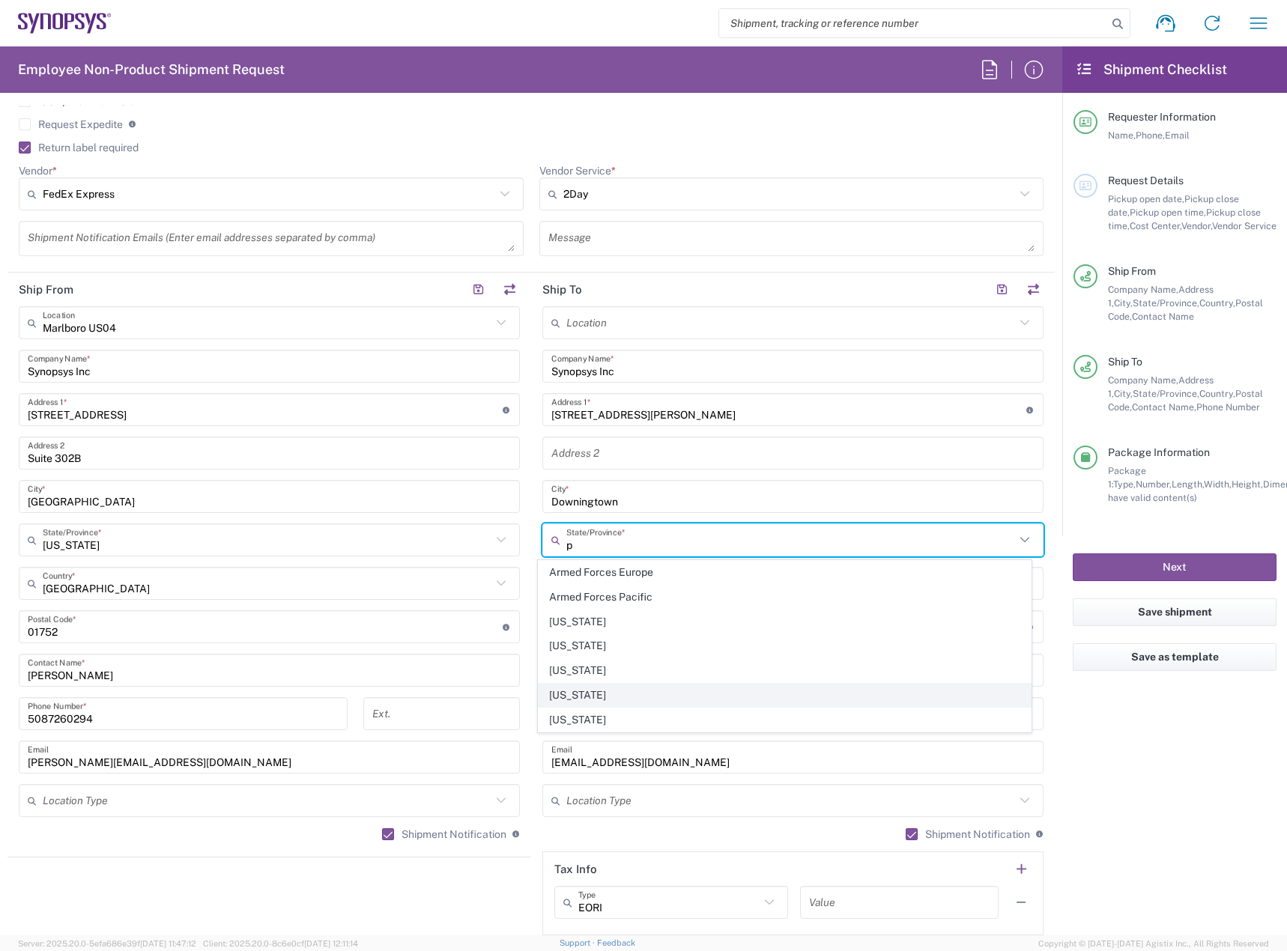
click at [604, 693] on span "Pennsylvania" at bounding box center [784, 695] width 493 height 23
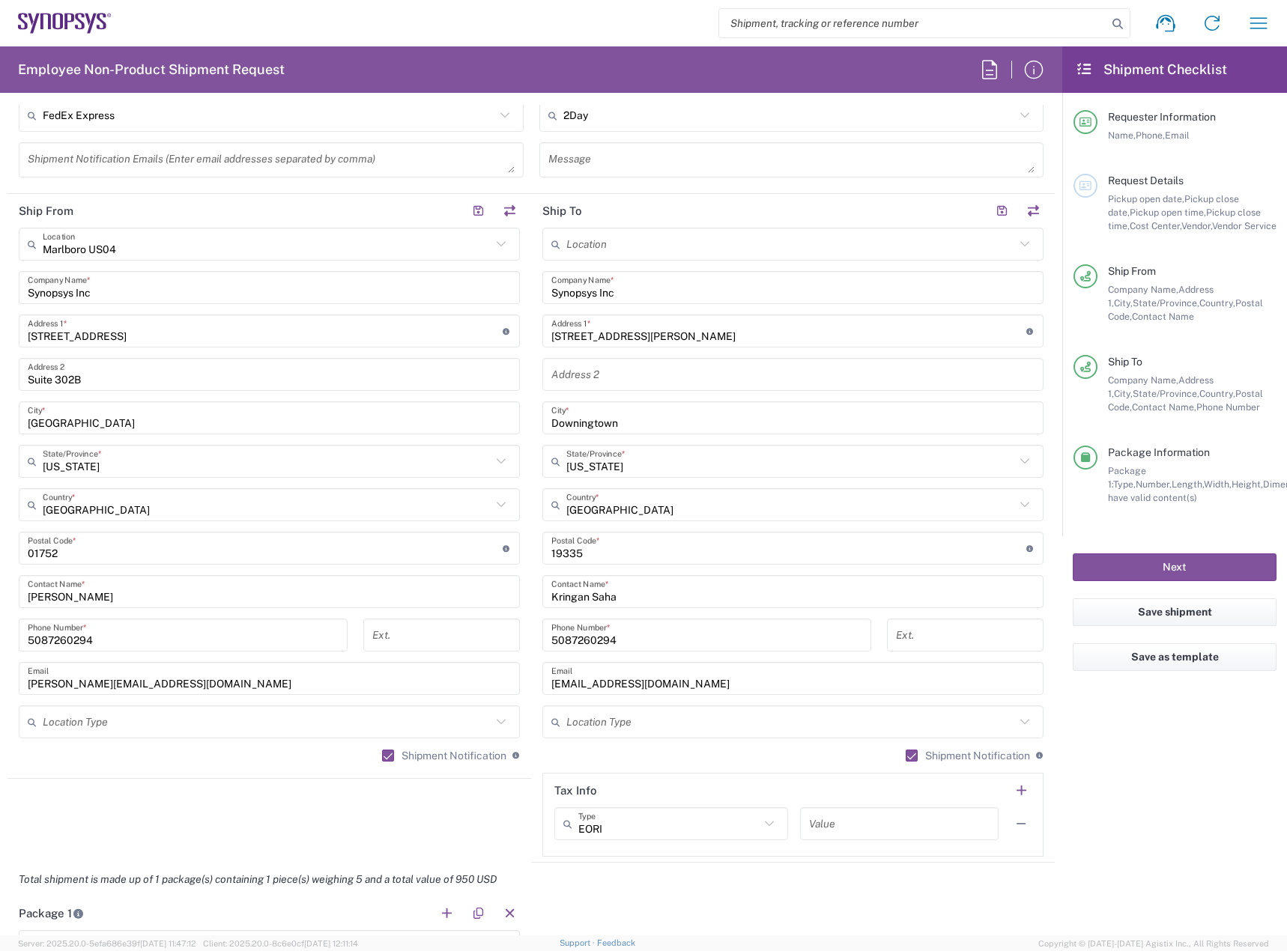
scroll to position [749, 0]
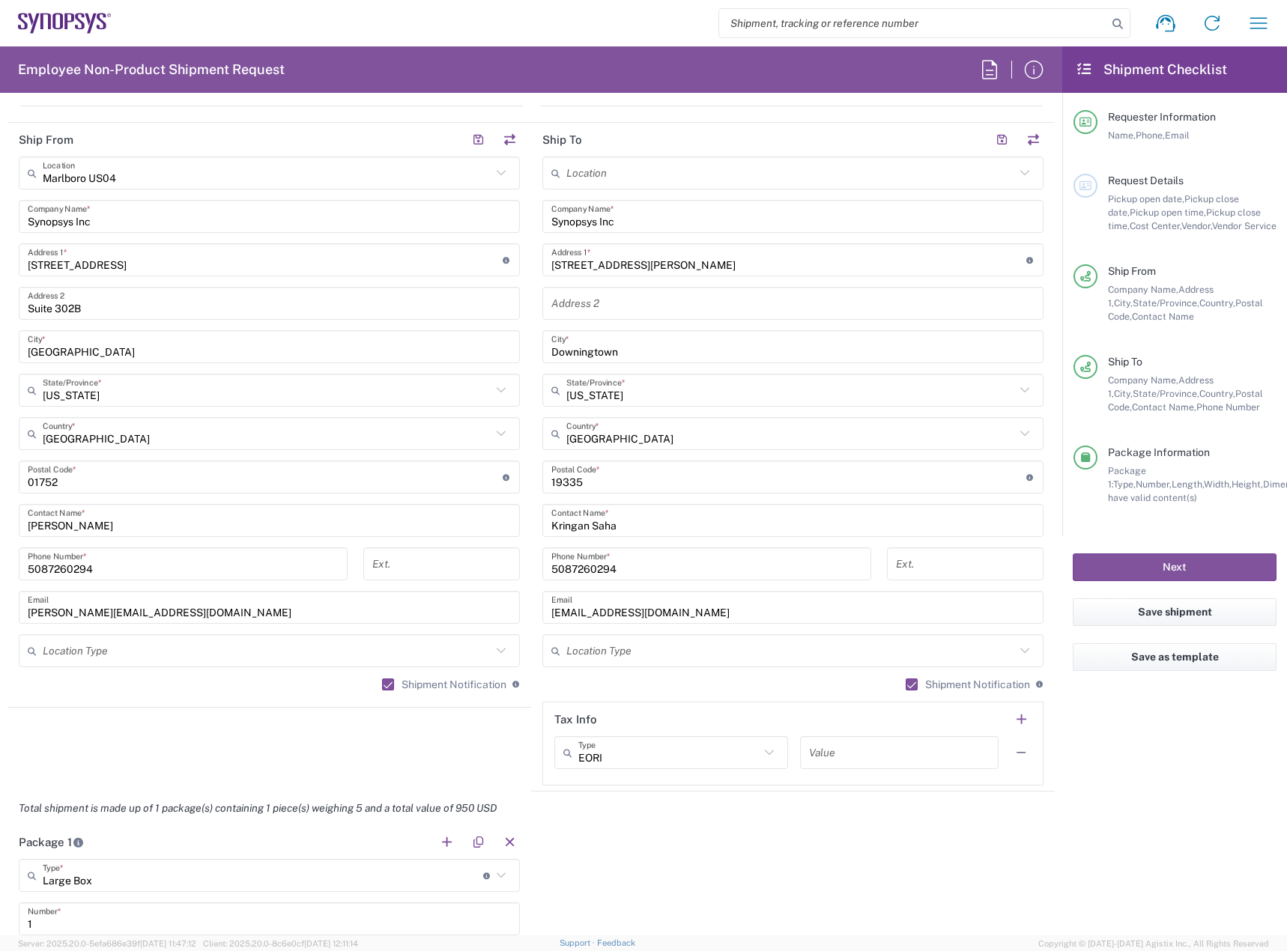
click at [639, 669] on div "Location Aachen DE04 Agrate Brianza IT01 Aschheim DE02 Atlanta US60 Austin US26…" at bounding box center [792, 471] width 501 height 629
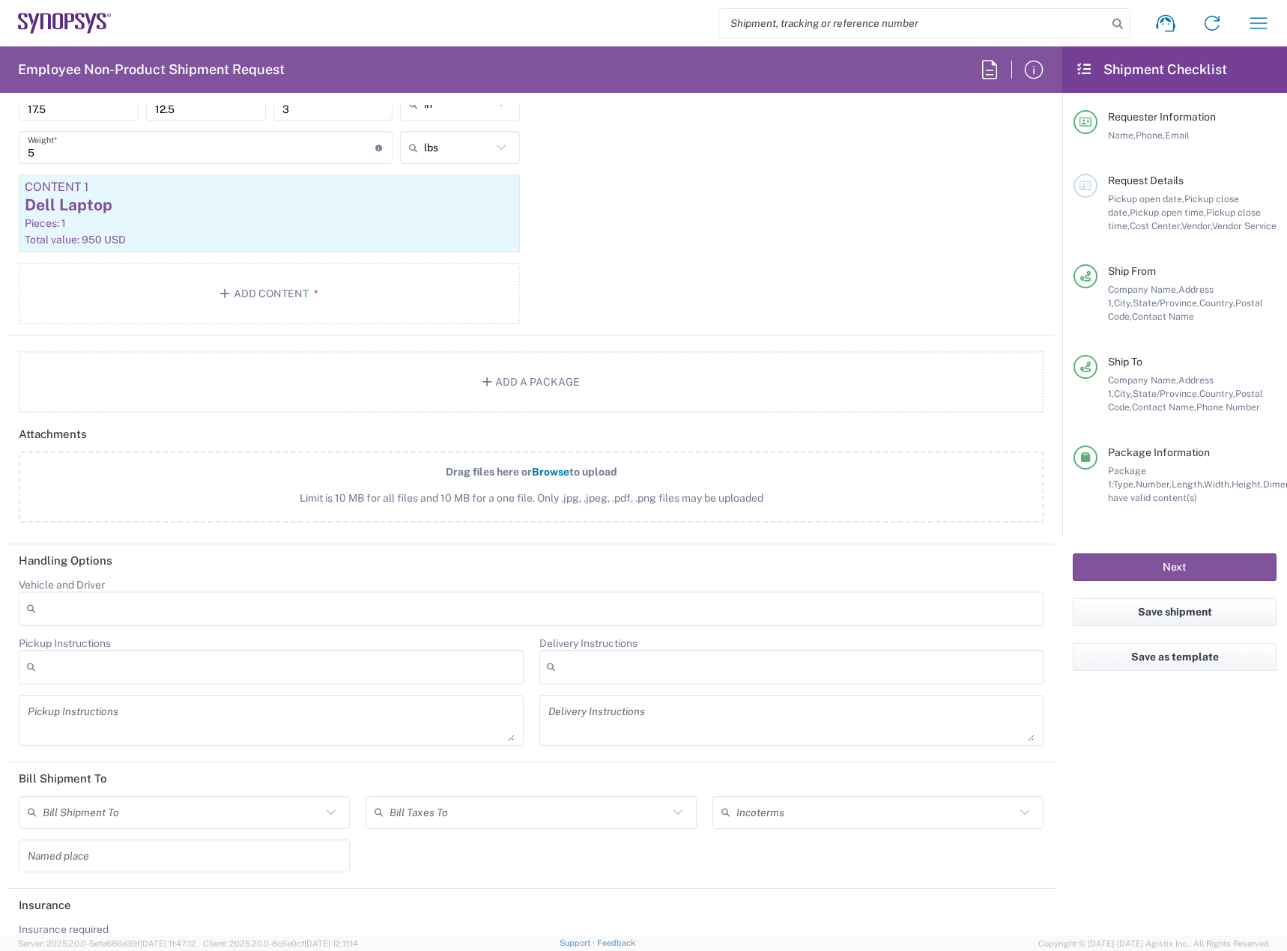
scroll to position [1657, 0]
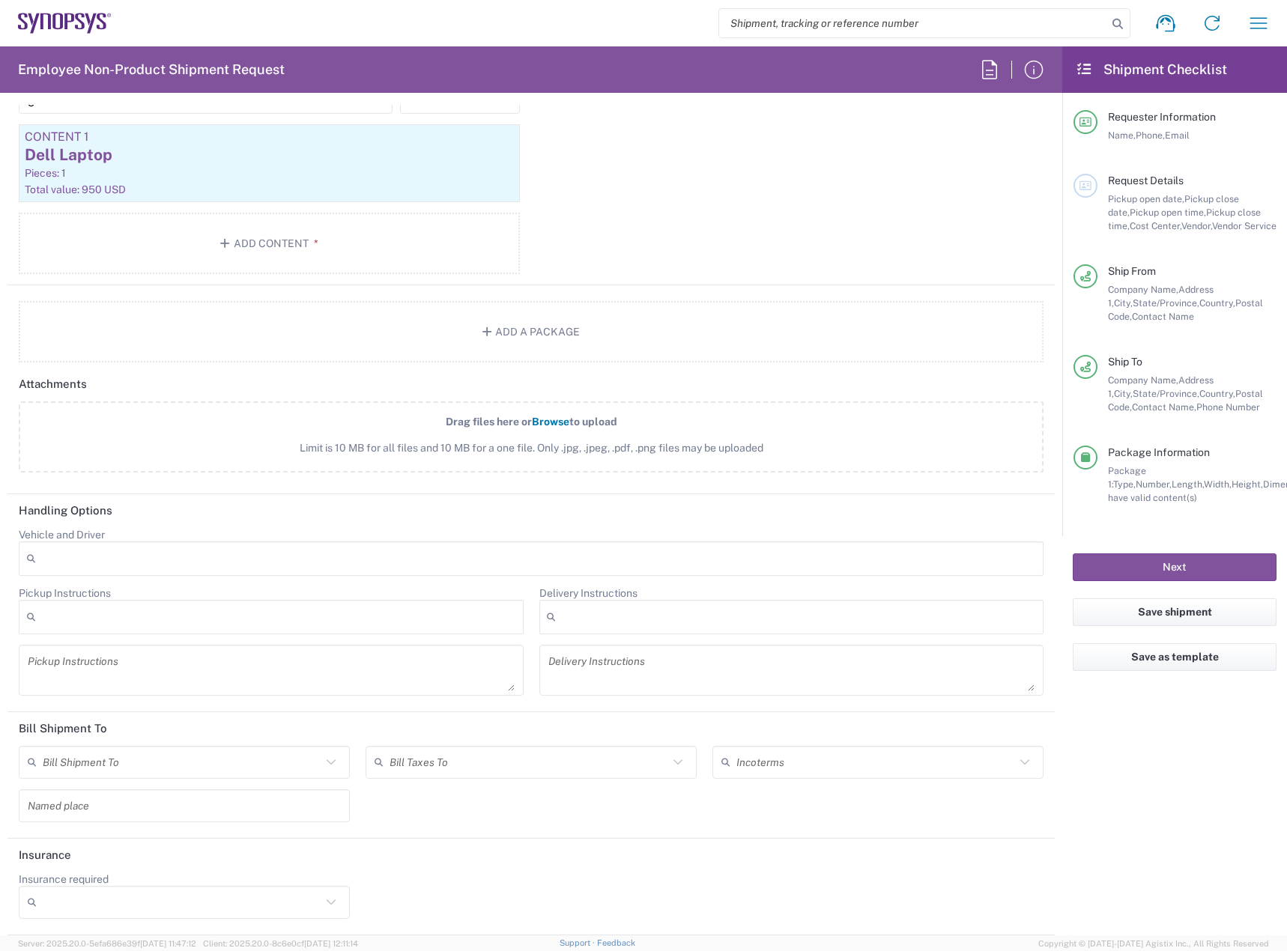
drag, startPoint x: 455, startPoint y: 779, endPoint x: 455, endPoint y: 786, distance: 7.5
click at [455, 761] on div "Bill Taxes To Sender/Shipper" at bounding box center [531, 767] width 347 height 43
click at [457, 760] on input "text" at bounding box center [528, 762] width 279 height 26
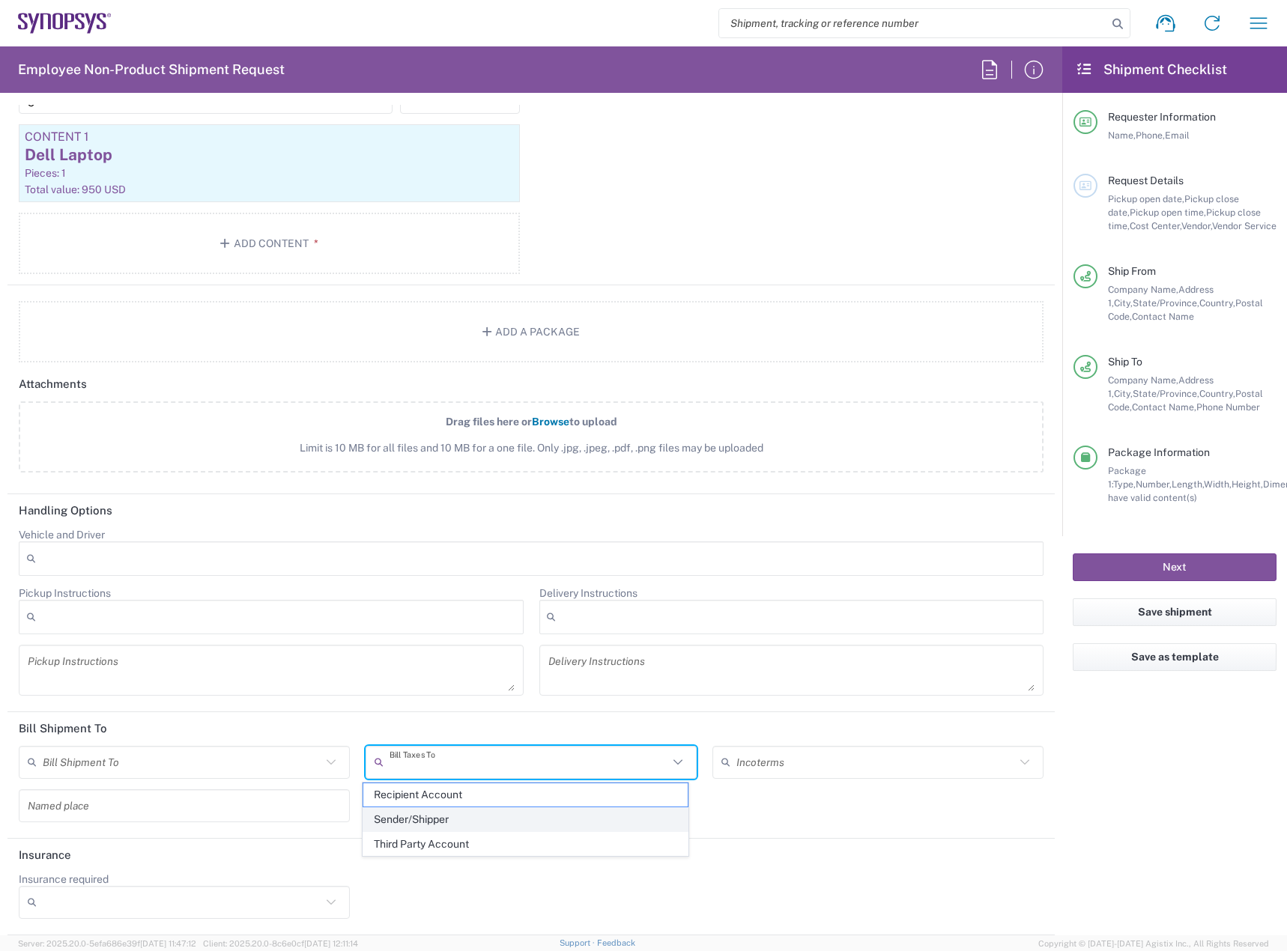
click at [448, 761] on span "Sender/Shipper" at bounding box center [525, 819] width 324 height 23
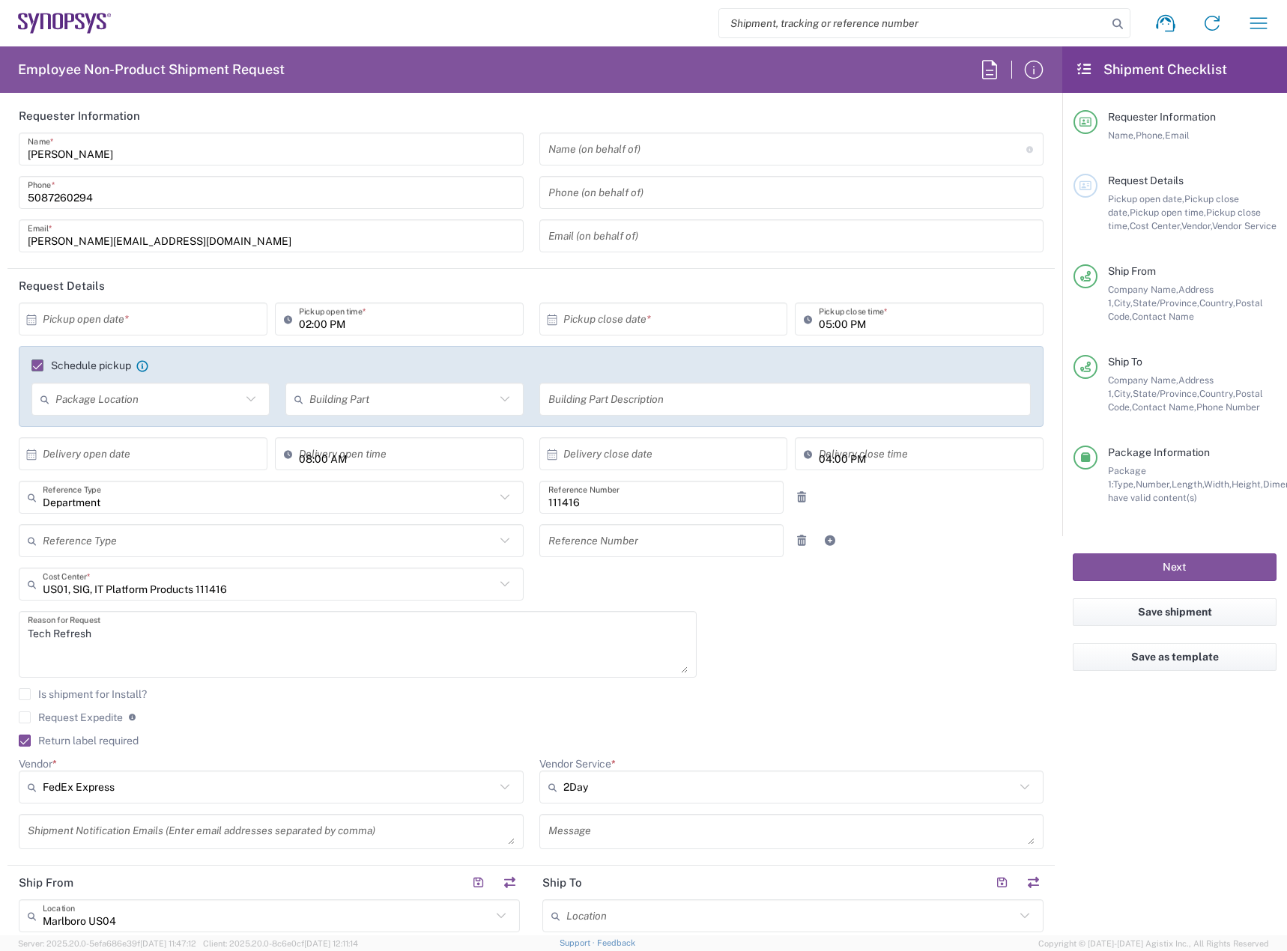
scroll to position [0, 0]
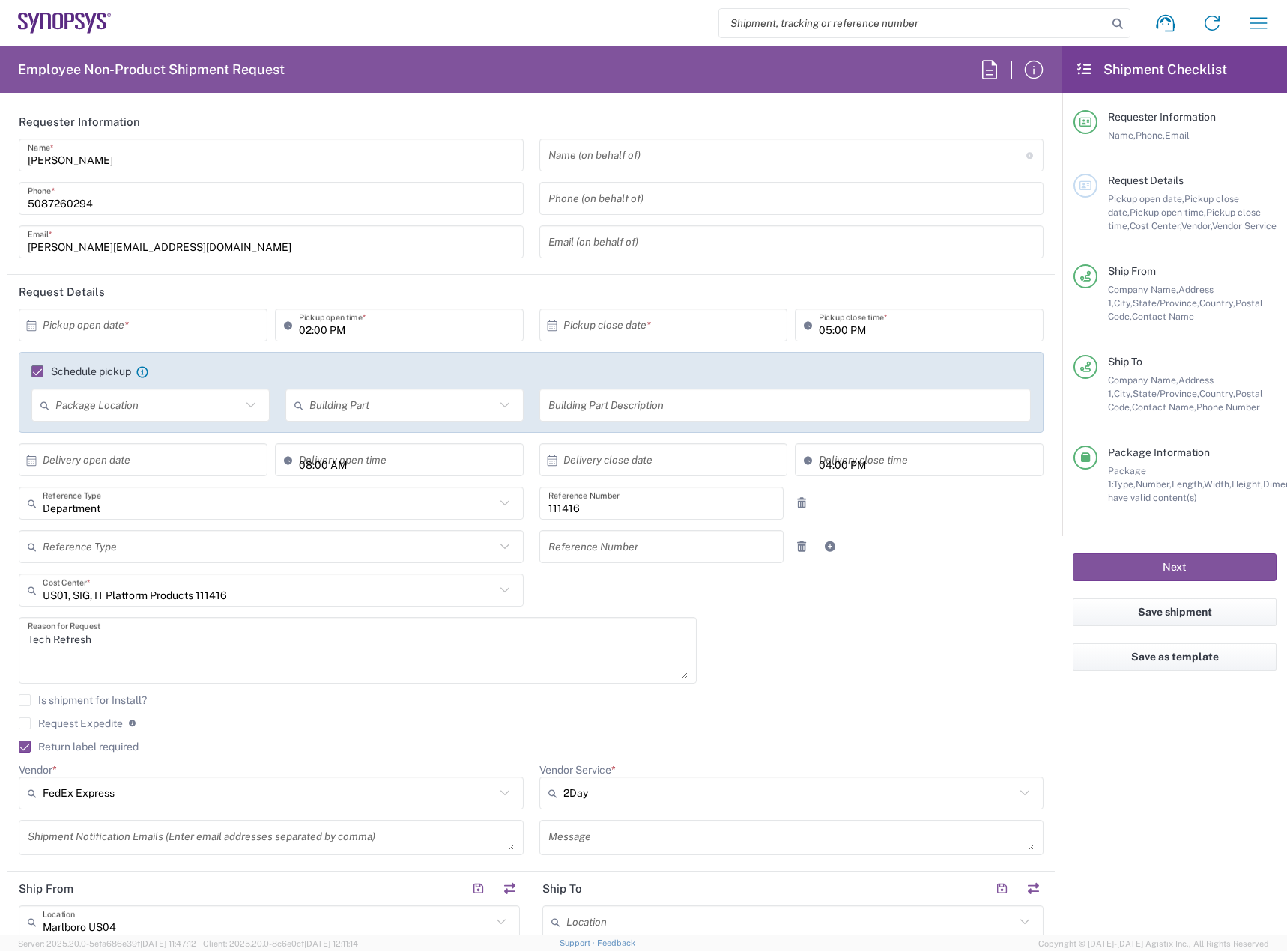
click at [34, 324] on icon at bounding box center [32, 325] width 10 height 10
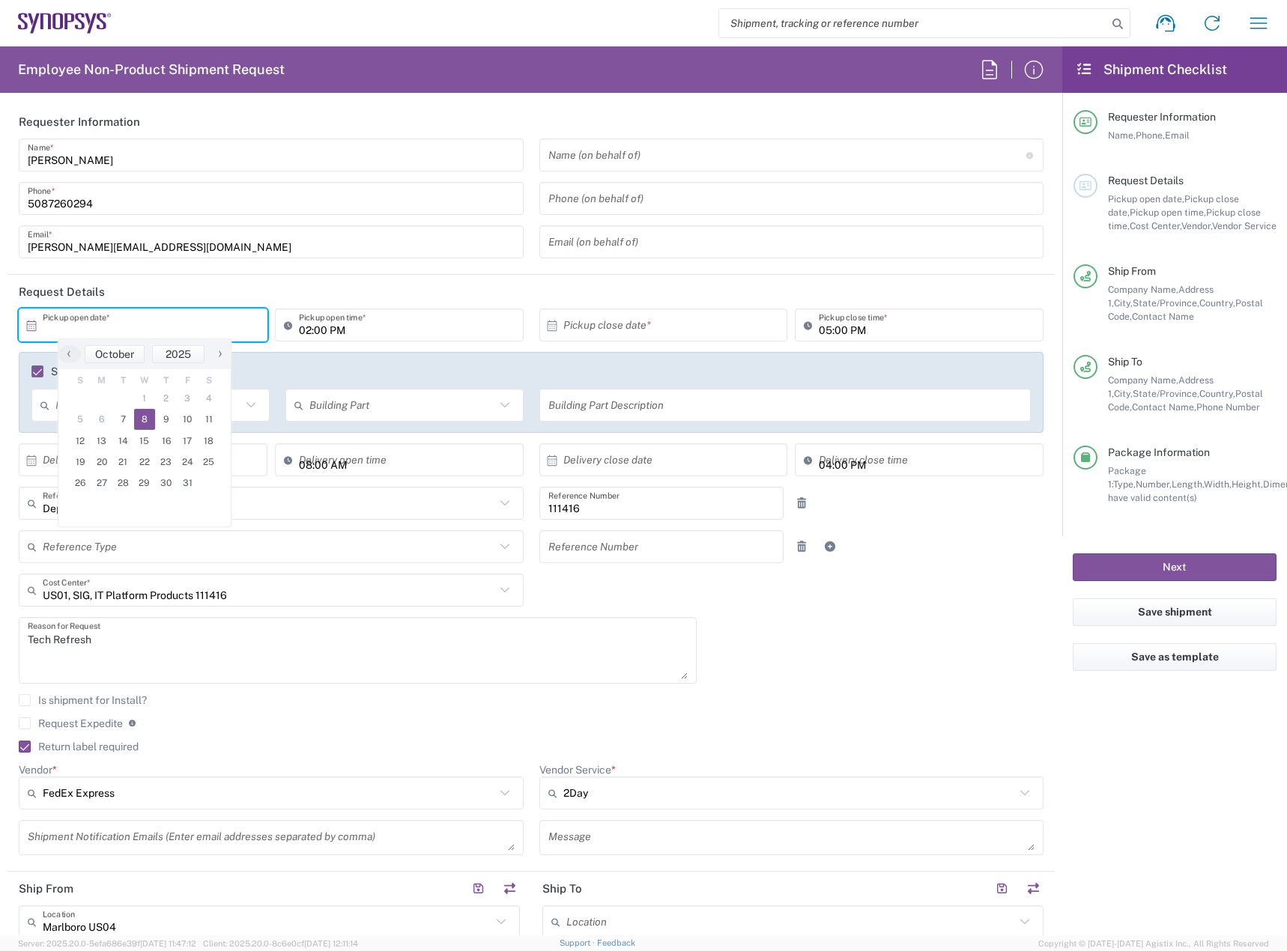
click at [148, 419] on span "8" at bounding box center [145, 419] width 22 height 21
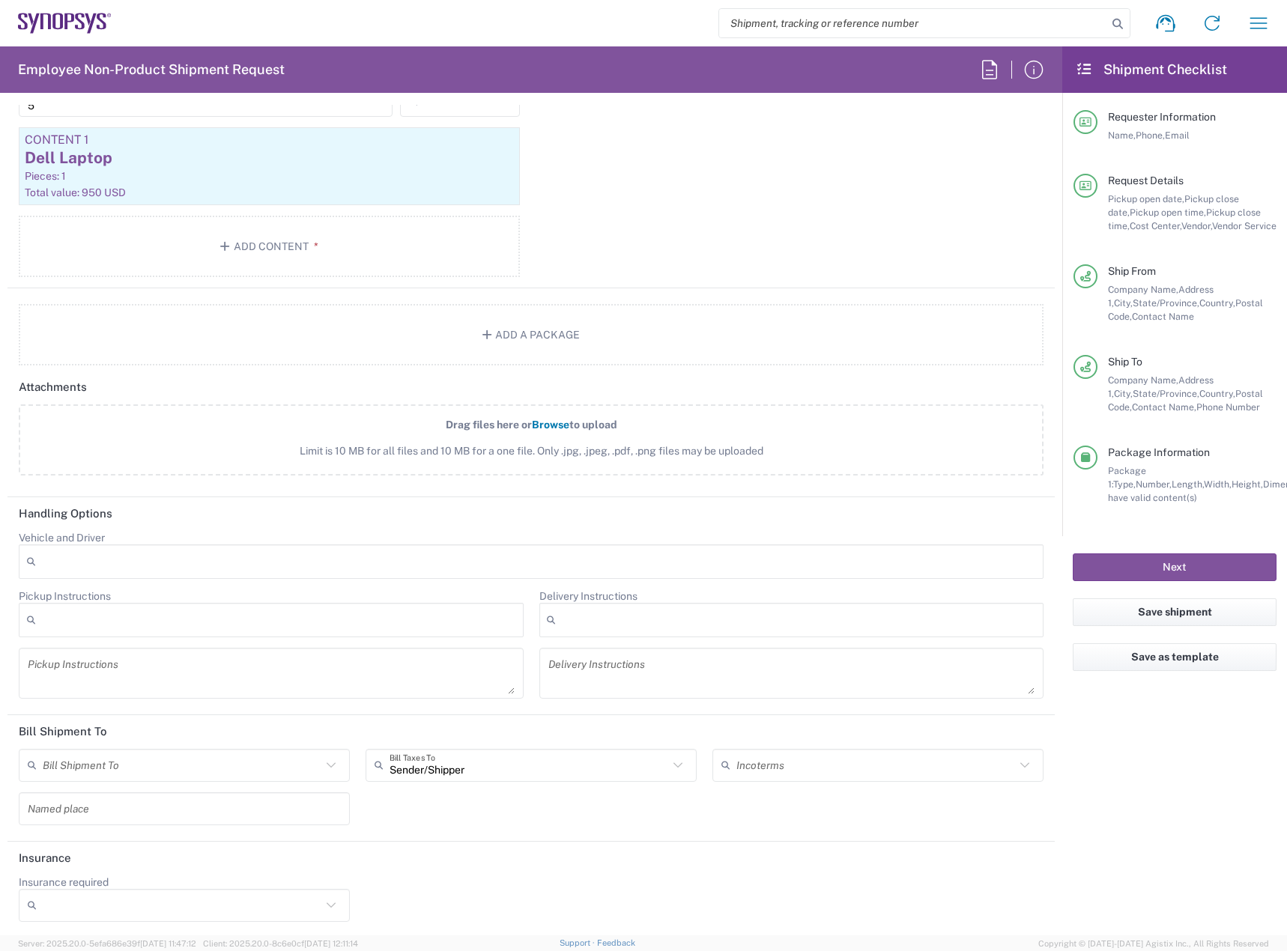
scroll to position [1657, 0]
click at [1119, 563] on button "Next" at bounding box center [1174, 567] width 204 height 28
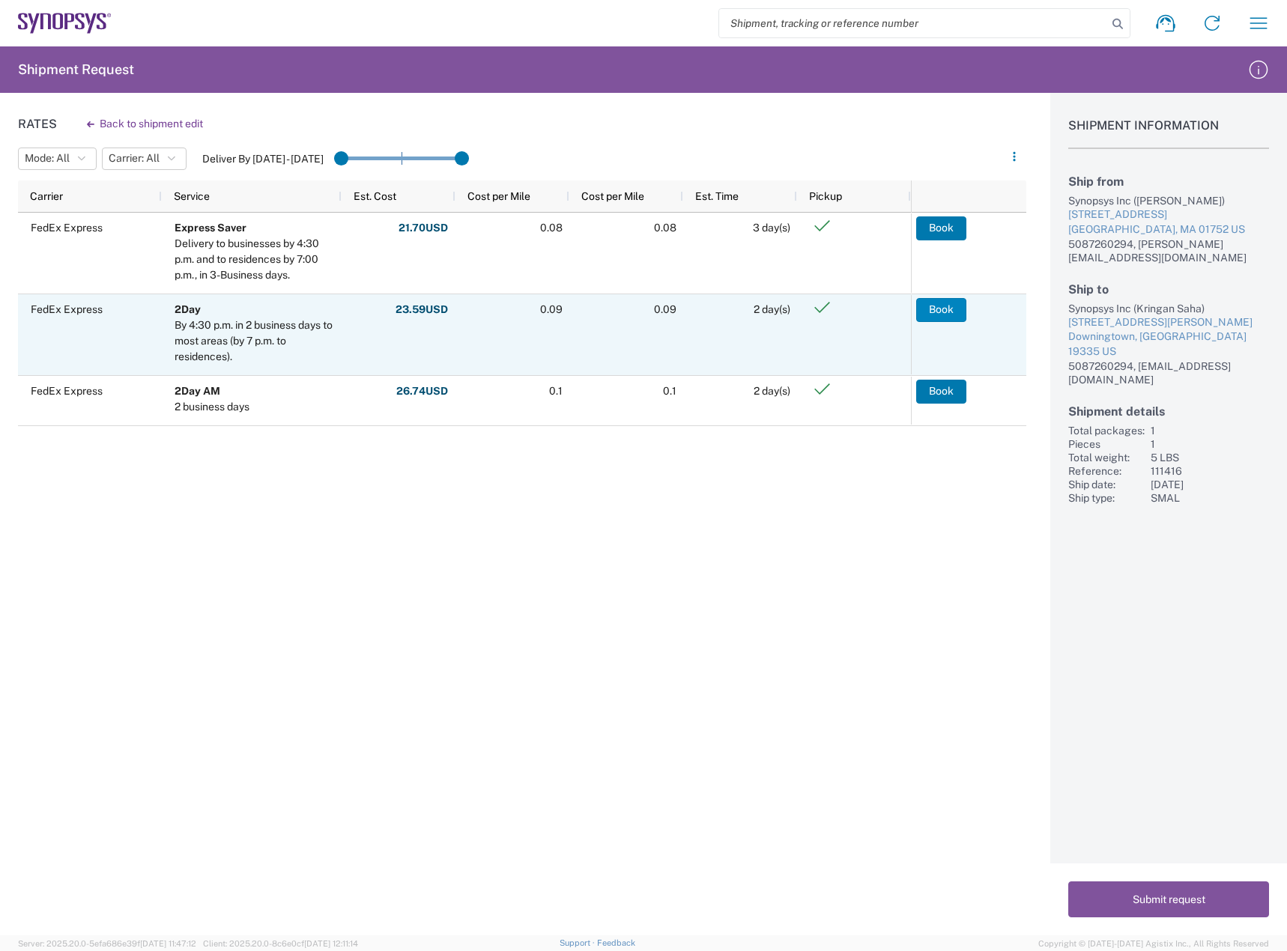
click at [944, 306] on button "Book" at bounding box center [941, 310] width 50 height 24
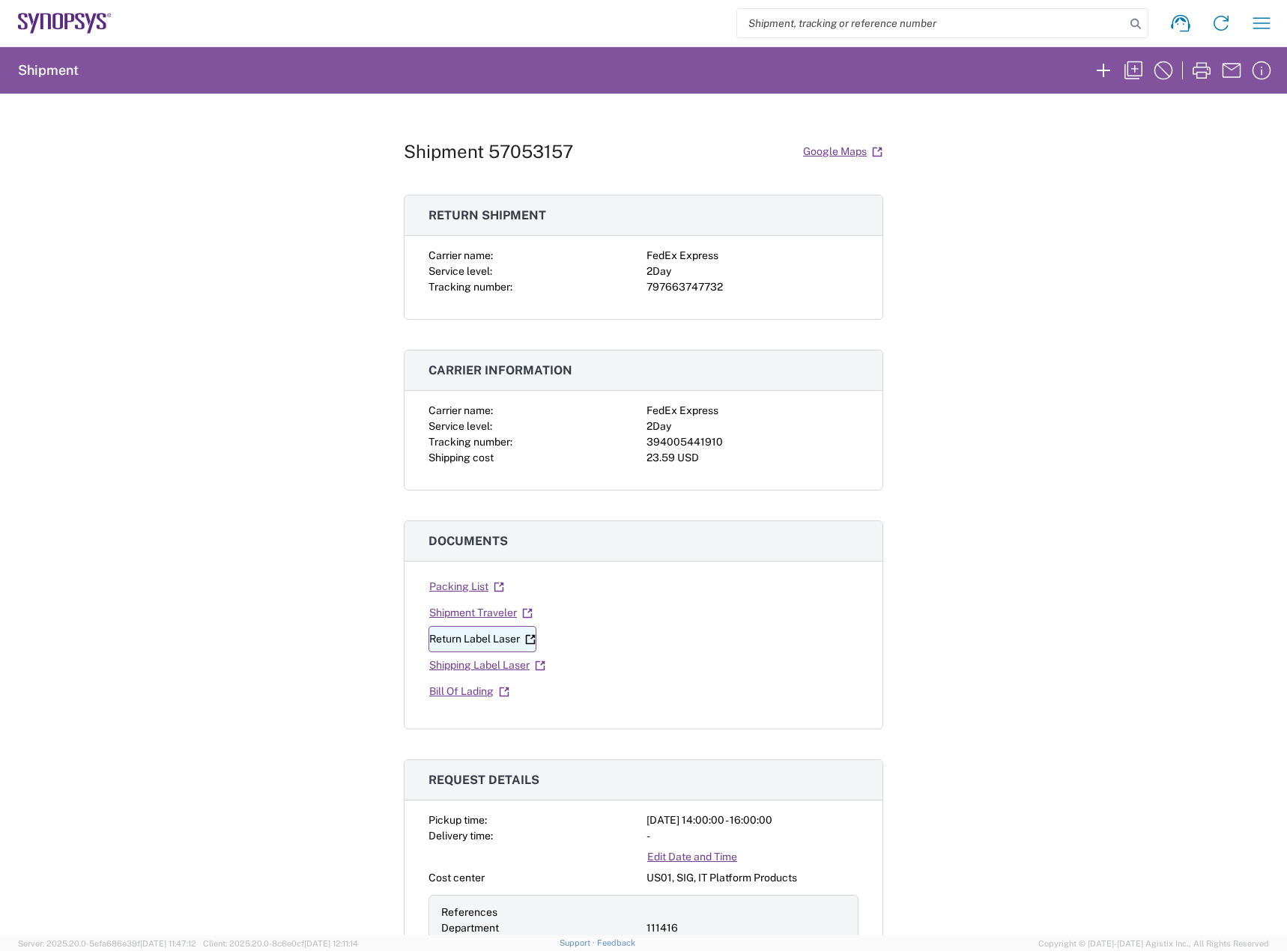
click at [479, 640] on link "Return Label Laser" at bounding box center [482, 639] width 108 height 26
click at [445, 668] on link "Shipping Label Laser" at bounding box center [487, 665] width 118 height 26
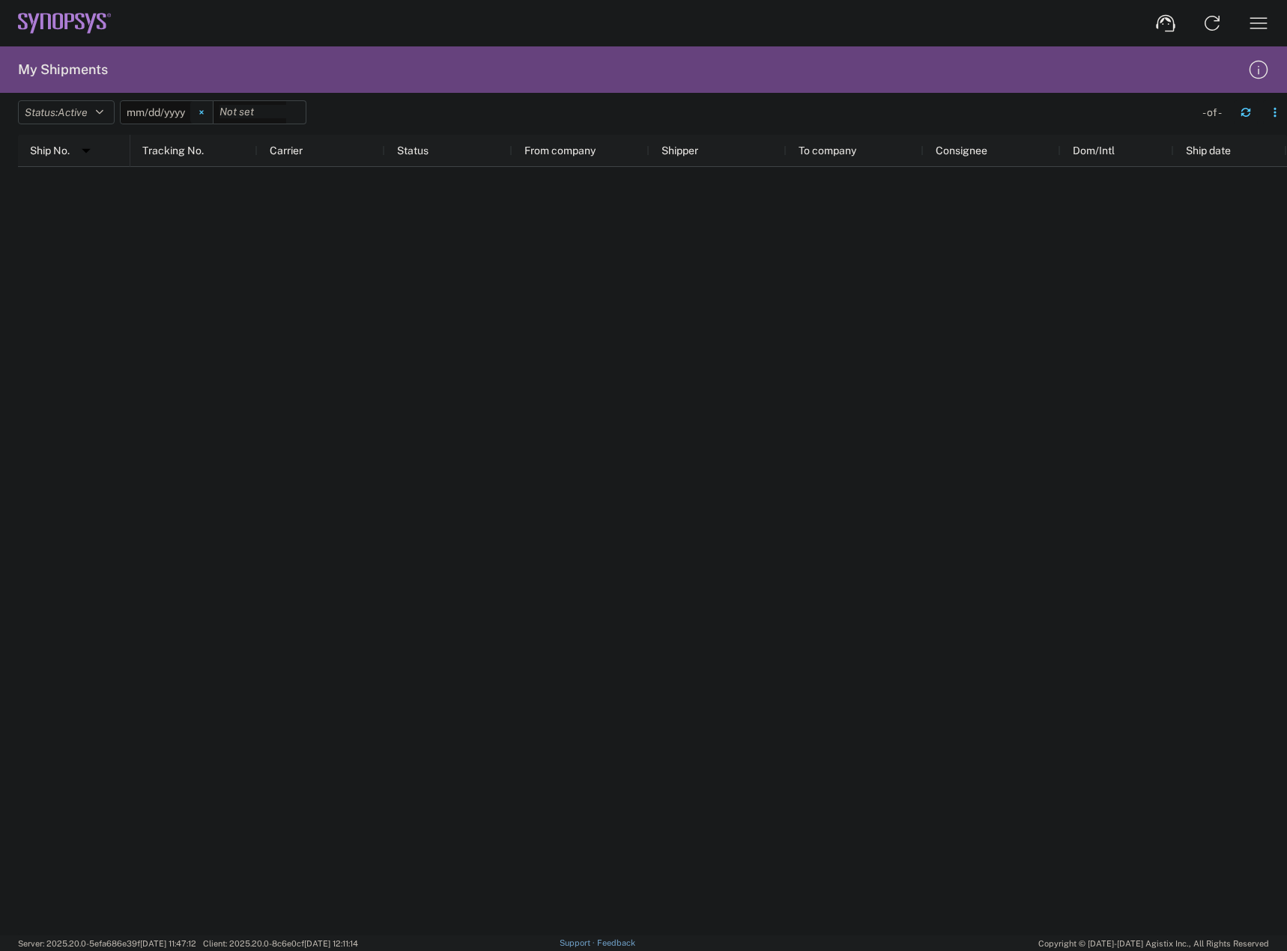
click at [201, 109] on svg-icon at bounding box center [201, 112] width 22 height 22
click at [247, 343] on div at bounding box center [708, 551] width 1156 height 768
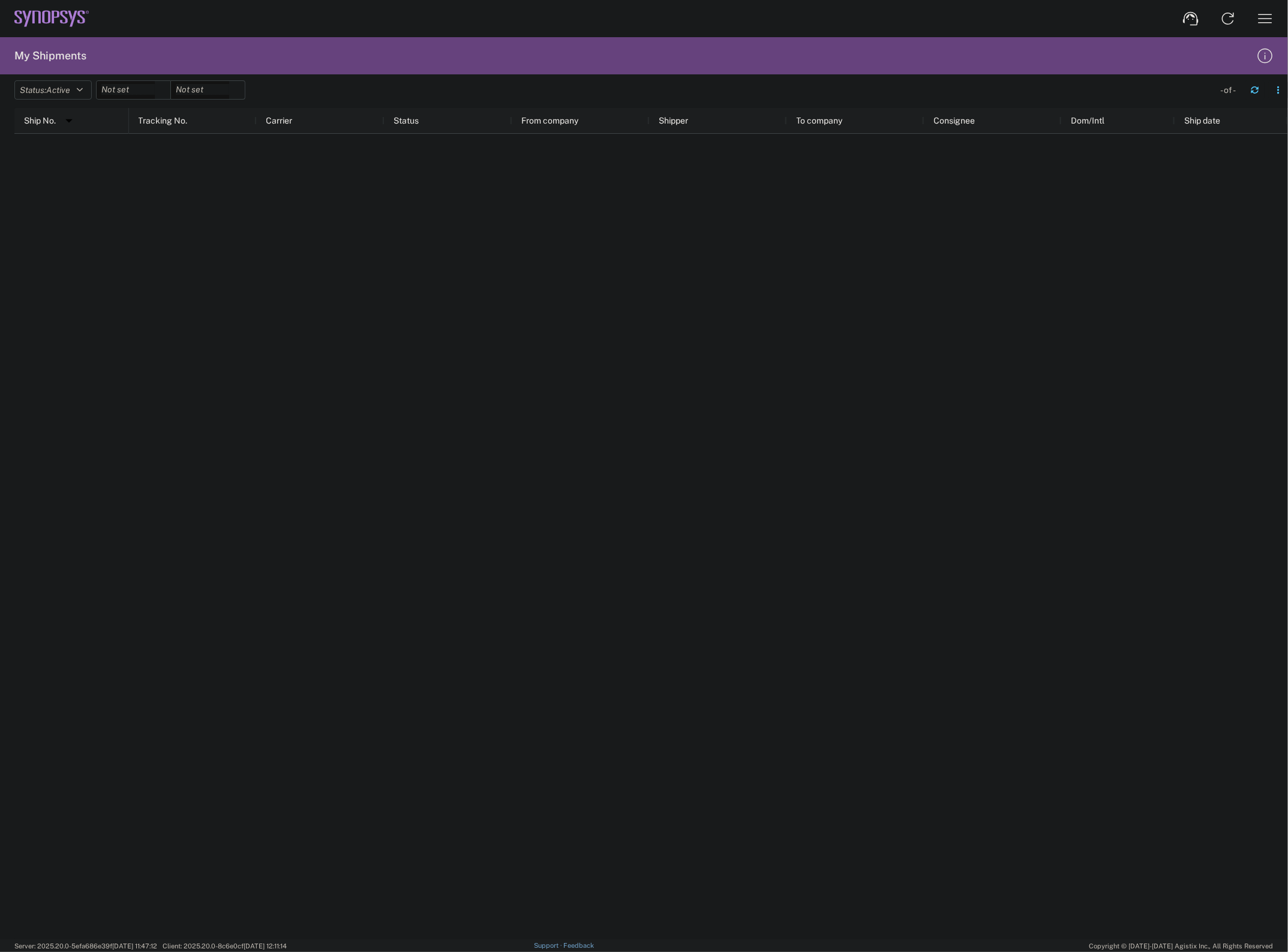
click at [201, 68] on agx-form-header "My Shipments" at bounding box center [644, 55] width 1288 height 37
click at [205, 81] on div at bounding box center [207, 90] width 74 height 19
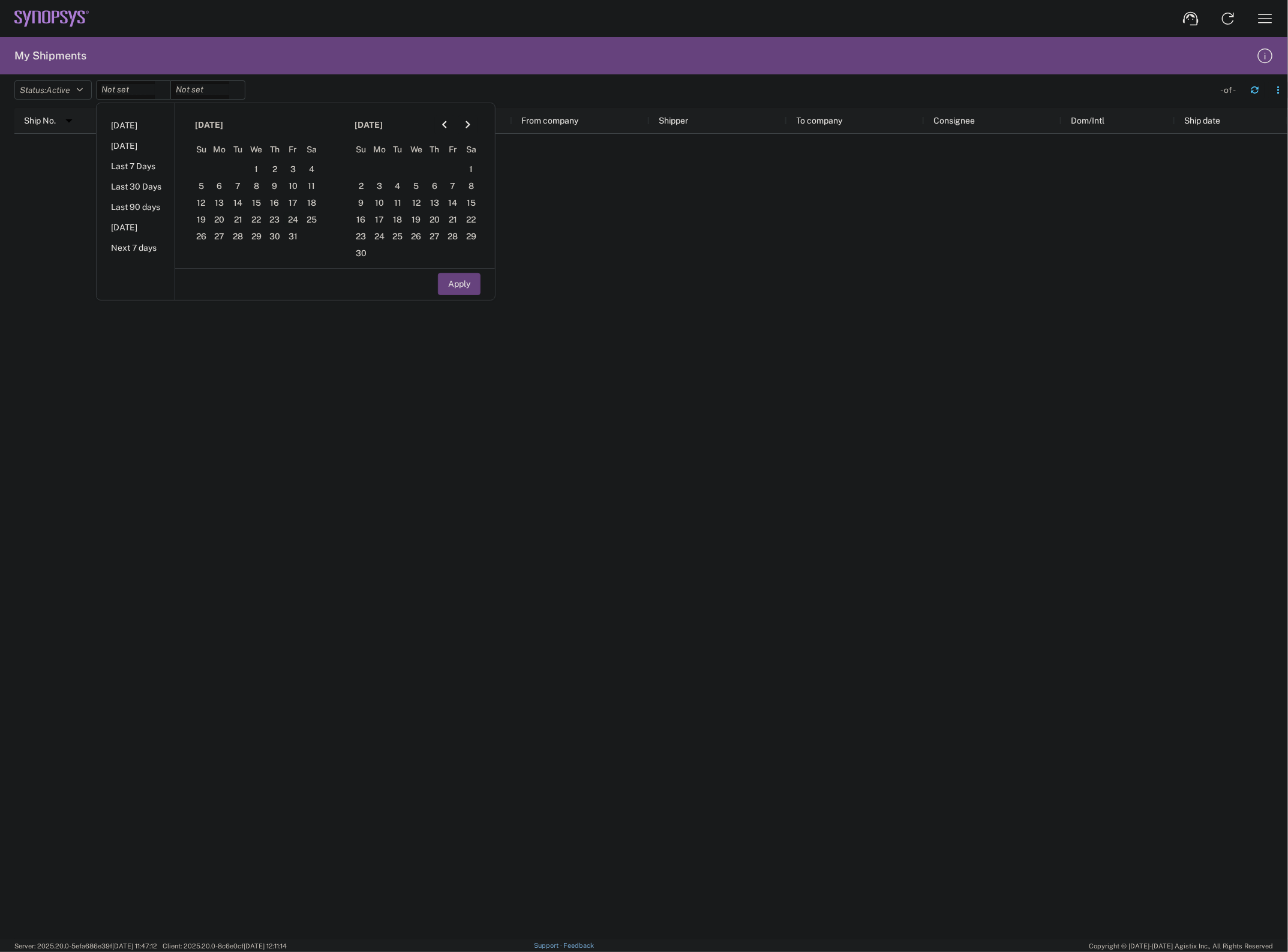
click at [295, 222] on span "24" at bounding box center [292, 220] width 18 height 14
click at [163, 172] on li "Last 7 Days" at bounding box center [135, 166] width 78 height 20
type input "2025-10-01"
type input "2025-10-07"
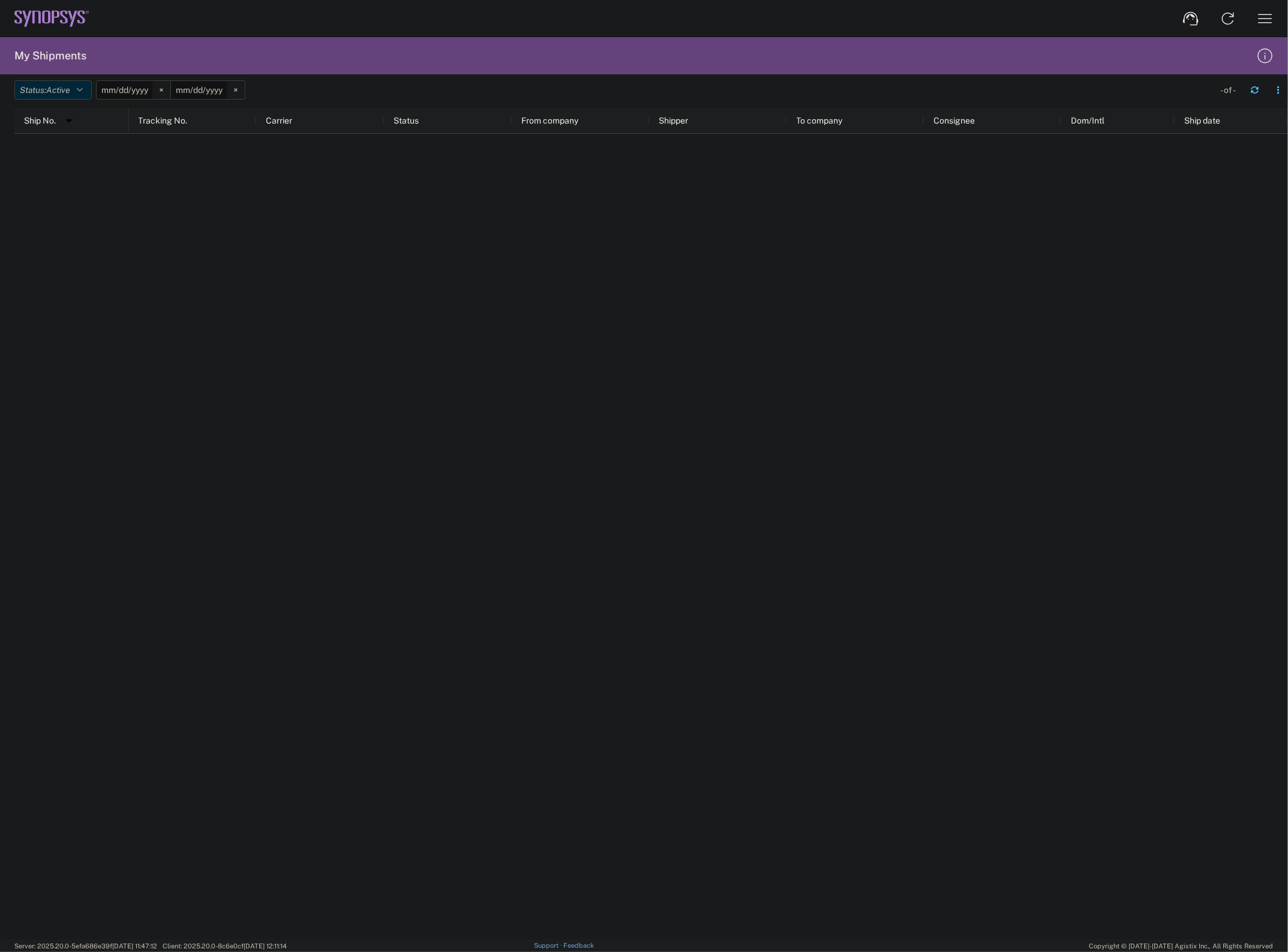
click at [77, 83] on button "Status: Active" at bounding box center [53, 90] width 78 height 19
click at [76, 151] on span "All" at bounding box center [85, 153] width 139 height 18
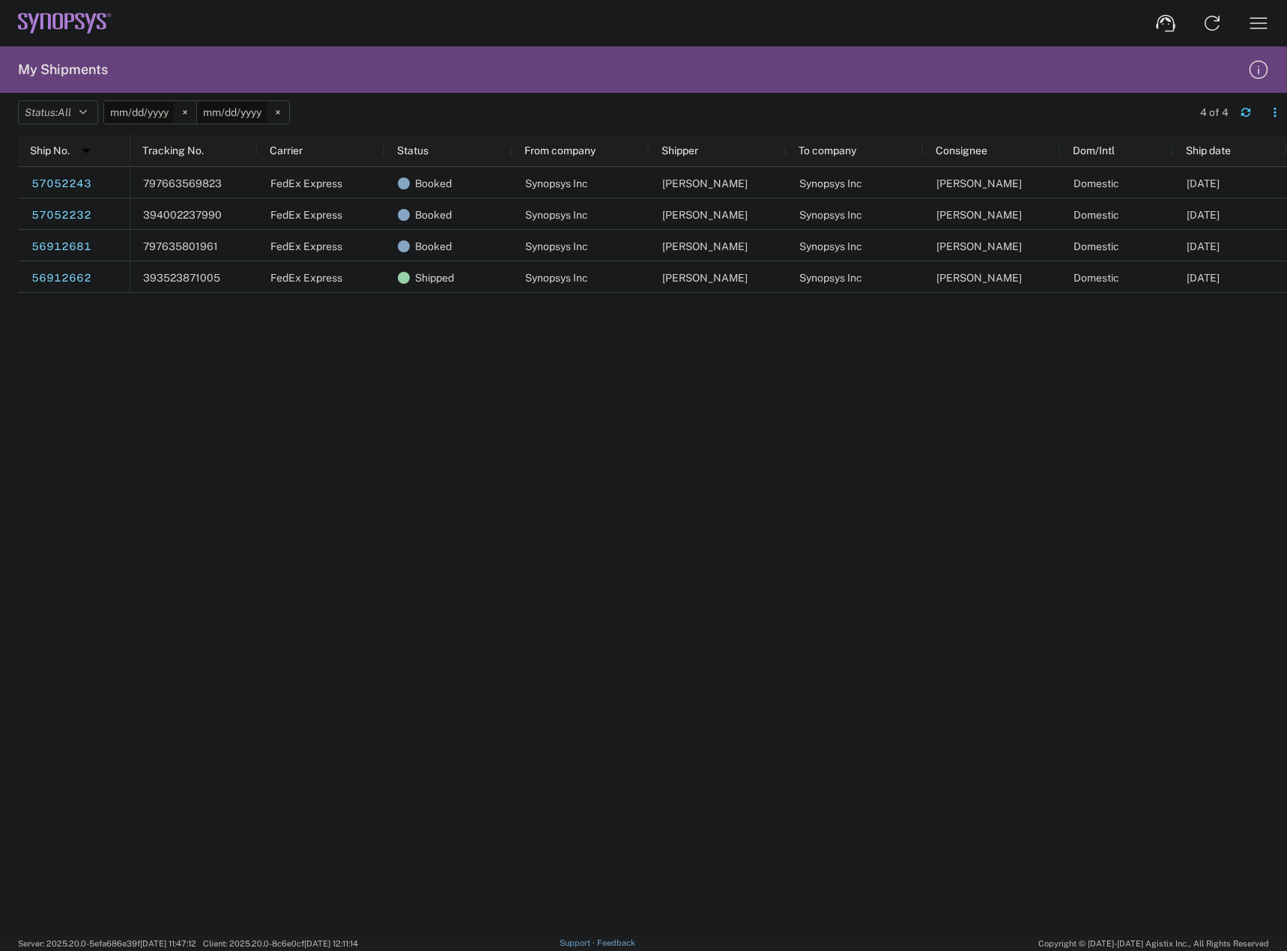
click at [497, 487] on div "797663569823 FedEx Express Booked Synopsys Inc Jose Luis Synopsys Inc Daniel Mu…" at bounding box center [708, 551] width 1156 height 768
click at [187, 115] on svg-icon at bounding box center [185, 112] width 22 height 22
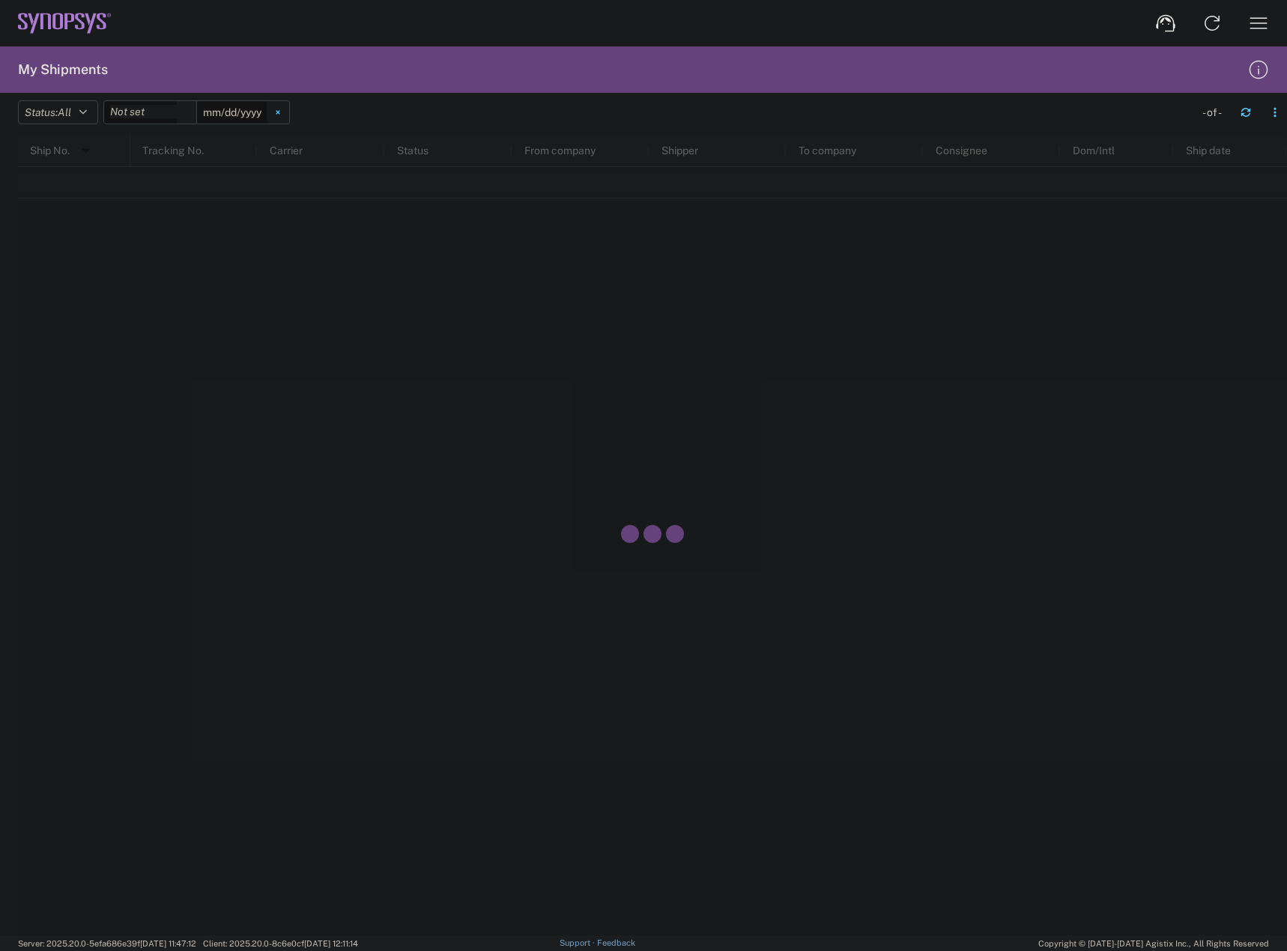
click at [284, 118] on svg-icon at bounding box center [278, 112] width 22 height 22
drag, startPoint x: 216, startPoint y: 278, endPoint x: 187, endPoint y: 234, distance: 53.0
click at [214, 276] on div at bounding box center [652, 535] width 1269 height 801
click at [59, 67] on h2 "My Shipments" at bounding box center [63, 70] width 90 height 18
click at [47, 31] on icon at bounding box center [65, 23] width 94 height 21
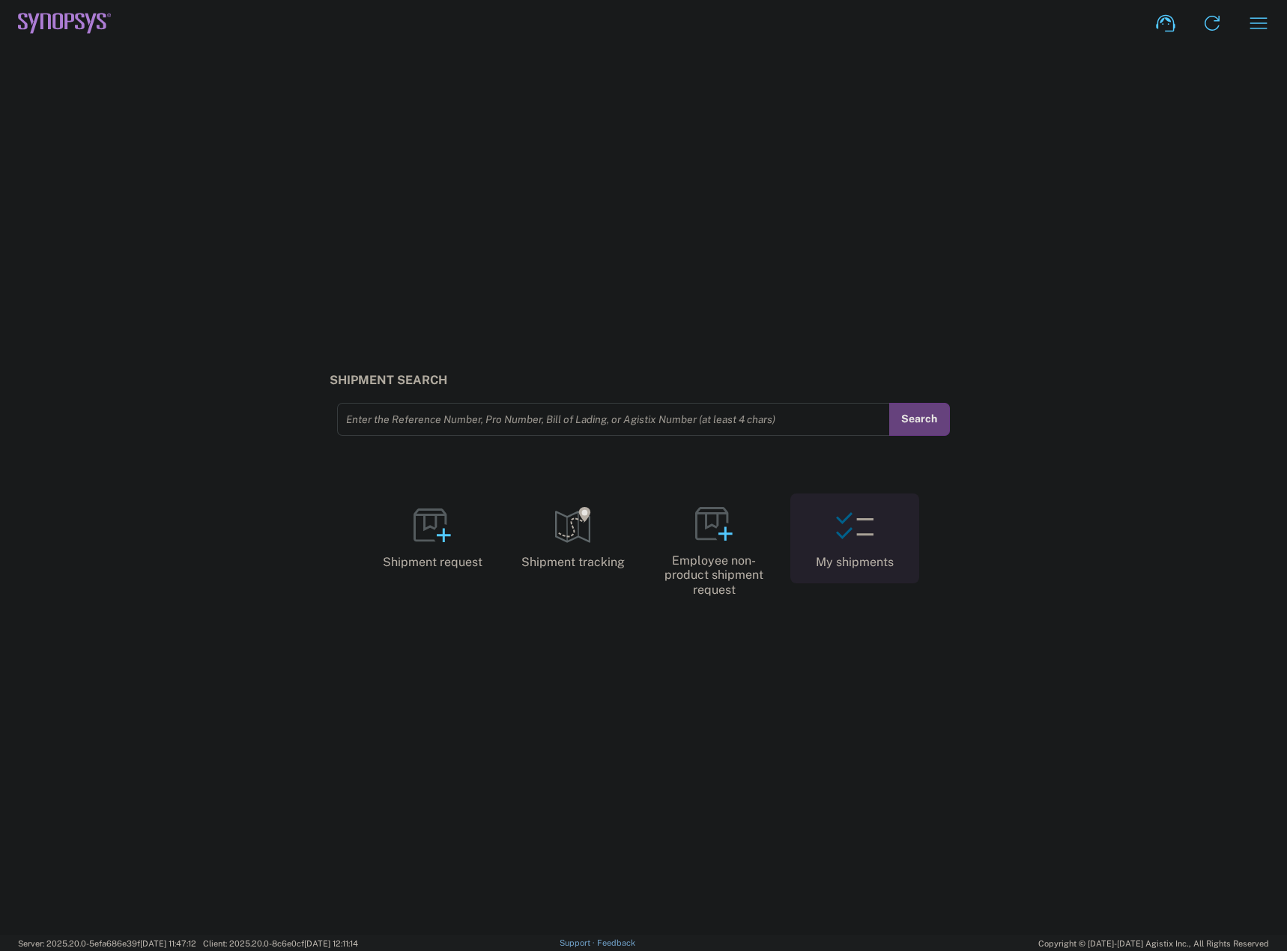
click at [831, 529] on link "My shipments" at bounding box center [854, 538] width 129 height 90
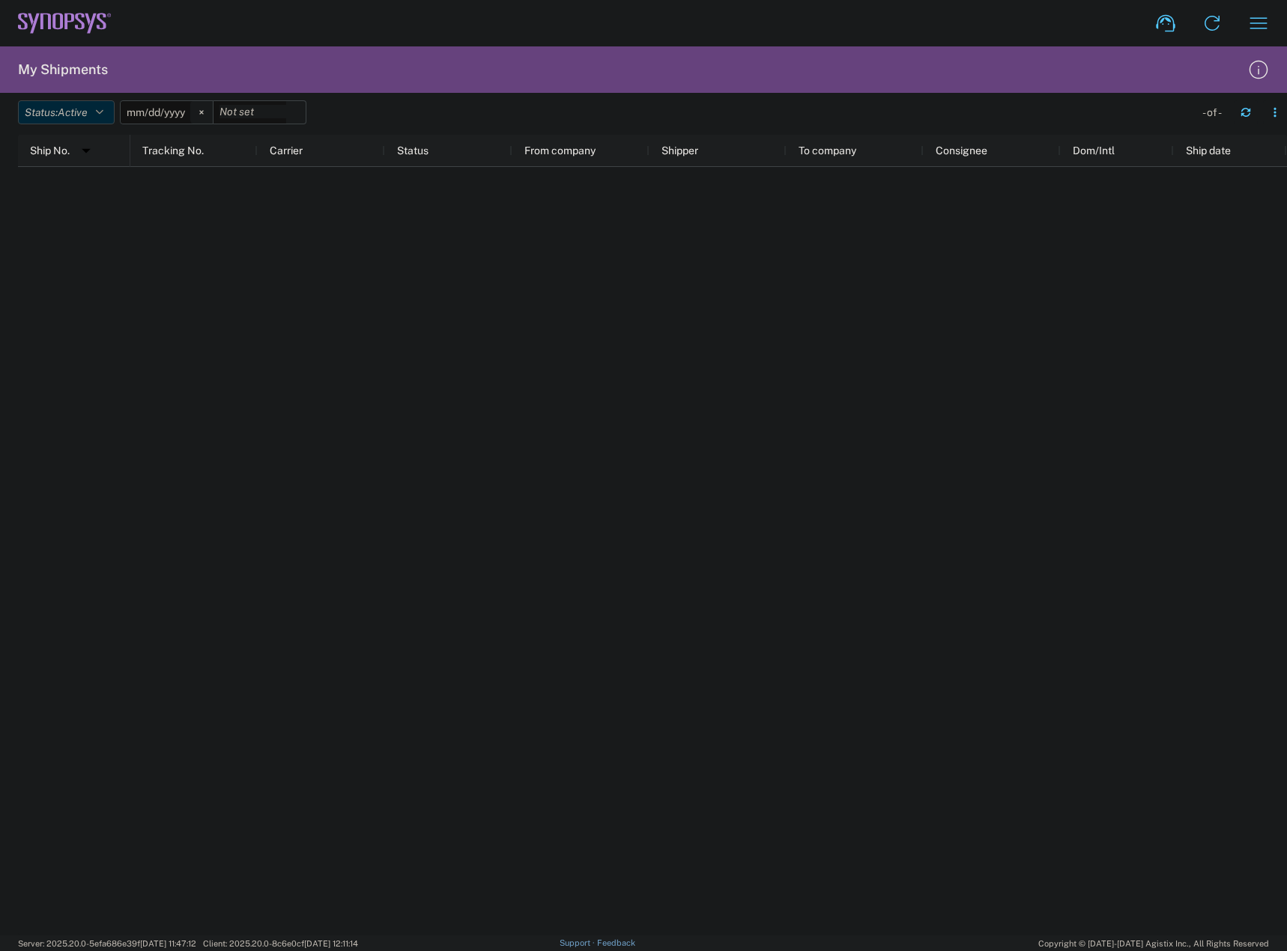
click at [102, 115] on icon "button" at bounding box center [99, 112] width 7 height 10
click at [76, 178] on span "Active" at bounding box center [106, 168] width 174 height 23
click at [145, 246] on div at bounding box center [708, 551] width 1156 height 768
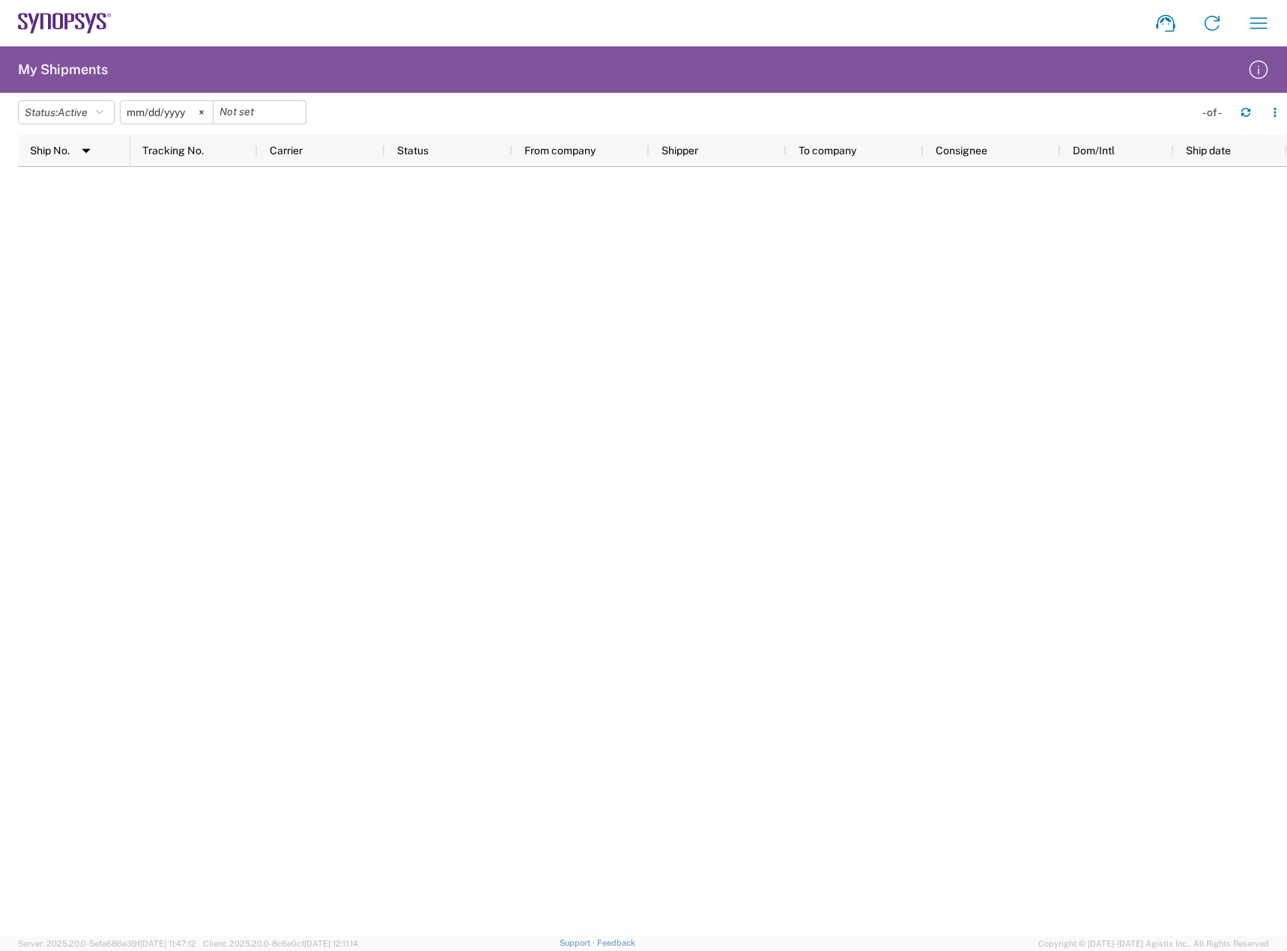
click at [741, 270] on div at bounding box center [708, 551] width 1156 height 768
click at [207, 105] on svg-icon at bounding box center [201, 112] width 22 height 22
click at [109, 113] on button "Status: Active" at bounding box center [66, 112] width 97 height 24
click at [130, 171] on span "Active" at bounding box center [106, 168] width 174 height 23
click at [112, 109] on button "Status: Active" at bounding box center [66, 112] width 97 height 24
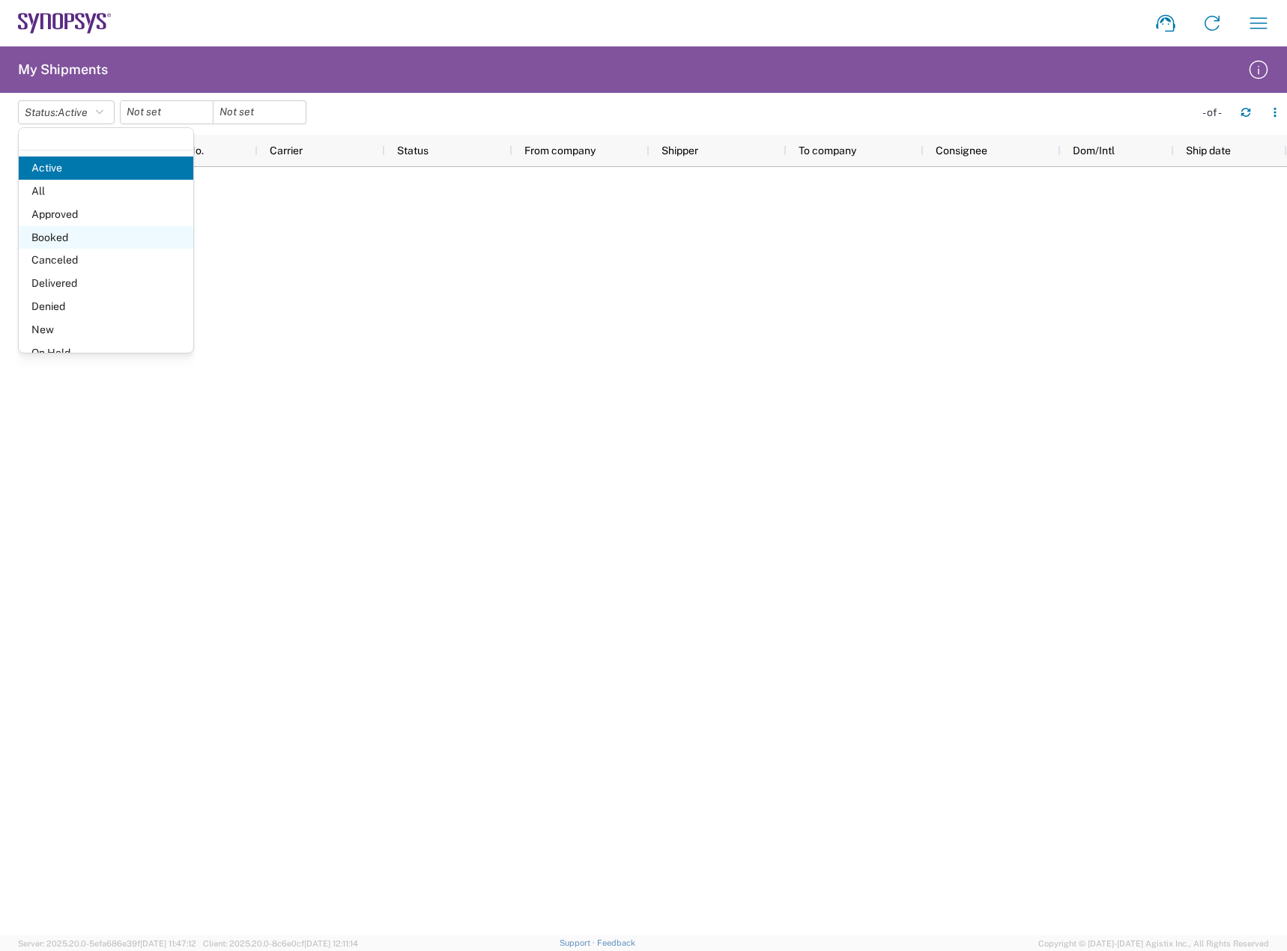
click at [81, 231] on span "Booked" at bounding box center [106, 237] width 174 height 23
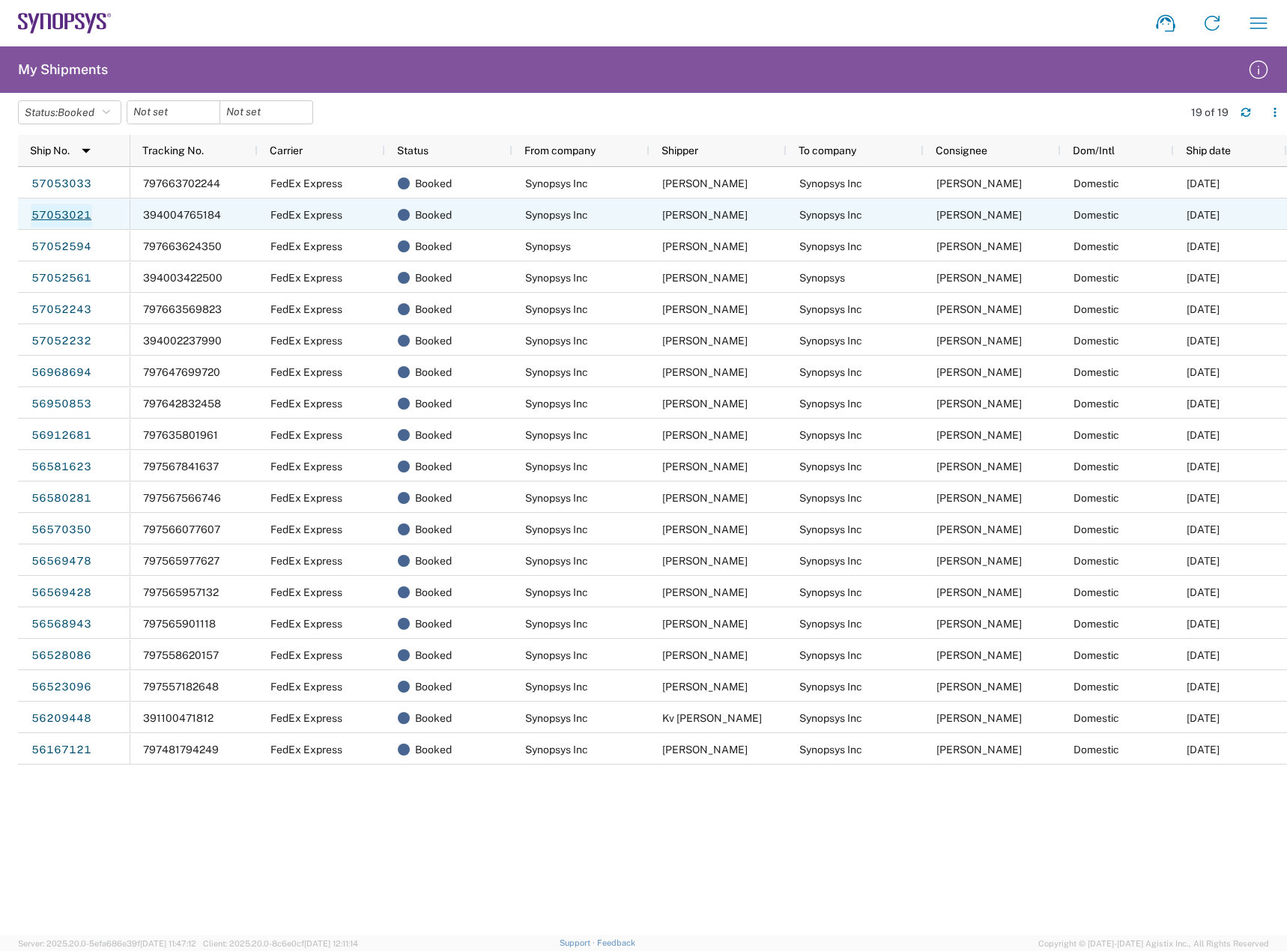
click at [82, 217] on link "57053021" at bounding box center [61, 216] width 61 height 24
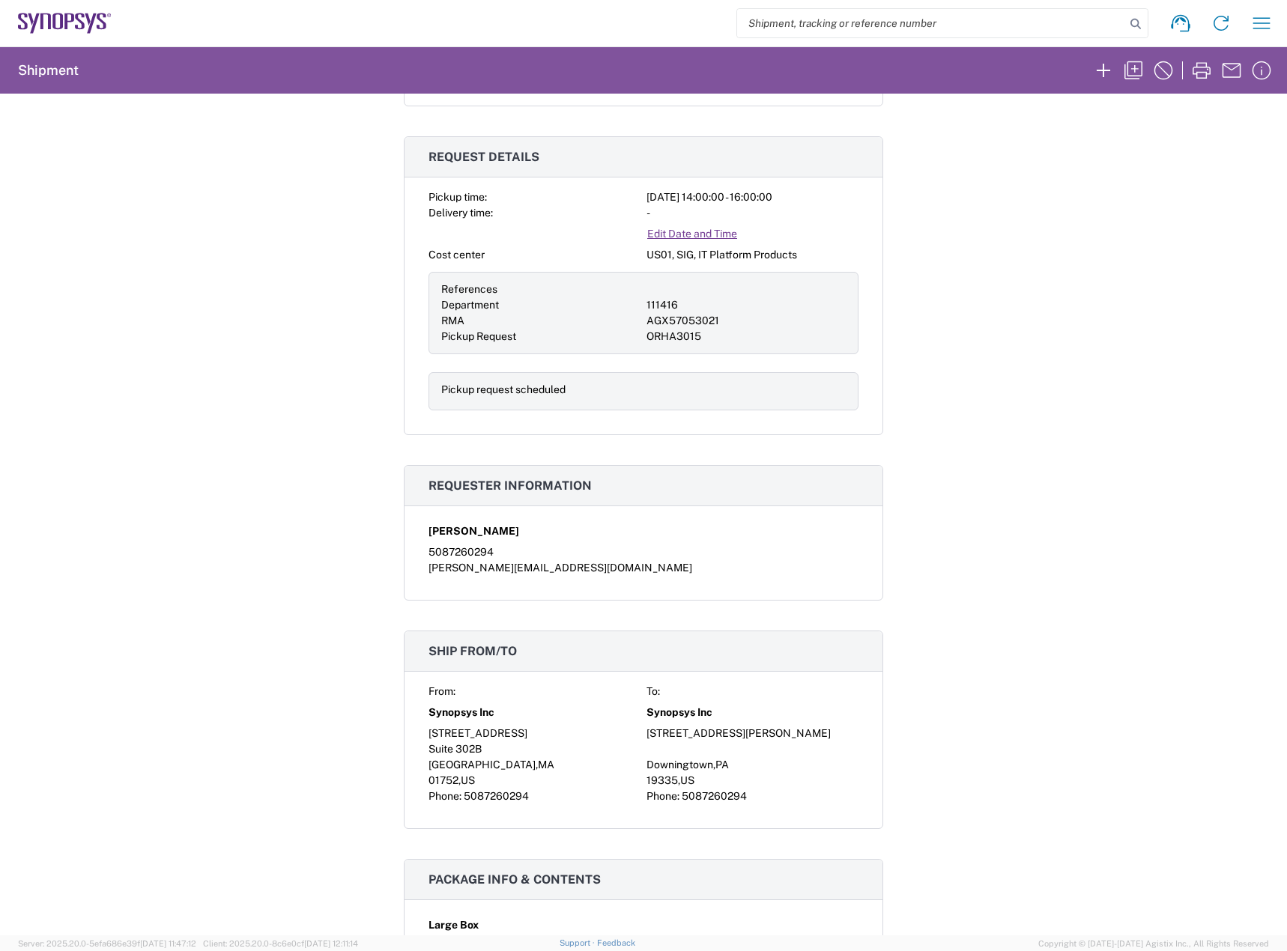
scroll to position [599, 0]
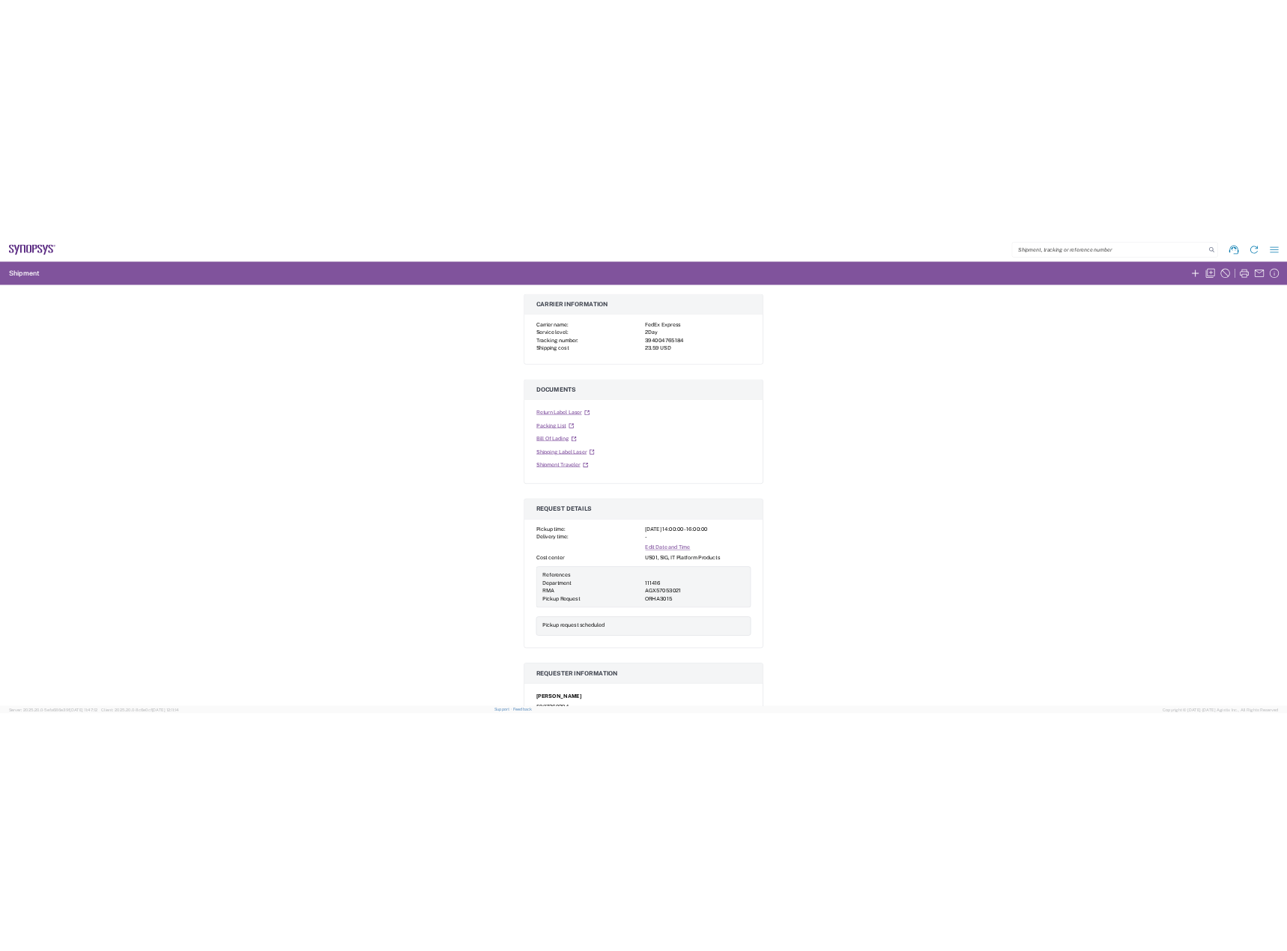
scroll to position [237, 0]
